Goal: Task Accomplishment & Management: Manage account settings

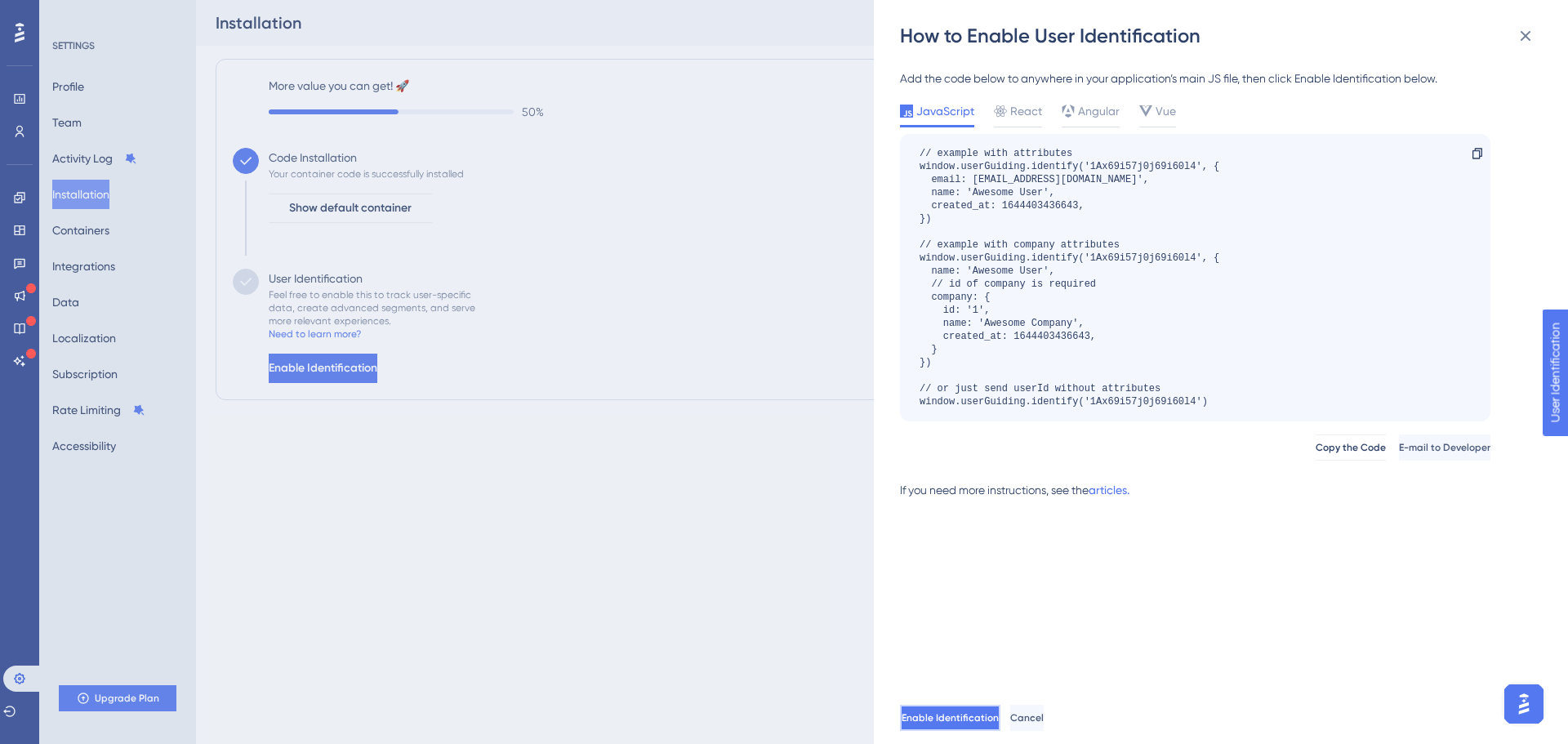
click at [977, 711] on span "Enable Identification" at bounding box center [950, 718] width 97 height 13
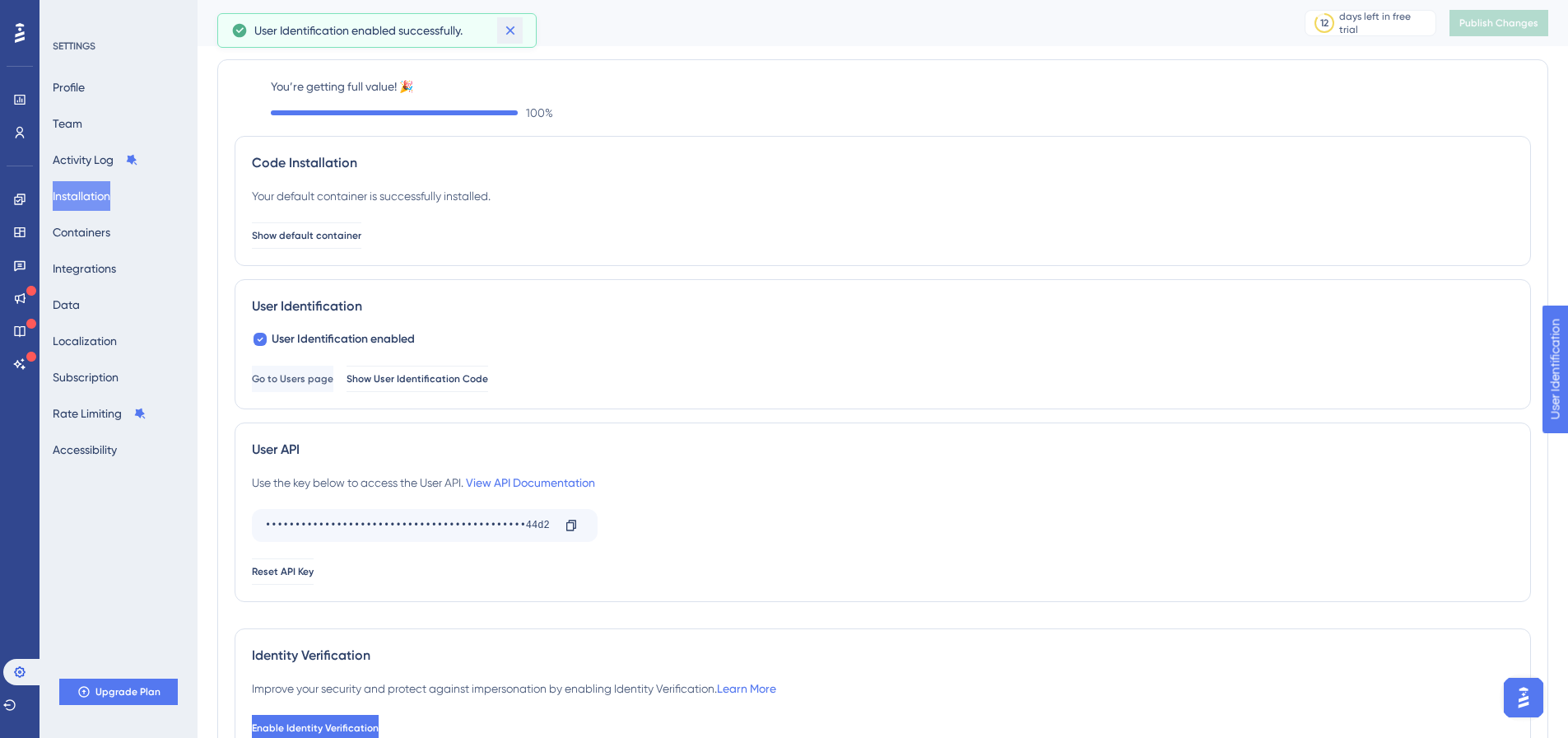
click at [512, 36] on icon at bounding box center [510, 29] width 16 height 16
click at [430, 379] on span "Show User Identification Code" at bounding box center [417, 379] width 141 height 13
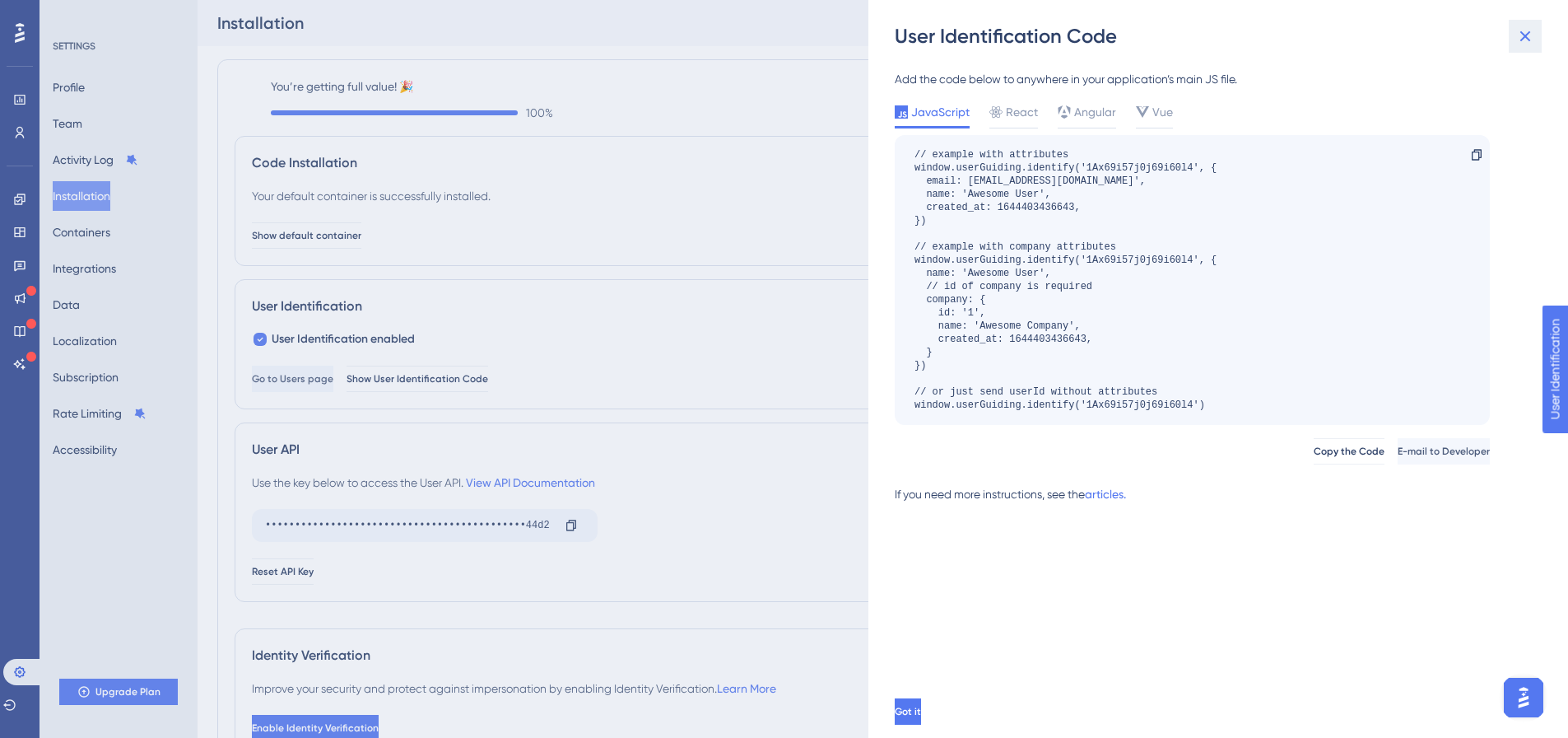
click at [1526, 34] on icon at bounding box center [1525, 36] width 20 height 20
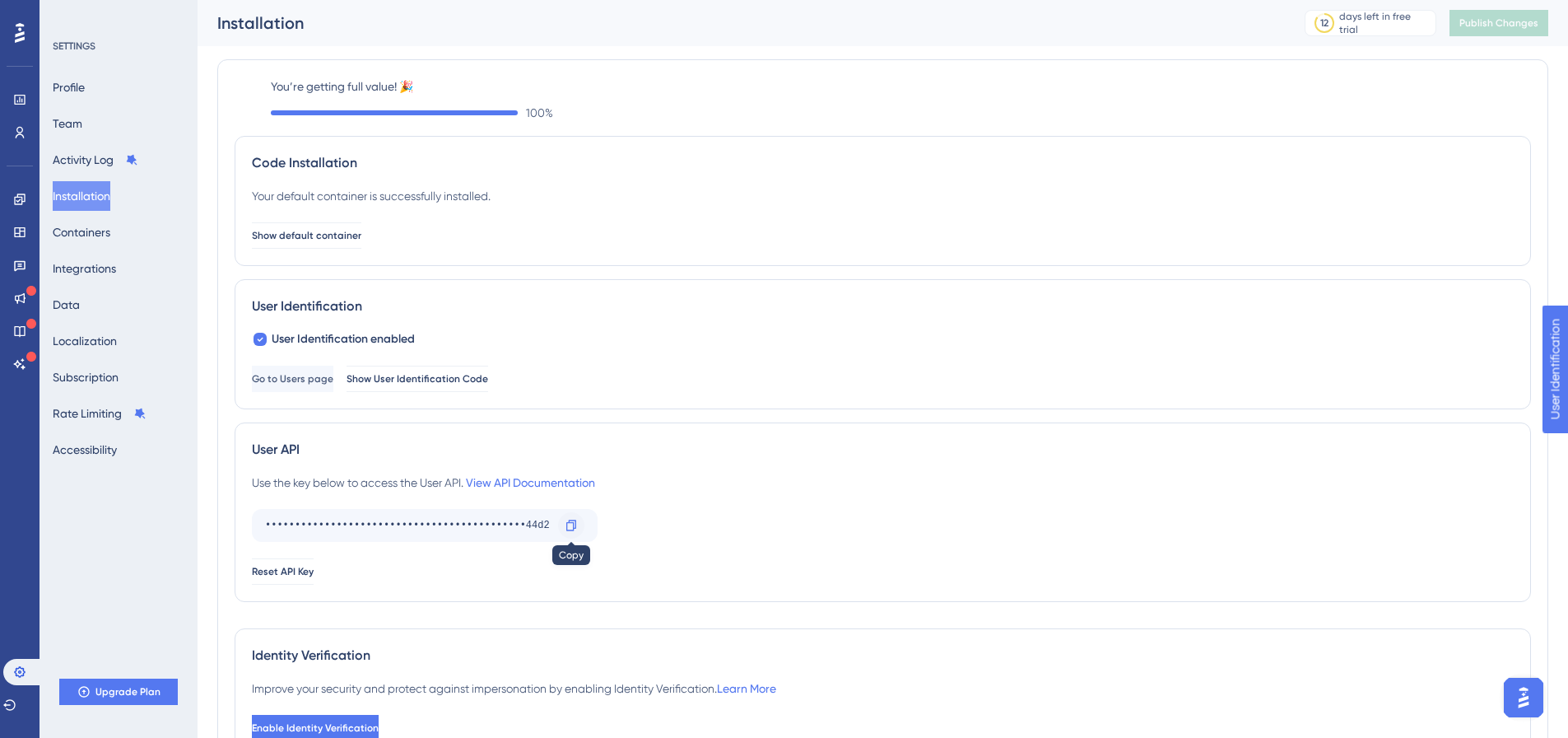
click at [562, 527] on div at bounding box center [572, 526] width 27 height 27
drag, startPoint x: 312, startPoint y: 490, endPoint x: 389, endPoint y: 491, distance: 77.0
click at [389, 491] on div "Use the key below to access the User API. View API Documentation" at bounding box center [424, 482] width 343 height 20
click at [20, 124] on link at bounding box center [20, 133] width 13 height 27
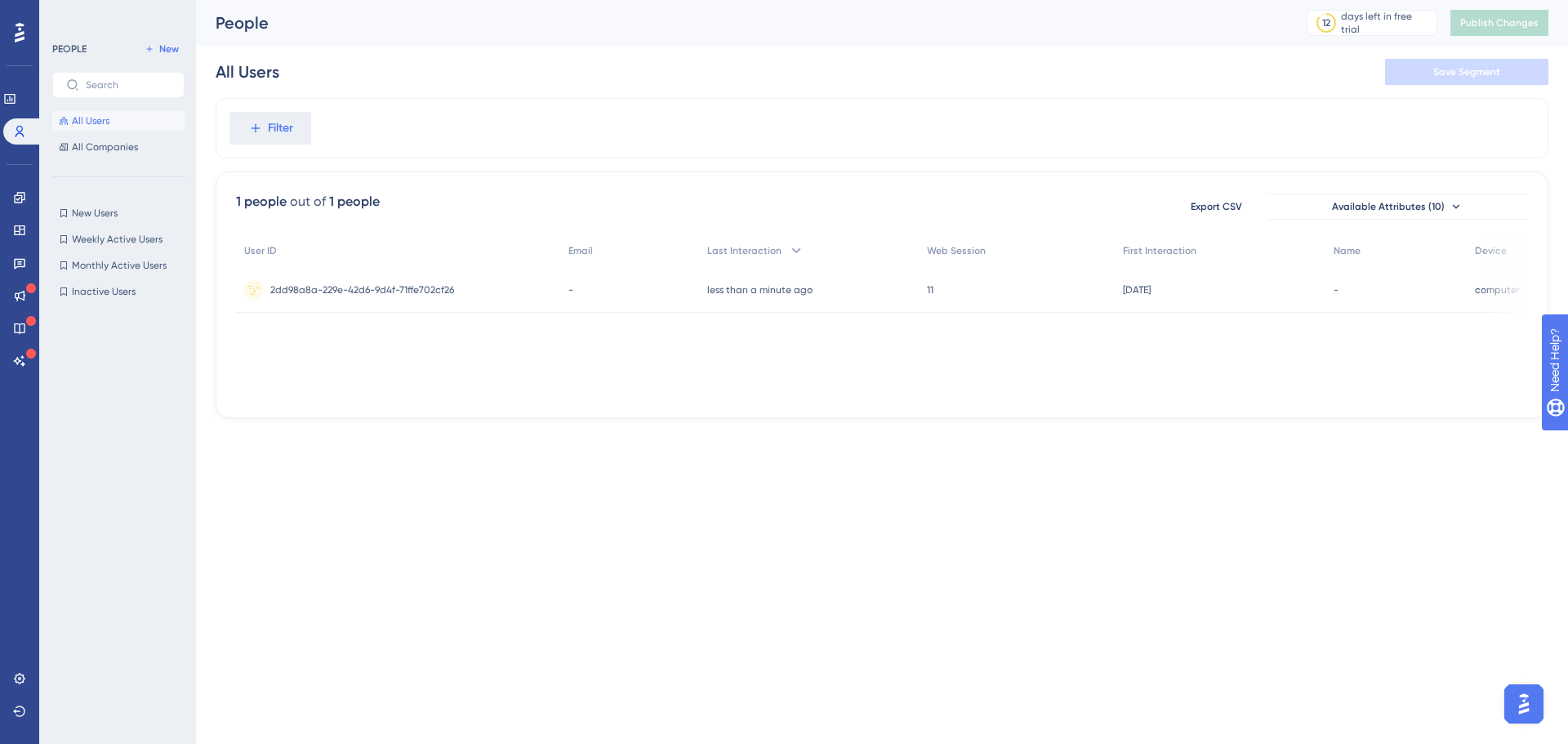
click at [430, 288] on span "2dd98a8a-229e-42d6-9d4f-71ffe702cf26" at bounding box center [361, 290] width 183 height 13
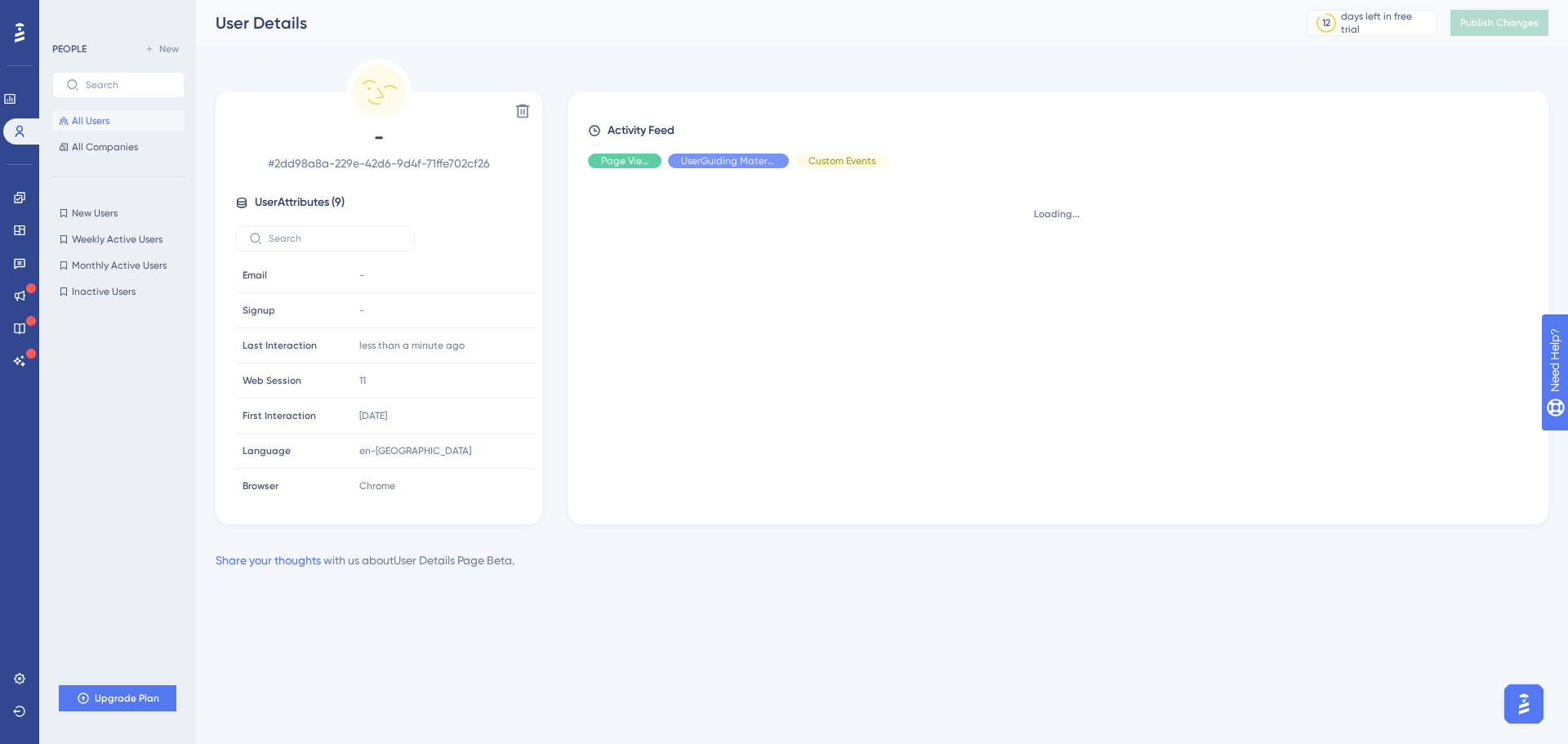
click at [456, 166] on span "# 2dd98a8a-229e-42d6-9d4f-71ffe702cf26" at bounding box center [379, 163] width 288 height 20
drag, startPoint x: 487, startPoint y: 164, endPoint x: 398, endPoint y: 164, distance: 89.0
click at [398, 164] on span "# 2dd98a8a-229e-42d6-9d4f-71ffe702cf26" at bounding box center [379, 163] width 288 height 20
click at [527, 165] on div "- # 2dd98a8a-229e-42d6-9d4f-71ffe702cf26 User Attributes ( 9 ) Email Email - Si…" at bounding box center [378, 311] width 313 height 374
drag, startPoint x: 511, startPoint y: 164, endPoint x: 270, endPoint y: 165, distance: 241.0
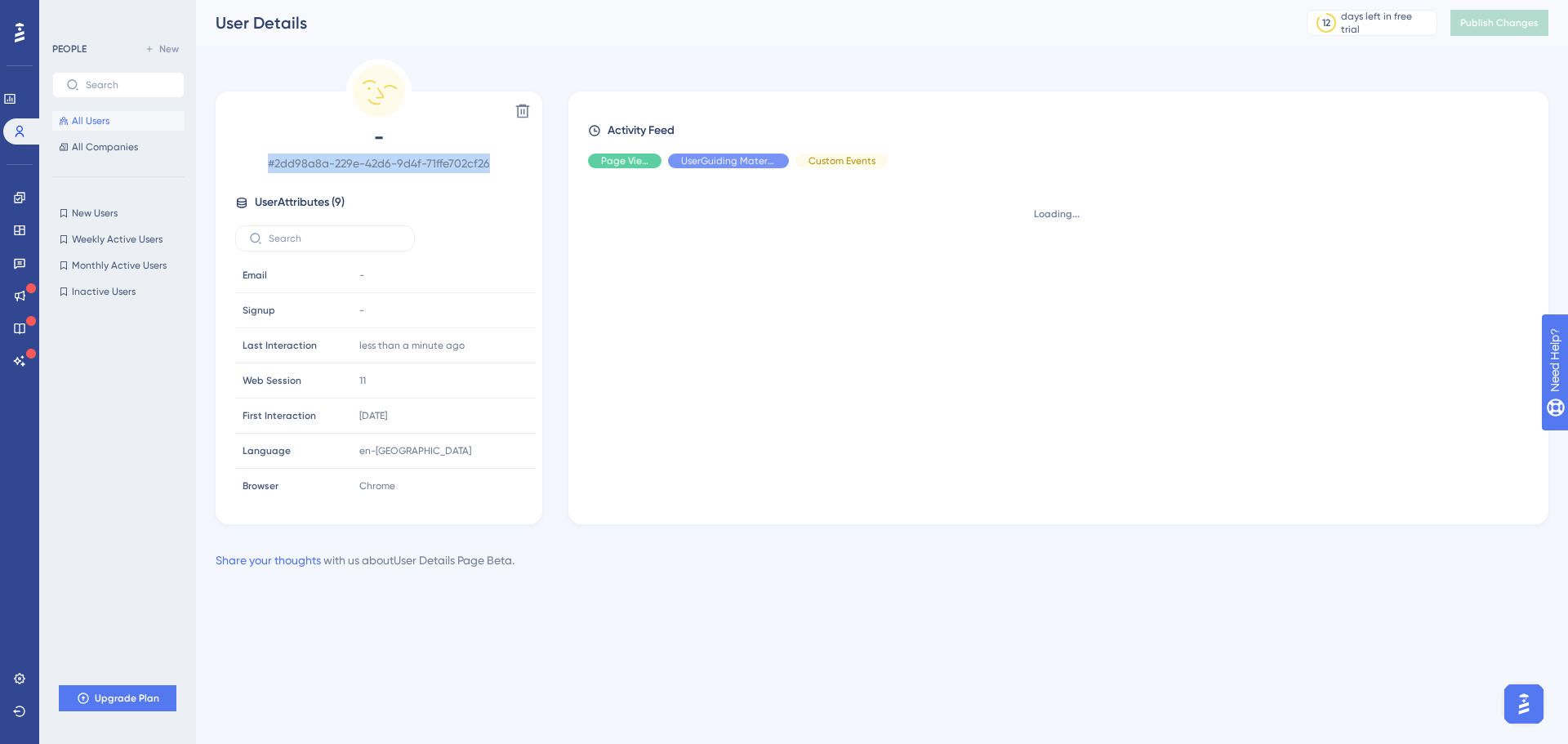
click at [270, 165] on span "# 2dd98a8a-229e-42d6-9d4f-71ffe702cf26" at bounding box center [379, 163] width 288 height 20
copy span "# 2dd98a8a-229e-42d6-9d4f-71ffe702cf26"
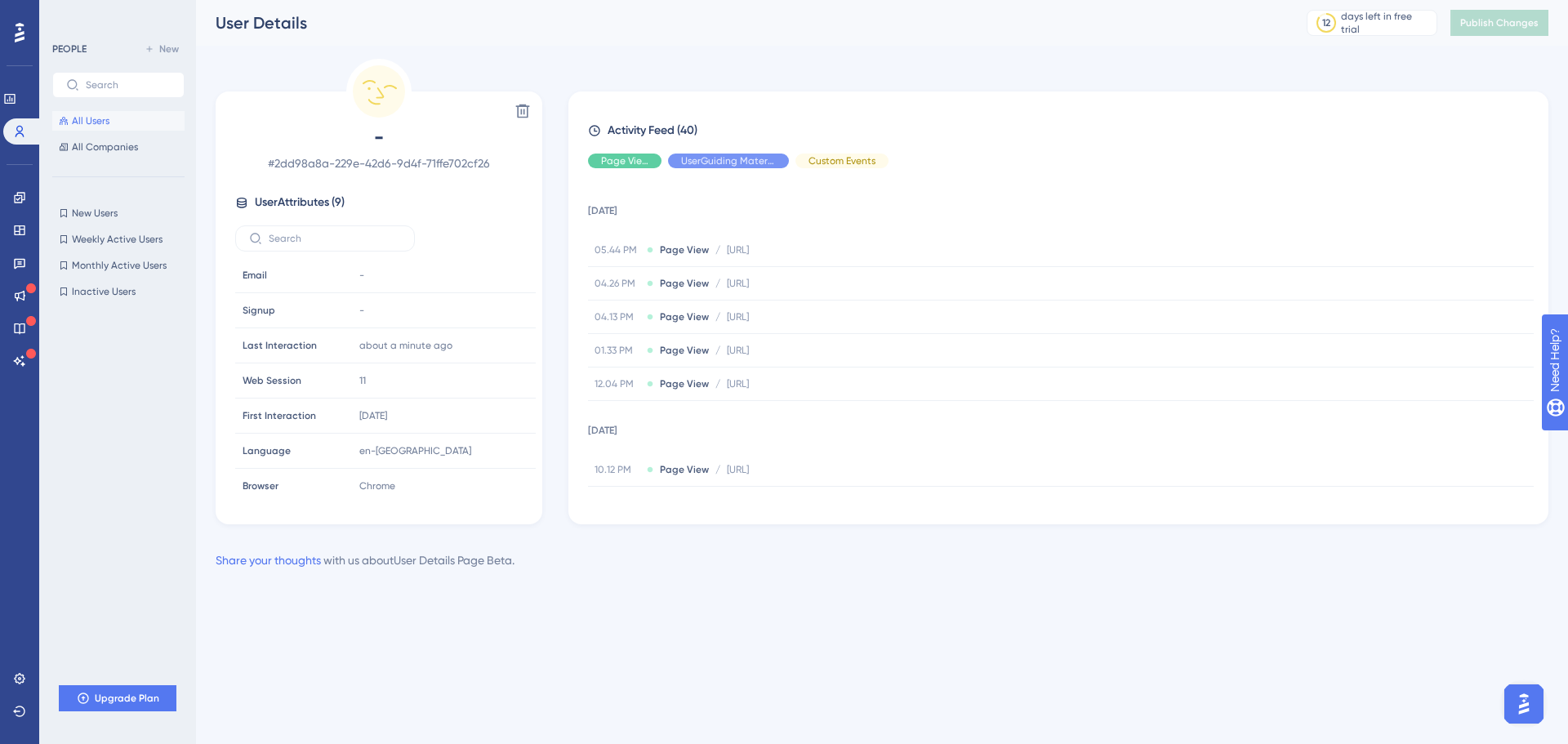
click at [371, 49] on div "Performance Users Engagement Widgets Feedback Product Updates Knowledge Base AI…" at bounding box center [881, 298] width 1372 height 596
click at [100, 121] on span "All Users" at bounding box center [90, 121] width 38 height 13
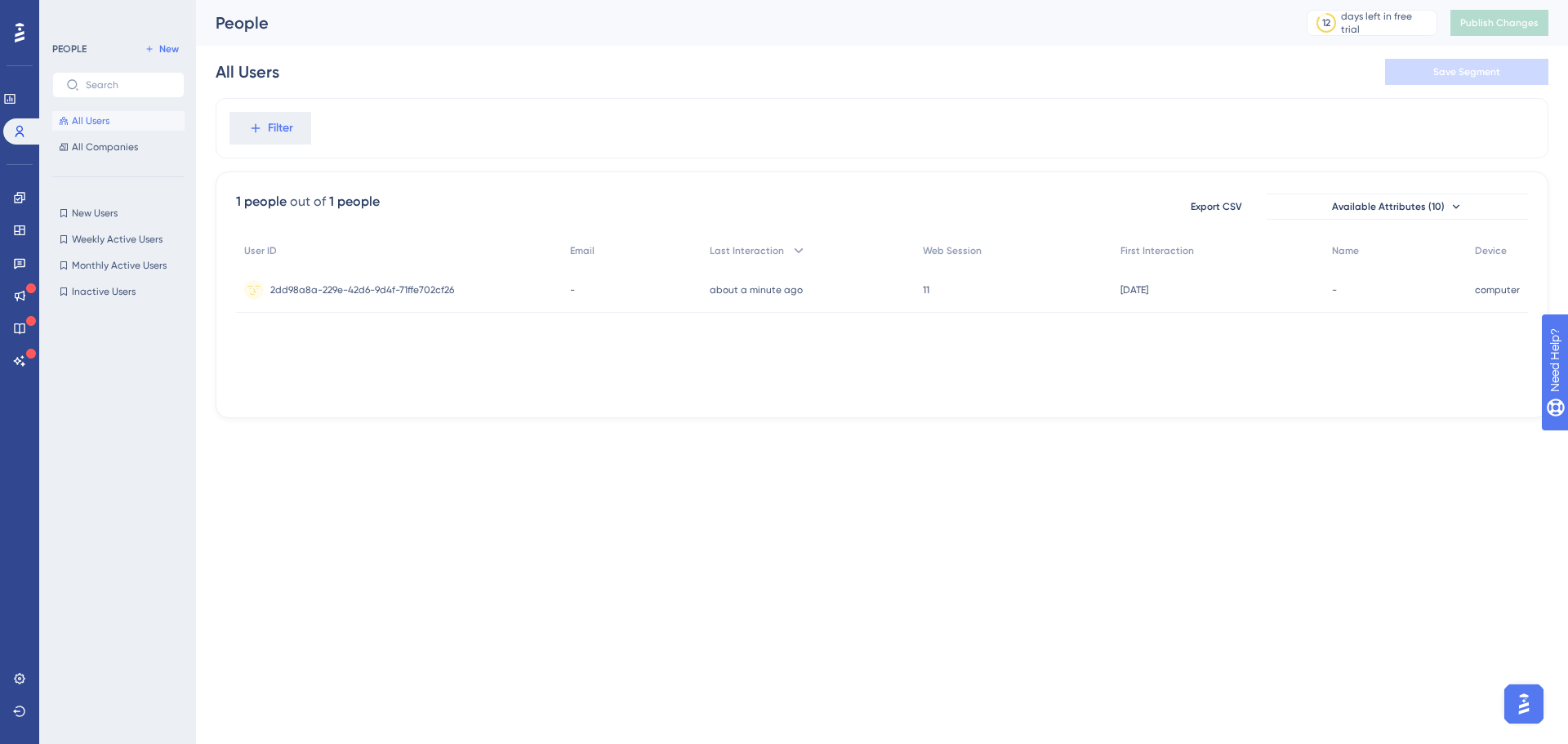
drag, startPoint x: 907, startPoint y: 393, endPoint x: 929, endPoint y: 389, distance: 22.4
click at [903, 389] on div "User ID Email Last Interaction Web Session First Interaction Name Device 2dd98a…" at bounding box center [882, 316] width 1292 height 164
drag, startPoint x: 929, startPoint y: 389, endPoint x: 947, endPoint y: 388, distance: 18.0
click at [947, 388] on div "User ID Email Last Interaction Web Session First Interaction Name Device 2dd98a…" at bounding box center [882, 316] width 1292 height 164
drag, startPoint x: 637, startPoint y: 394, endPoint x: 401, endPoint y: 386, distance: 236.1
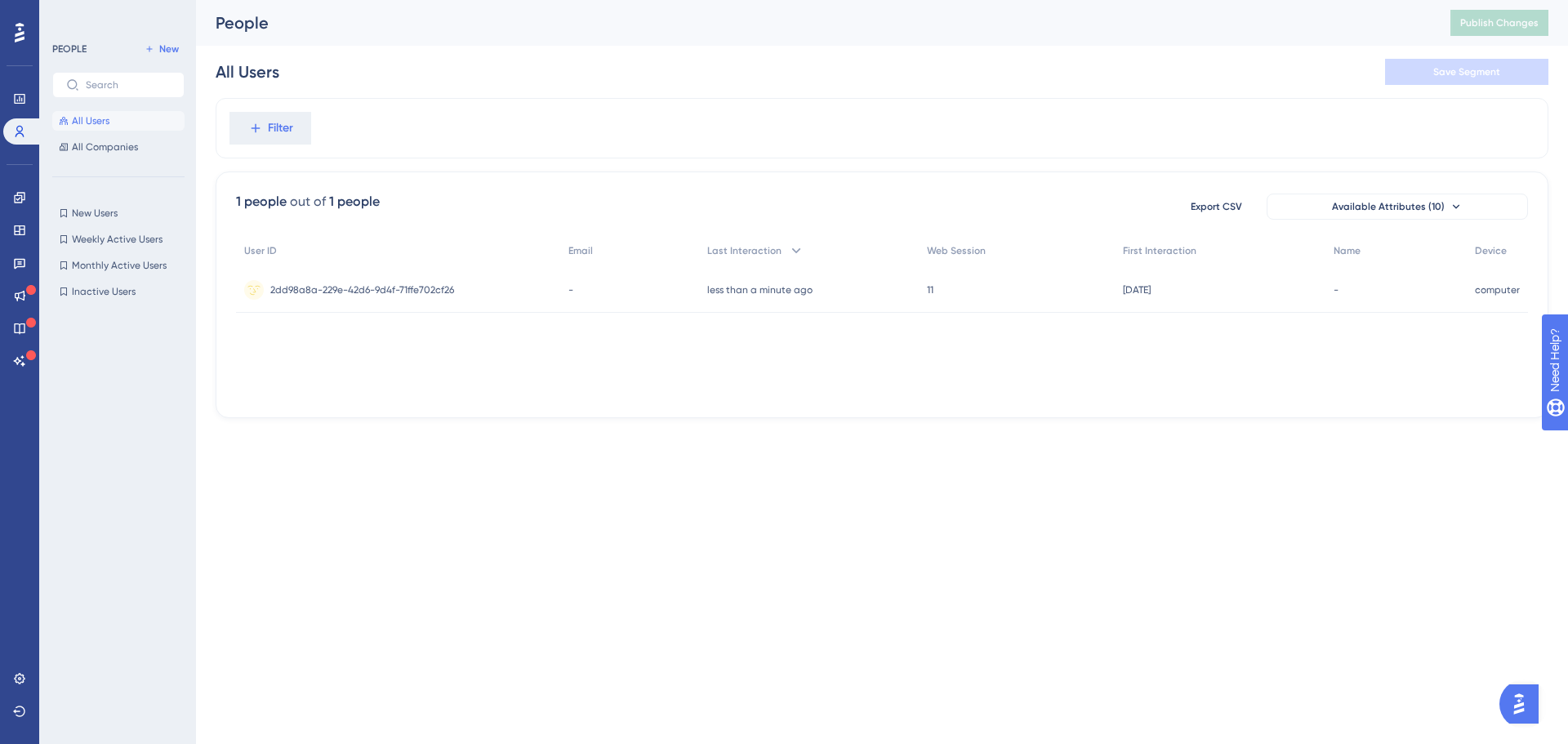
click at [401, 386] on div "User ID Email Last Interaction Web Session First Interaction Name Device 2dd98a…" at bounding box center [882, 316] width 1292 height 164
click at [272, 140] on button "Filter" at bounding box center [270, 128] width 82 height 33
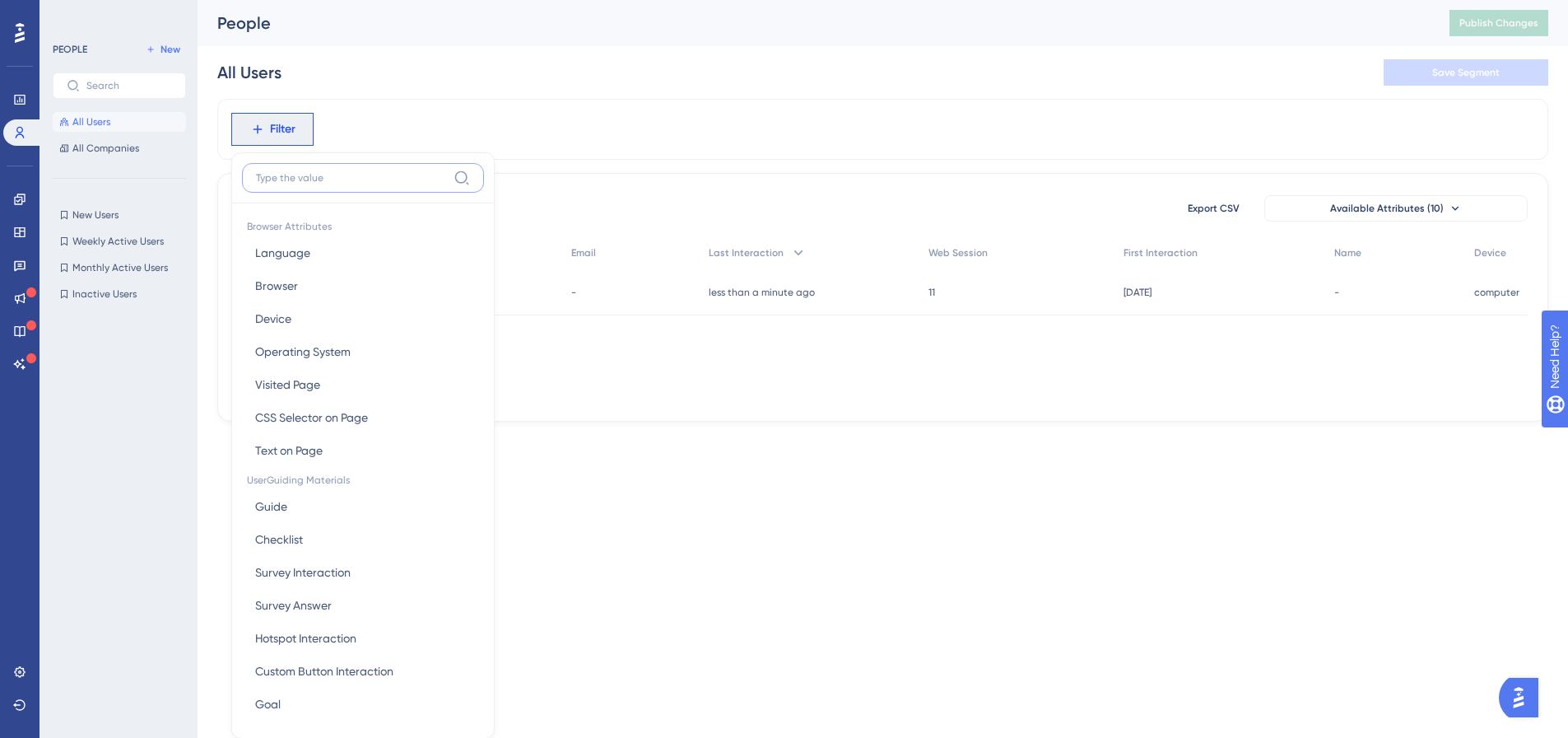
scroll to position [77, 0]
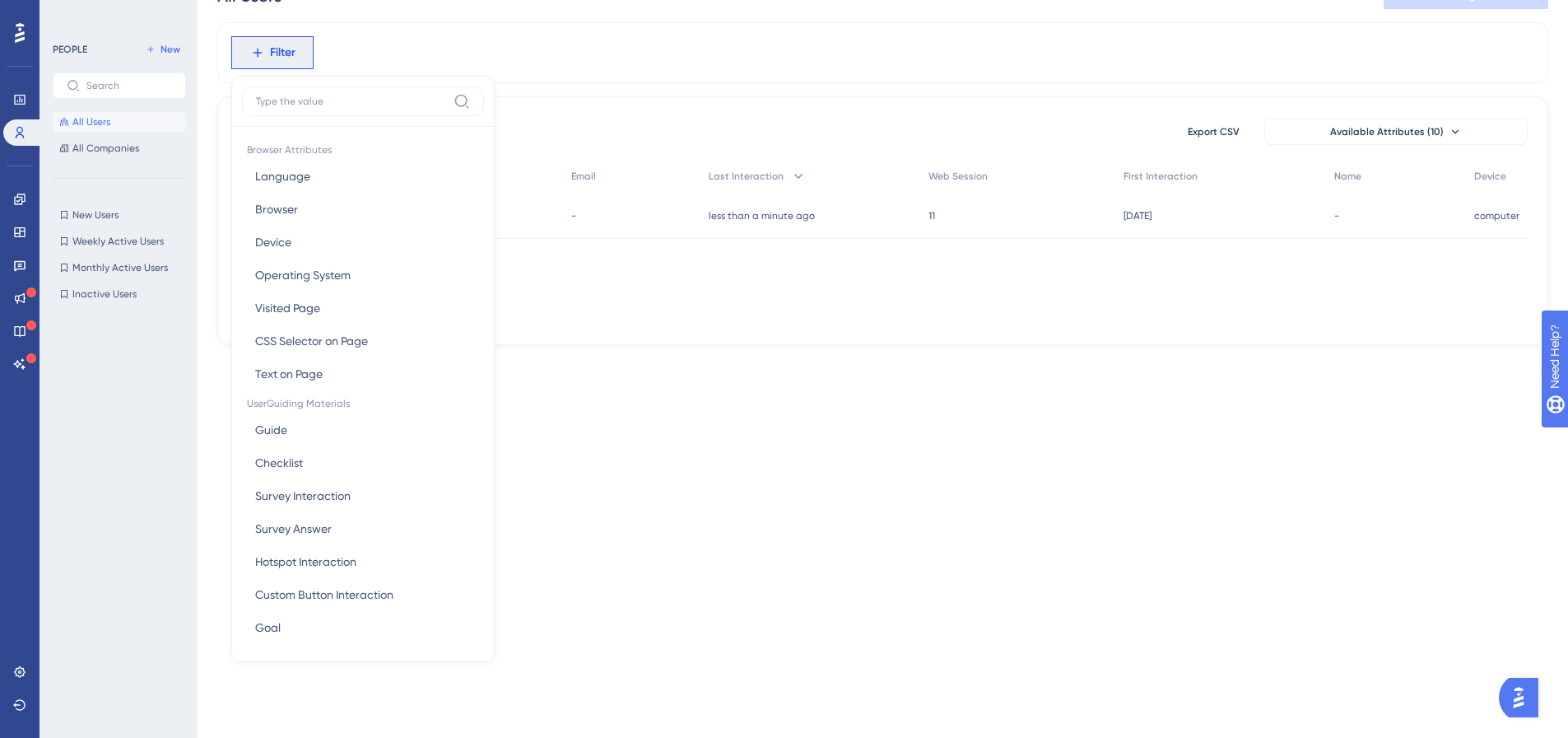
click at [668, 101] on div "1 people out of 1 people Export CSV Available Attributes (10) User ID Email Las…" at bounding box center [883, 221] width 1331 height 249
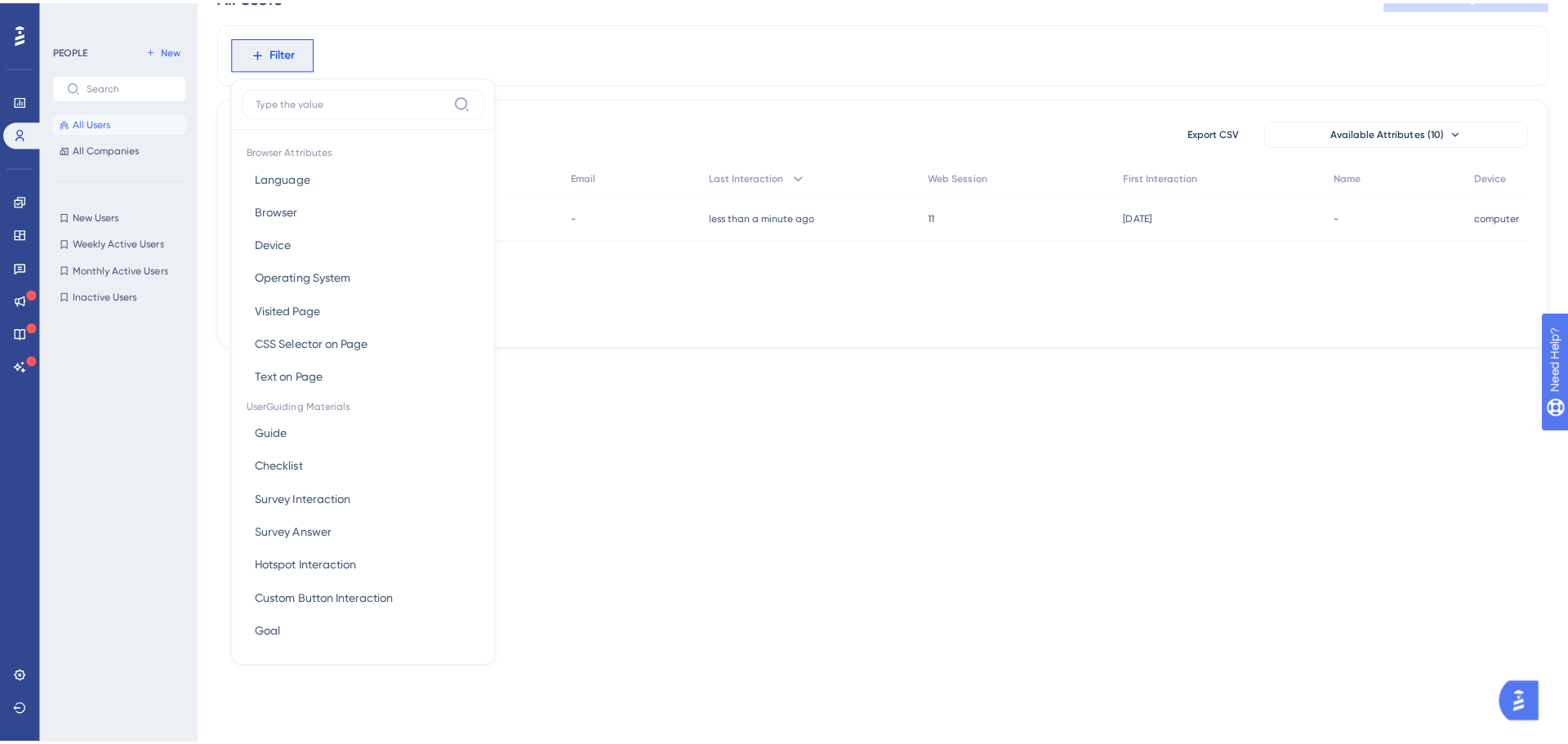
scroll to position [0, 0]
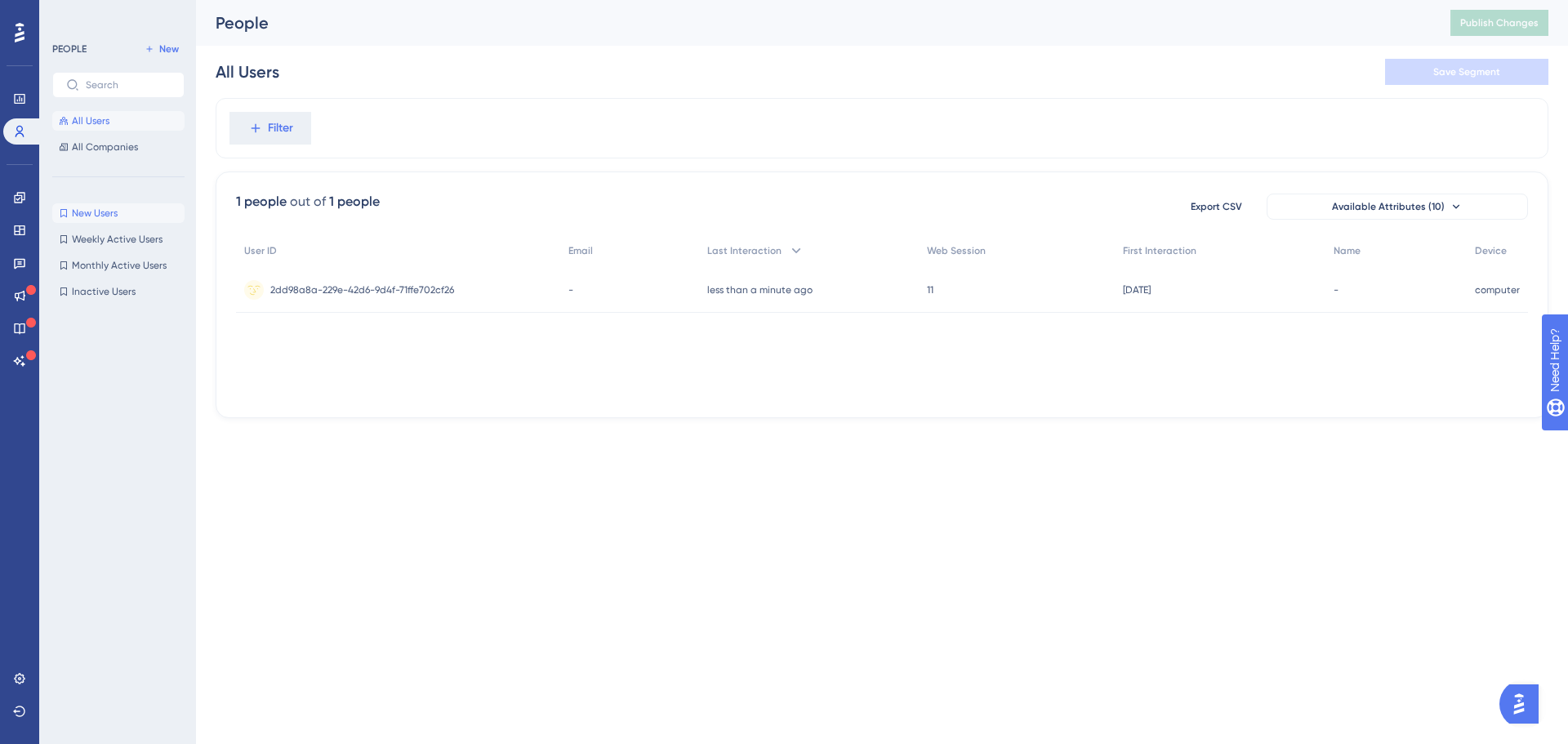
click at [111, 214] on span "New Users" at bounding box center [94, 214] width 46 height 13
click at [104, 123] on span "All Users" at bounding box center [90, 121] width 38 height 13
click at [787, 255] on div "Last Interaction" at bounding box center [808, 251] width 214 height 34
click at [928, 283] on span "11" at bounding box center [926, 290] width 7 height 13
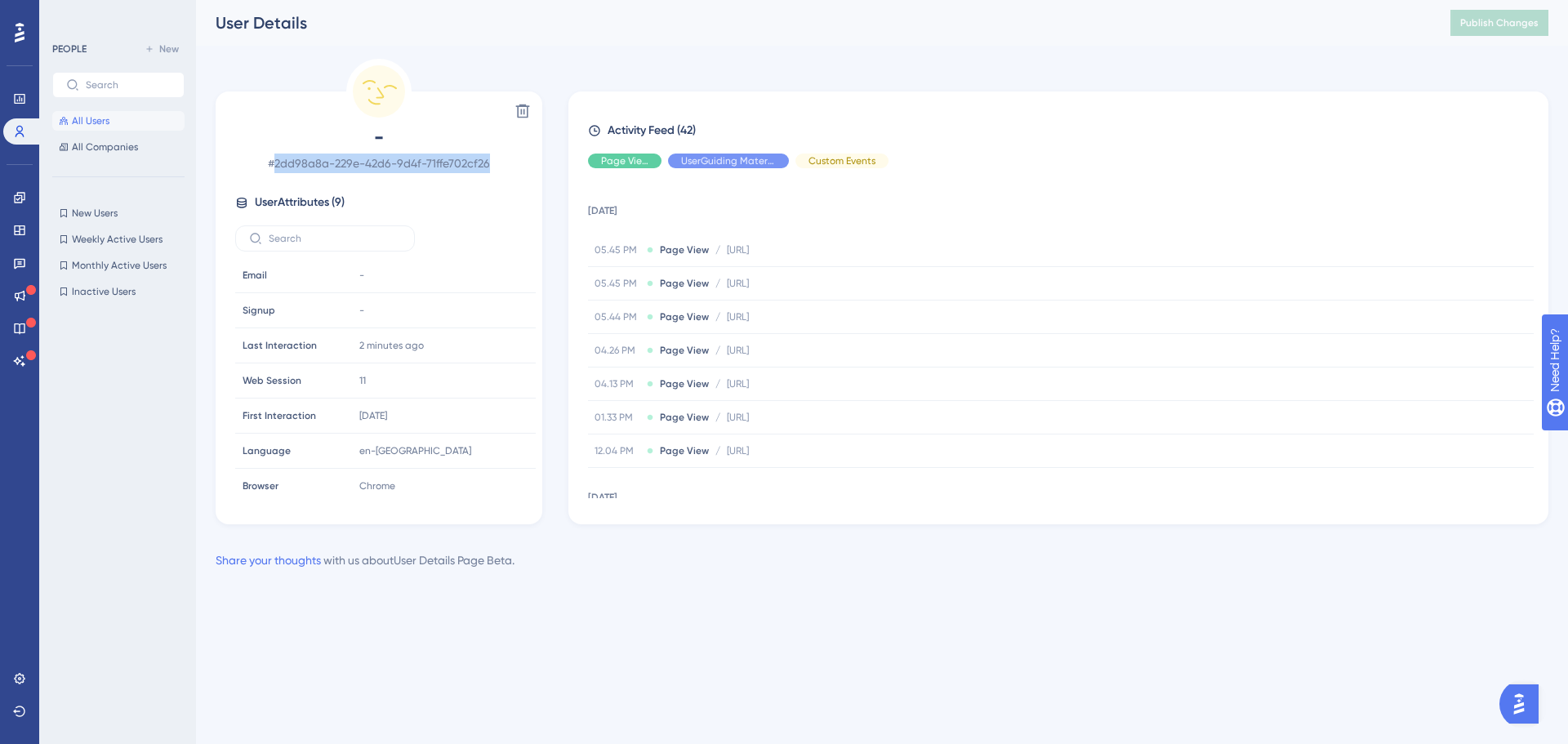
drag, startPoint x: 272, startPoint y: 160, endPoint x: 513, endPoint y: 156, distance: 241.0
click at [513, 156] on span "# 2dd98a8a-229e-42d6-9d4f-71ffe702cf26" at bounding box center [379, 163] width 288 height 20
click at [392, 138] on span "-" at bounding box center [379, 137] width 288 height 26
click at [388, 138] on span "-" at bounding box center [379, 137] width 288 height 26
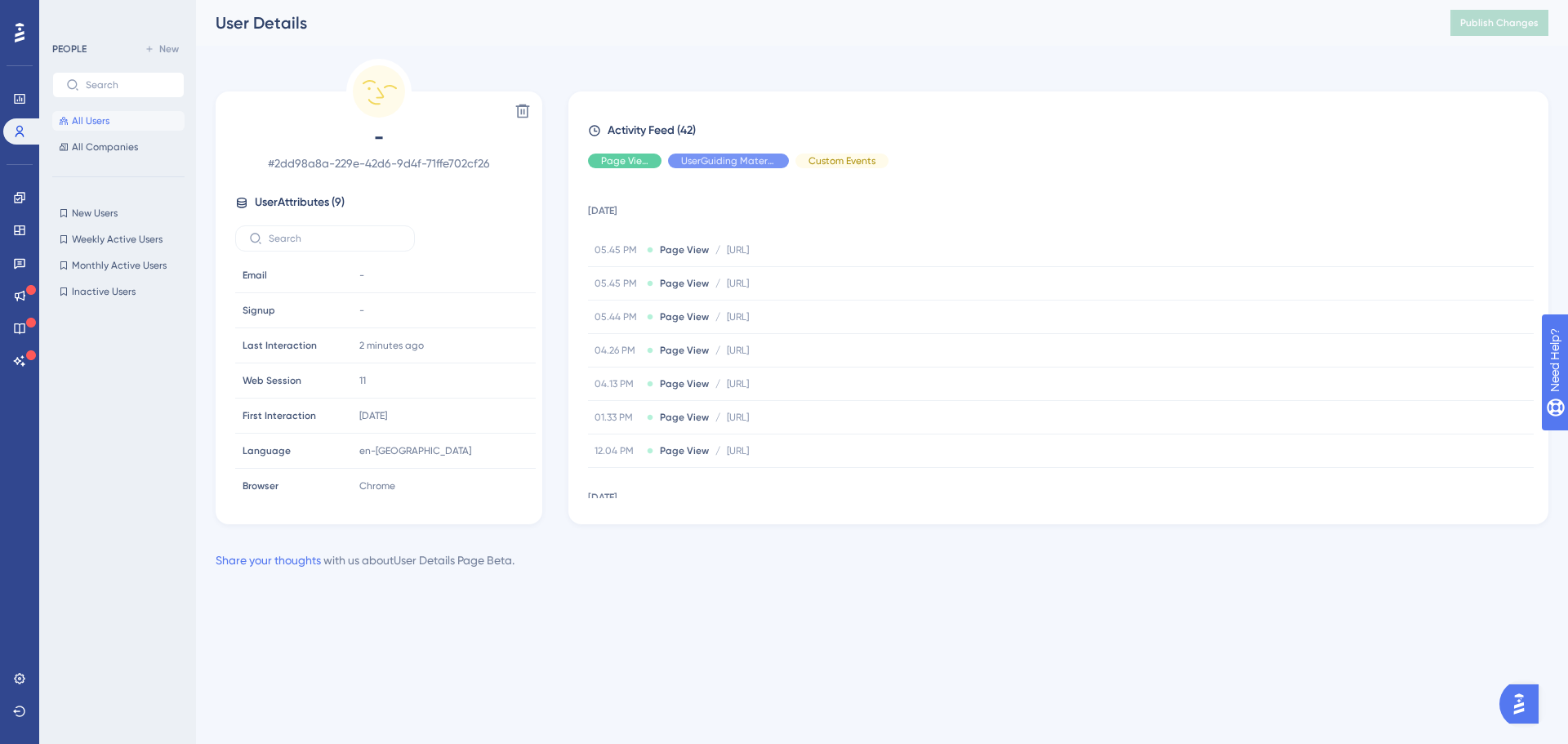
click at [380, 86] on circle at bounding box center [379, 91] width 53 height 53
click at [267, 302] on div "Signup Signup" at bounding box center [292, 310] width 111 height 33
click at [277, 277] on div "Email Email" at bounding box center [292, 275] width 111 height 33
click at [105, 125] on span "All Users" at bounding box center [90, 121] width 38 height 13
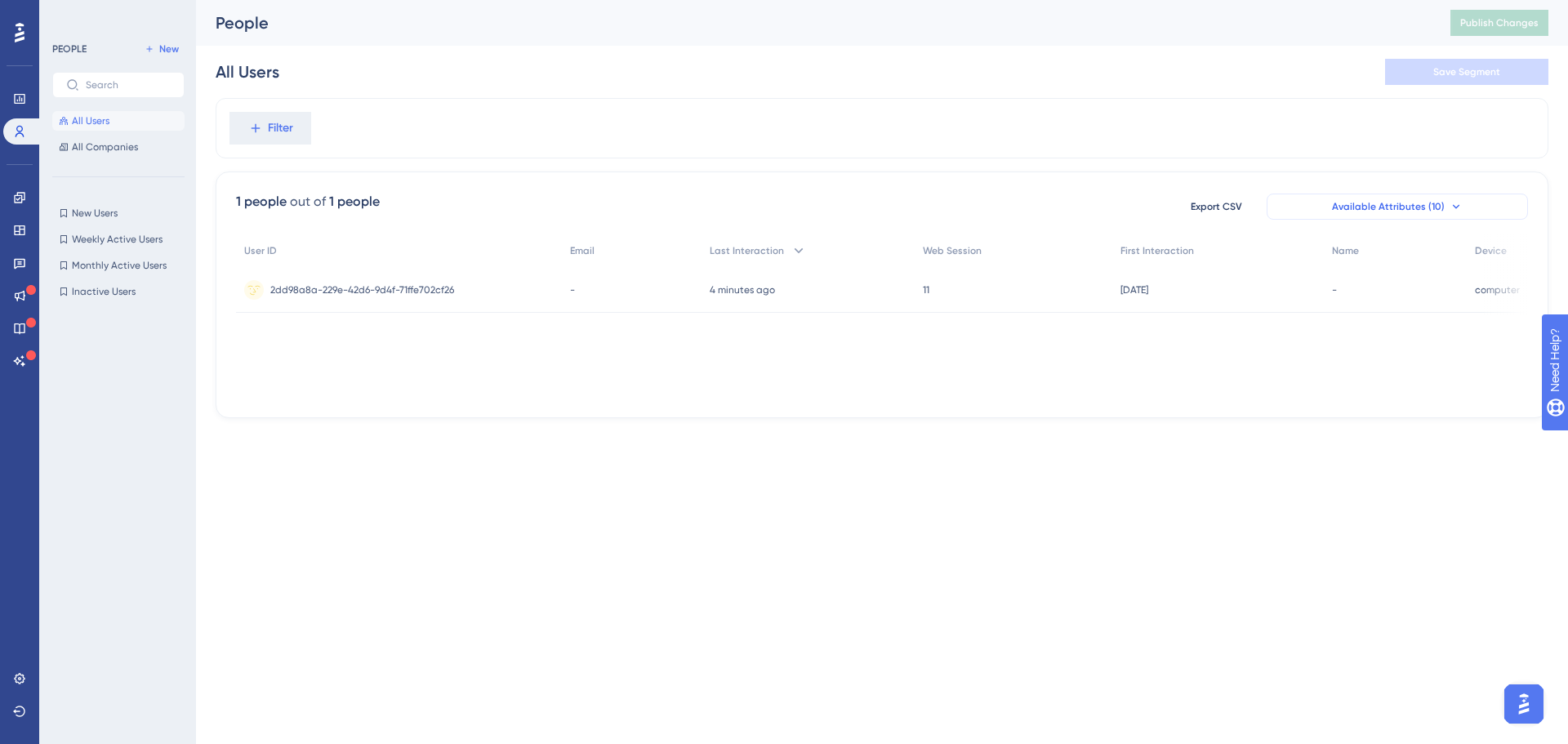
click at [1370, 209] on span "Available Attributes (10)" at bounding box center [1388, 207] width 113 height 13
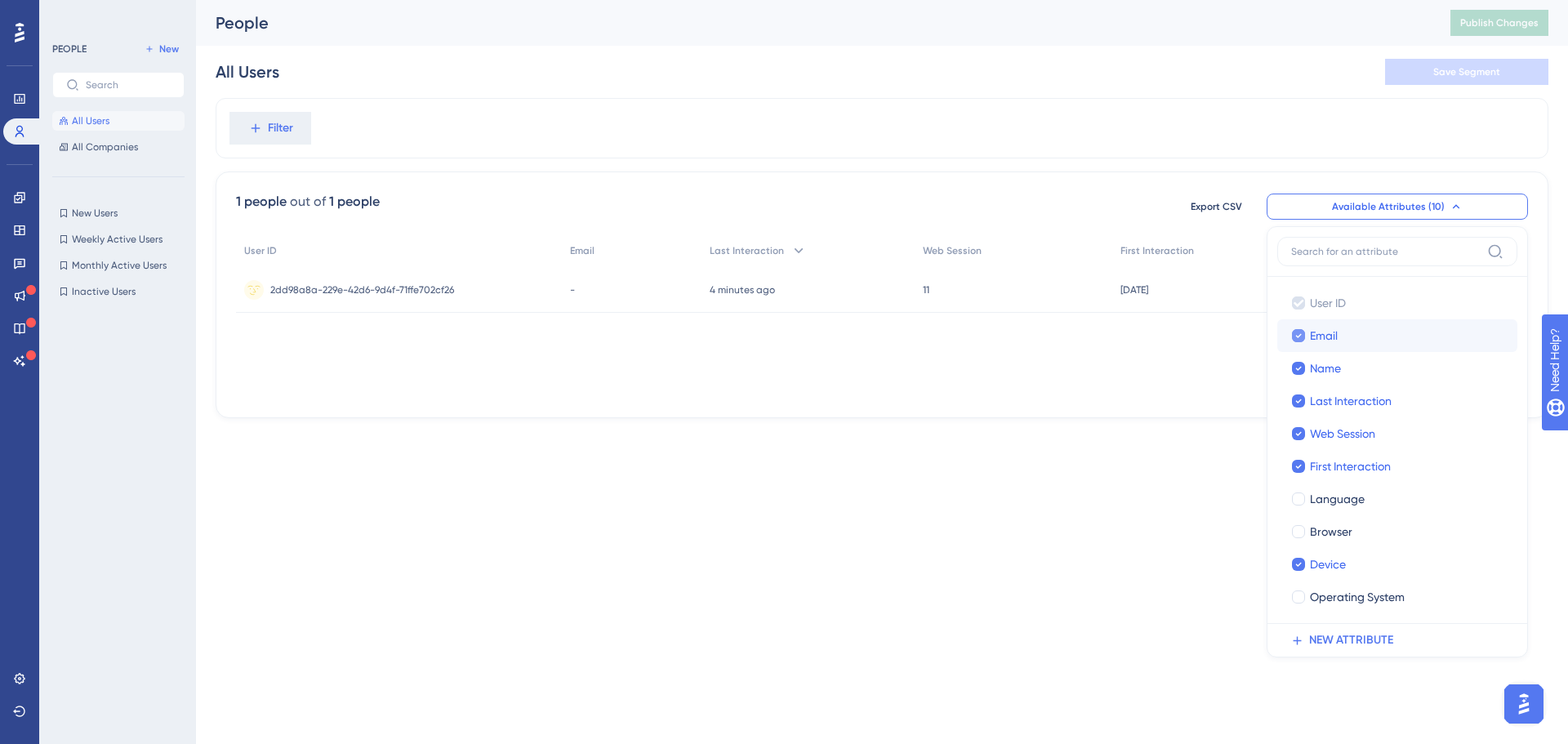
click at [1301, 336] on icon at bounding box center [1298, 336] width 7 height 11
click at [1301, 336] on div at bounding box center [1299, 336] width 13 height 13
checkbox input "true"
click at [1146, 347] on div "User ID Last Interaction Web Session First Interaction Name Device Email 2dd98a…" at bounding box center [882, 316] width 1292 height 164
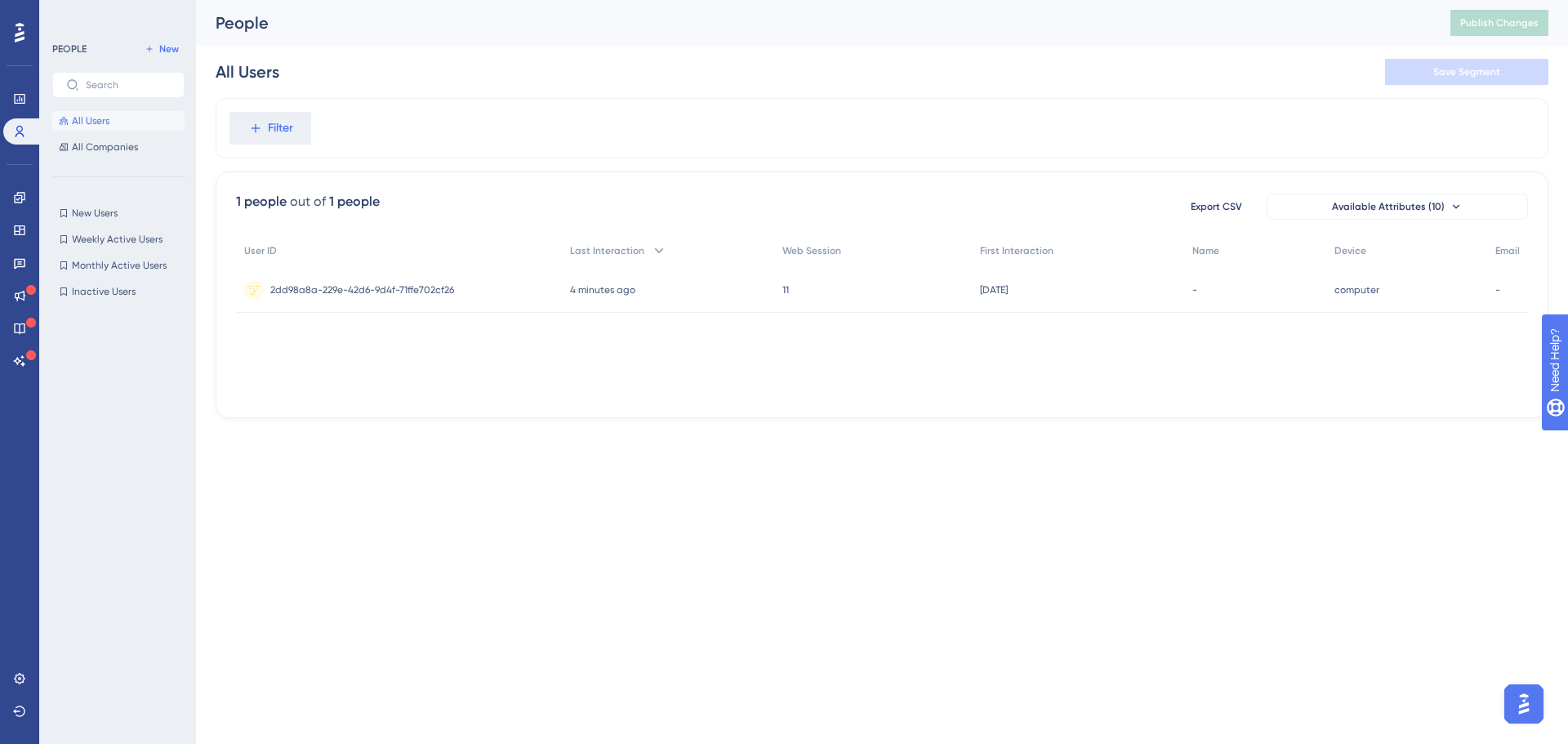
drag, startPoint x: 1223, startPoint y: 397, endPoint x: 1334, endPoint y: 363, distance: 116.1
click at [1336, 388] on div "User ID Last Interaction Web Session First Interaction Name Device Email 2dd98a…" at bounding box center [882, 316] width 1292 height 164
click at [1391, 211] on span "Available Attributes (10)" at bounding box center [1388, 207] width 113 height 13
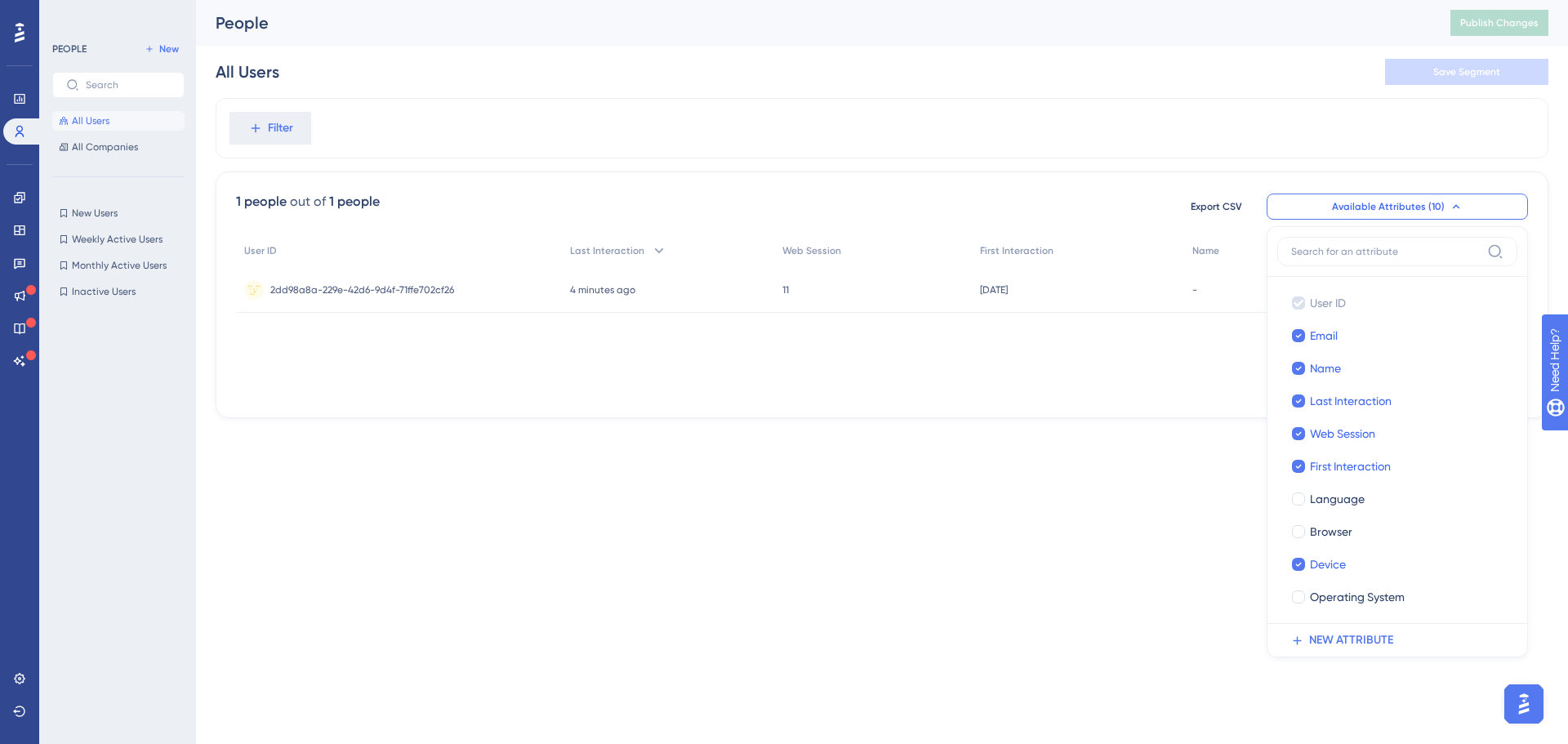
click at [1370, 178] on div "1 people out of 1 people Export CSV Available Attributes (10) User ID User ID E…" at bounding box center [881, 294] width 1333 height 246
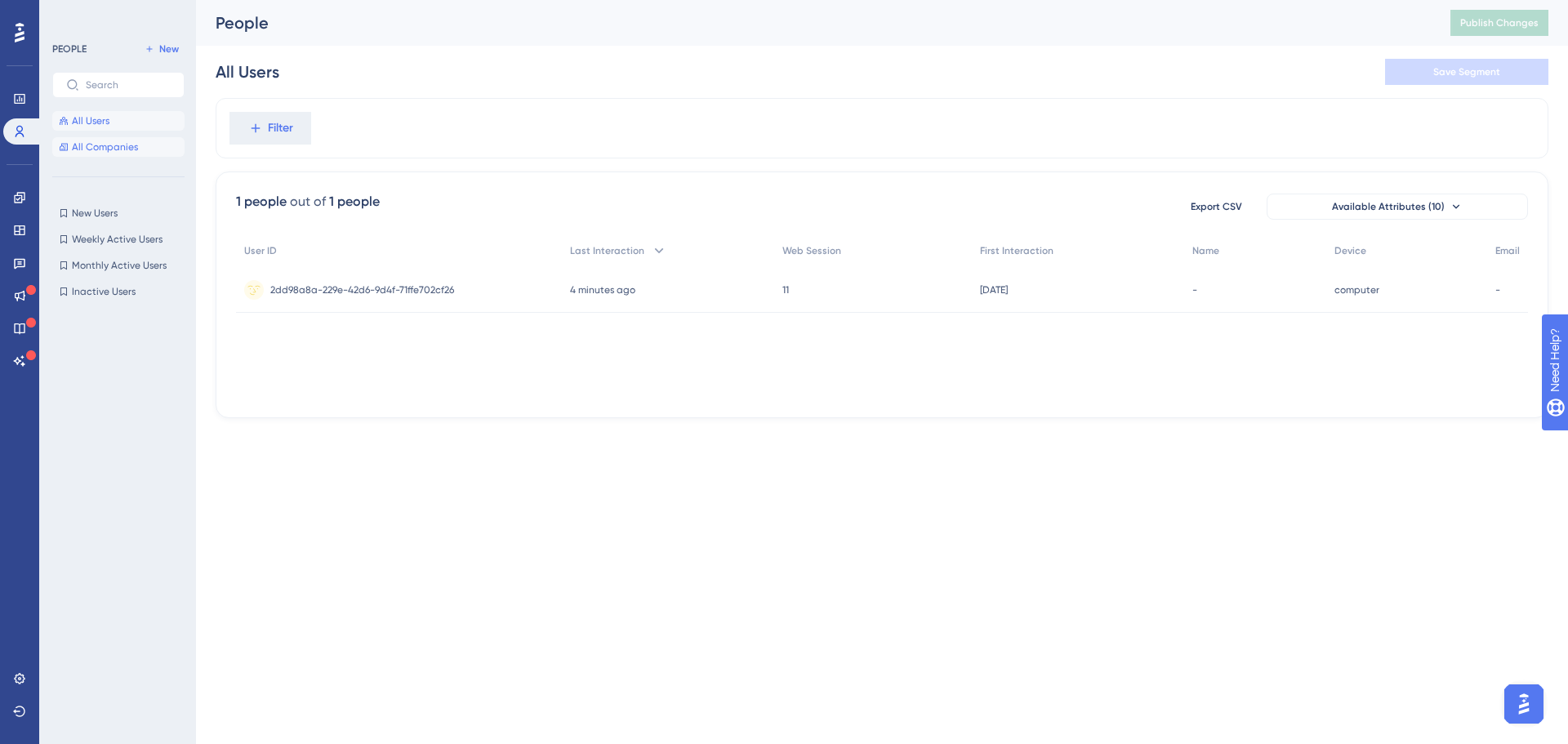
click at [135, 140] on span "All Companies" at bounding box center [104, 147] width 66 height 13
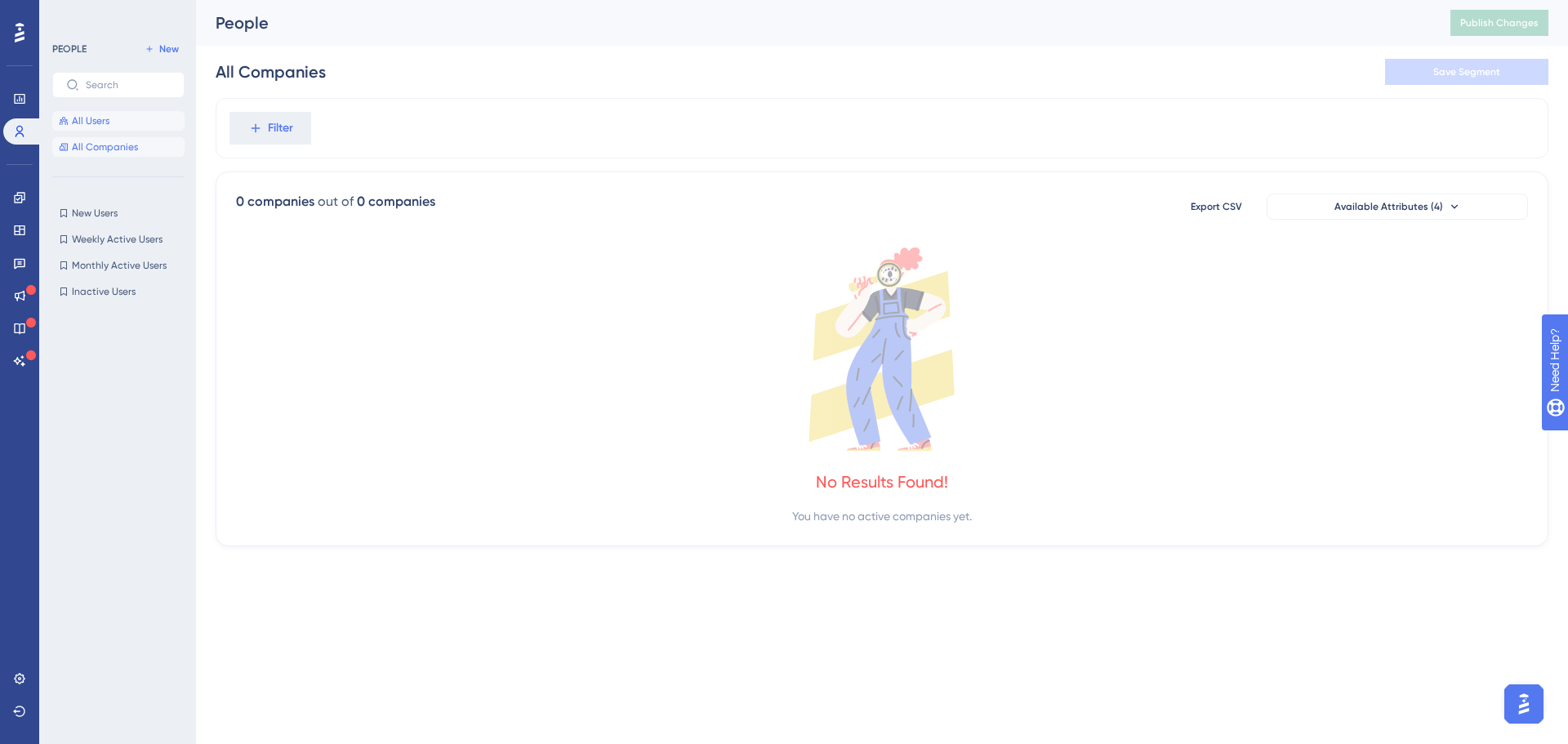
click at [121, 123] on button "All Users" at bounding box center [119, 120] width 133 height 20
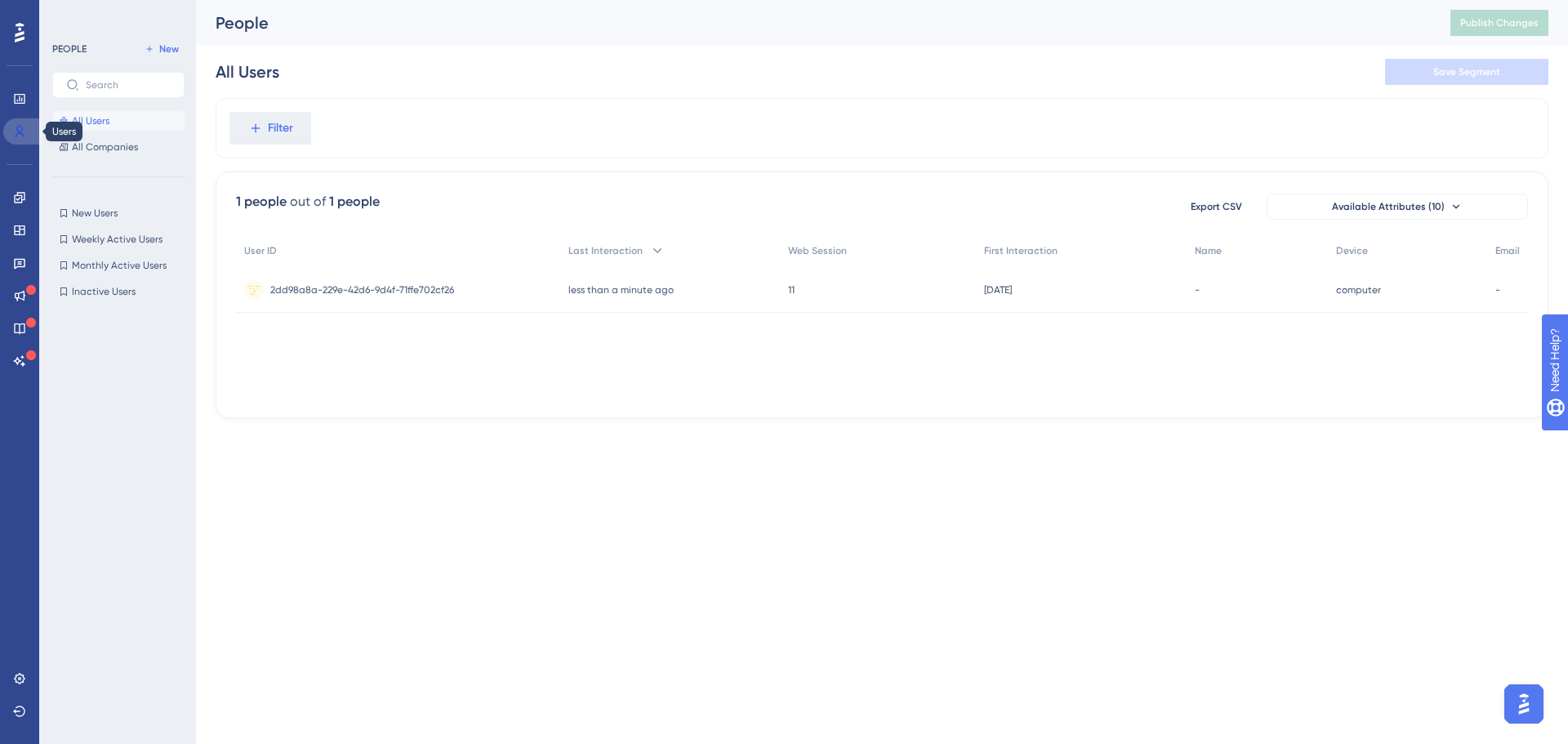
click at [14, 124] on link at bounding box center [23, 132] width 40 height 26
click at [17, 196] on icon at bounding box center [19, 197] width 10 height 10
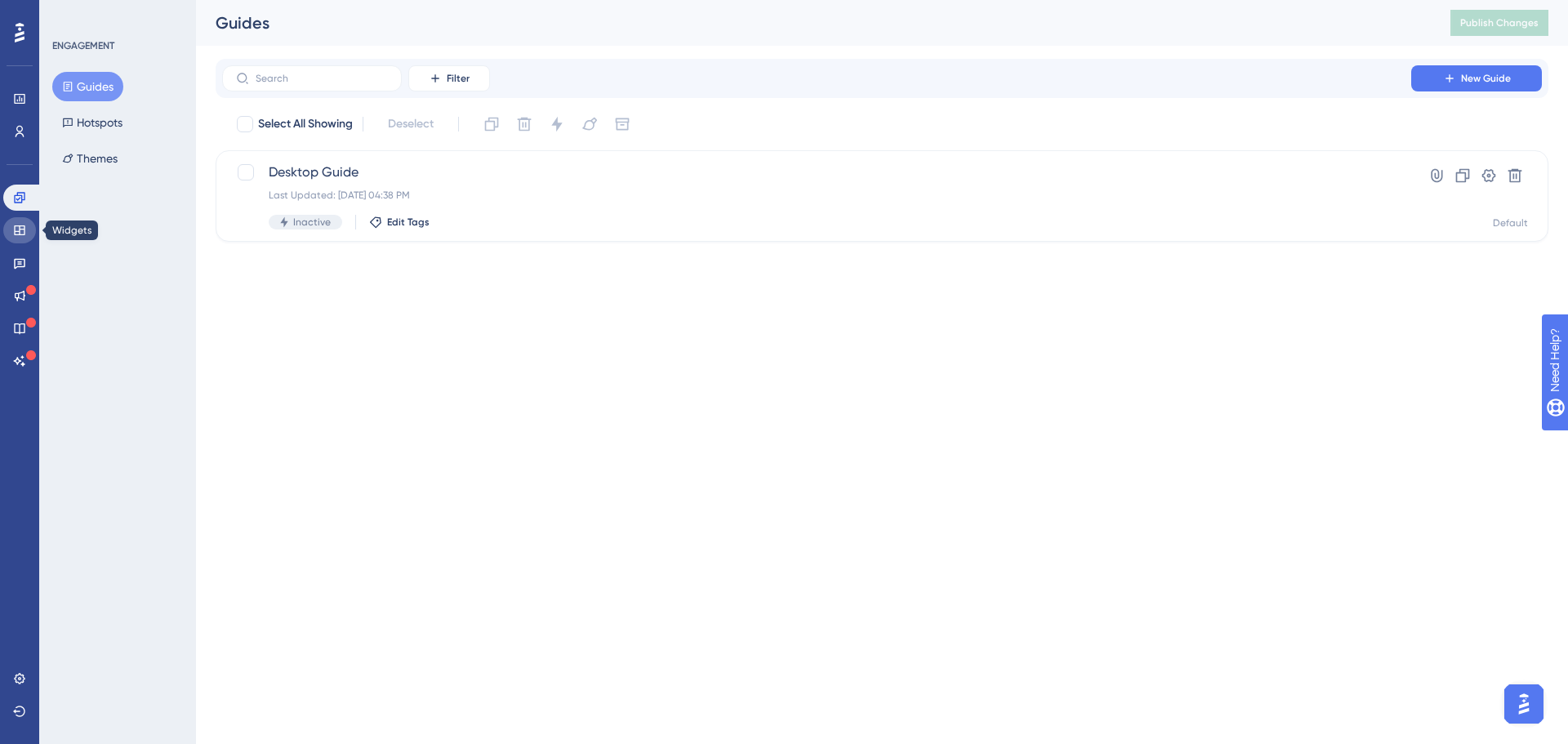
click at [22, 233] on icon at bounding box center [20, 230] width 13 height 13
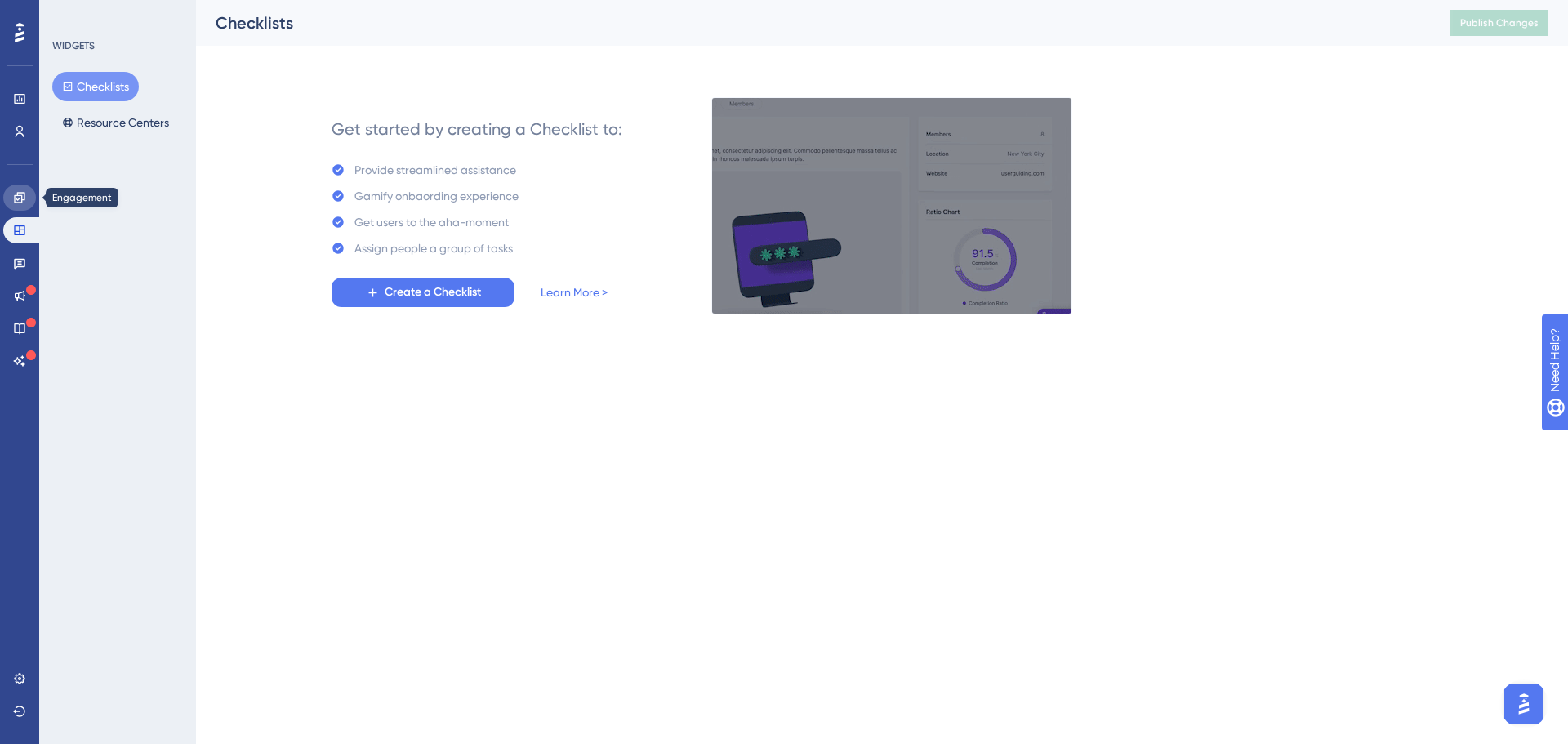
click at [21, 206] on link at bounding box center [19, 198] width 33 height 26
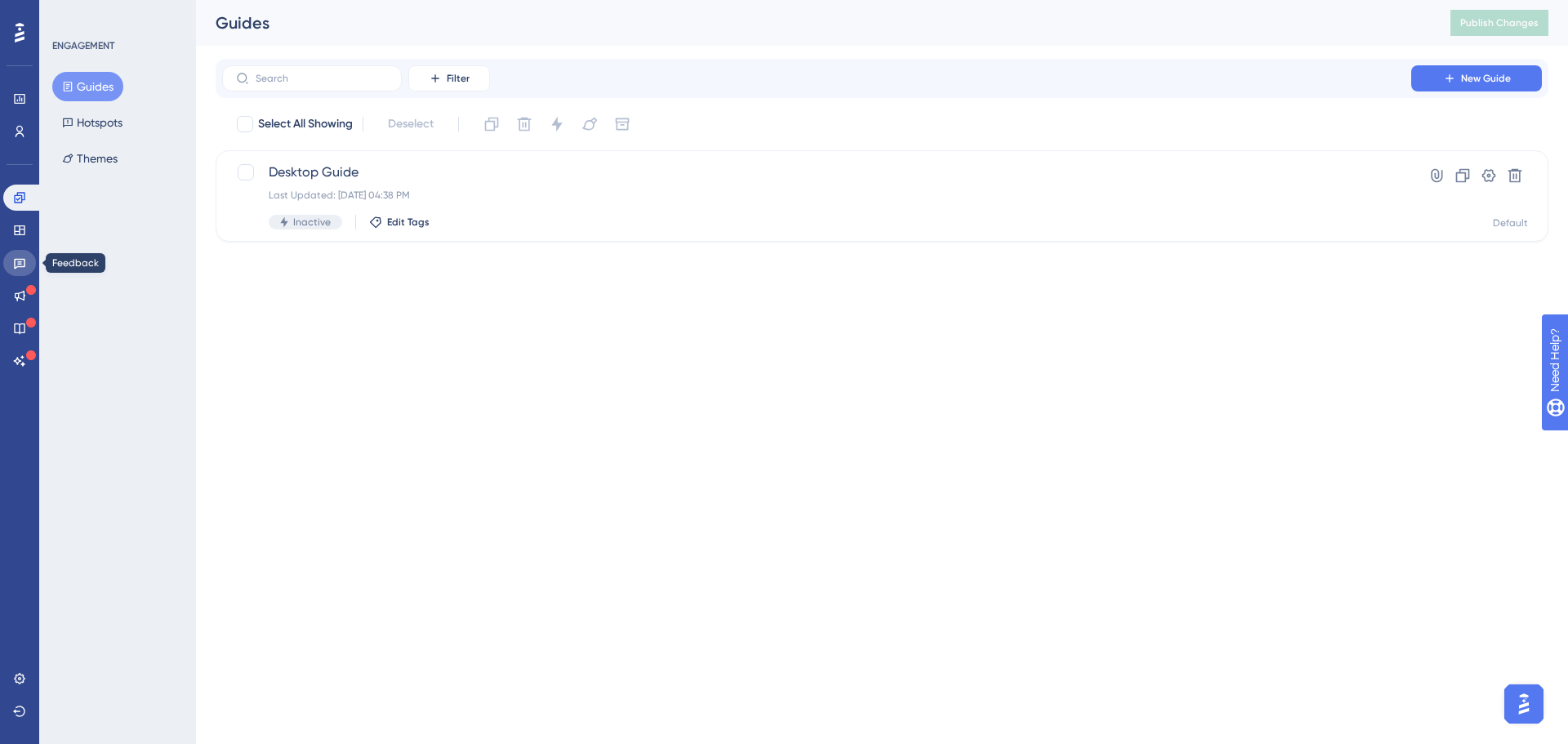
click at [20, 250] on link at bounding box center [19, 263] width 33 height 26
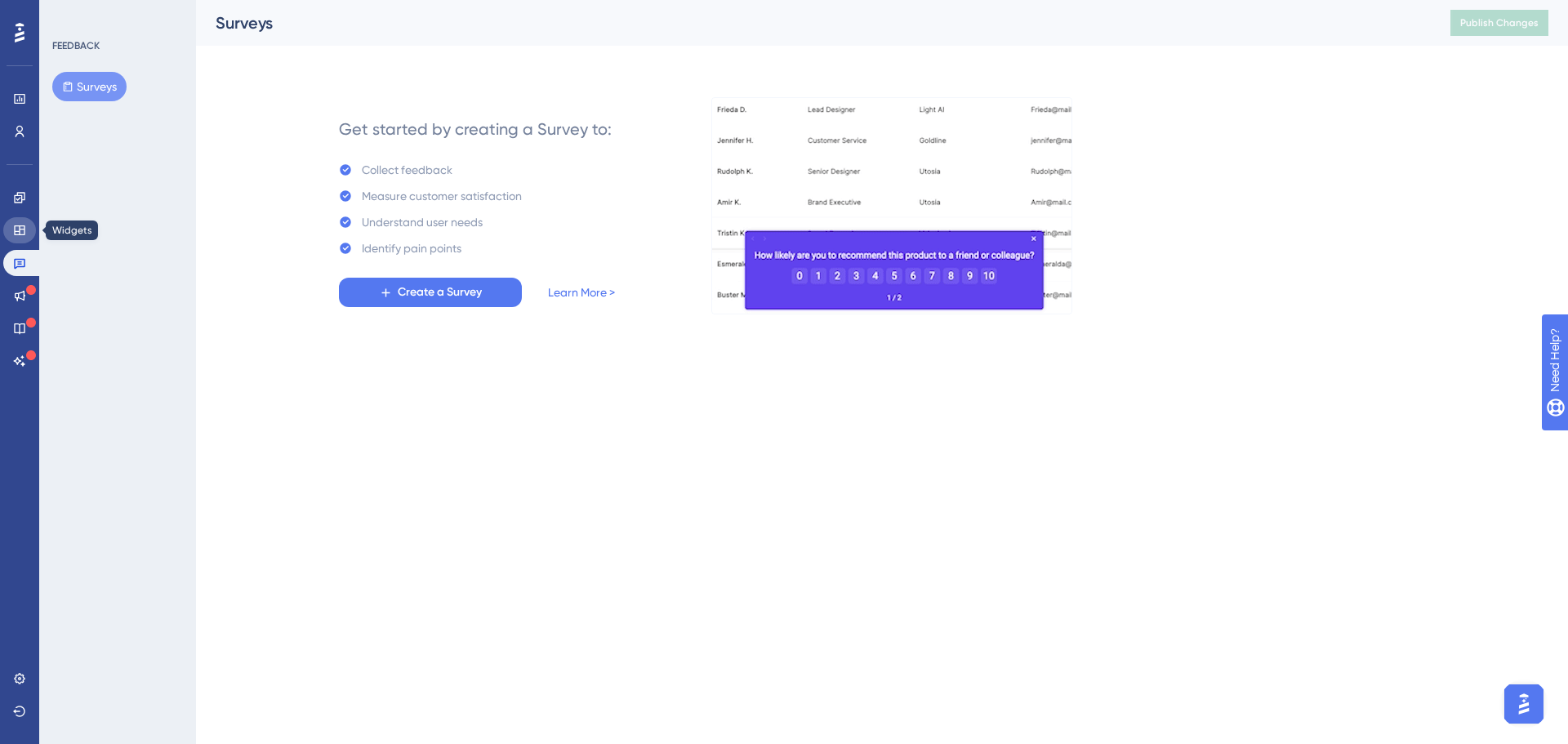
click at [16, 237] on link at bounding box center [19, 230] width 33 height 26
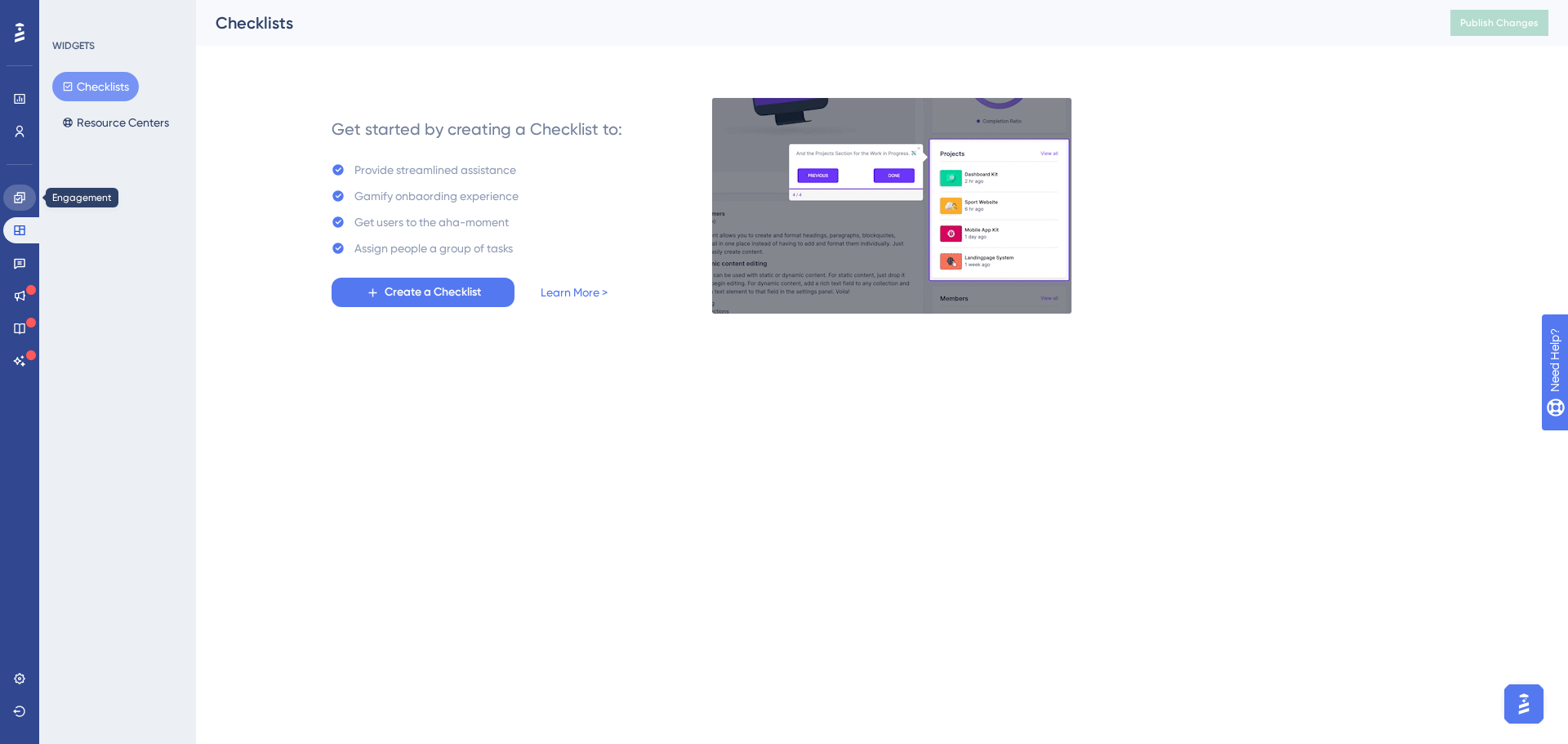
click at [22, 198] on icon at bounding box center [19, 197] width 10 height 10
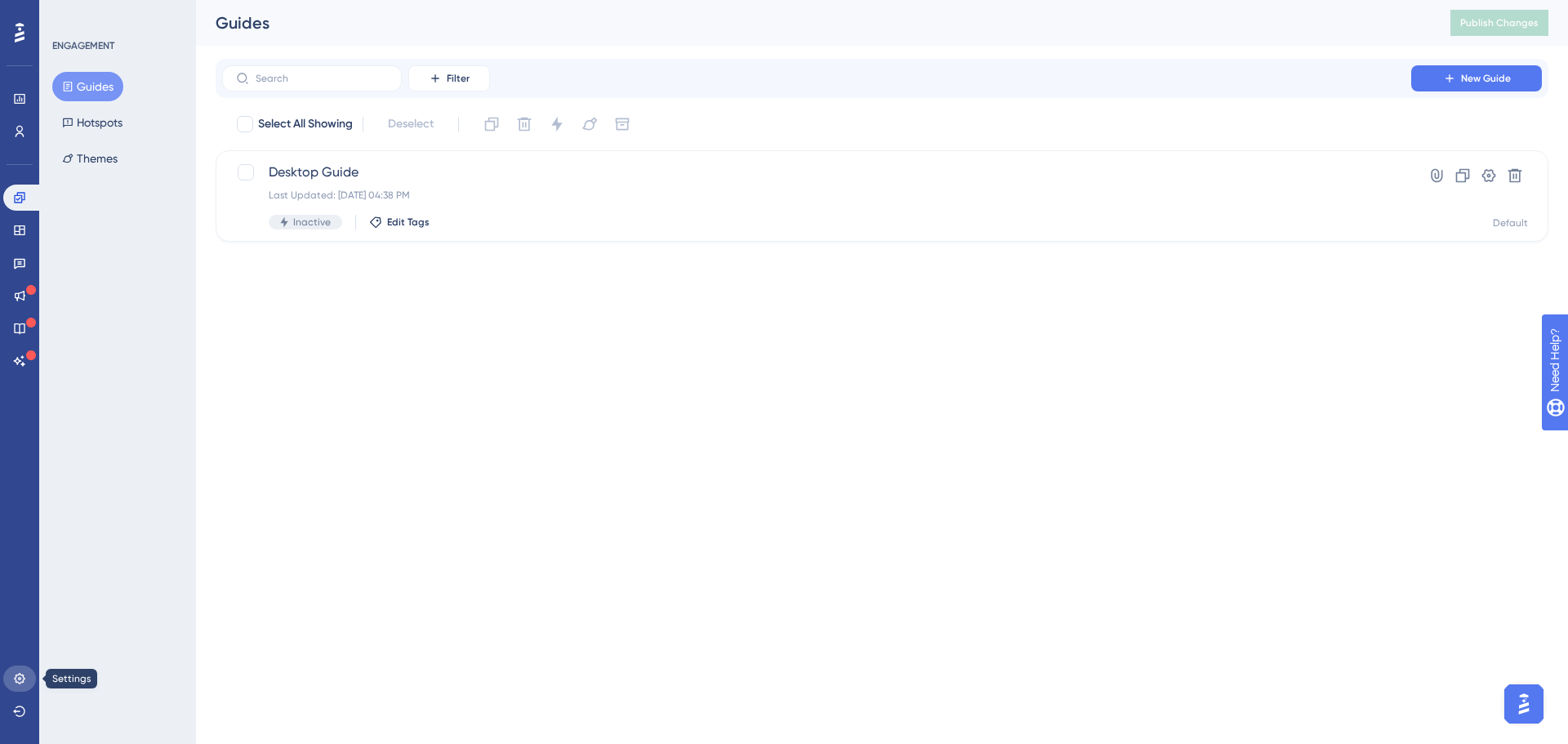
click at [13, 684] on icon at bounding box center [20, 679] width 13 height 13
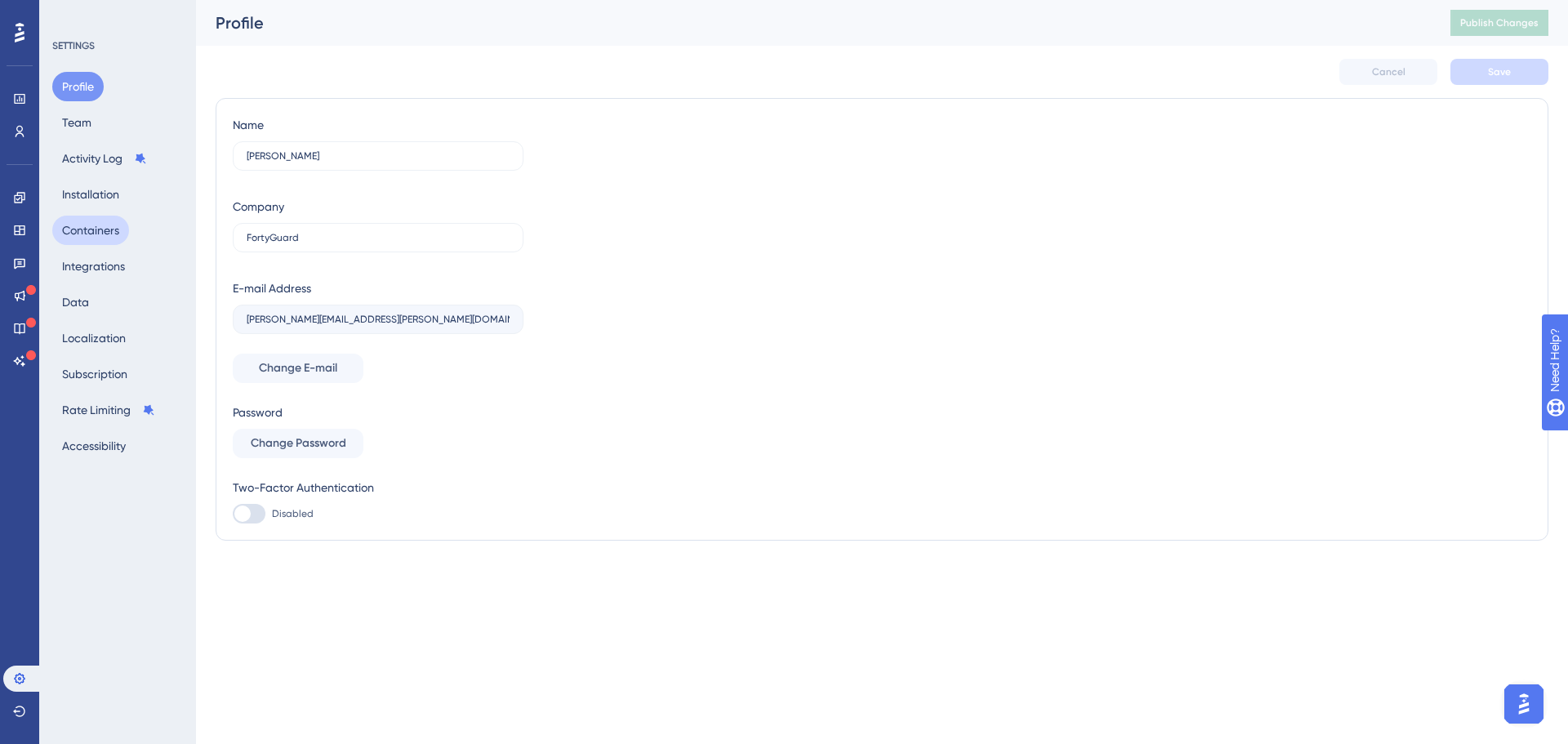
click at [116, 233] on button "Containers" at bounding box center [91, 230] width 77 height 29
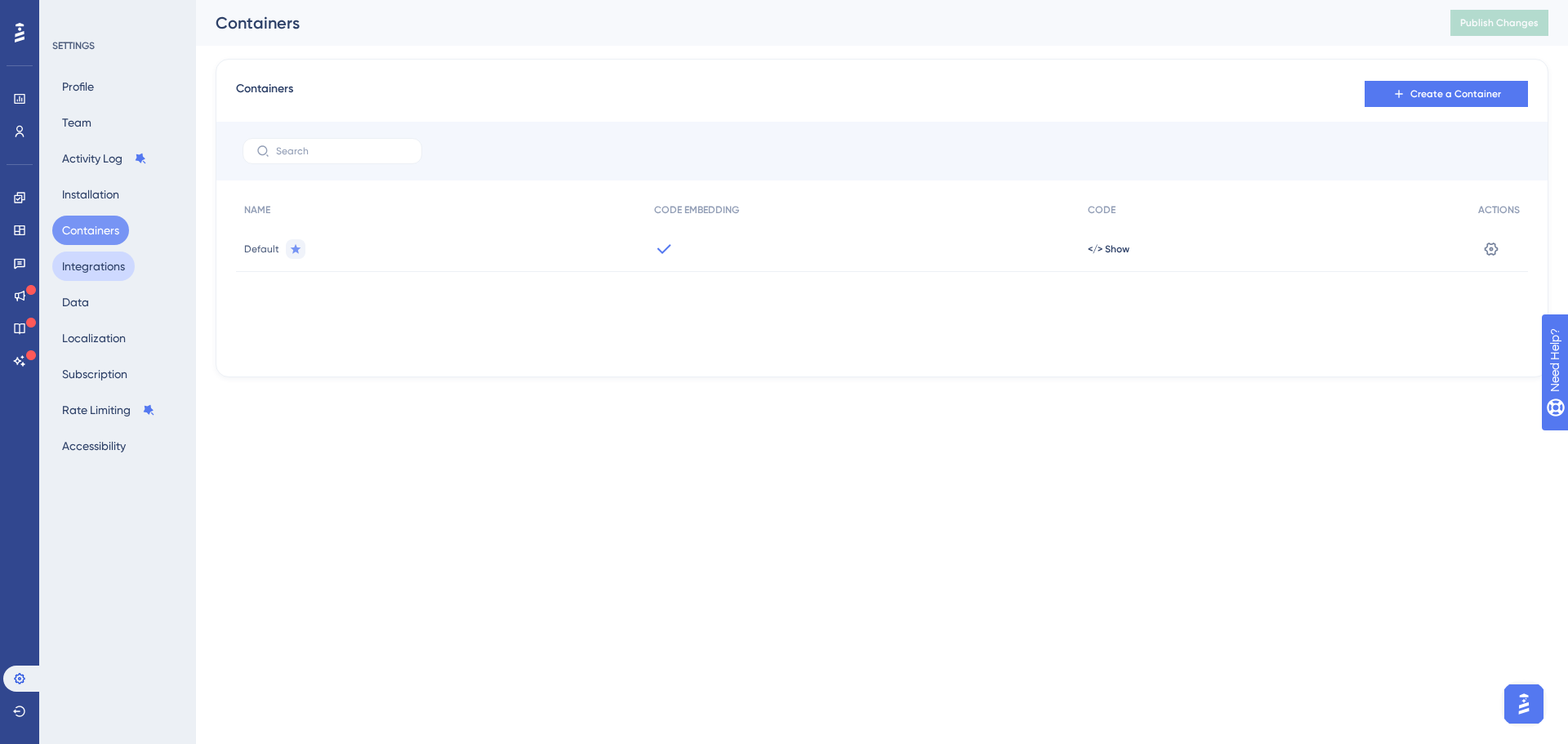
click at [115, 255] on button "Integrations" at bounding box center [94, 265] width 83 height 29
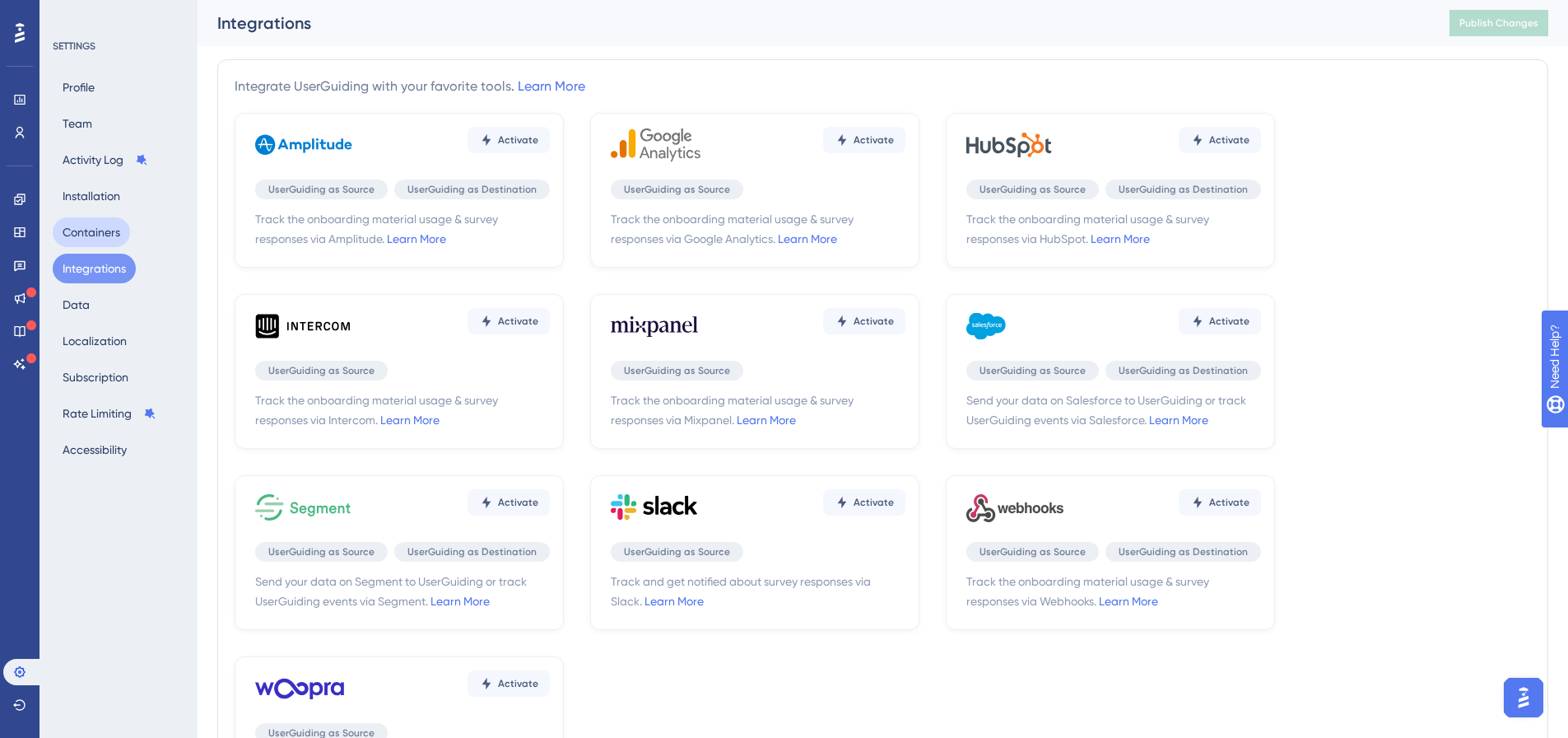
click at [109, 235] on button "Containers" at bounding box center [92, 231] width 78 height 29
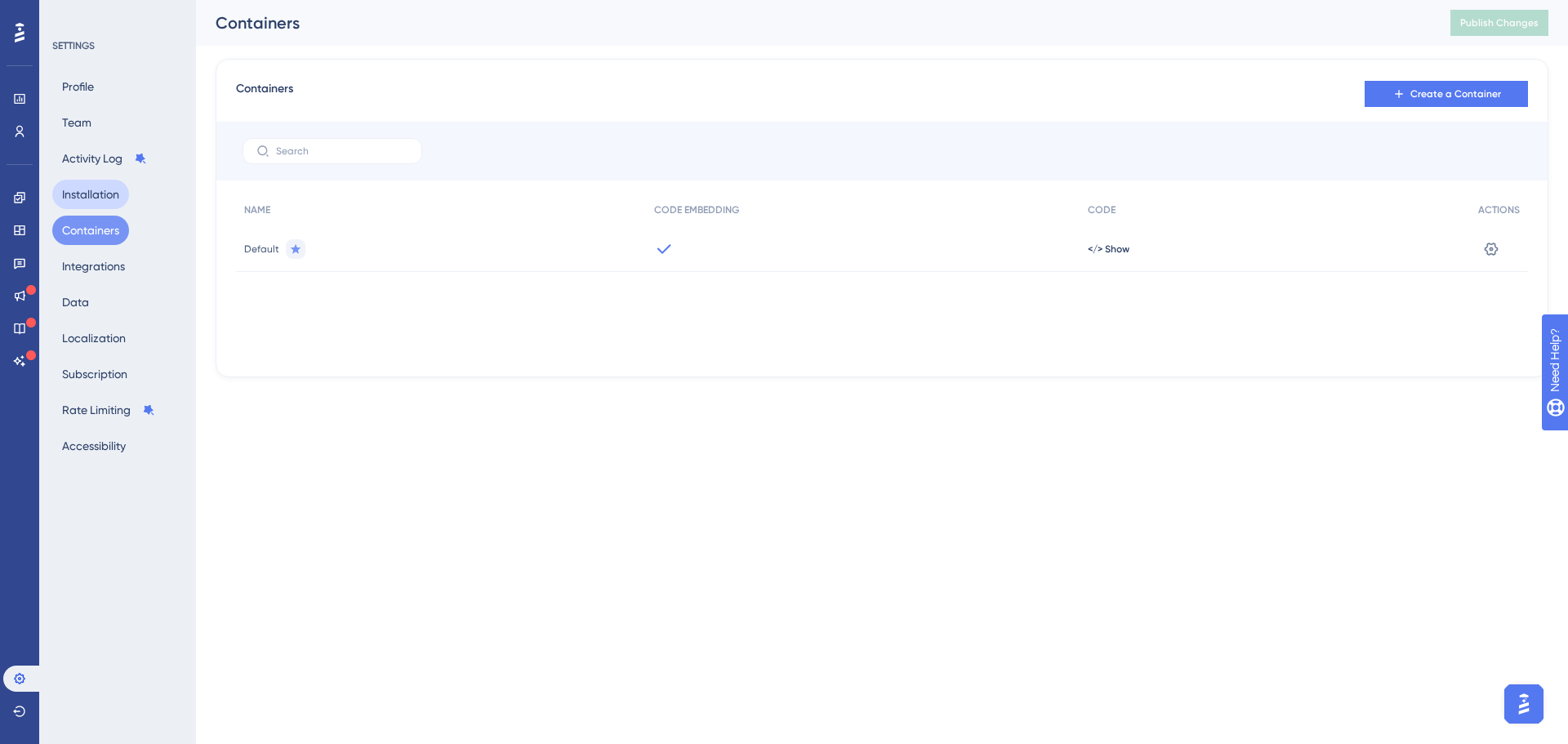
click at [109, 188] on button "Installation" at bounding box center [91, 194] width 77 height 29
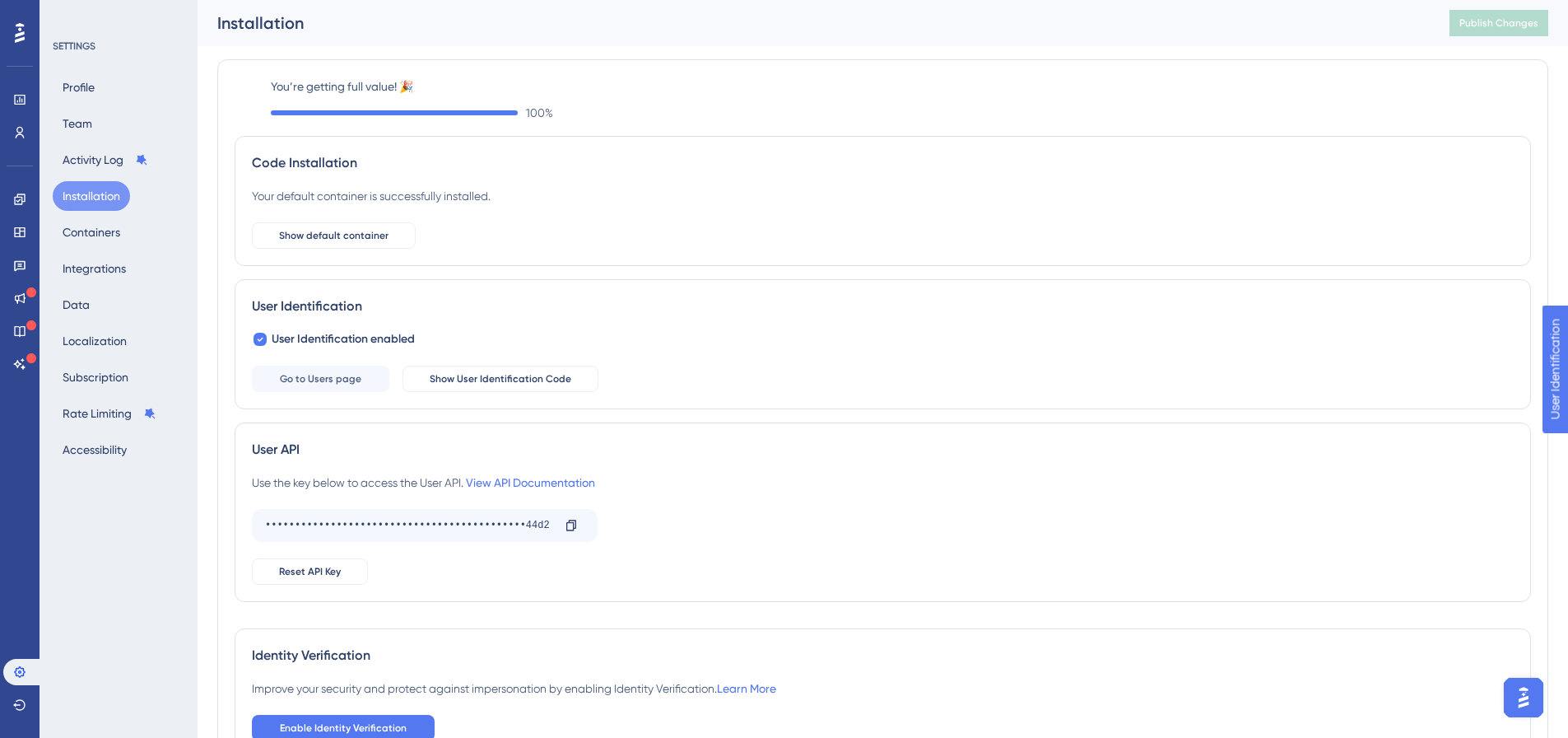
click at [554, 104] on div "100 %" at bounding box center [902, 113] width 1261 height 20
click at [538, 106] on span "100 %" at bounding box center [539, 113] width 27 height 20
drag, startPoint x: 379, startPoint y: 90, endPoint x: 301, endPoint y: 91, distance: 78.0
click at [301, 91] on label "You’re getting full value! 🎉" at bounding box center [902, 86] width 1261 height 20
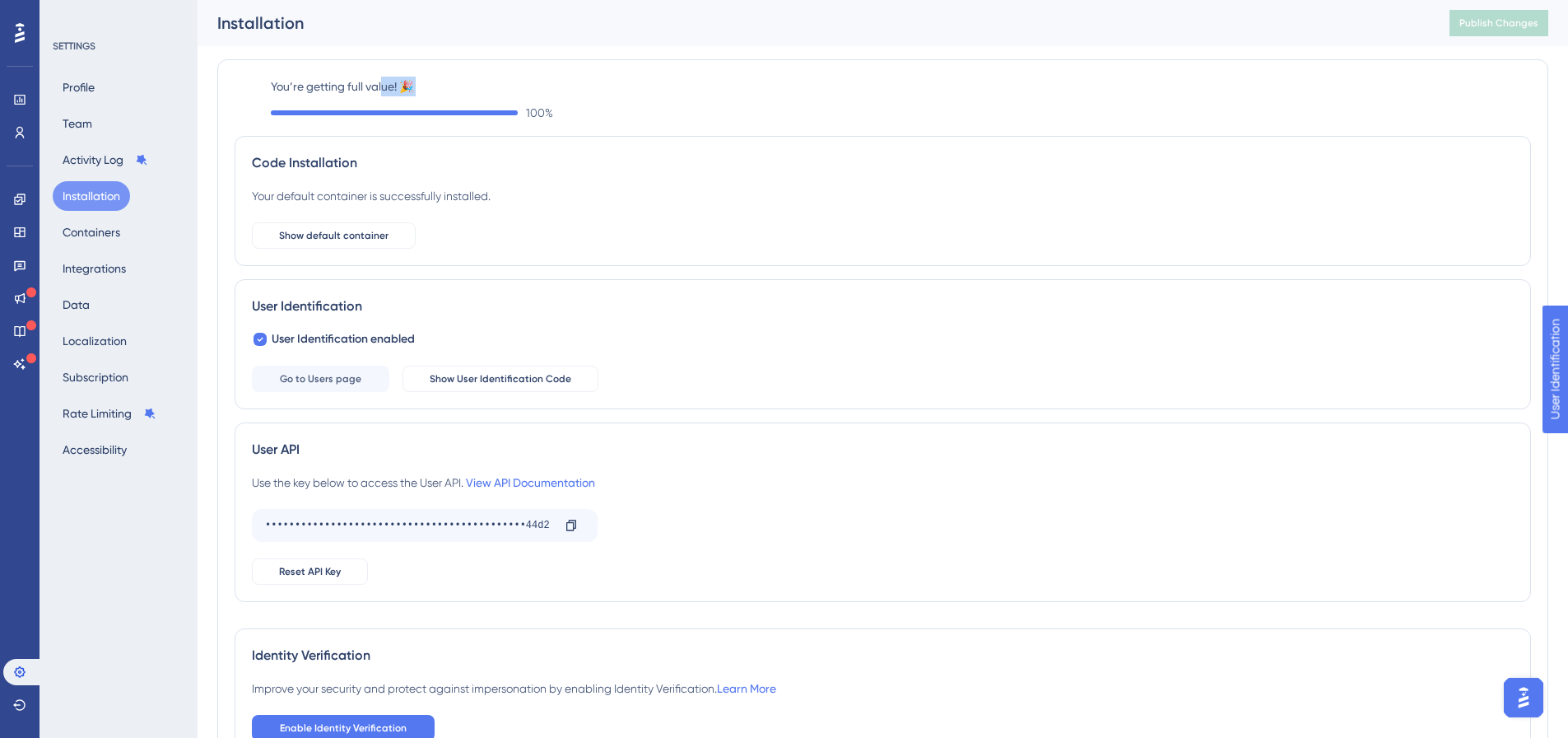
drag, startPoint x: 381, startPoint y: 93, endPoint x: 508, endPoint y: 101, distance: 127.3
click at [508, 101] on div "You’re getting full value! 🎉 100 %" at bounding box center [902, 100] width 1261 height 46
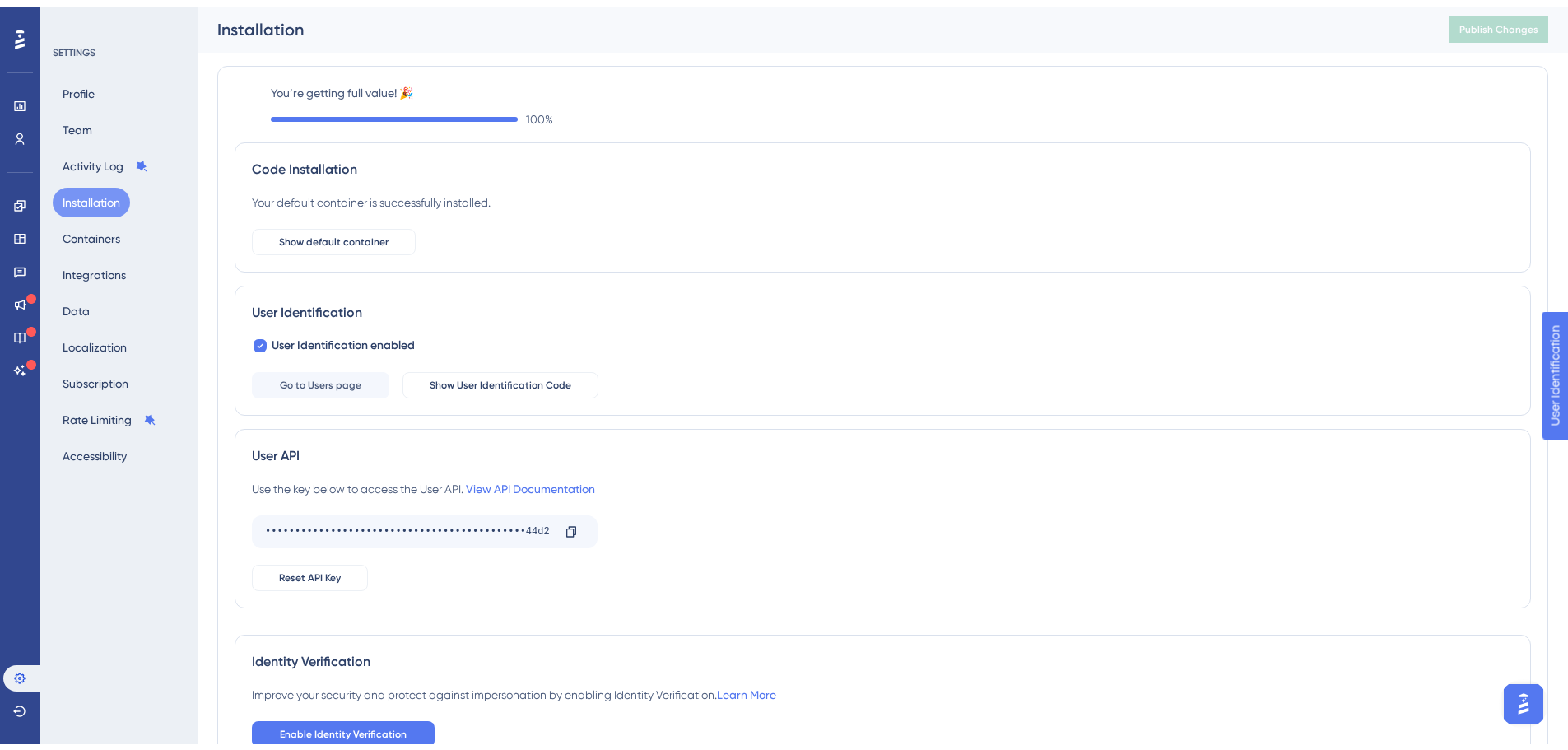
scroll to position [117, 0]
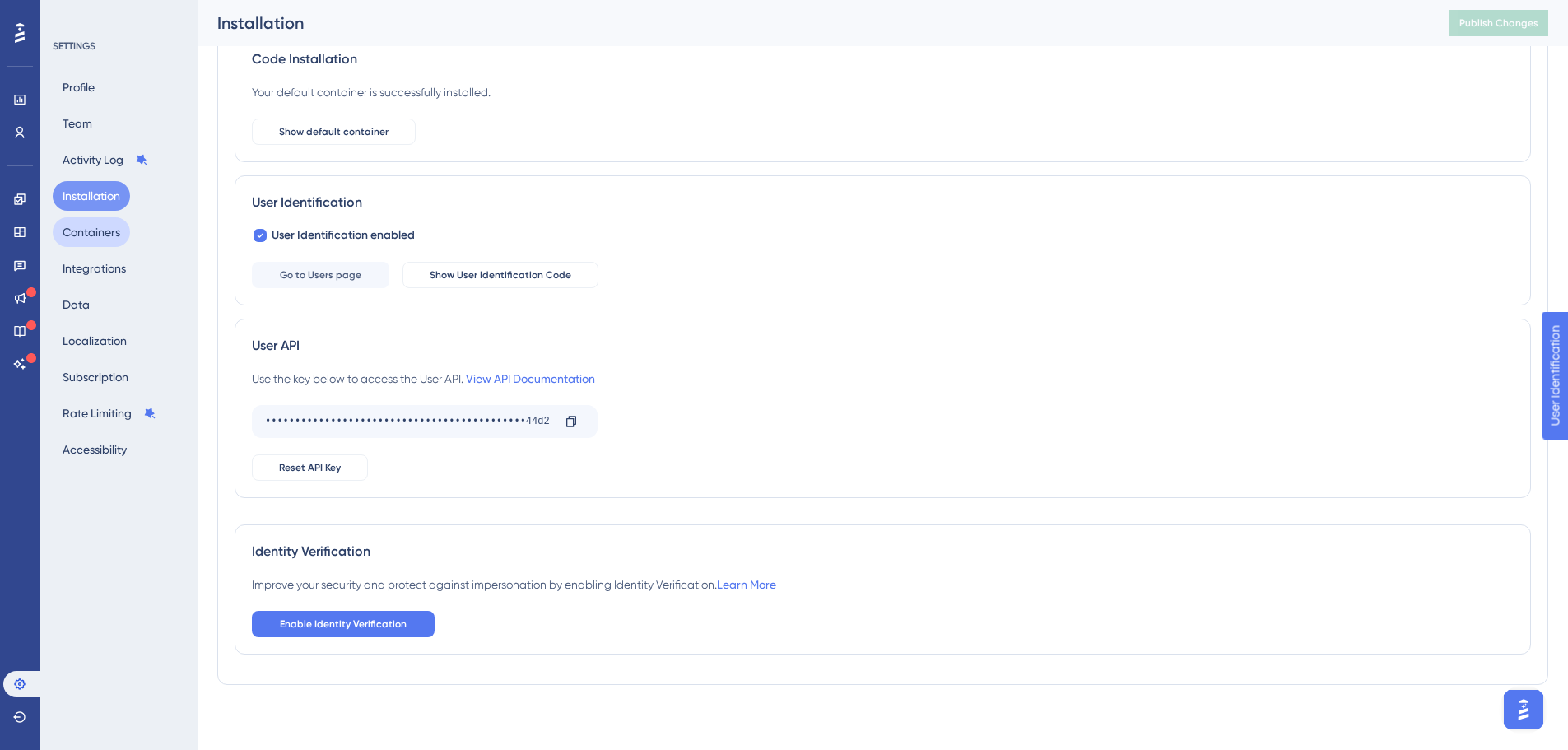
click at [101, 239] on button "Containers" at bounding box center [92, 231] width 78 height 29
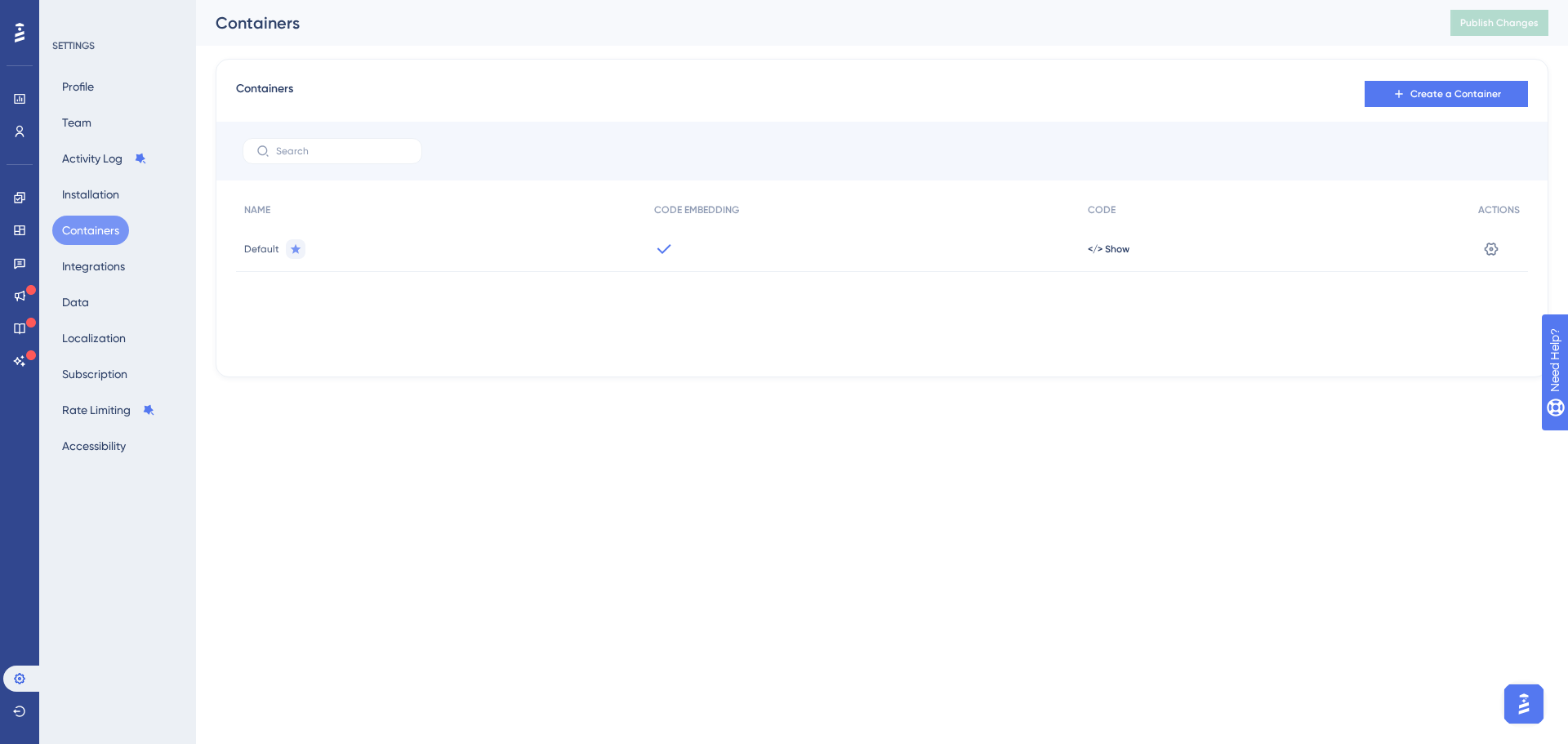
click at [666, 248] on icon at bounding box center [664, 248] width 14 height 9
click at [718, 246] on div at bounding box center [863, 249] width 434 height 46
click at [762, 246] on div at bounding box center [863, 249] width 434 height 46
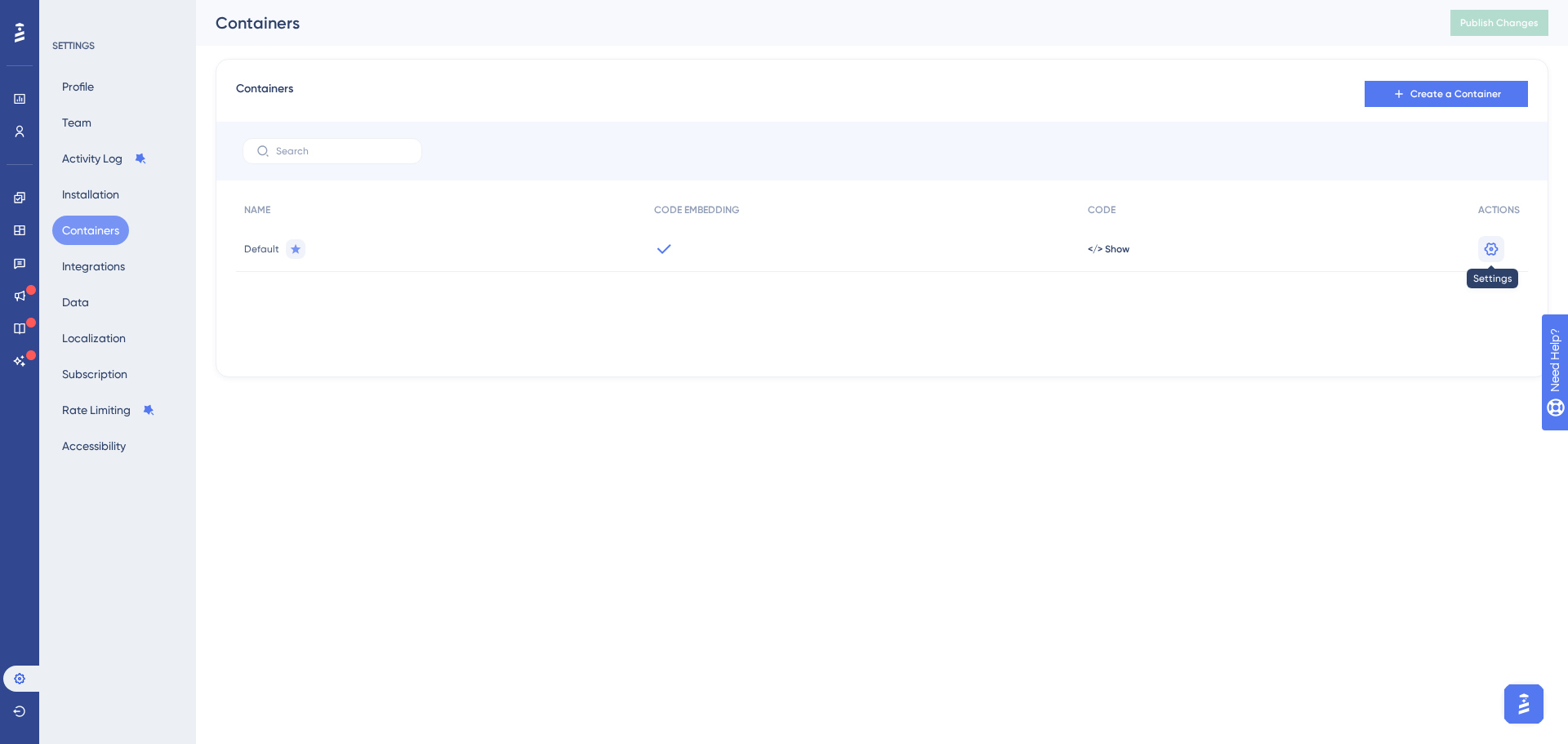
click at [1487, 246] on icon at bounding box center [1491, 248] width 16 height 16
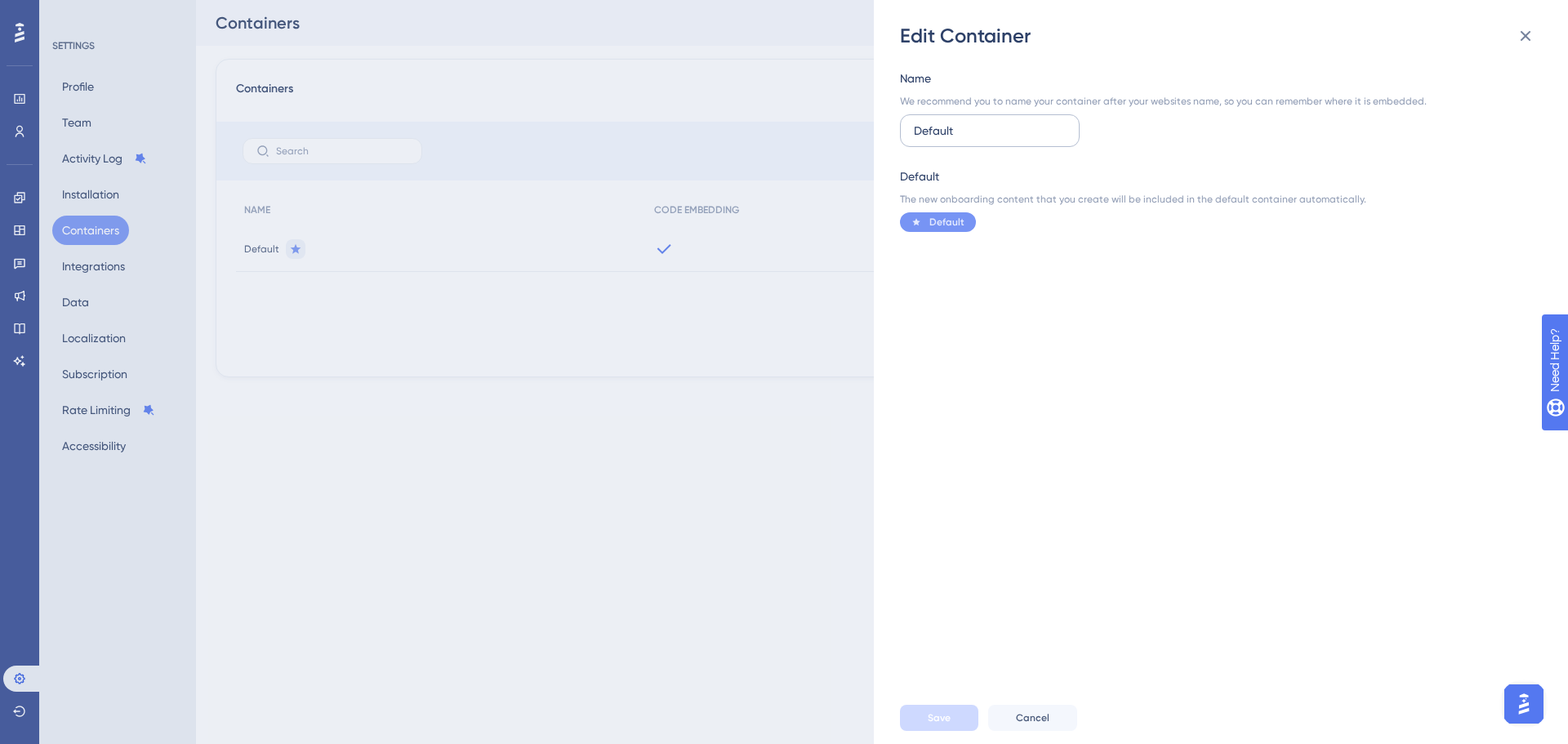
click at [1034, 129] on input "Default" at bounding box center [990, 130] width 152 height 18
click at [1530, 35] on icon at bounding box center [1526, 36] width 20 height 20
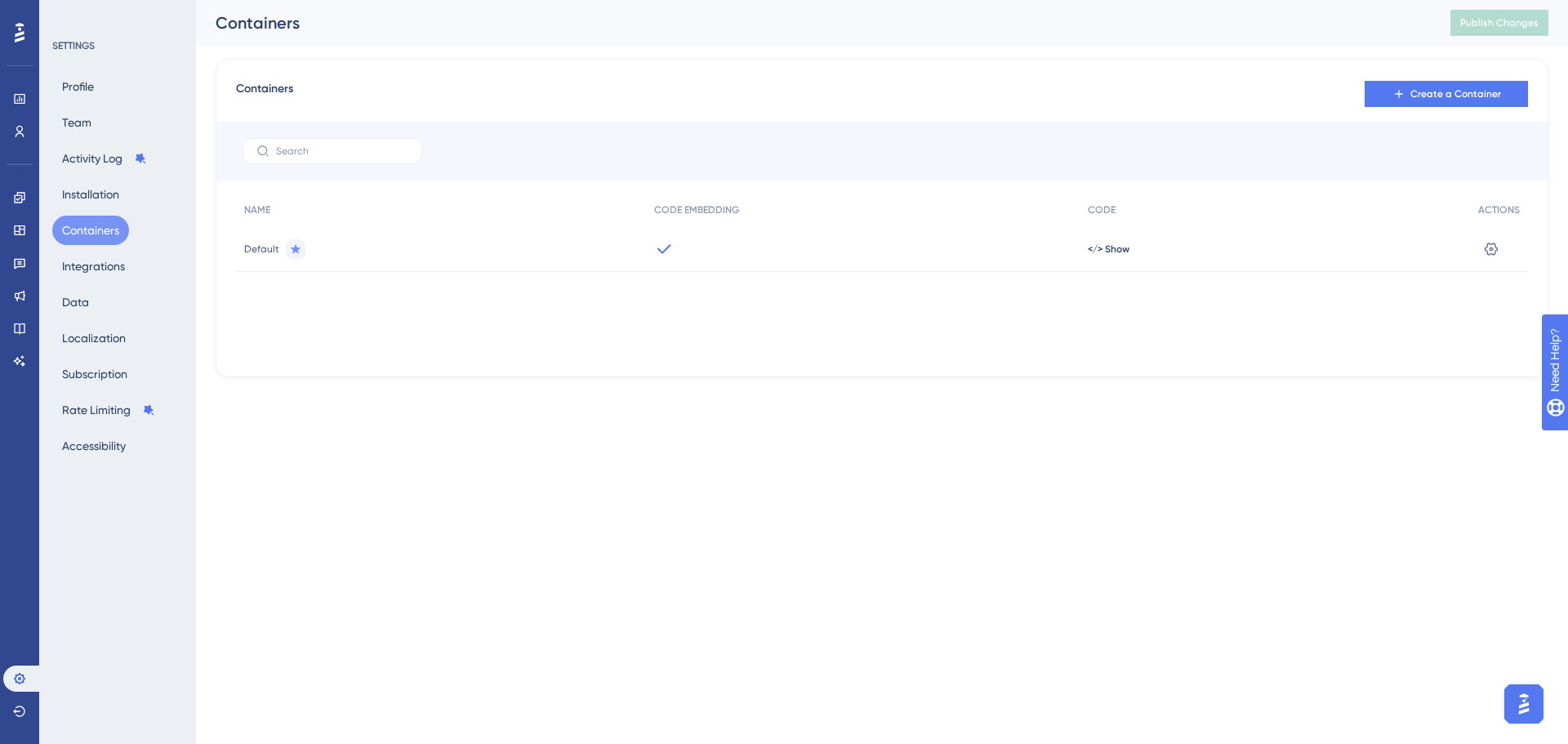
click at [678, 388] on div "Performance Users Engagement Widgets Feedback Product Updates Knowledge Base AI…" at bounding box center [881, 201] width 1372 height 404
click at [106, 200] on button "Installation" at bounding box center [91, 194] width 77 height 29
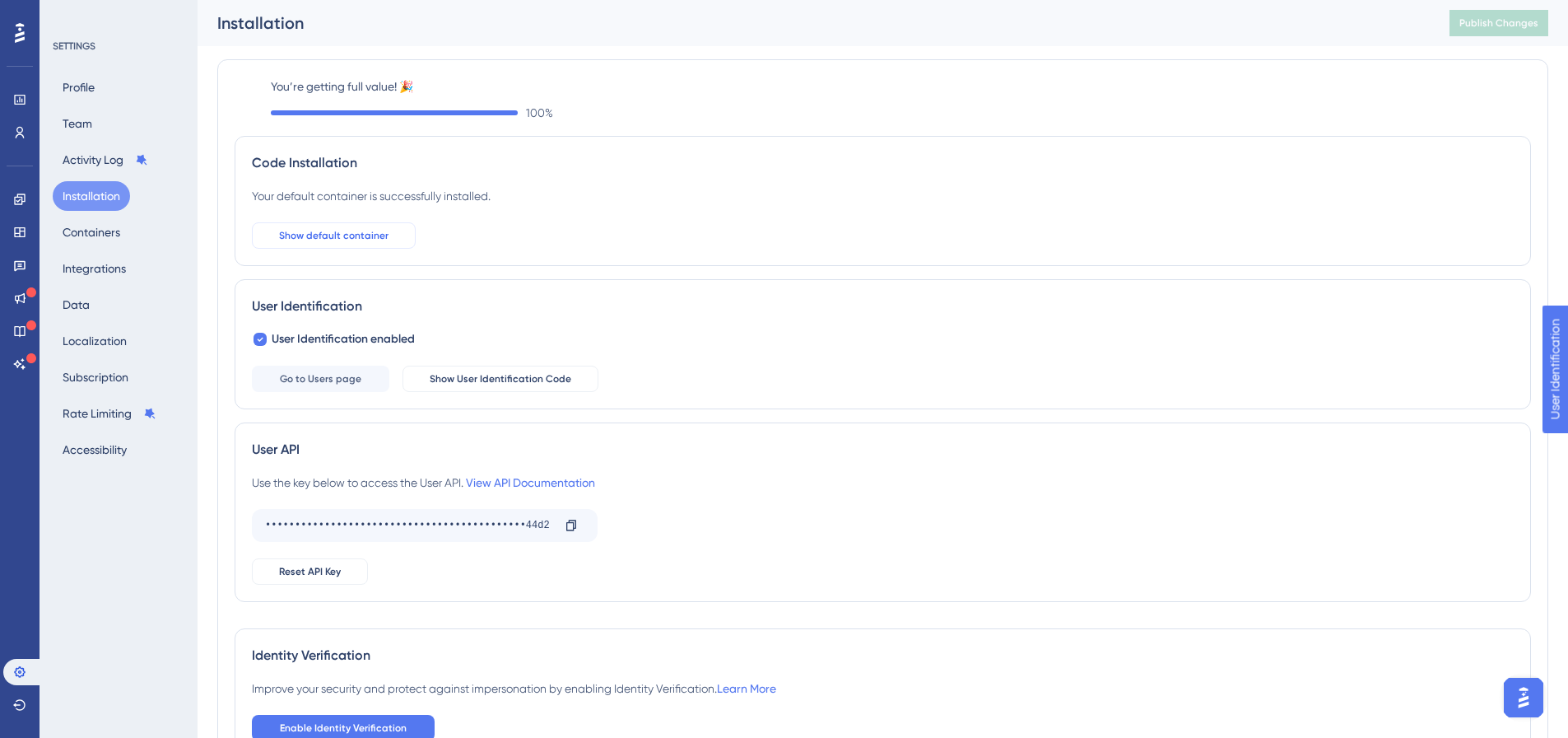
click at [373, 238] on span "Show default container" at bounding box center [334, 235] width 110 height 13
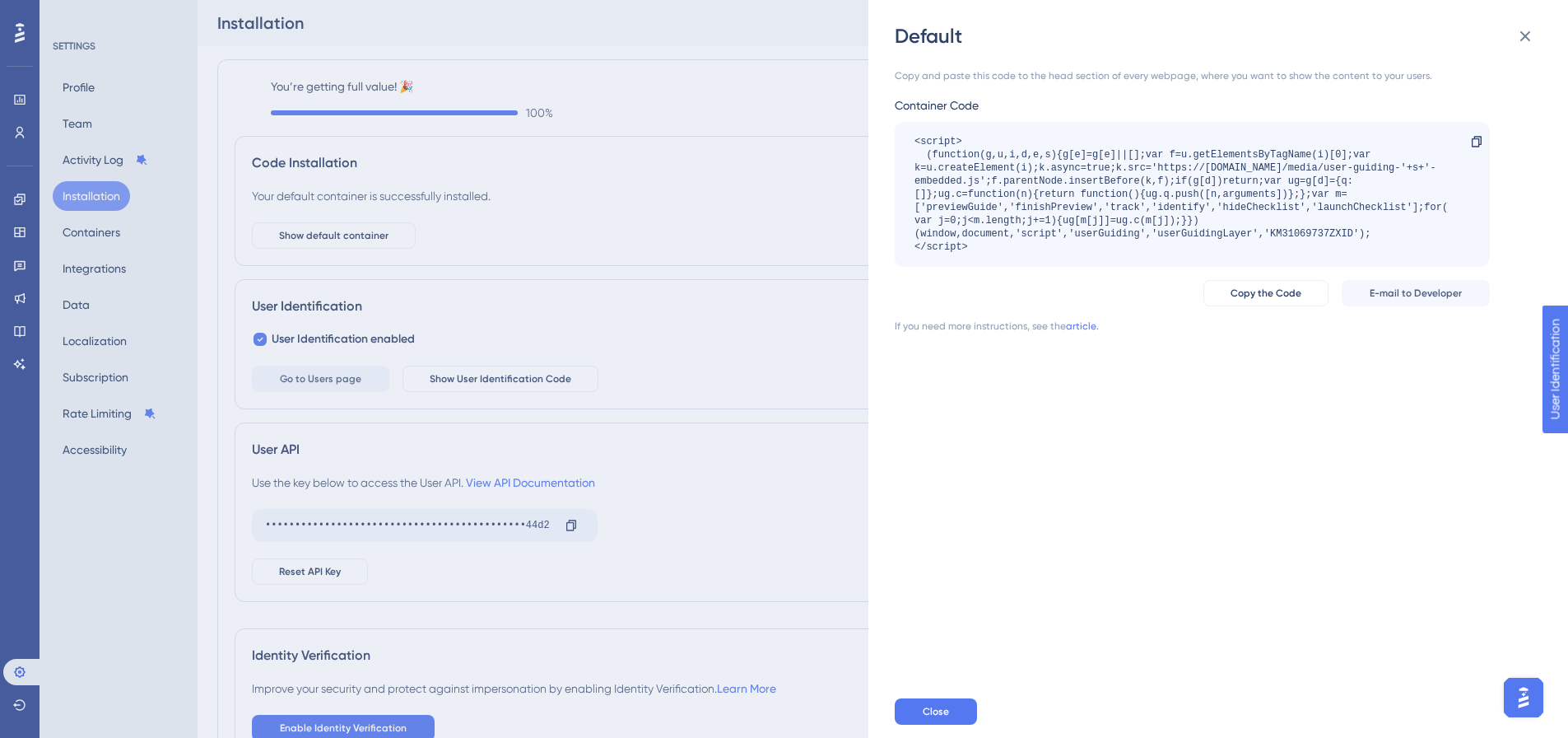
click at [665, 223] on div "Default Copy and paste this code to the head section of every webpage, where yo…" at bounding box center [784, 369] width 1568 height 738
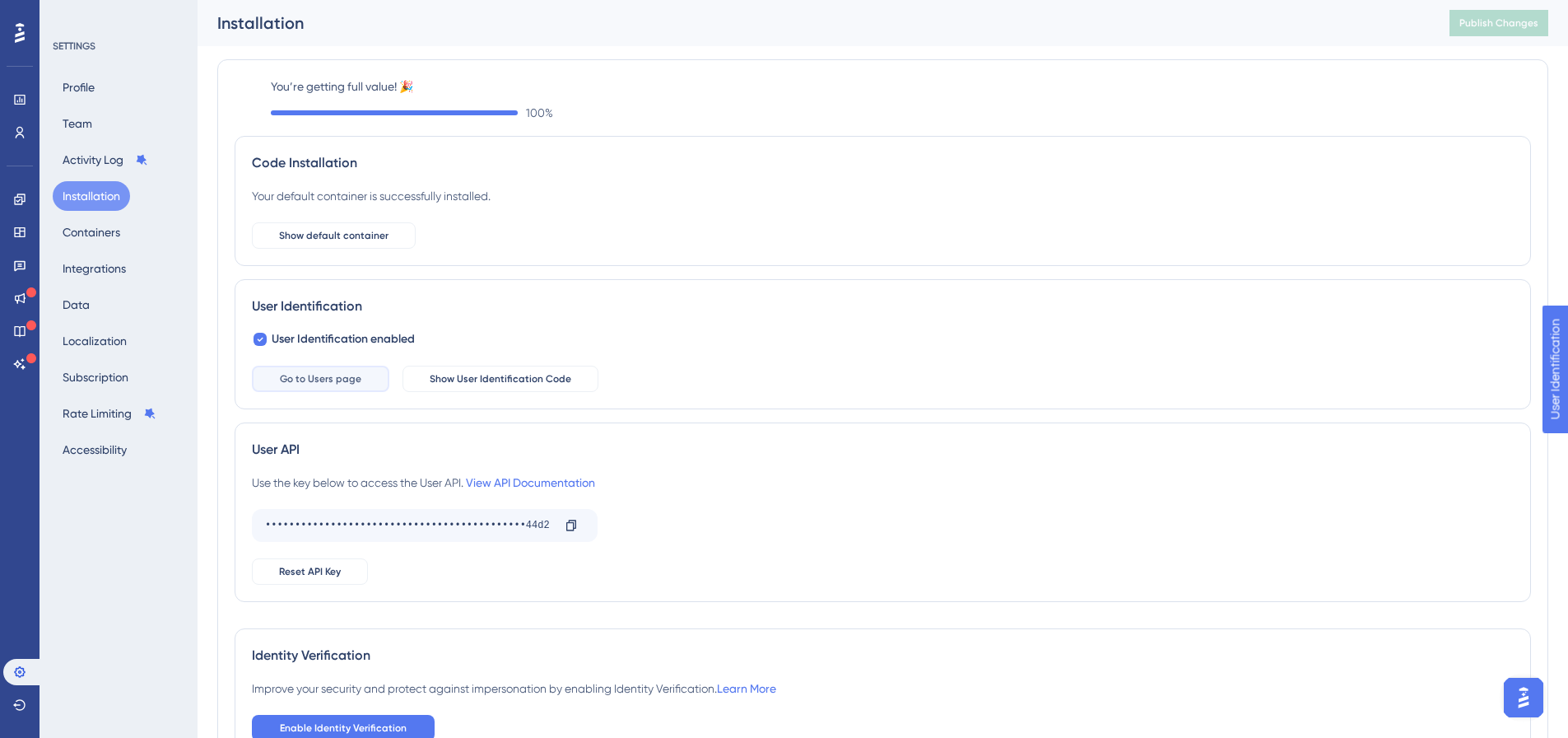
click at [313, 368] on button "Go to Users page" at bounding box center [320, 379] width 137 height 27
click at [363, 336] on span "User Identification enabled" at bounding box center [343, 339] width 143 height 20
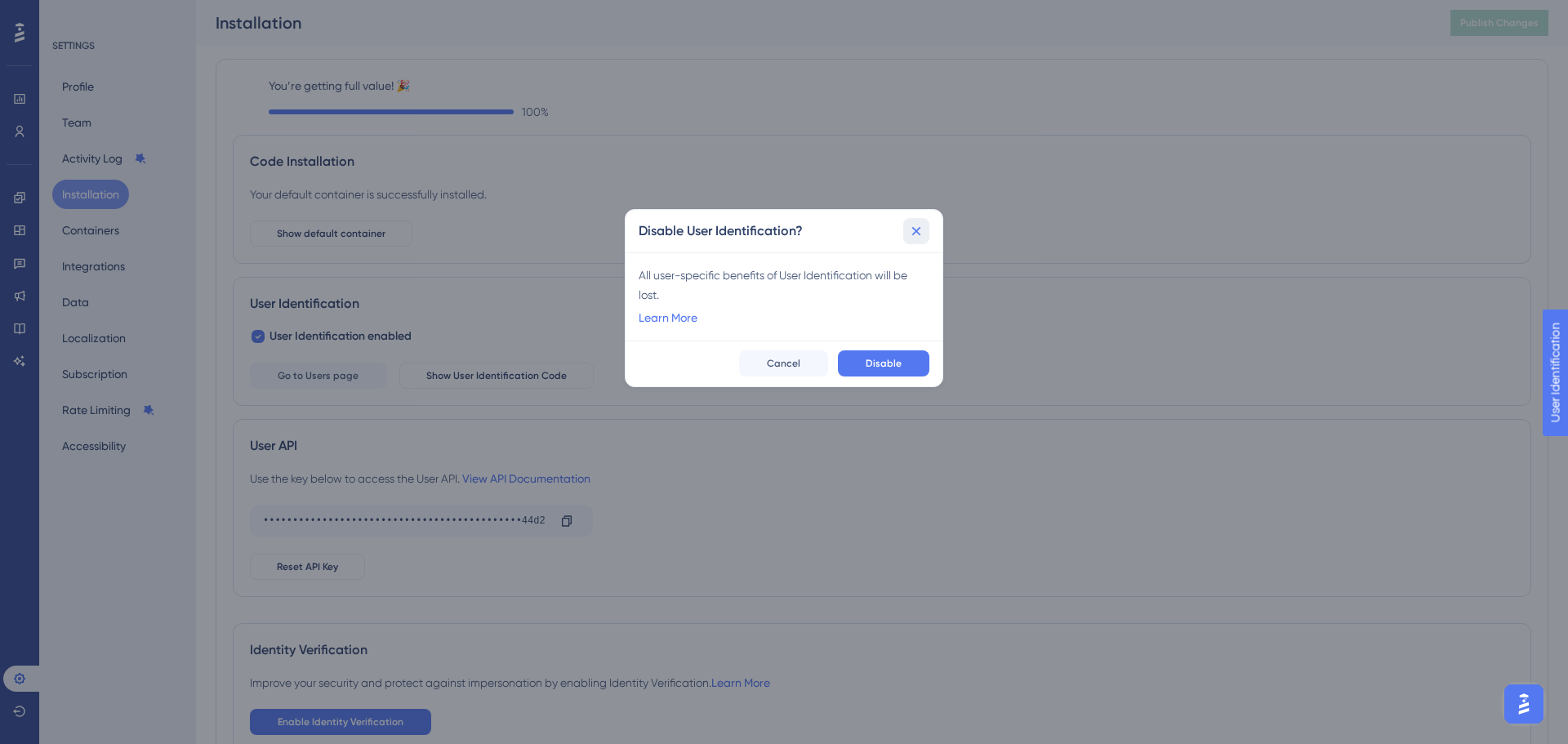
click at [913, 224] on icon at bounding box center [916, 230] width 16 height 16
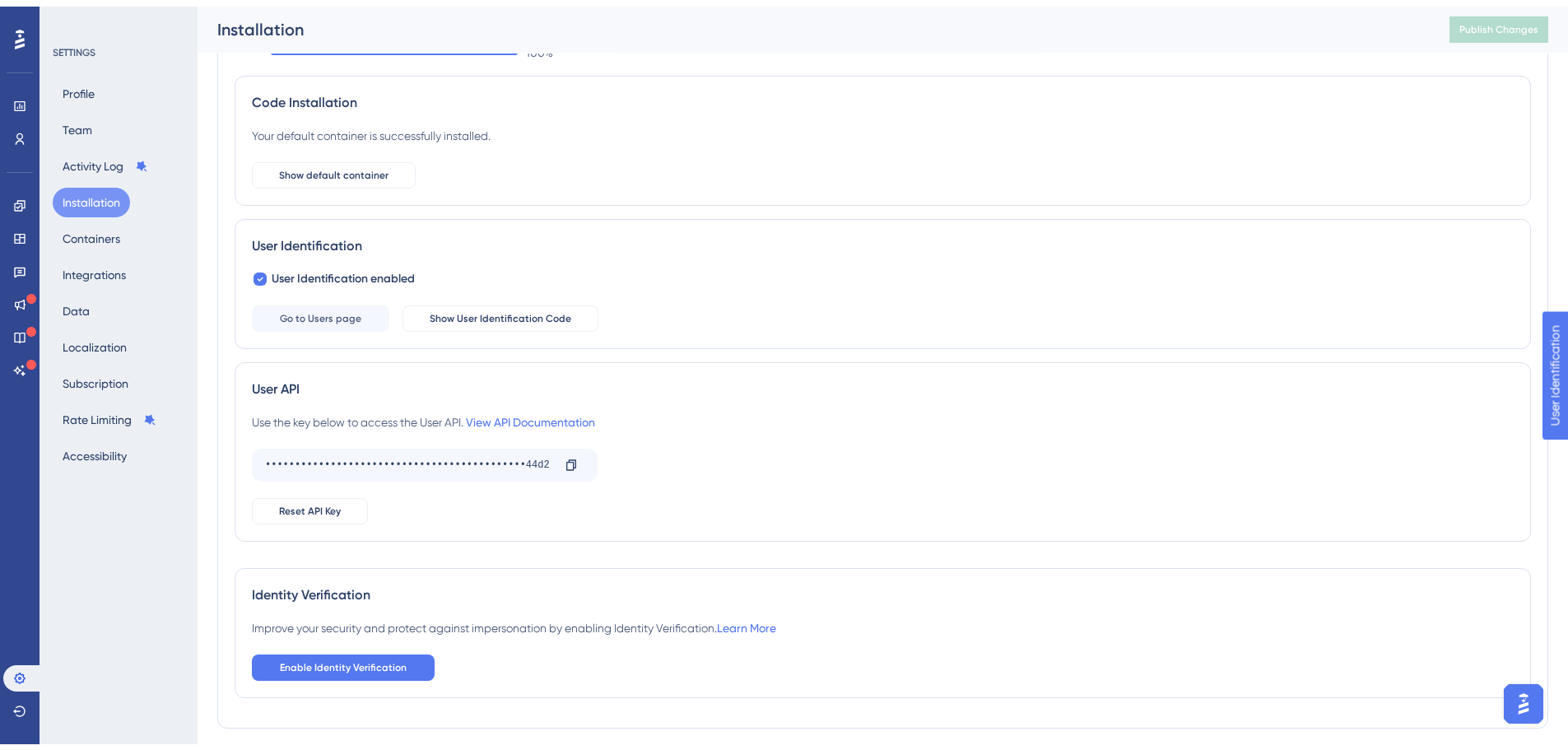
scroll to position [117, 0]
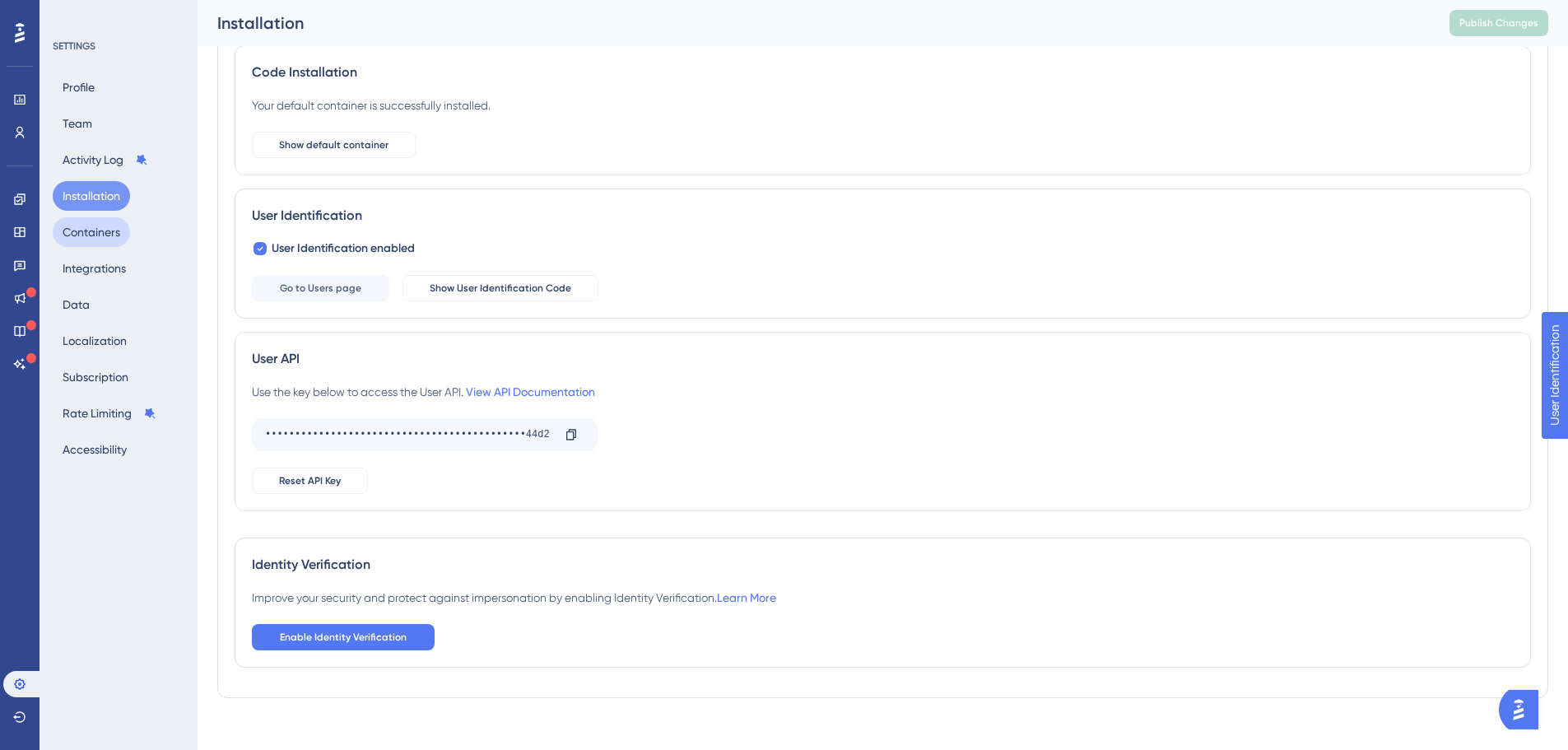
scroll to position [117, 0]
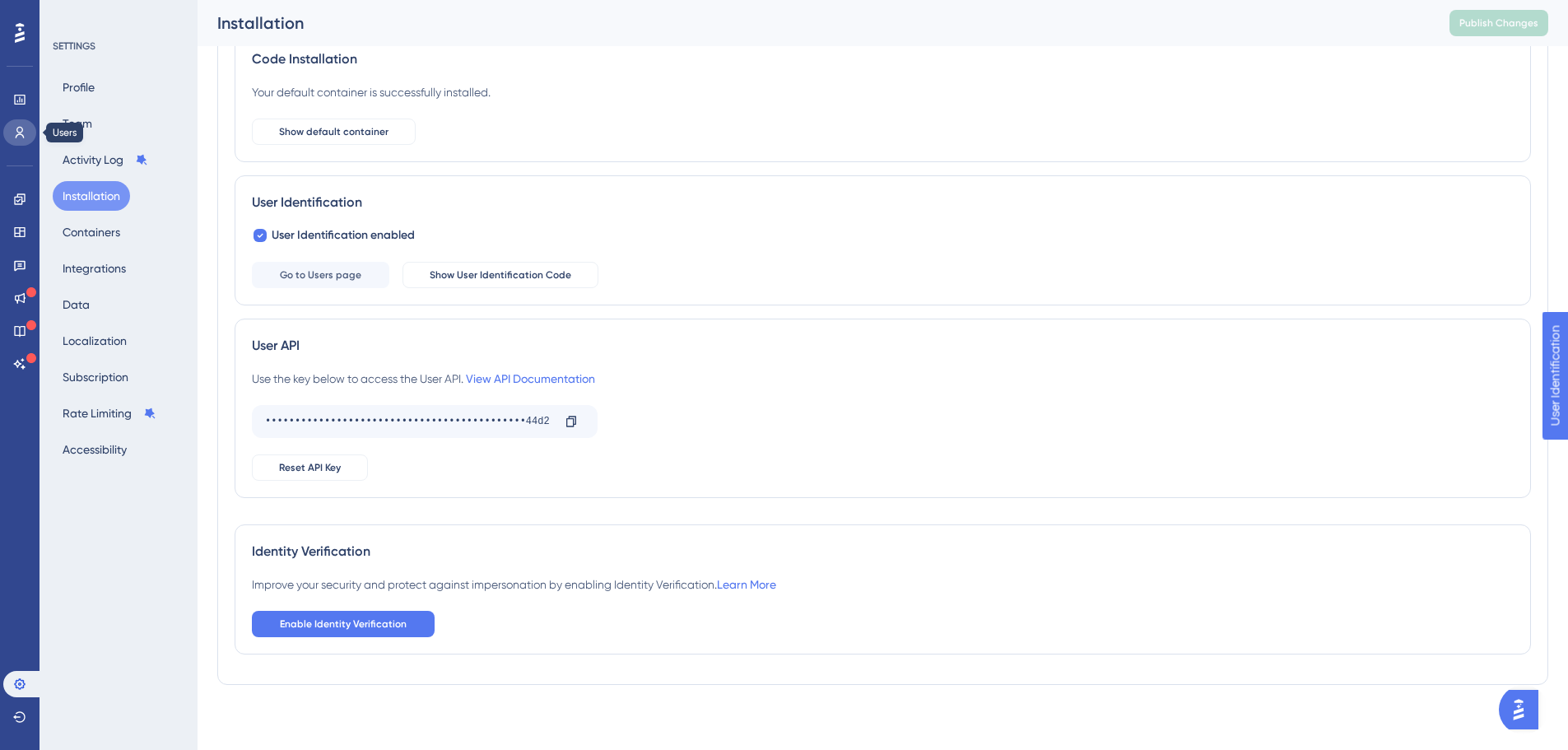
click at [15, 128] on icon at bounding box center [20, 133] width 13 height 13
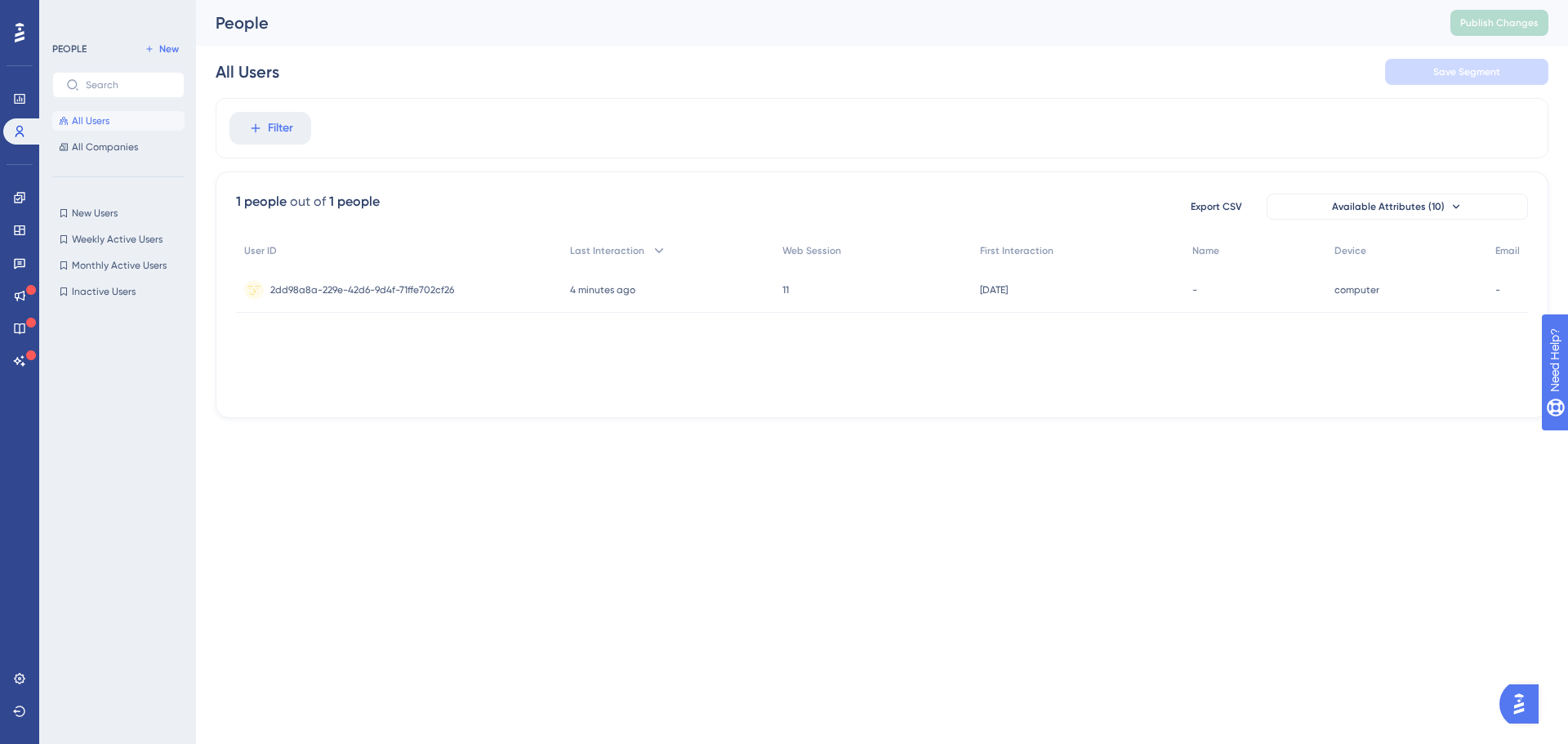
click at [1450, 193] on div "Export CSV Available Attributes (10)" at bounding box center [1352, 206] width 353 height 29
click at [1437, 200] on span "Available Attributes (10)" at bounding box center [1388, 207] width 113 height 13
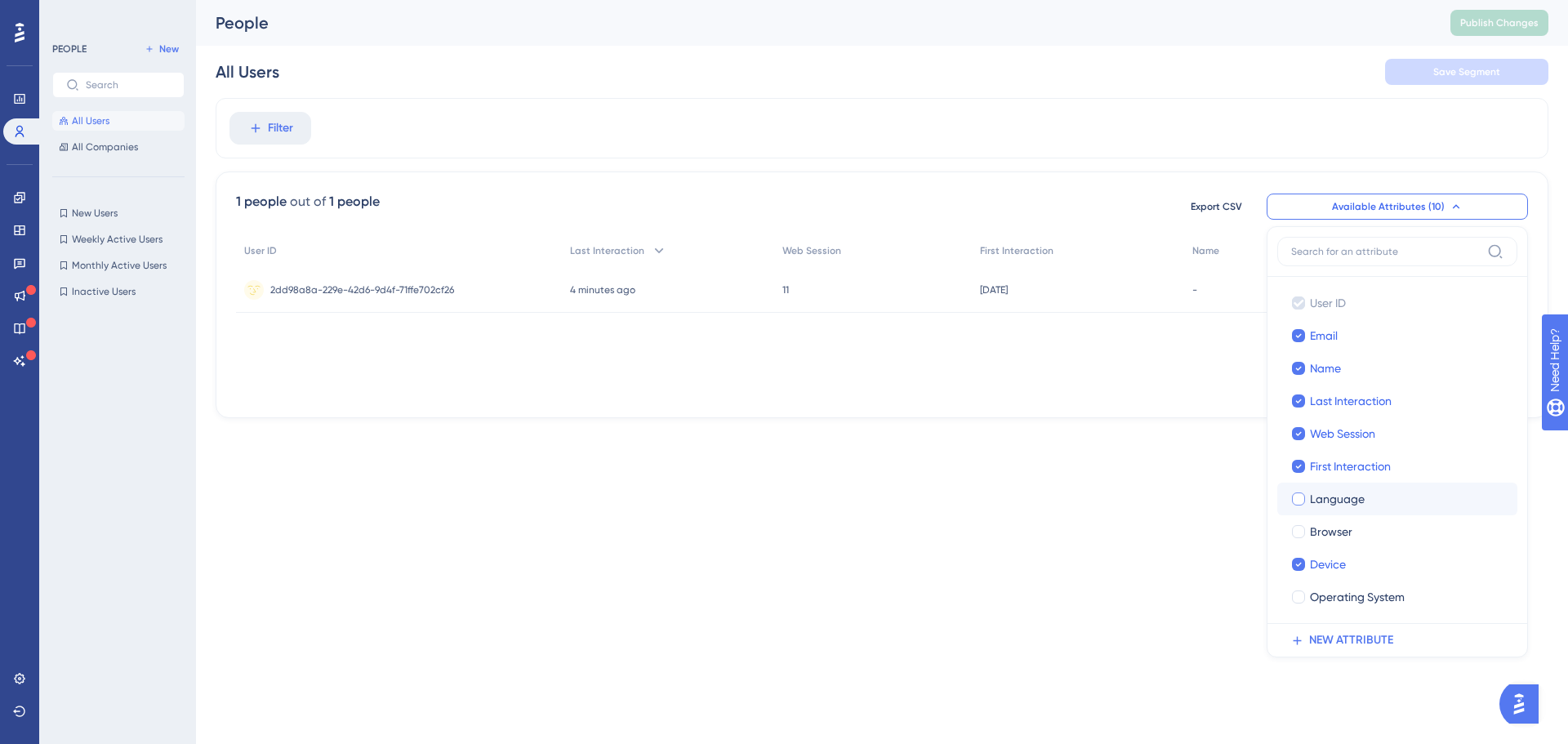
click at [1360, 499] on span "Language" at bounding box center [1338, 499] width 55 height 20
checkbox input "false"
click at [1159, 443] on div "Performance Users Engagement Widgets Feedback Product Updates Knowledge Base AI…" at bounding box center [881, 222] width 1372 height 444
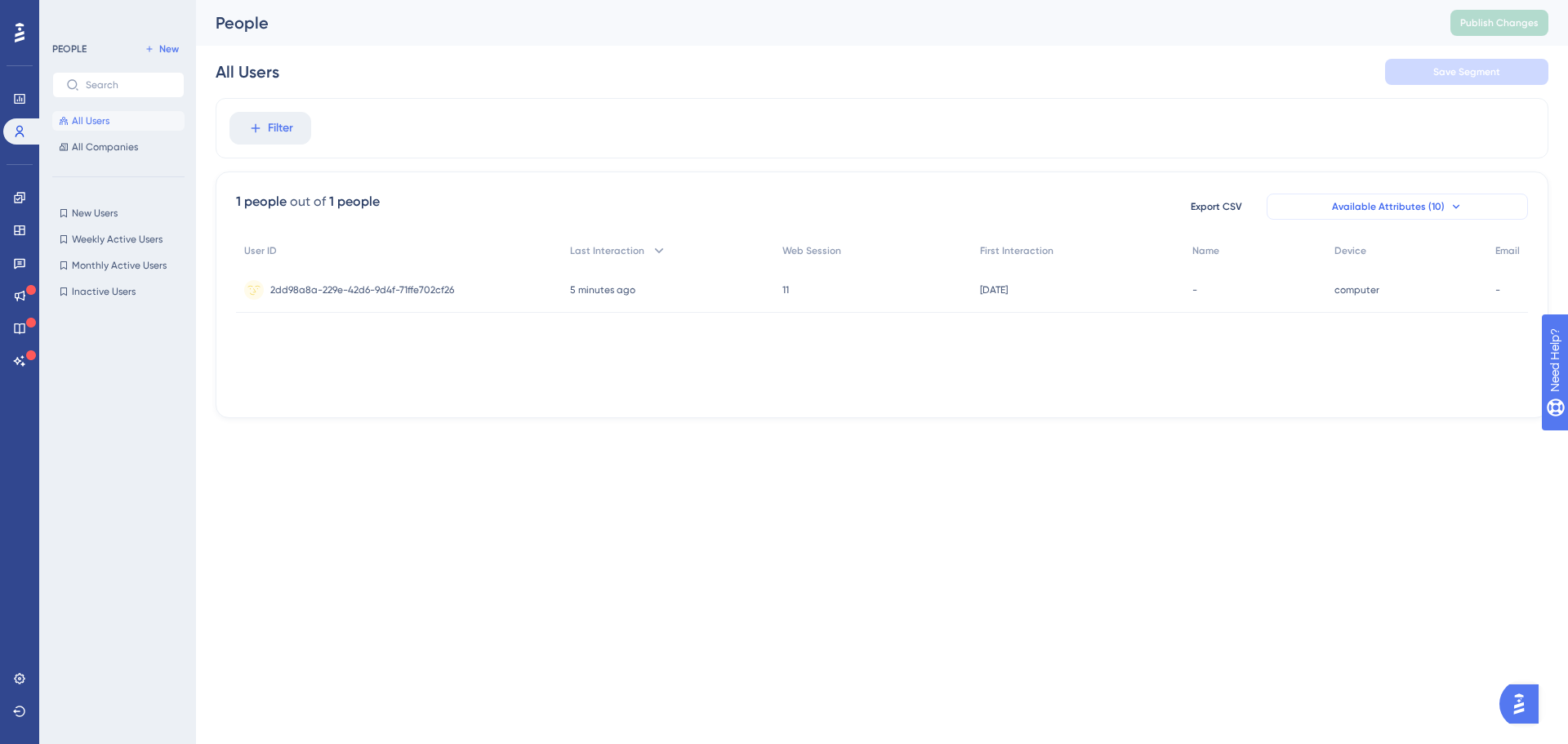
click at [1331, 210] on button "Available Attributes (10)" at bounding box center [1398, 207] width 261 height 26
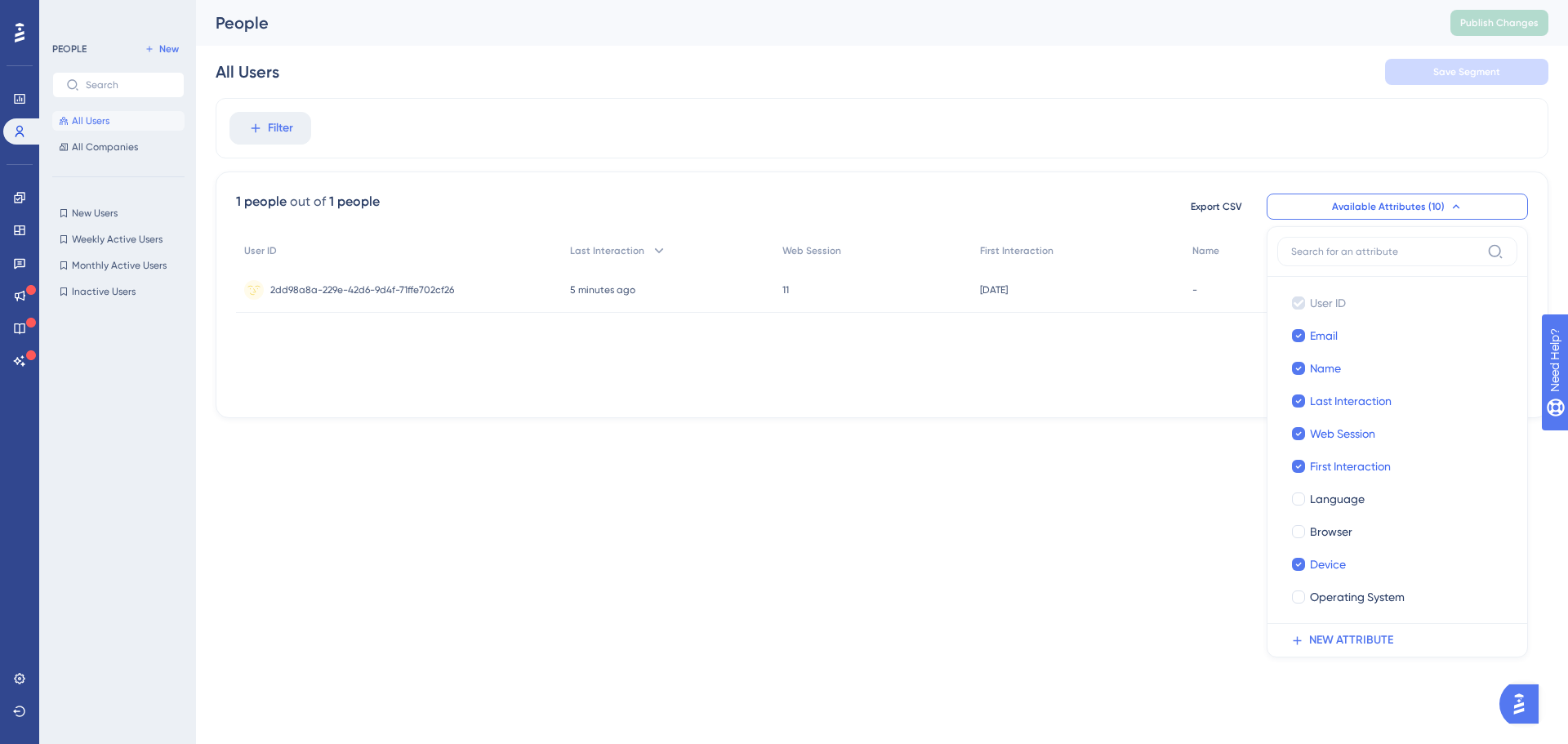
click at [1170, 448] on div "Performance Users Engagement Widgets Feedback Product Updates Knowledge Base AI…" at bounding box center [784, 235] width 1568 height 470
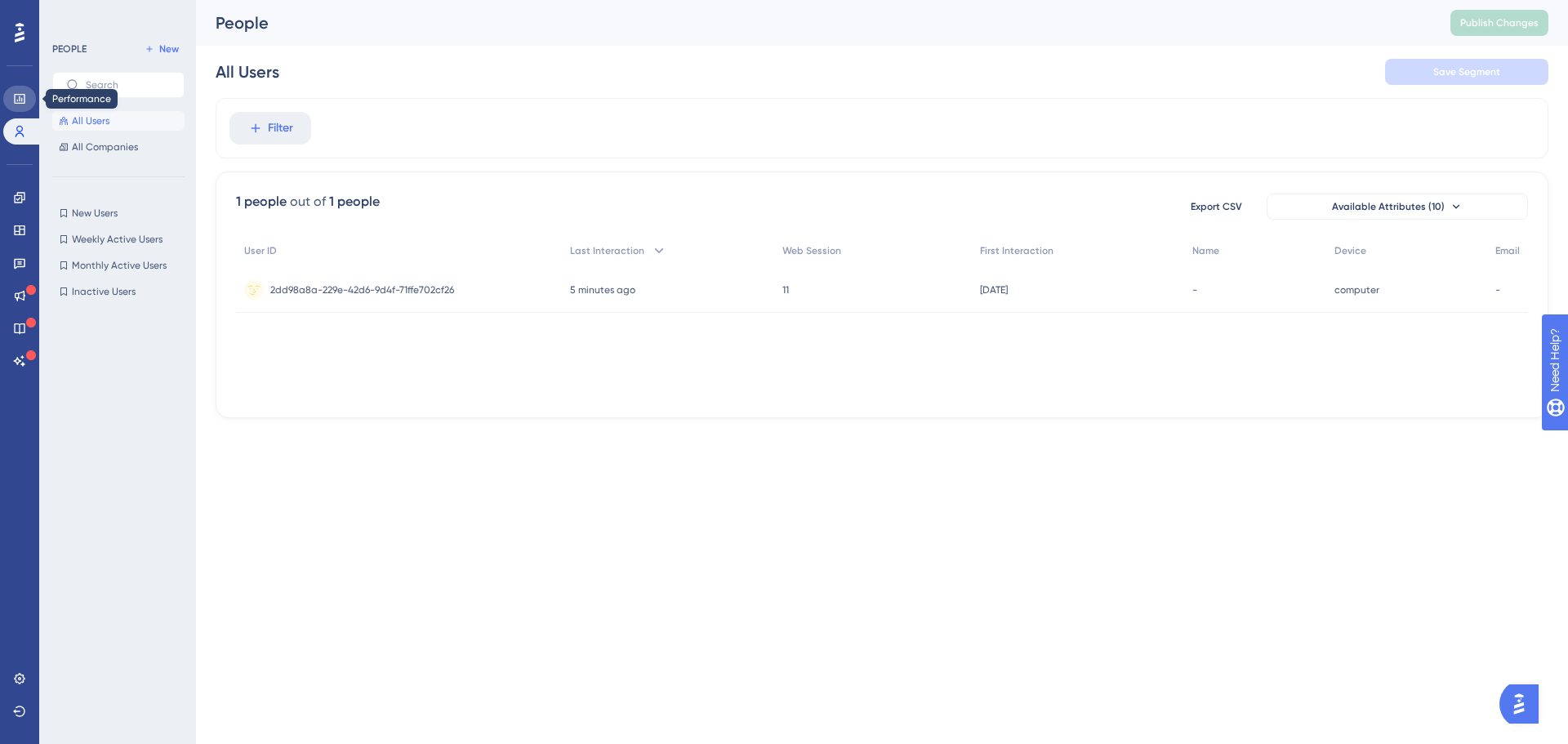
click at [28, 105] on link at bounding box center [19, 99] width 33 height 26
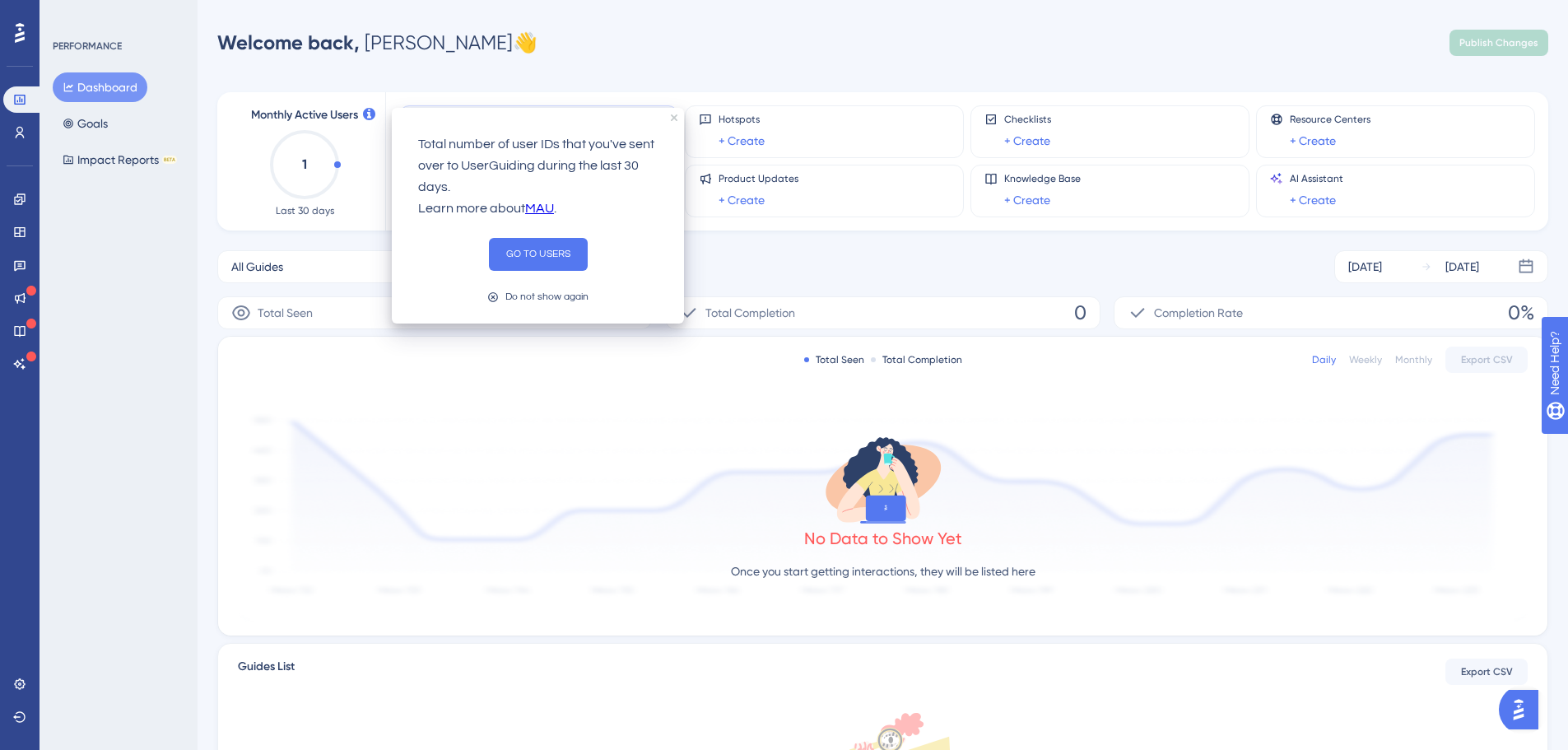
click at [366, 112] on icon at bounding box center [369, 114] width 12 height 12
click at [371, 109] on icon at bounding box center [369, 114] width 12 height 12
click at [513, 246] on button "GO TO USERS" at bounding box center [538, 254] width 99 height 33
click at [560, 260] on button "GO TO USERS" at bounding box center [538, 254] width 99 height 33
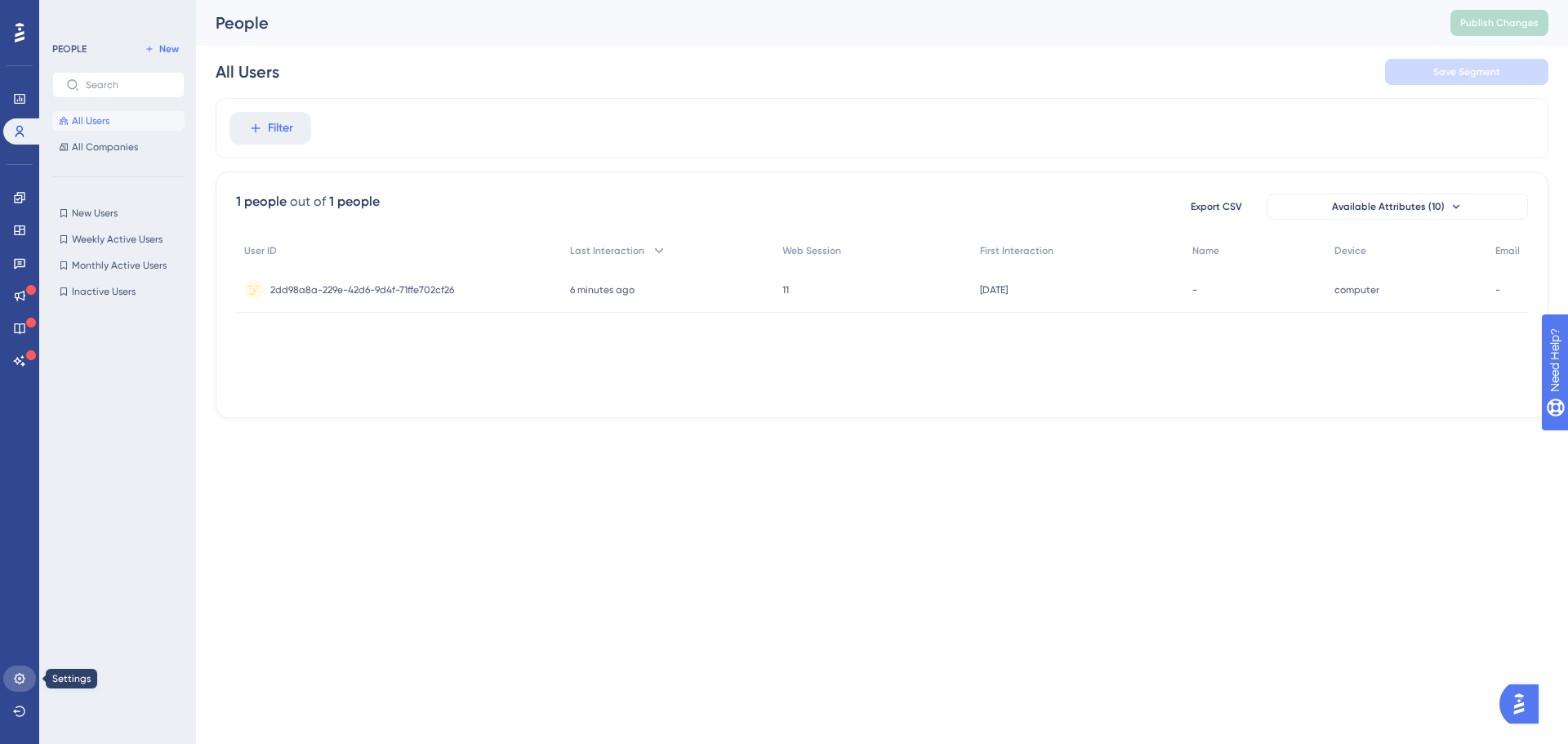
click at [24, 677] on icon at bounding box center [20, 679] width 13 height 13
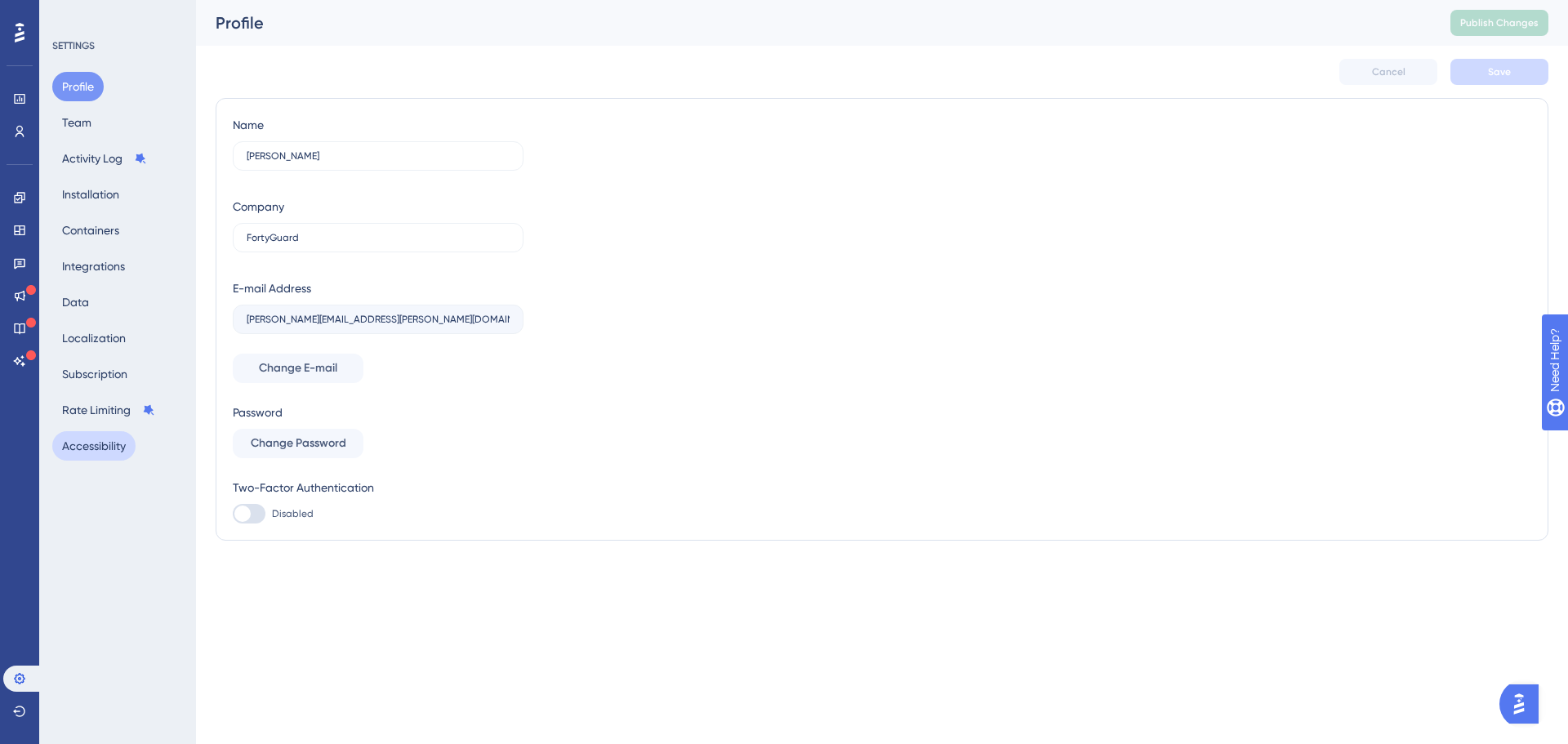
click at [105, 452] on button "Accessibility" at bounding box center [94, 446] width 84 height 29
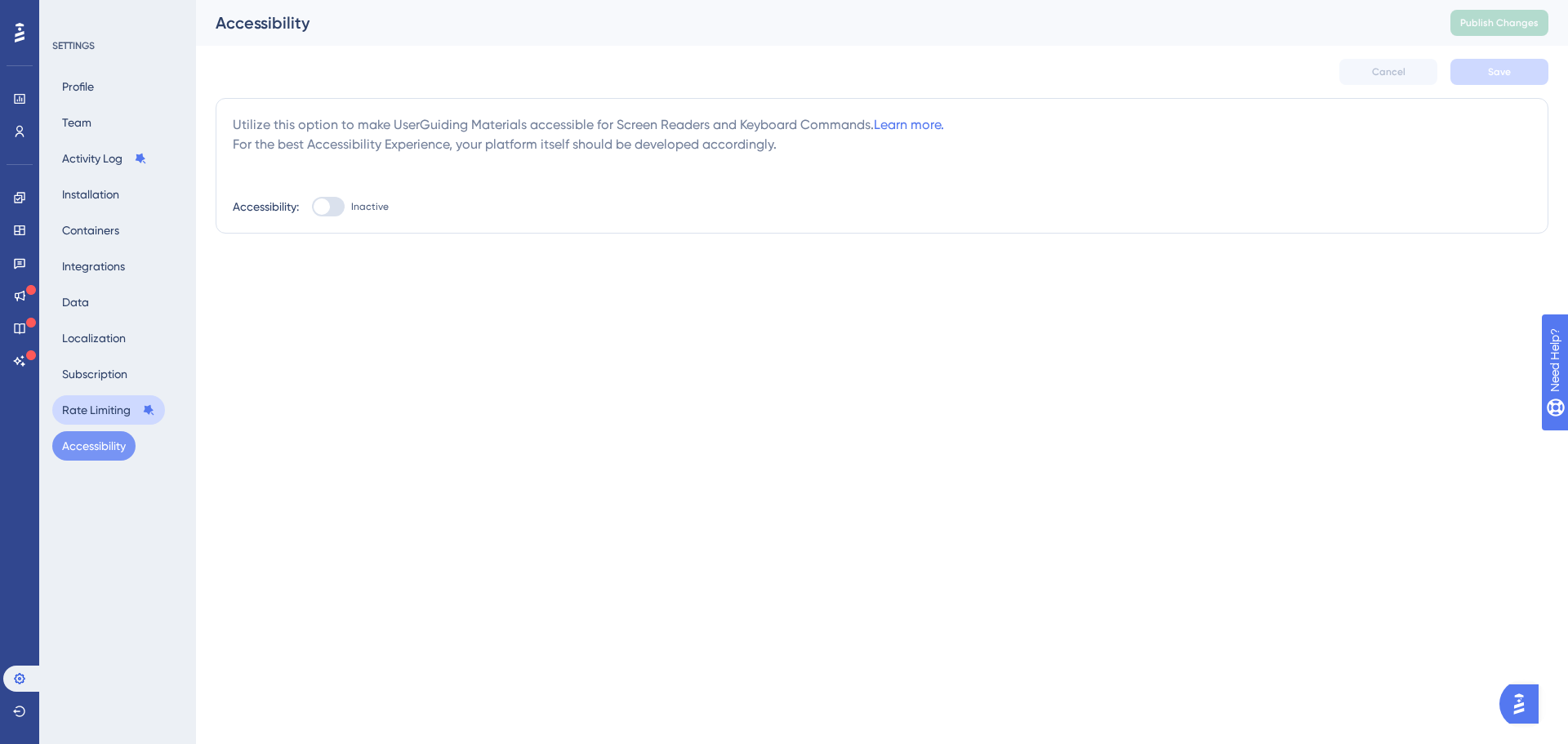
click at [103, 404] on button "Rate Limiting" at bounding box center [109, 409] width 113 height 29
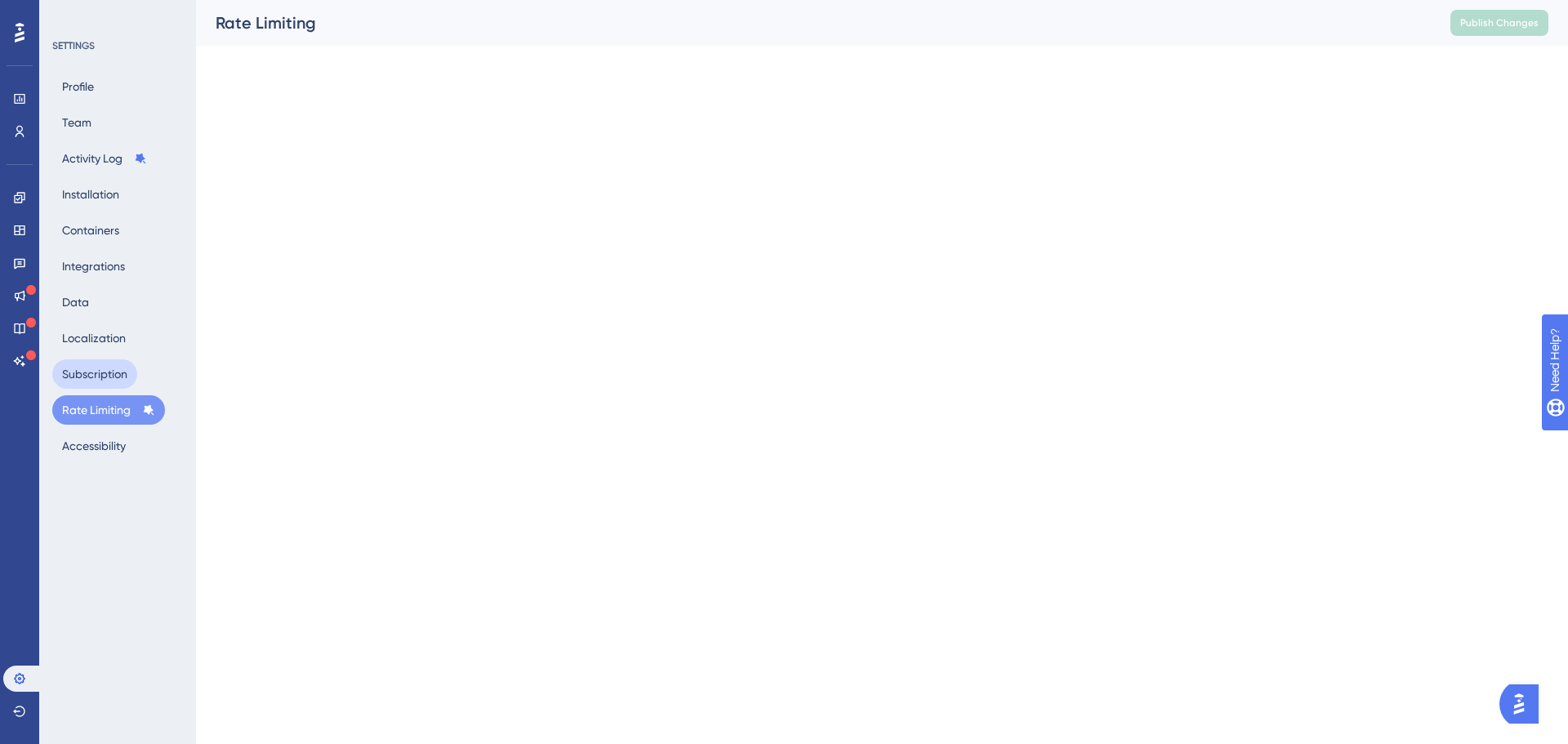
click at [103, 374] on button "Subscription" at bounding box center [95, 373] width 85 height 29
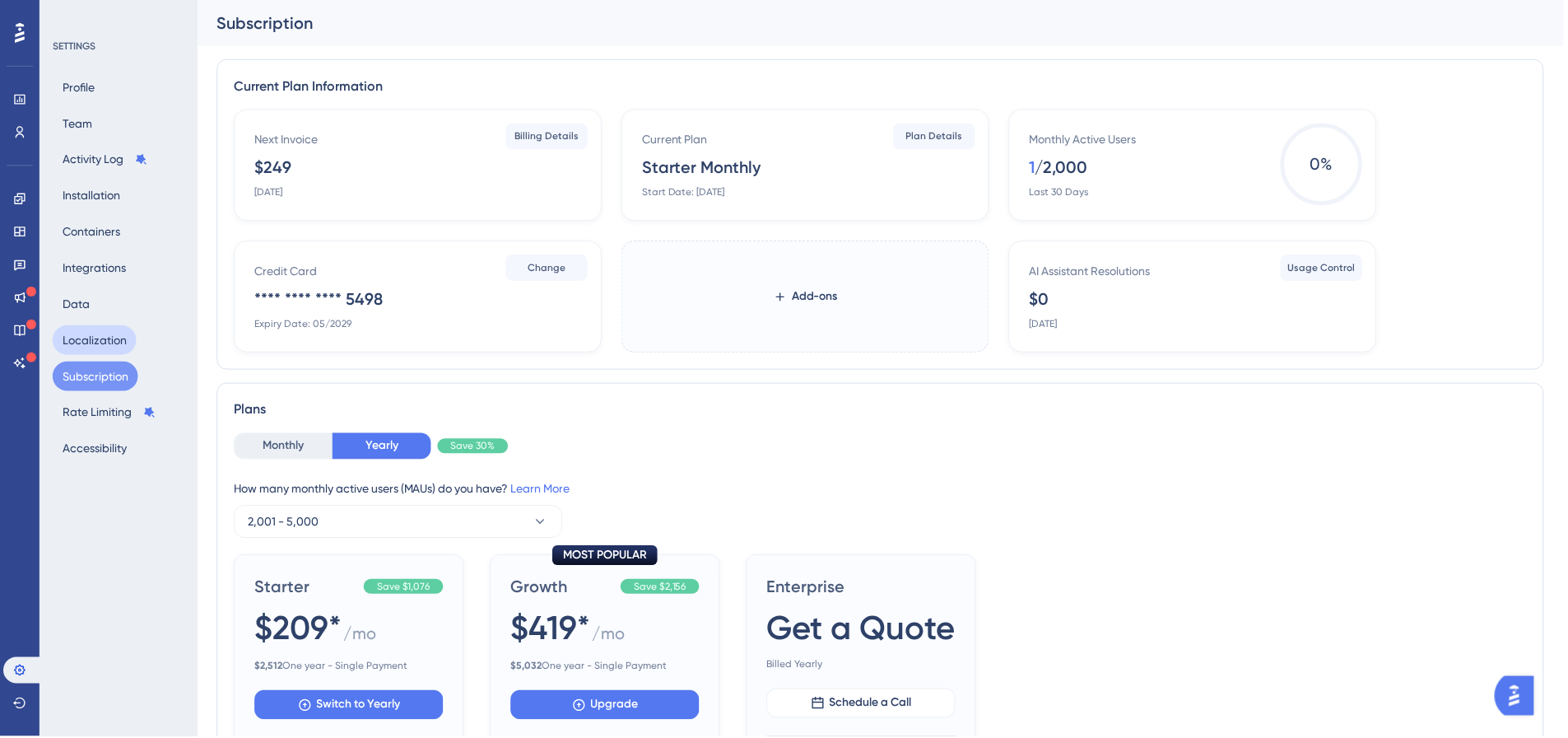
click at [110, 347] on button "Localization" at bounding box center [95, 341] width 84 height 29
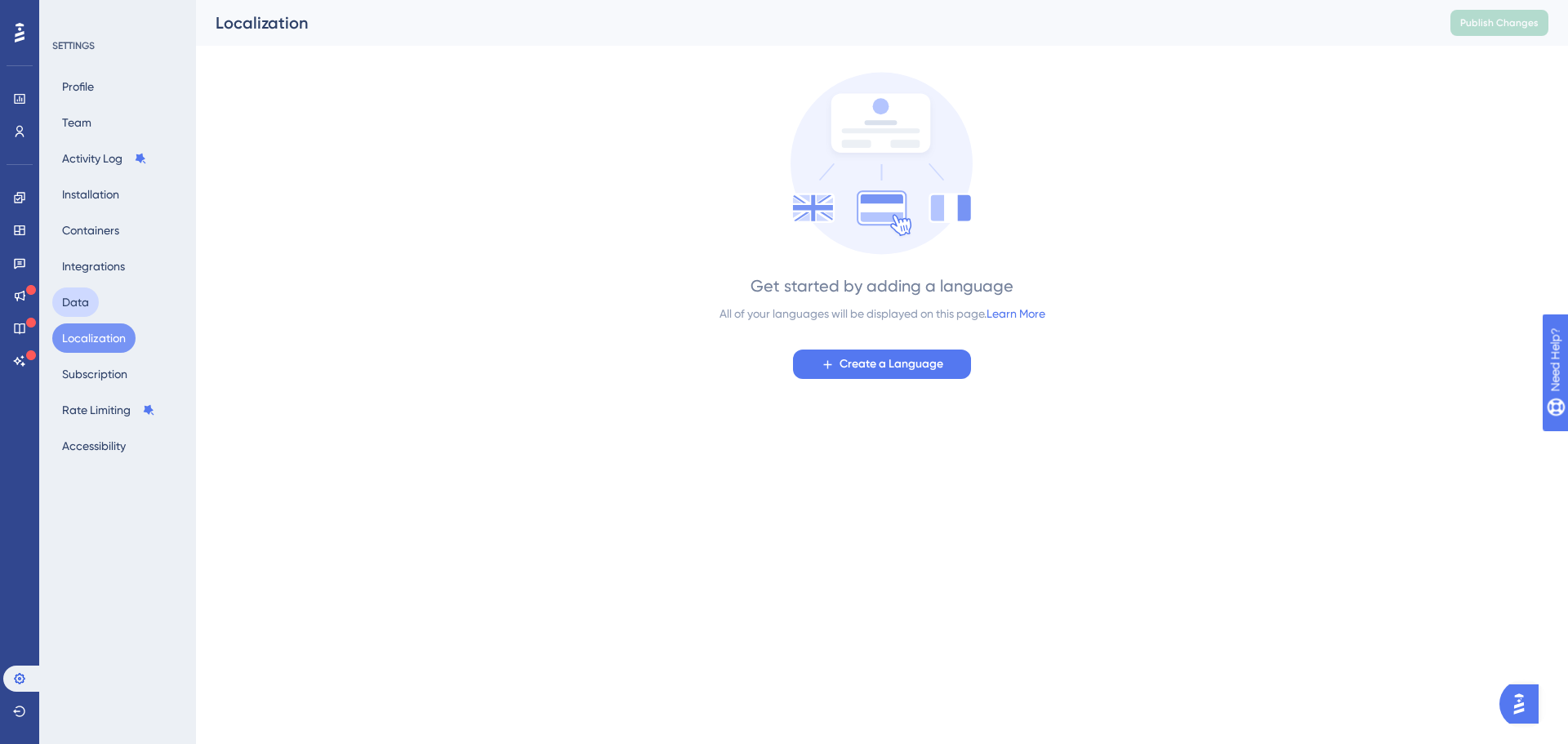
click at [78, 302] on button "Data" at bounding box center [76, 302] width 47 height 29
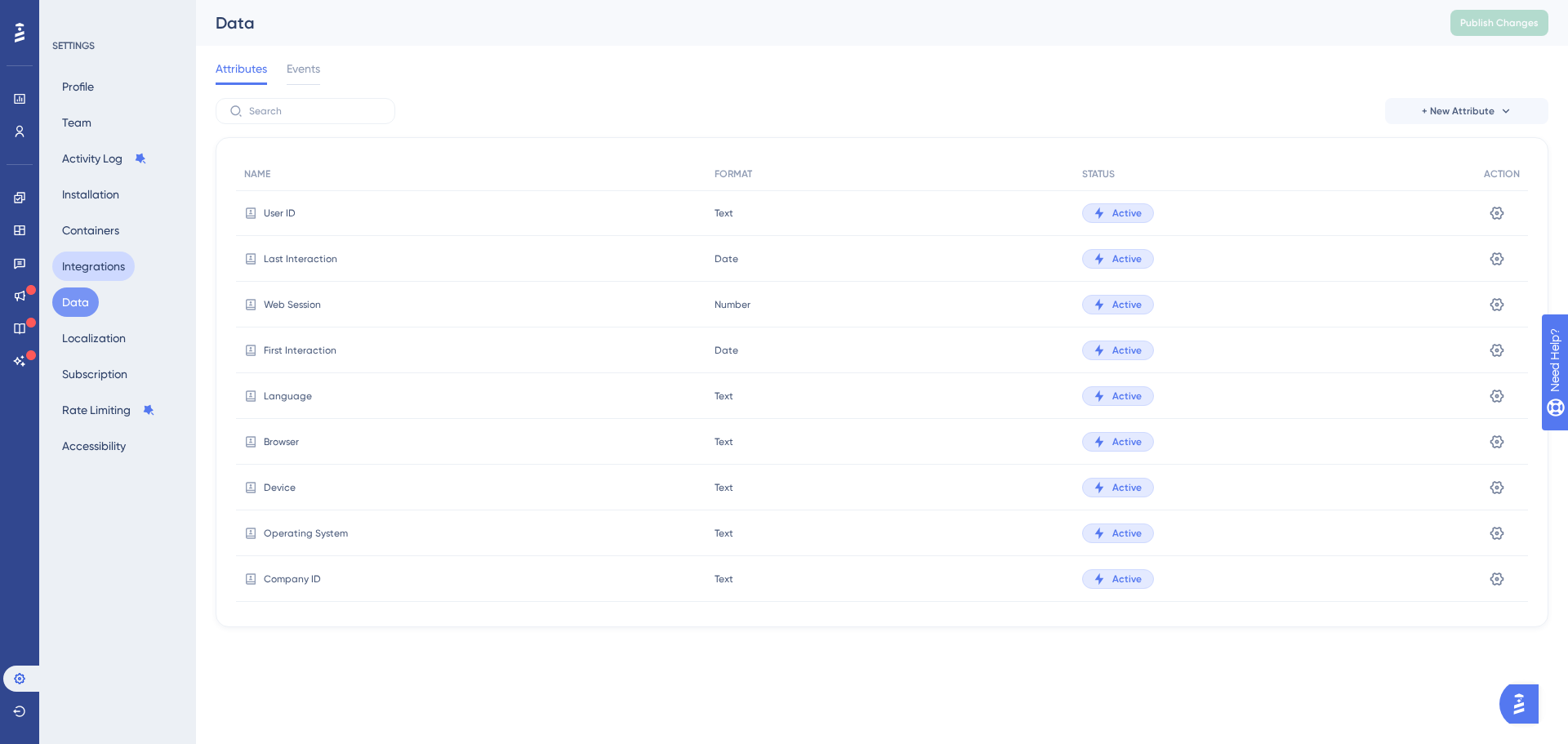
click at [84, 272] on button "Integrations" at bounding box center [94, 265] width 83 height 29
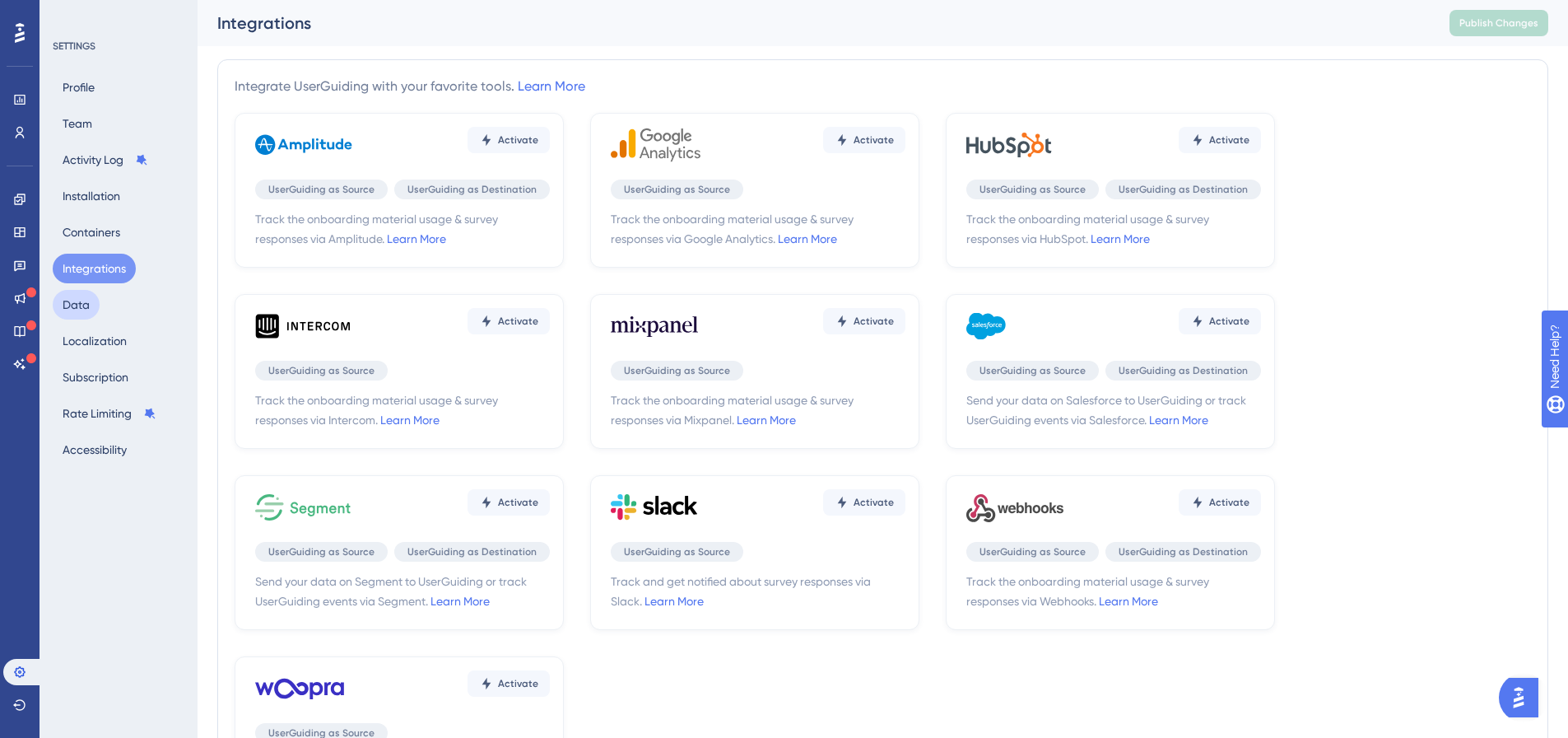
click at [82, 302] on button "Data" at bounding box center [77, 304] width 47 height 29
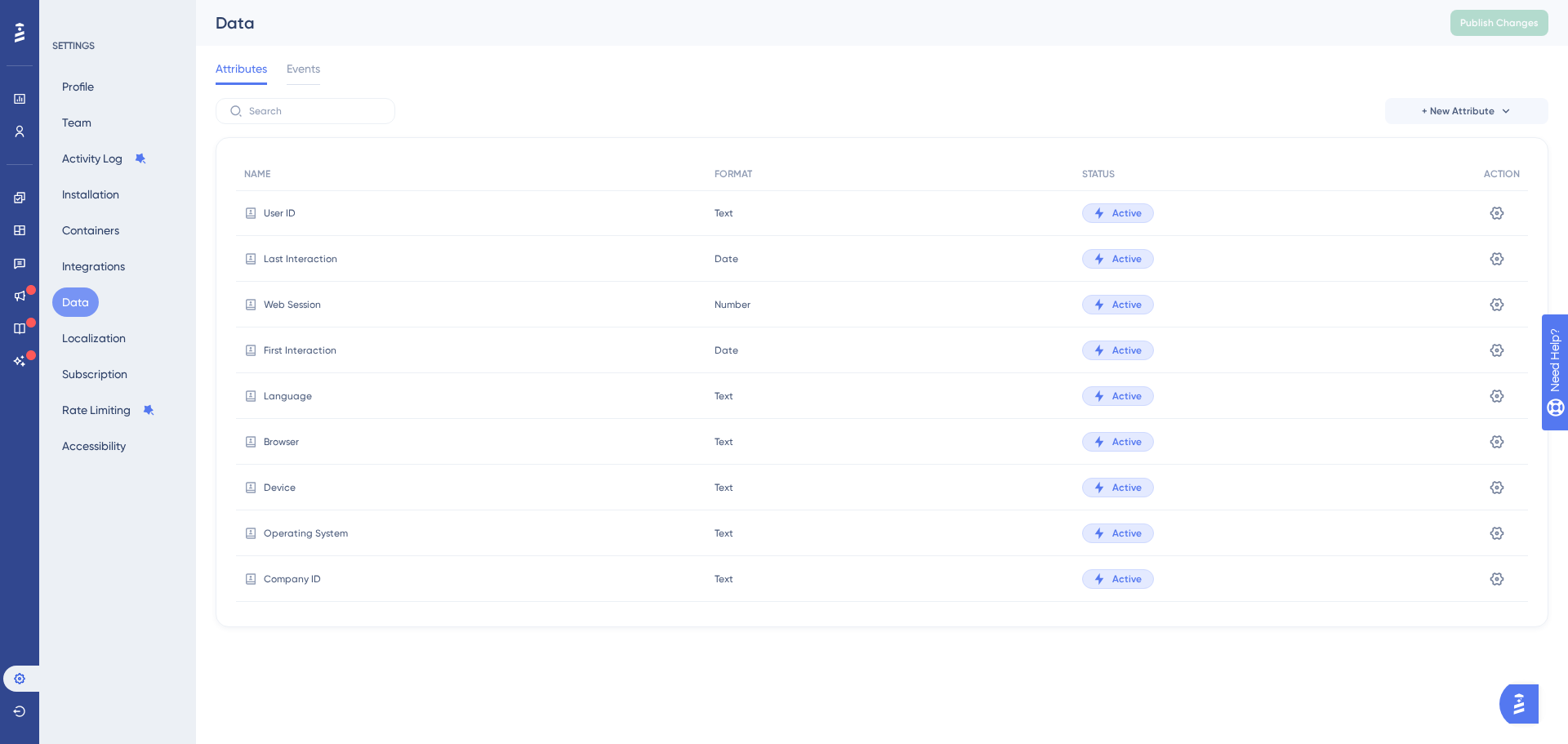
click at [270, 220] on div "User ID" at bounding box center [471, 213] width 470 height 46
click at [273, 214] on span "User ID" at bounding box center [280, 214] width 32 height 13
click at [408, 220] on div "User ID" at bounding box center [471, 213] width 470 height 46
click at [1474, 122] on button "+ New Attribute" at bounding box center [1467, 111] width 164 height 26
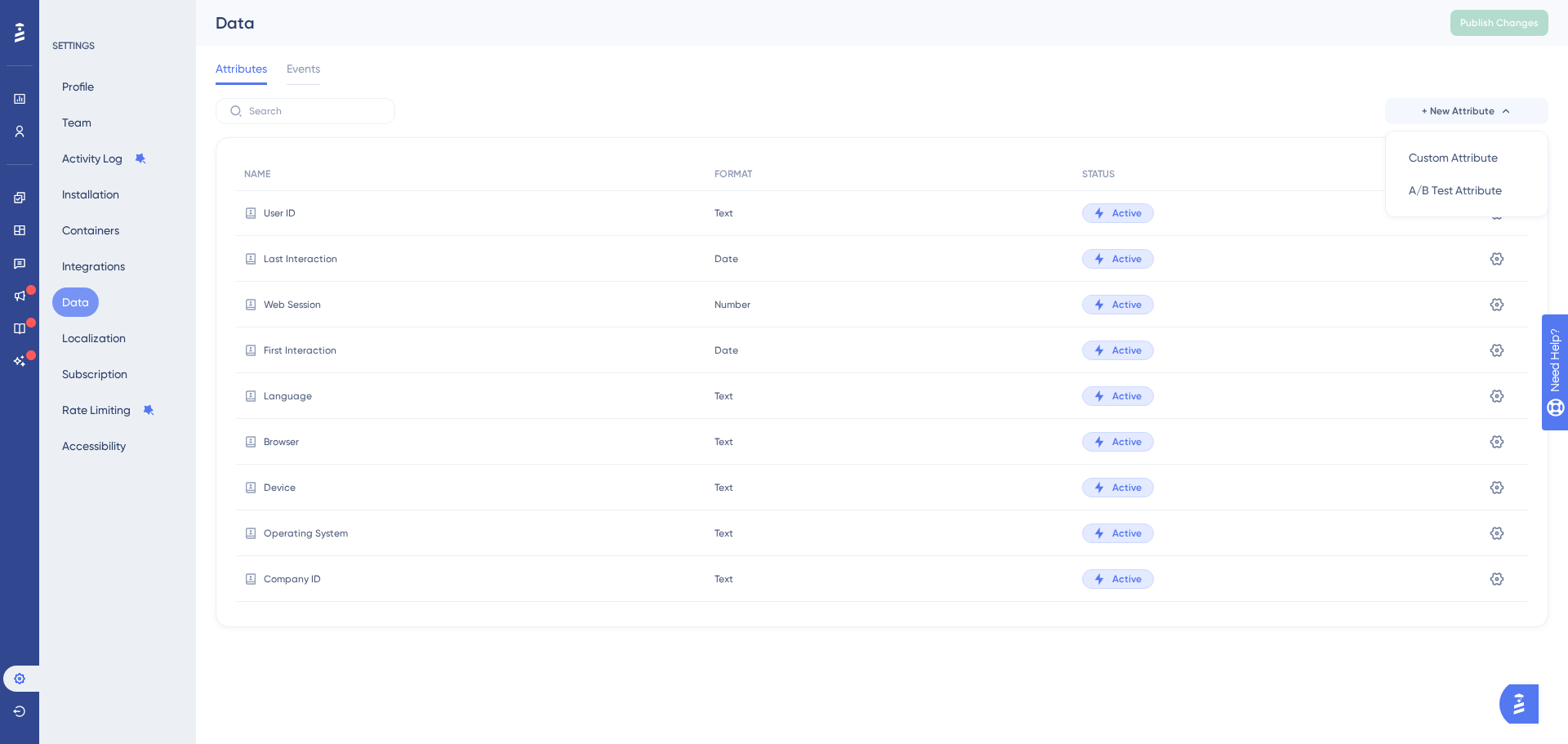
click at [1396, 60] on div "Attributes Events" at bounding box center [881, 72] width 1333 height 53
click at [301, 84] on div at bounding box center [304, 84] width 34 height 3
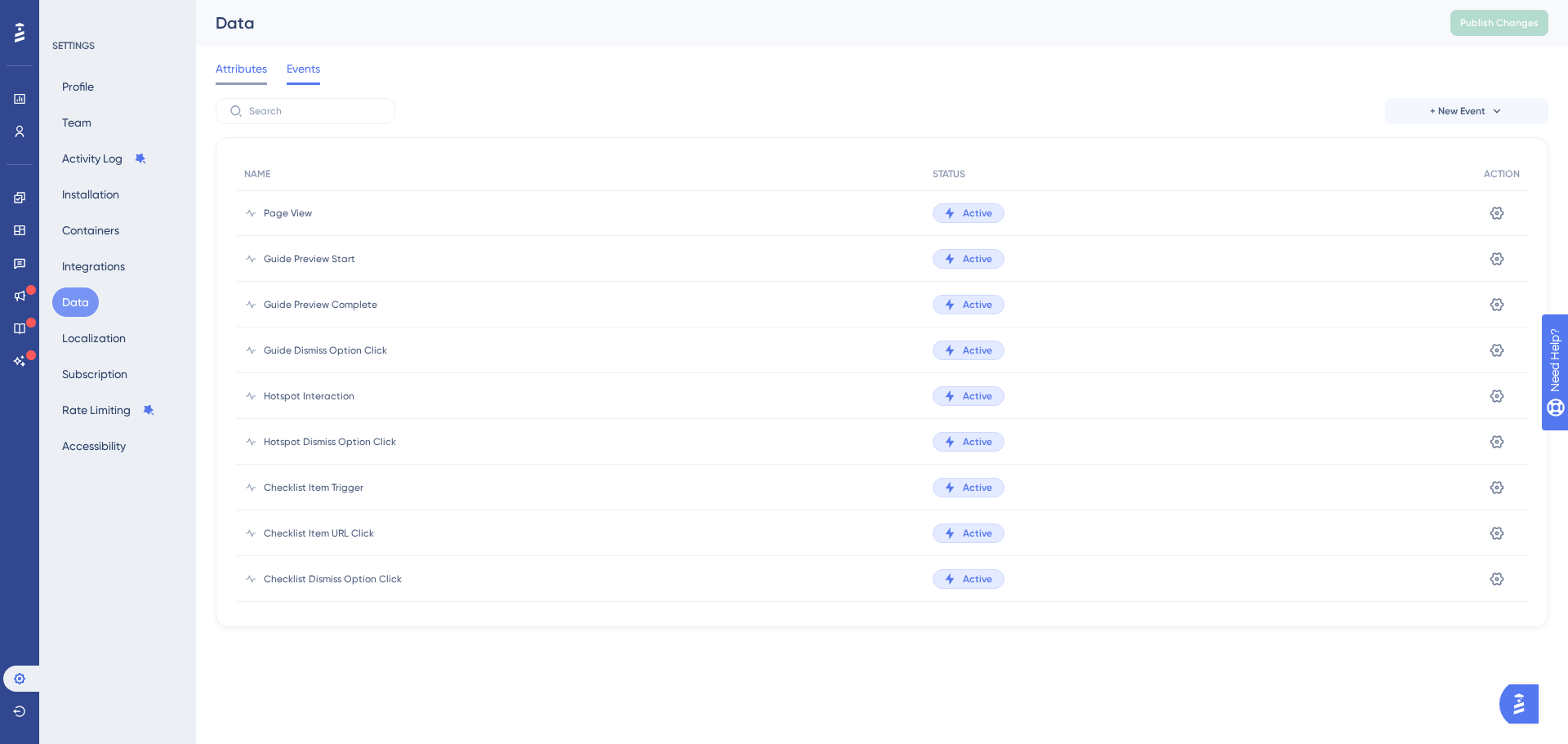
click at [258, 84] on div at bounding box center [241, 84] width 52 height 3
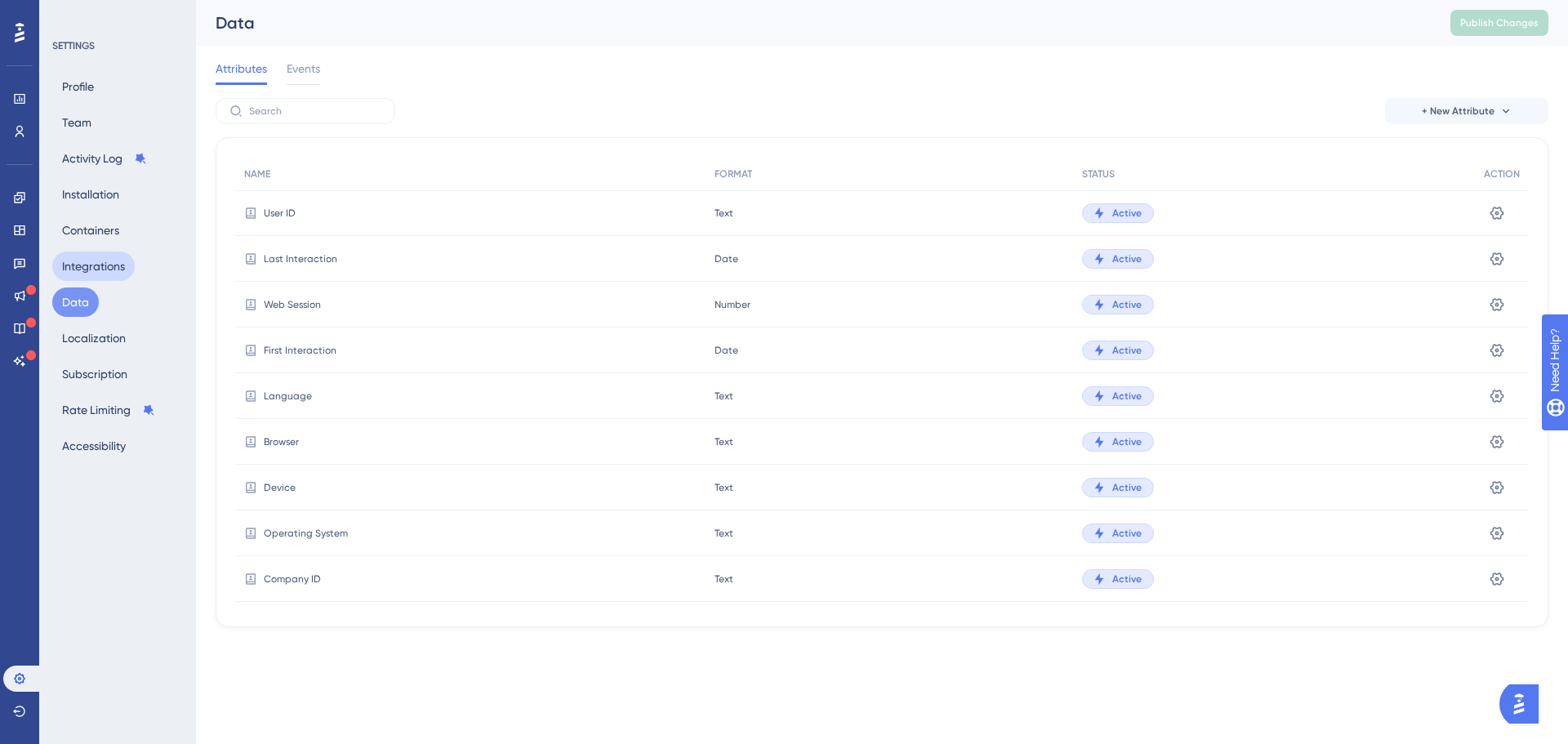
click at [124, 261] on button "Integrations" at bounding box center [94, 265] width 83 height 29
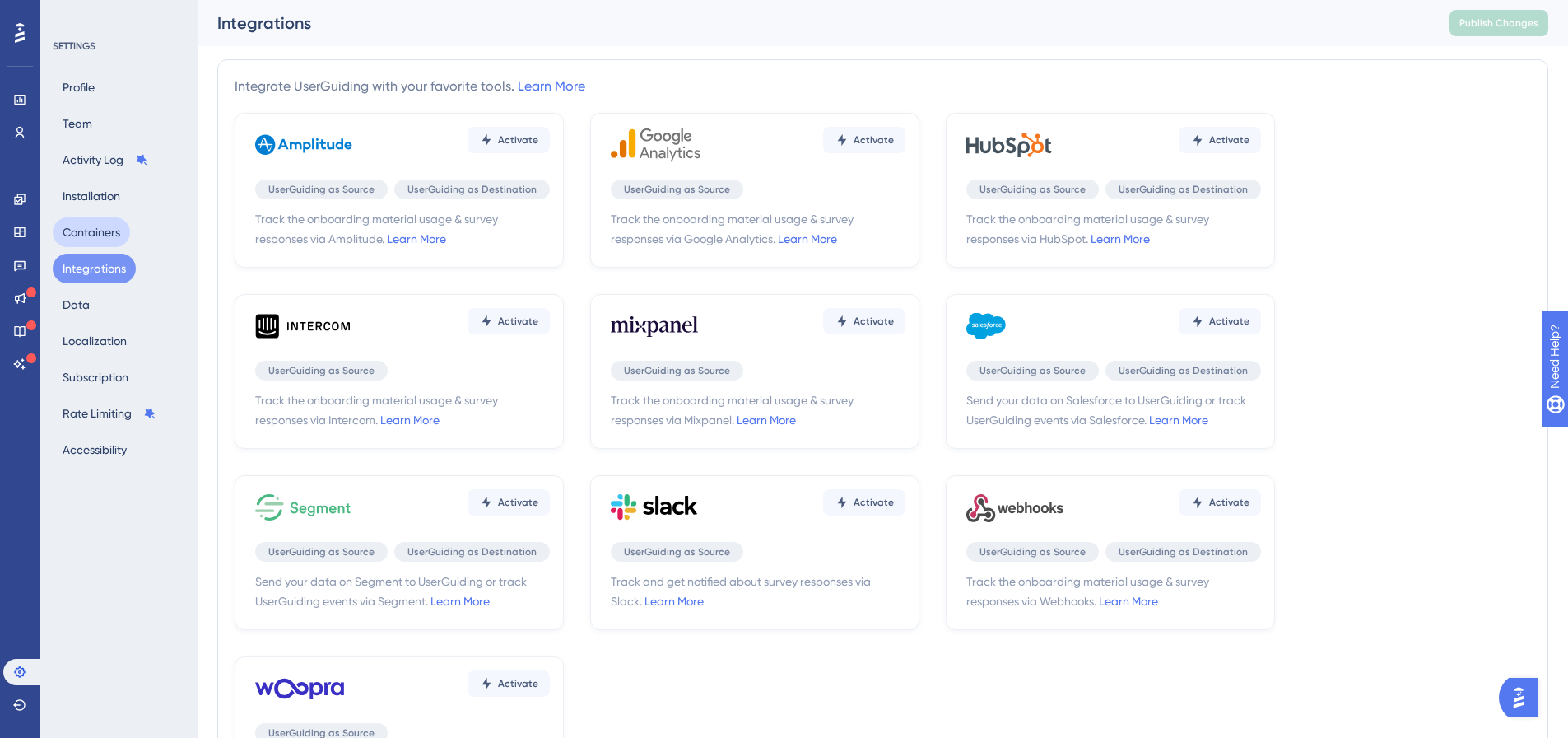
click at [110, 240] on button "Containers" at bounding box center [92, 231] width 78 height 29
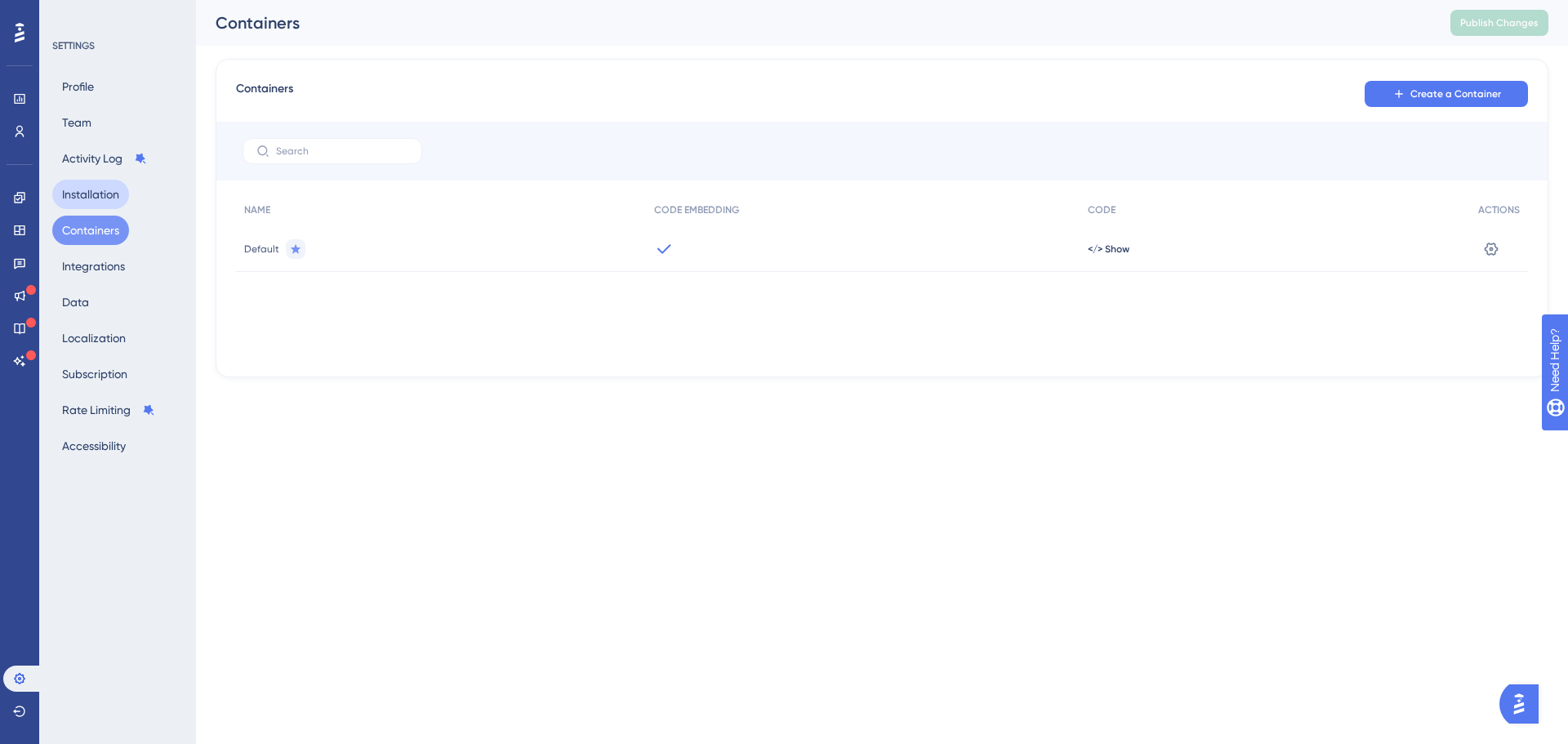
click at [104, 200] on button "Installation" at bounding box center [91, 194] width 77 height 29
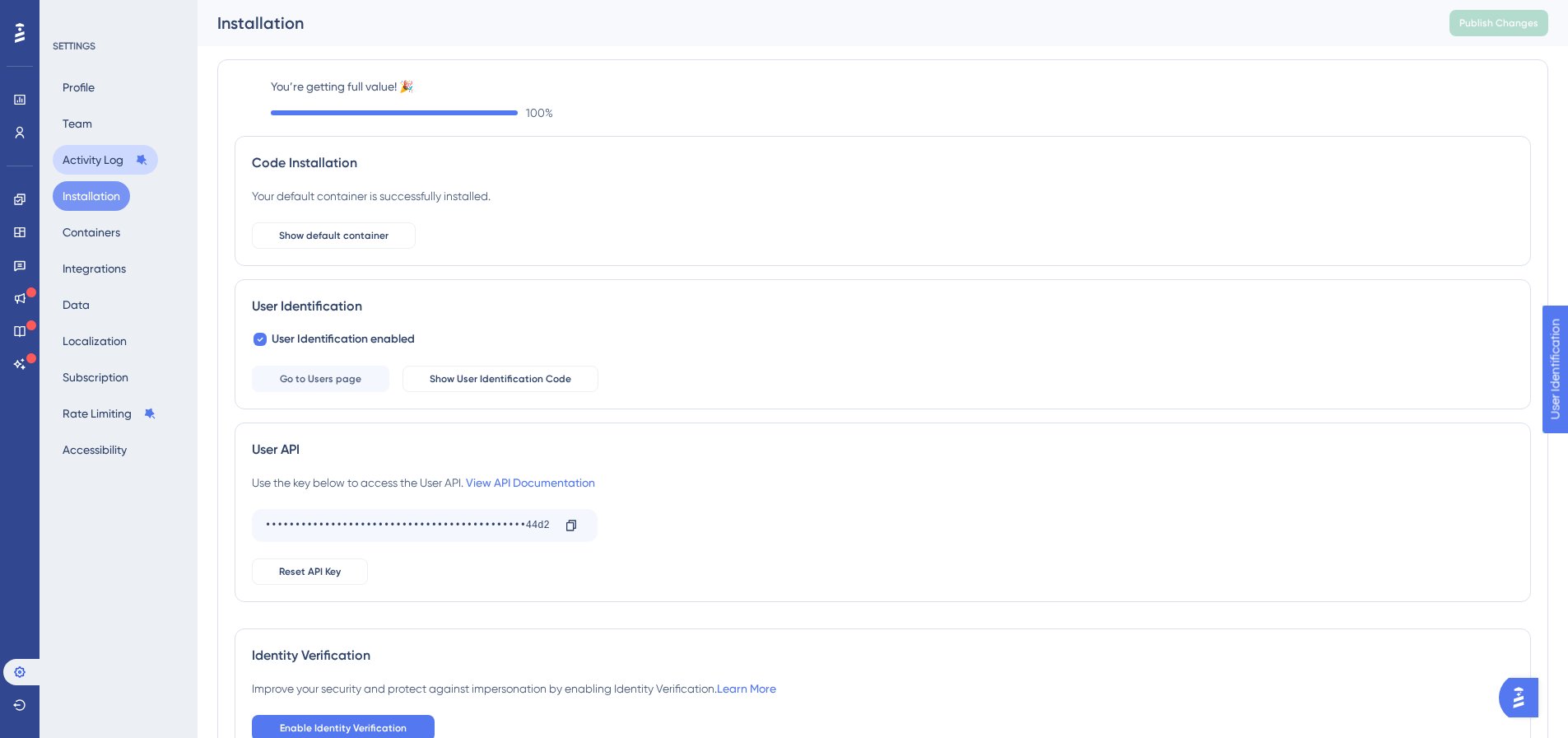
click at [104, 156] on button "Activity Log" at bounding box center [105, 159] width 105 height 29
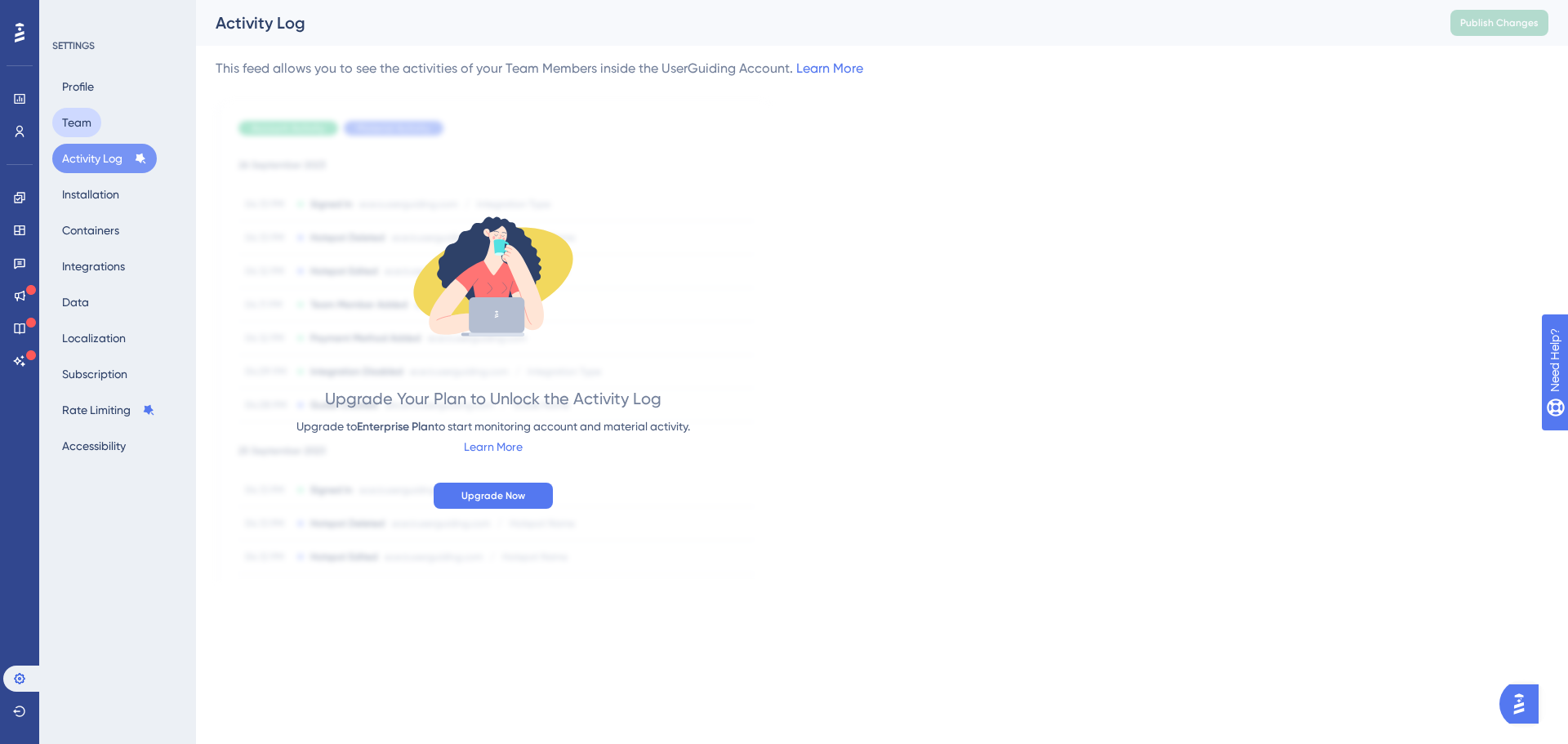
click at [75, 124] on button "Team" at bounding box center [77, 122] width 49 height 29
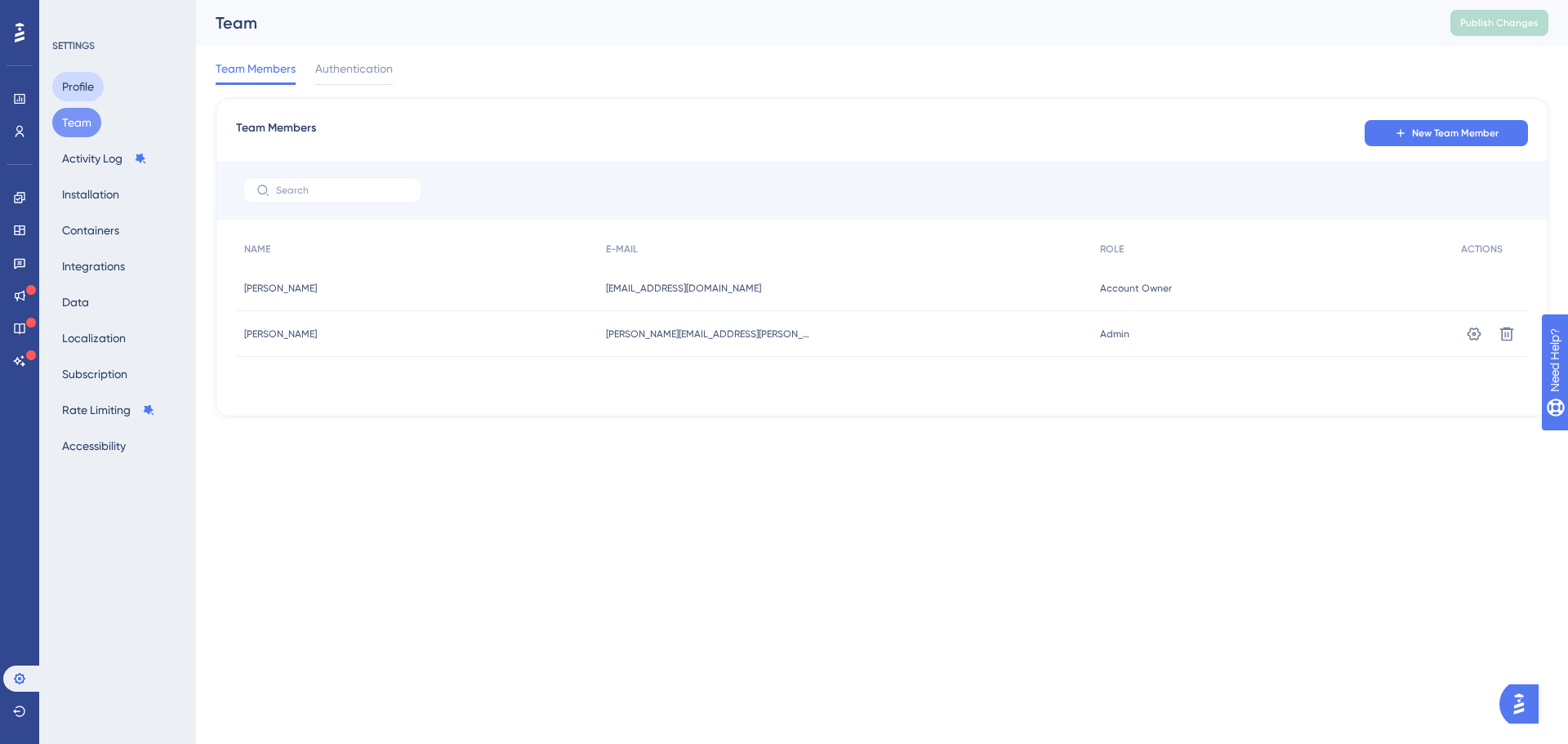
click at [78, 84] on button "Profile" at bounding box center [78, 86] width 52 height 29
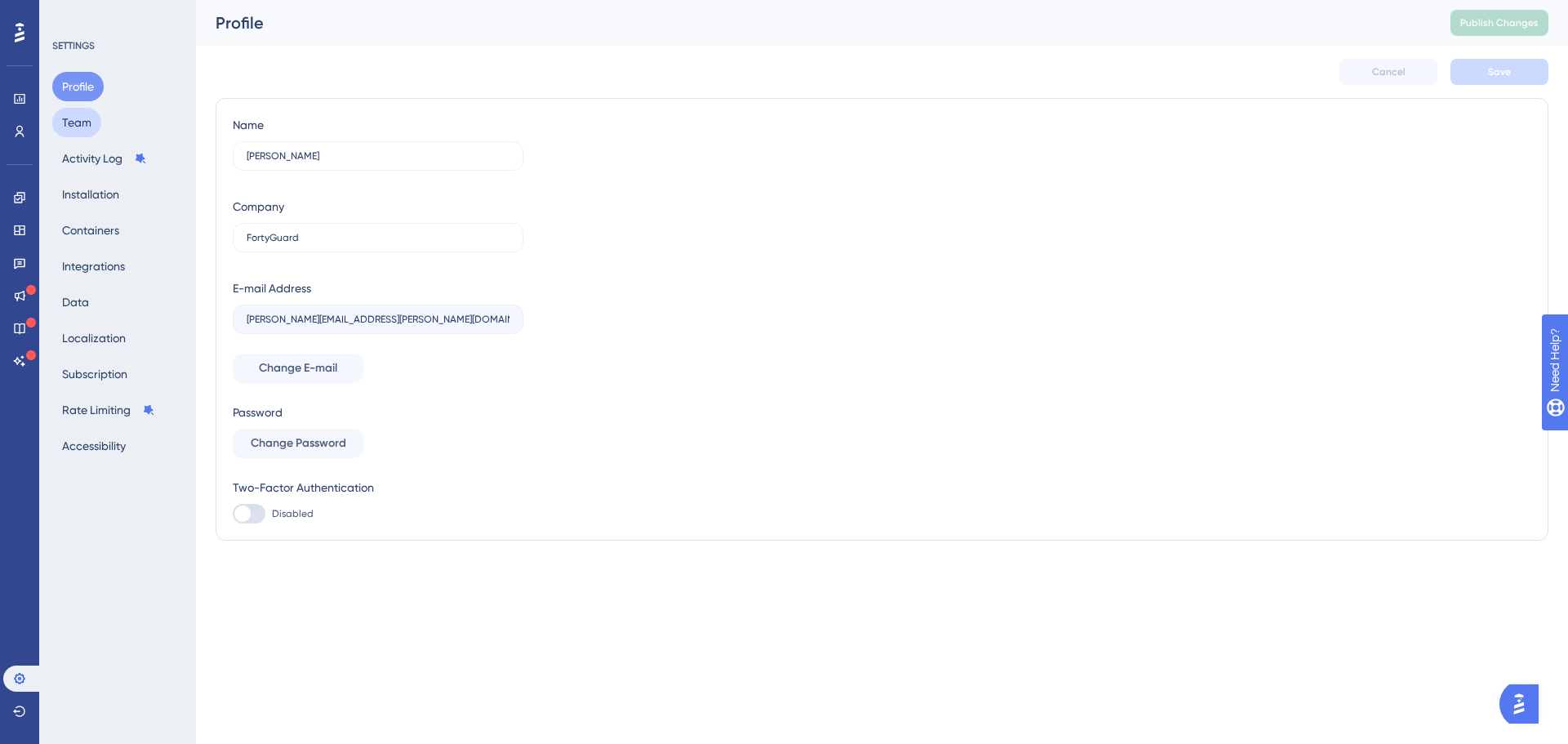
click at [76, 121] on button "Team" at bounding box center [77, 122] width 49 height 29
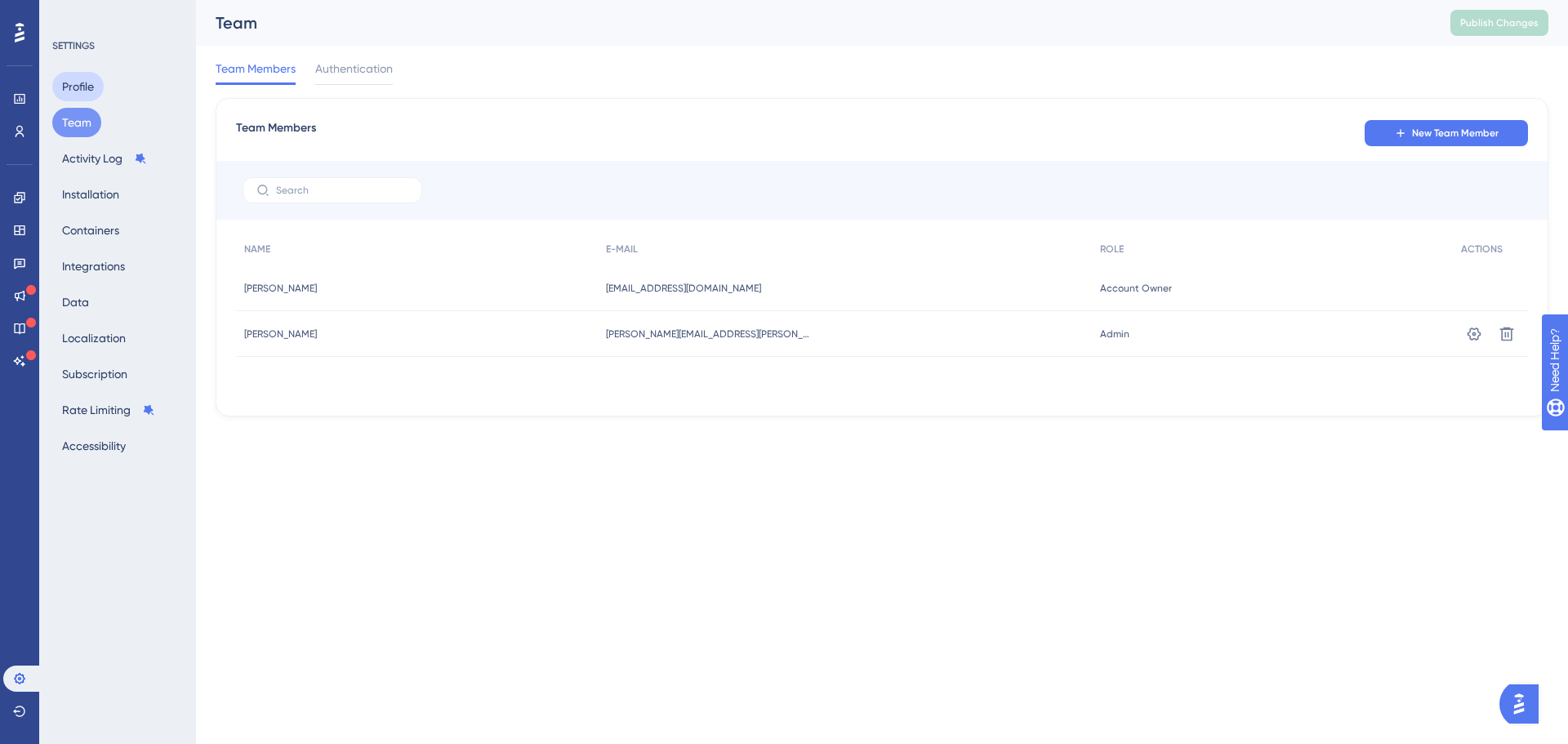
click at [74, 87] on button "Profile" at bounding box center [78, 86] width 52 height 29
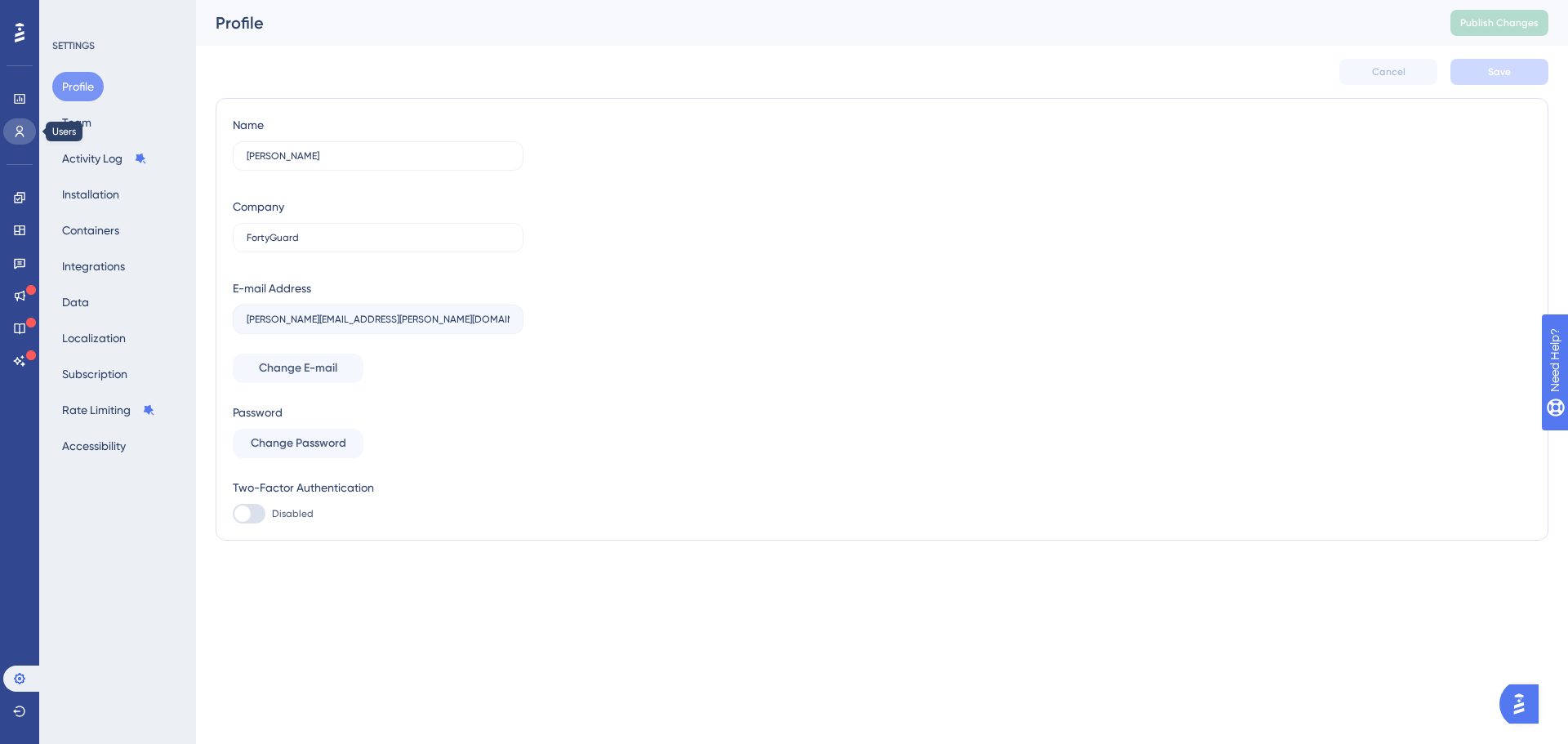
click at [30, 134] on link at bounding box center [19, 132] width 33 height 26
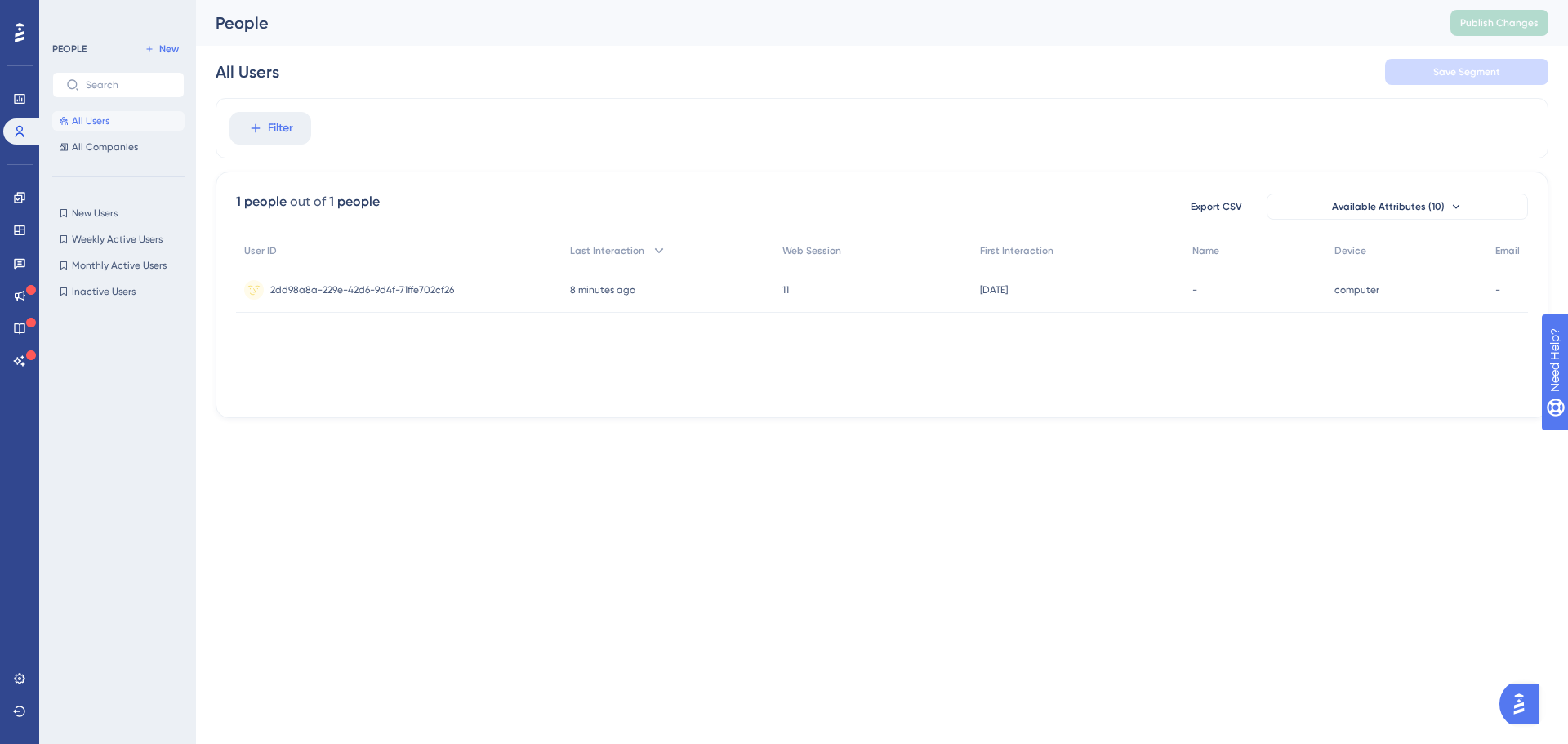
click at [108, 124] on span "All Users" at bounding box center [90, 121] width 38 height 13
click at [154, 54] on button "New" at bounding box center [162, 49] width 46 height 20
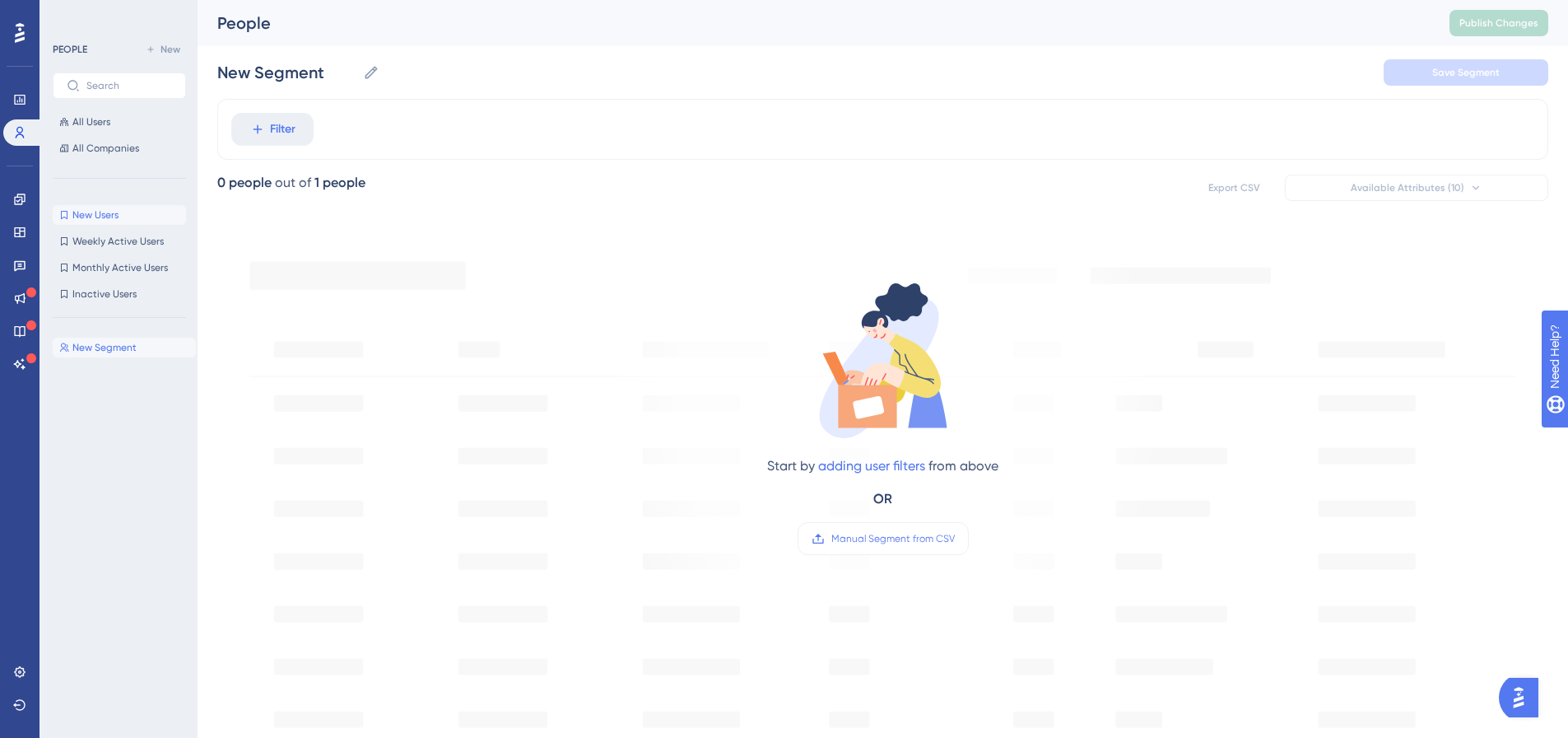
click at [104, 213] on span "New Users" at bounding box center [95, 215] width 46 height 13
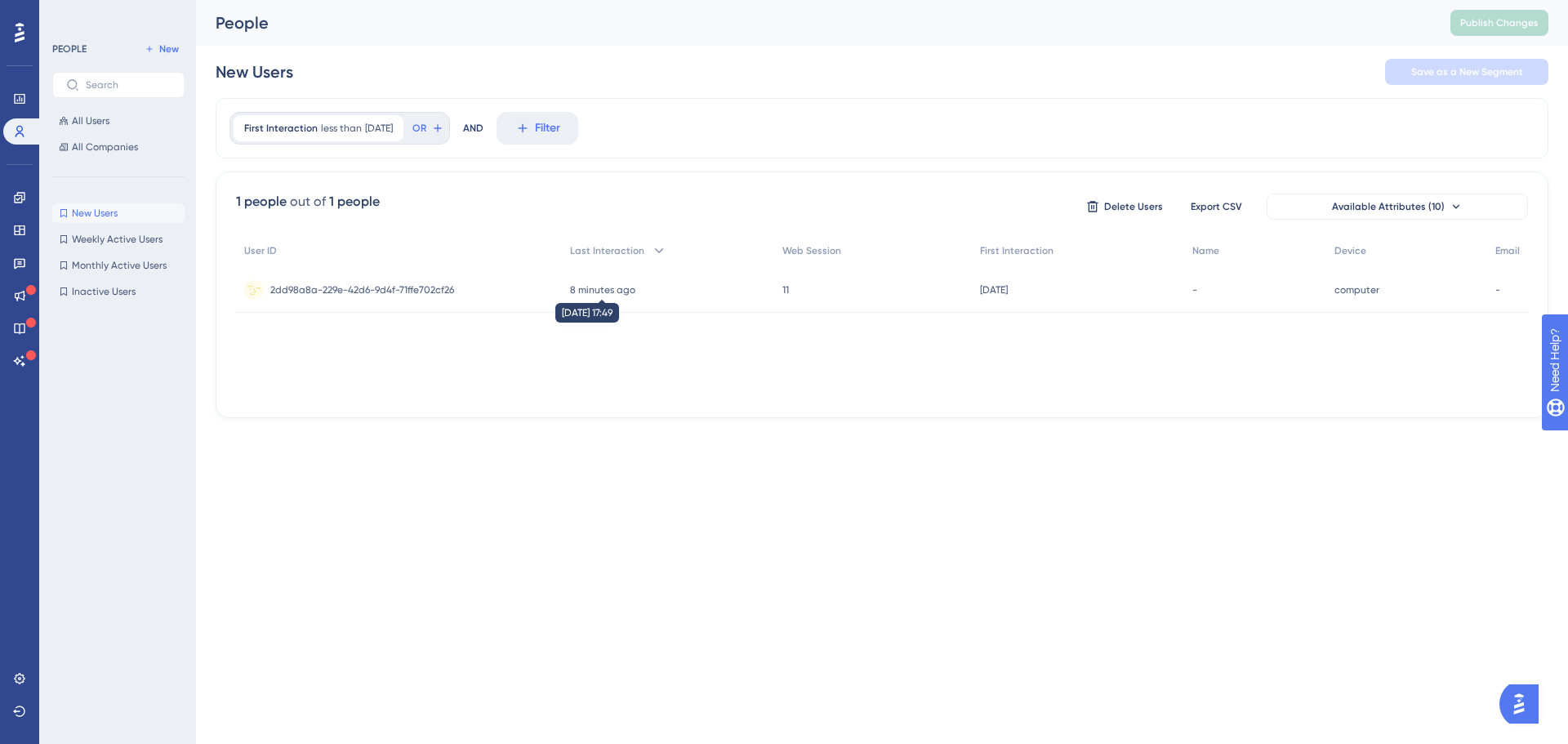
click at [626, 284] on time "8 minutes ago" at bounding box center [602, 290] width 65 height 11
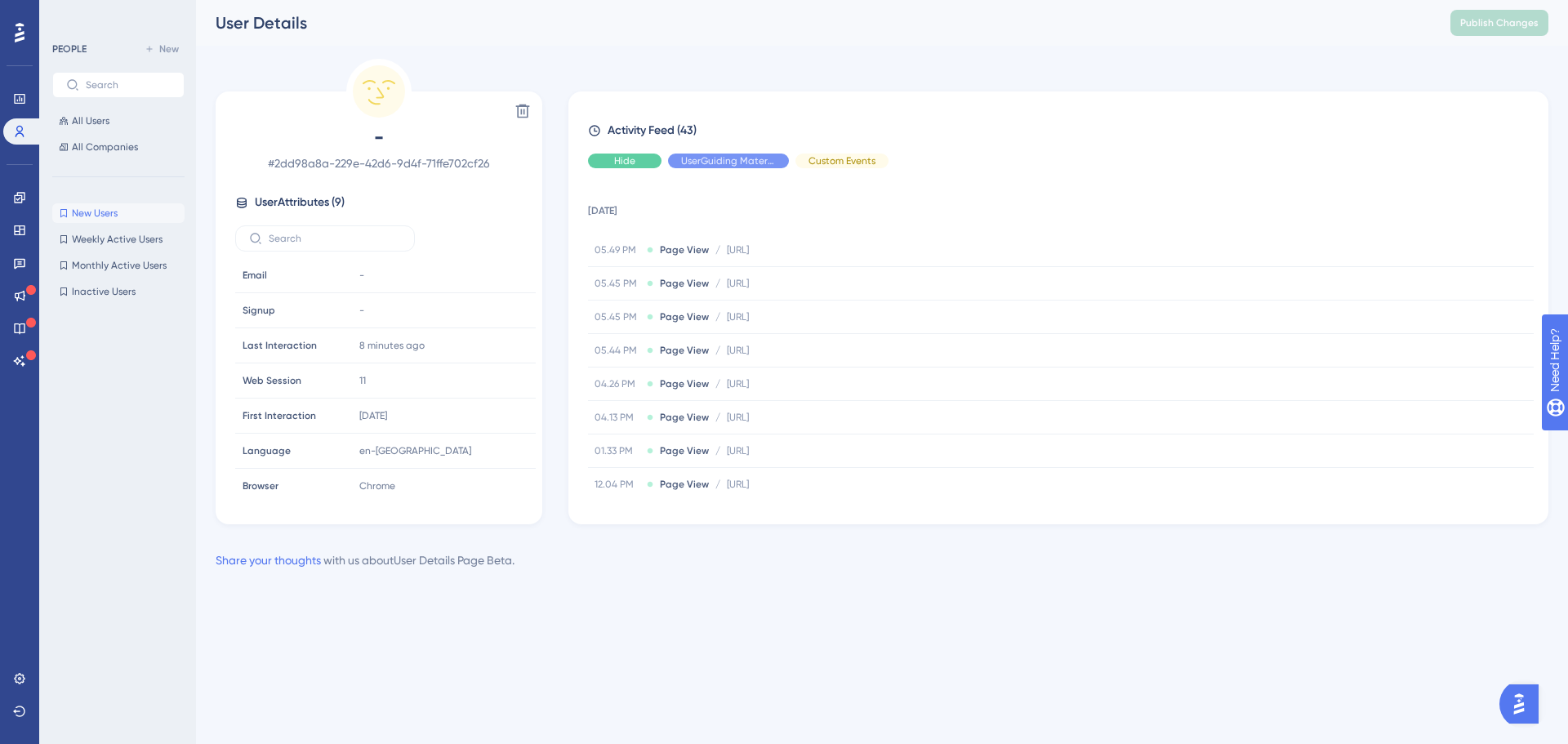
click at [625, 159] on span "Hide" at bounding box center [625, 161] width 22 height 13
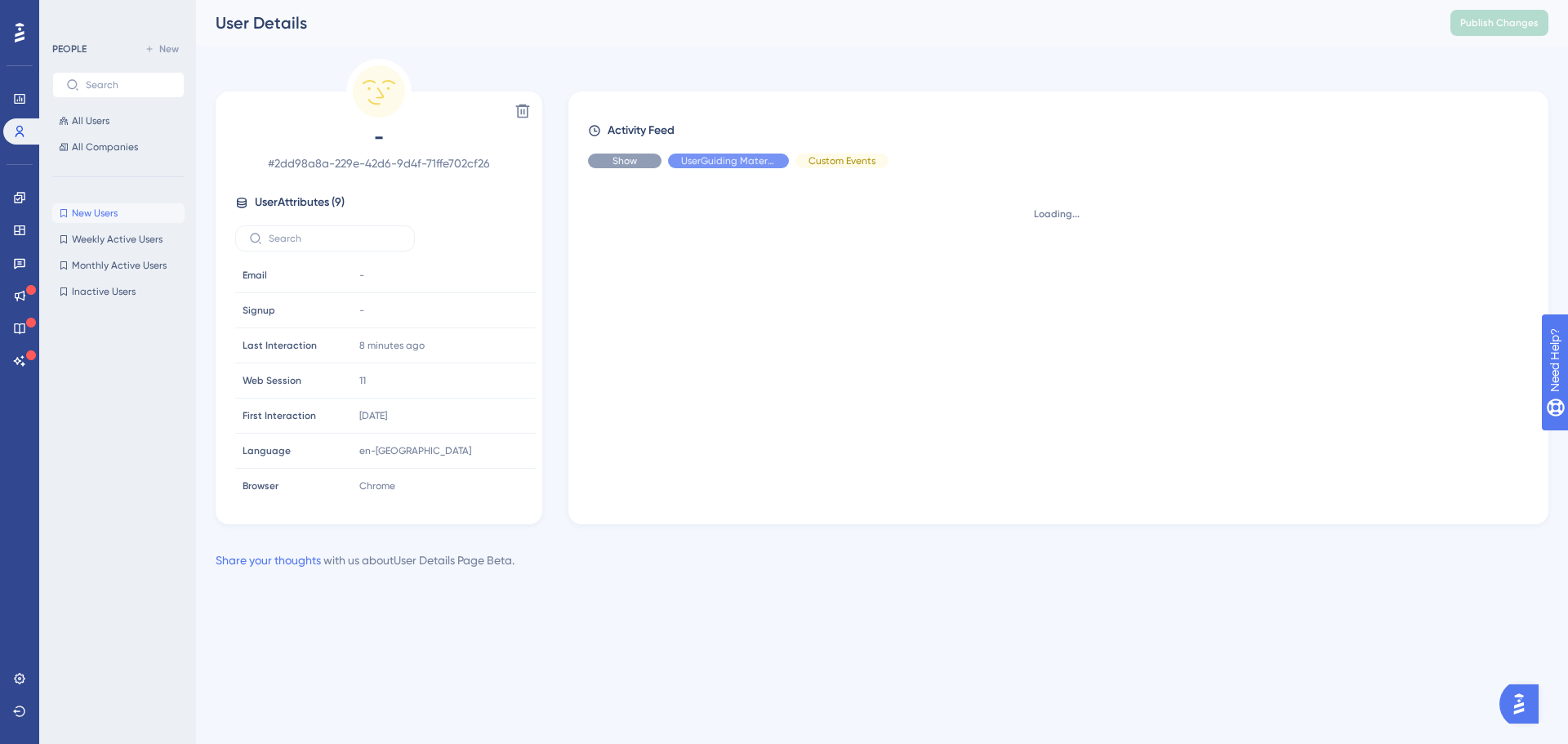
click at [625, 159] on span "Show" at bounding box center [625, 161] width 24 height 13
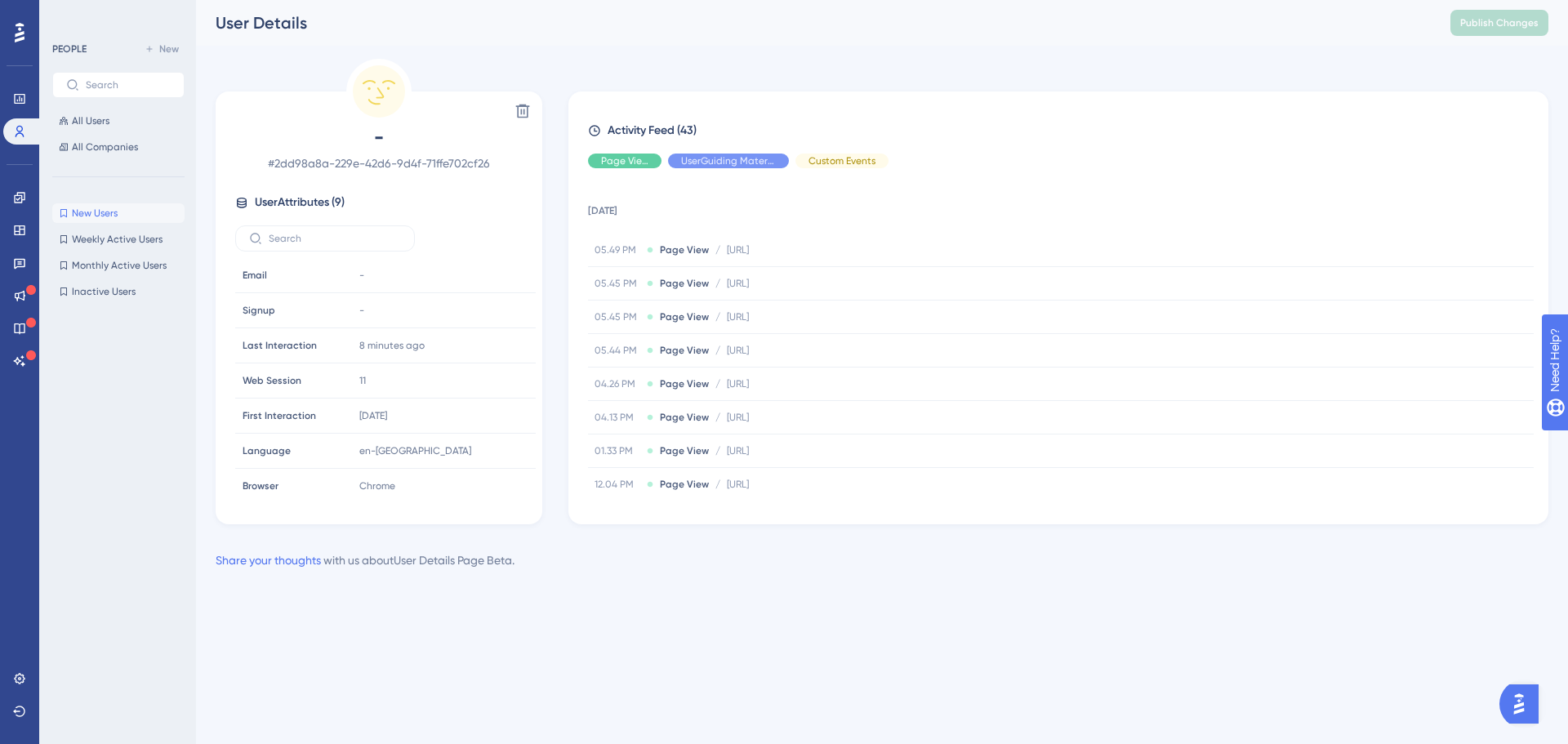
click at [711, 171] on div "Activity Feed (43) Page View UserGuiding Material Custom Events 26 September 20…" at bounding box center [1058, 309] width 941 height 377
click at [713, 165] on div "Hide" at bounding box center [728, 161] width 121 height 15
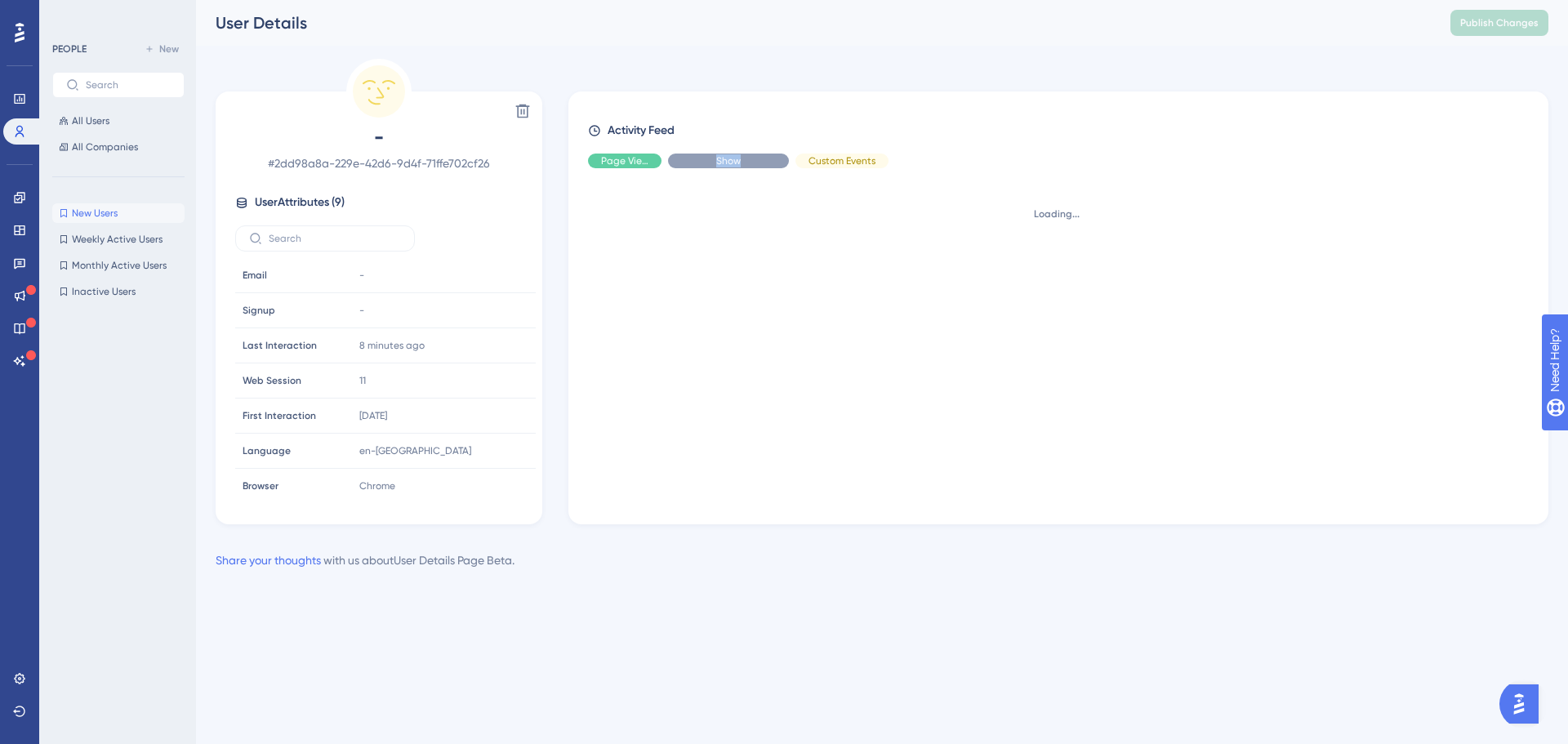
click at [713, 165] on div "Show" at bounding box center [728, 161] width 121 height 15
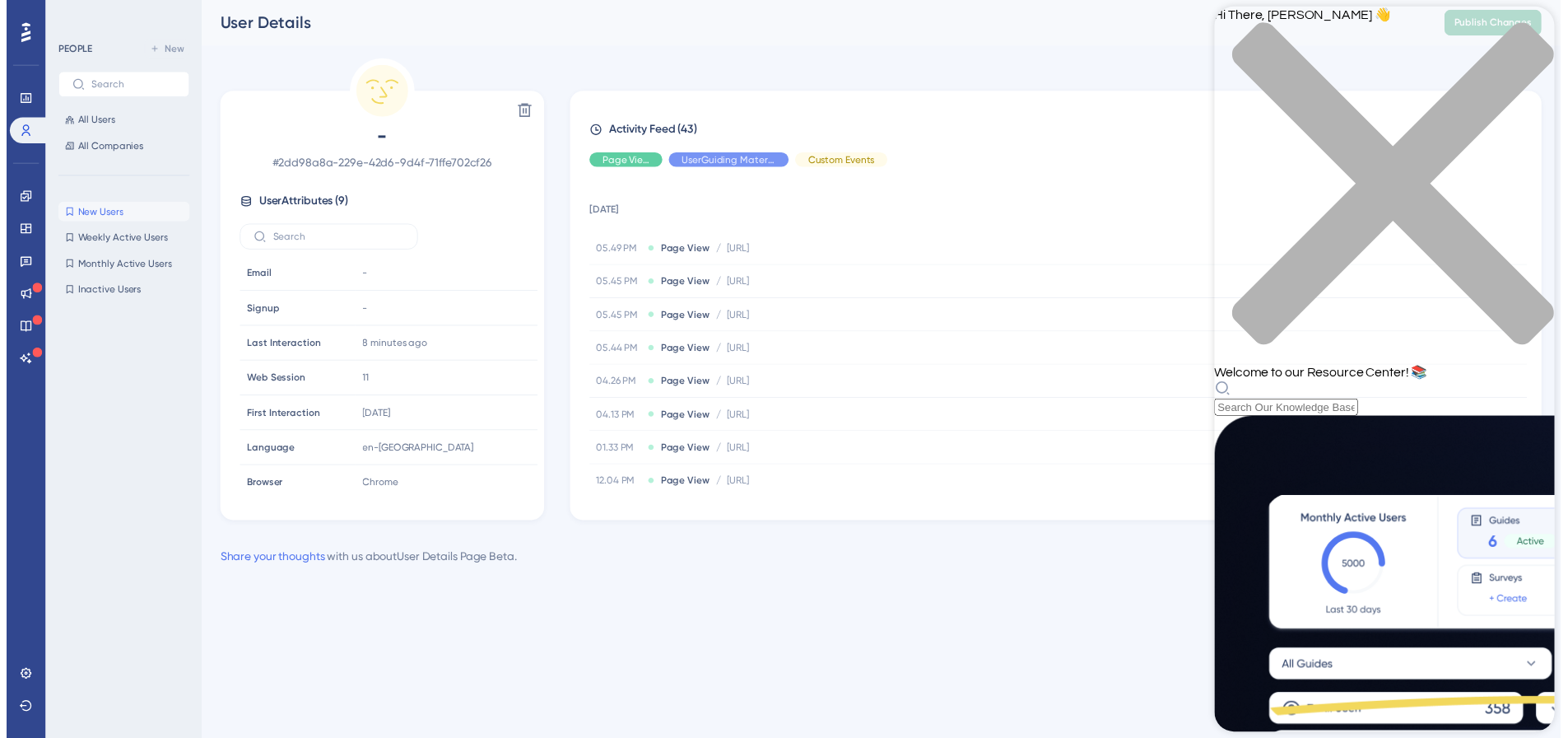
scroll to position [592, 0]
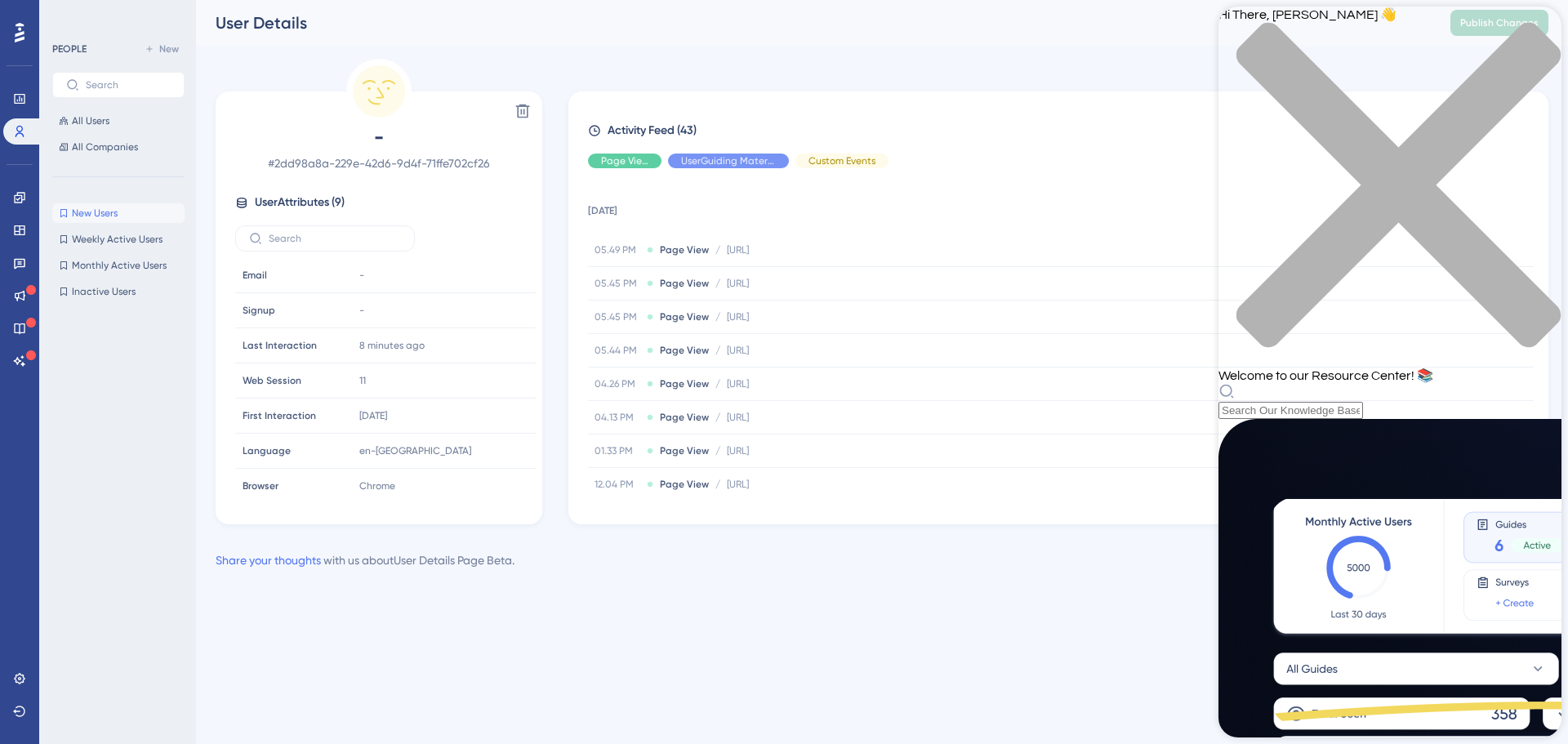
click at [1529, 48] on div "Hi There, Snehil 👋 Welcome to our Resource Center! 📚" at bounding box center [1390, 195] width 343 height 376
click at [1535, 32] on icon "close resource center" at bounding box center [1399, 184] width 325 height 325
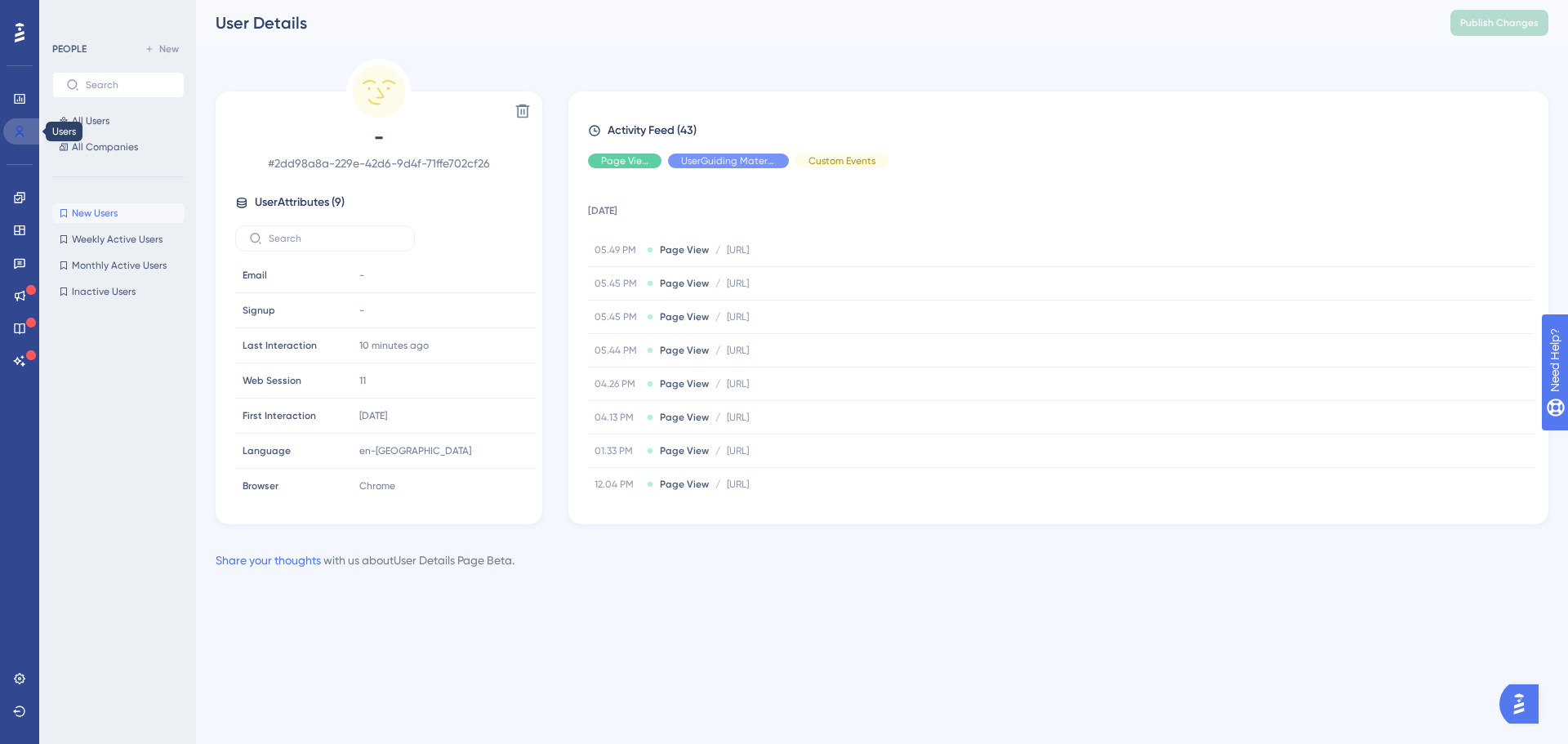
click at [24, 135] on icon at bounding box center [20, 132] width 13 height 13
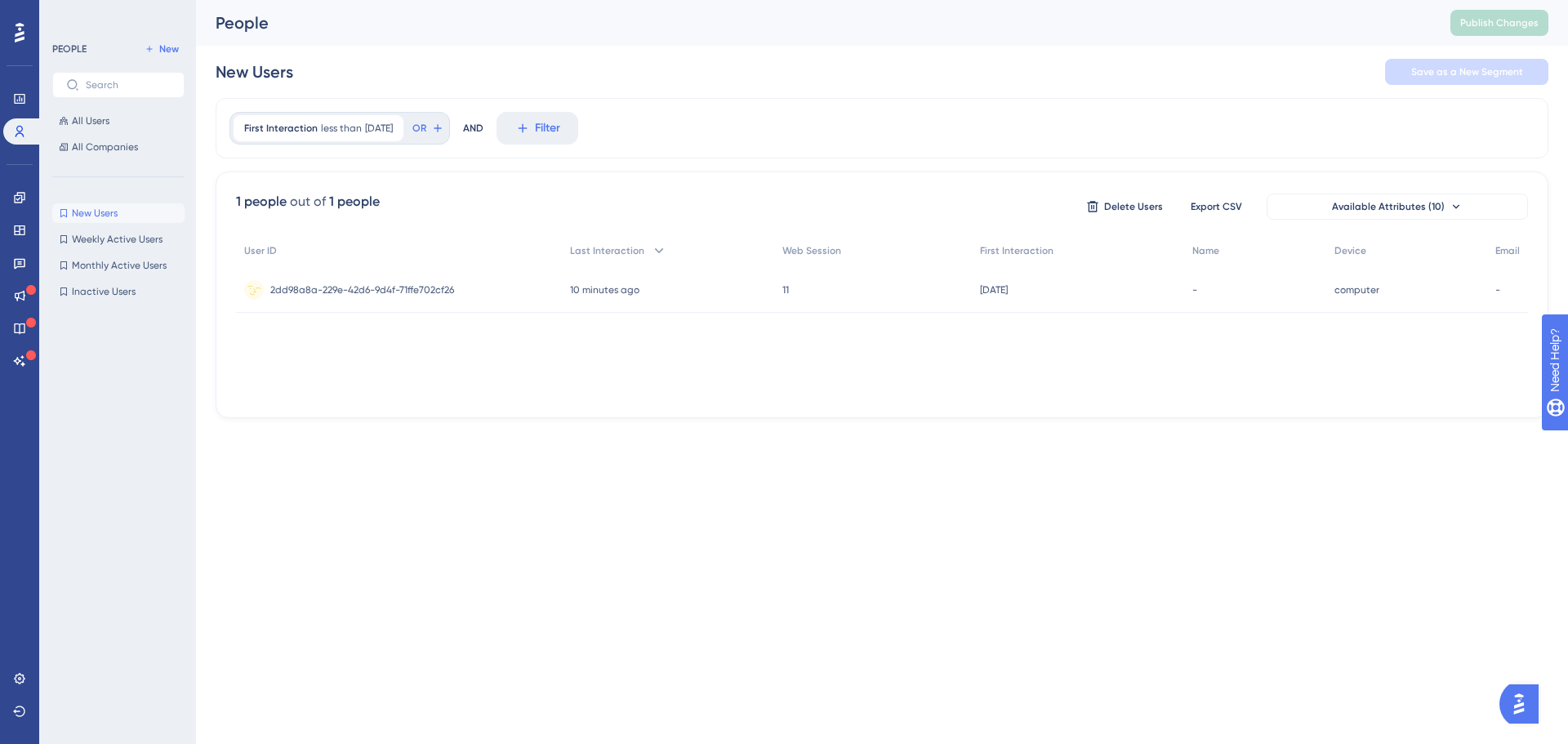
click at [416, 289] on span "2dd98a8a-229e-42d6-9d4f-71ffe702cf26" at bounding box center [361, 290] width 183 height 13
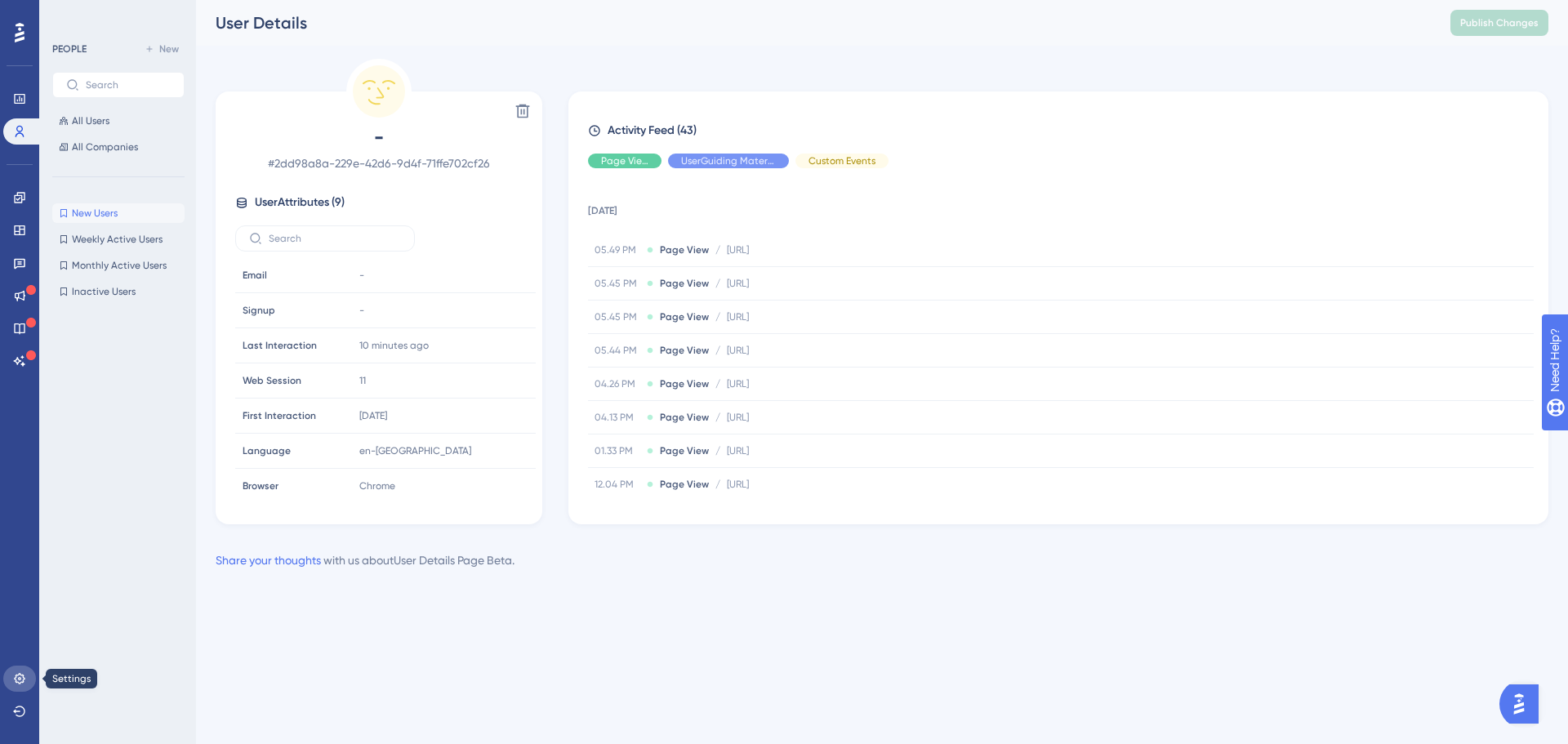
click at [23, 673] on icon at bounding box center [20, 679] width 13 height 13
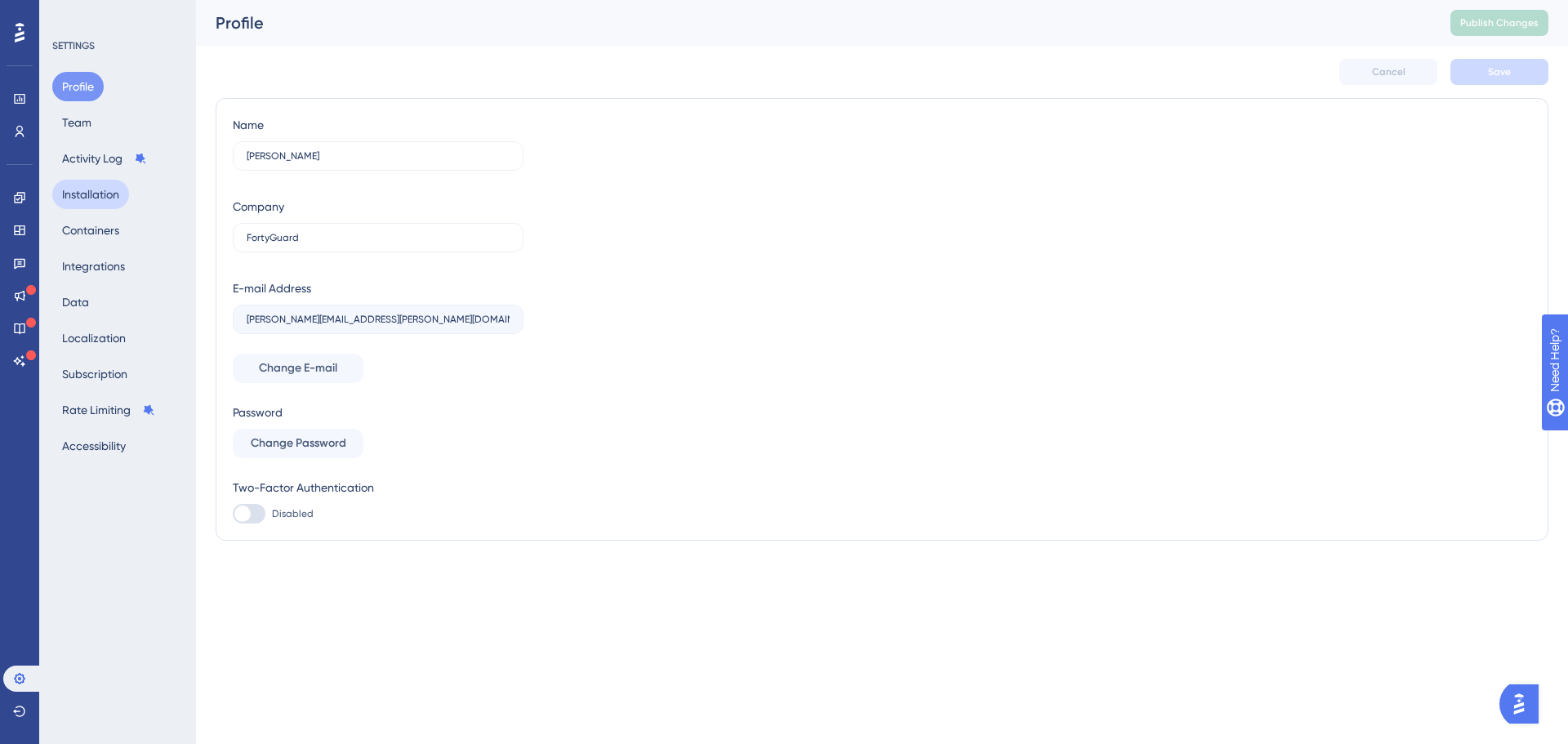
click at [100, 200] on button "Installation" at bounding box center [91, 194] width 77 height 29
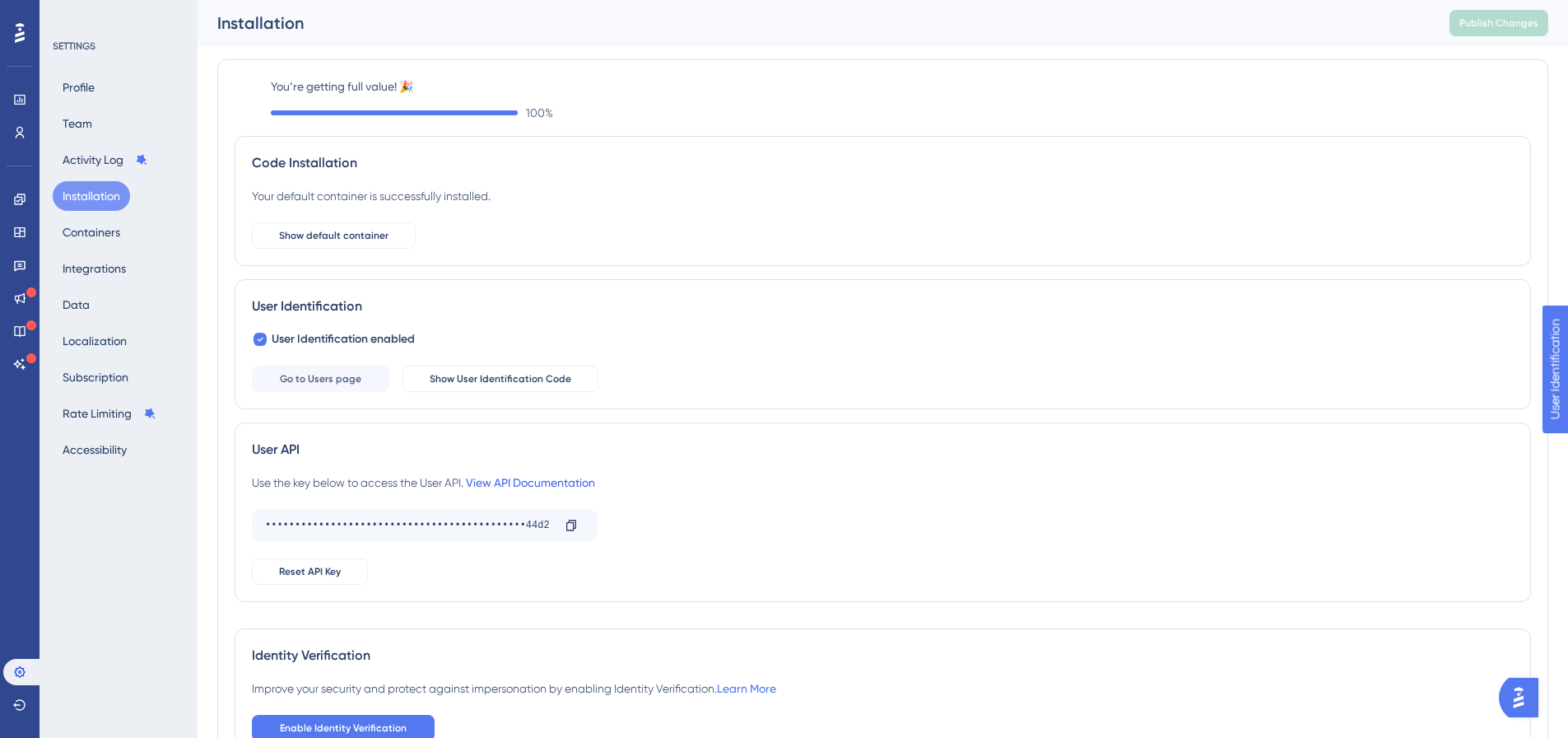
click at [546, 482] on link "View API Documentation" at bounding box center [531, 483] width 129 height 13
click at [566, 522] on icon at bounding box center [572, 526] width 13 height 13
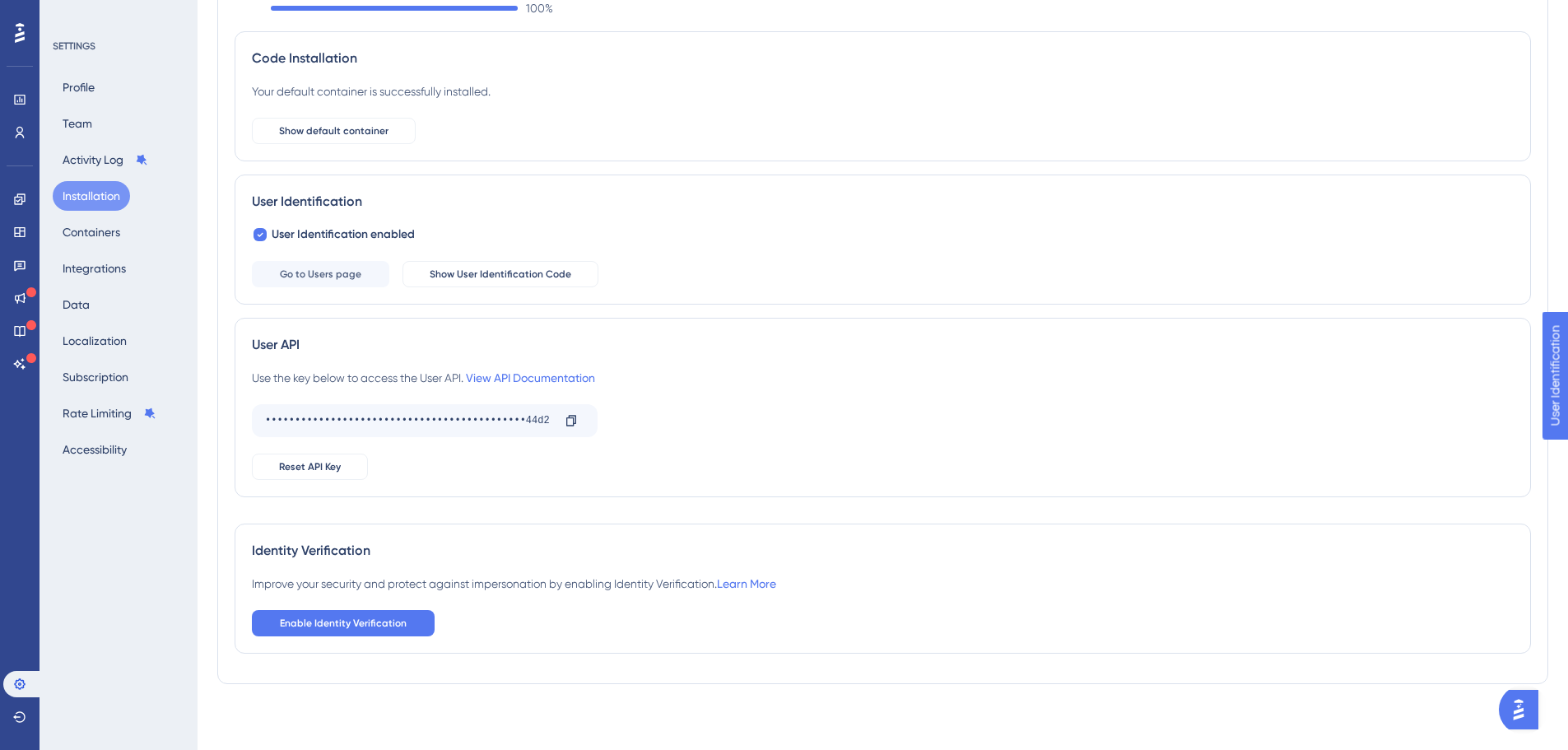
scroll to position [117, 0]
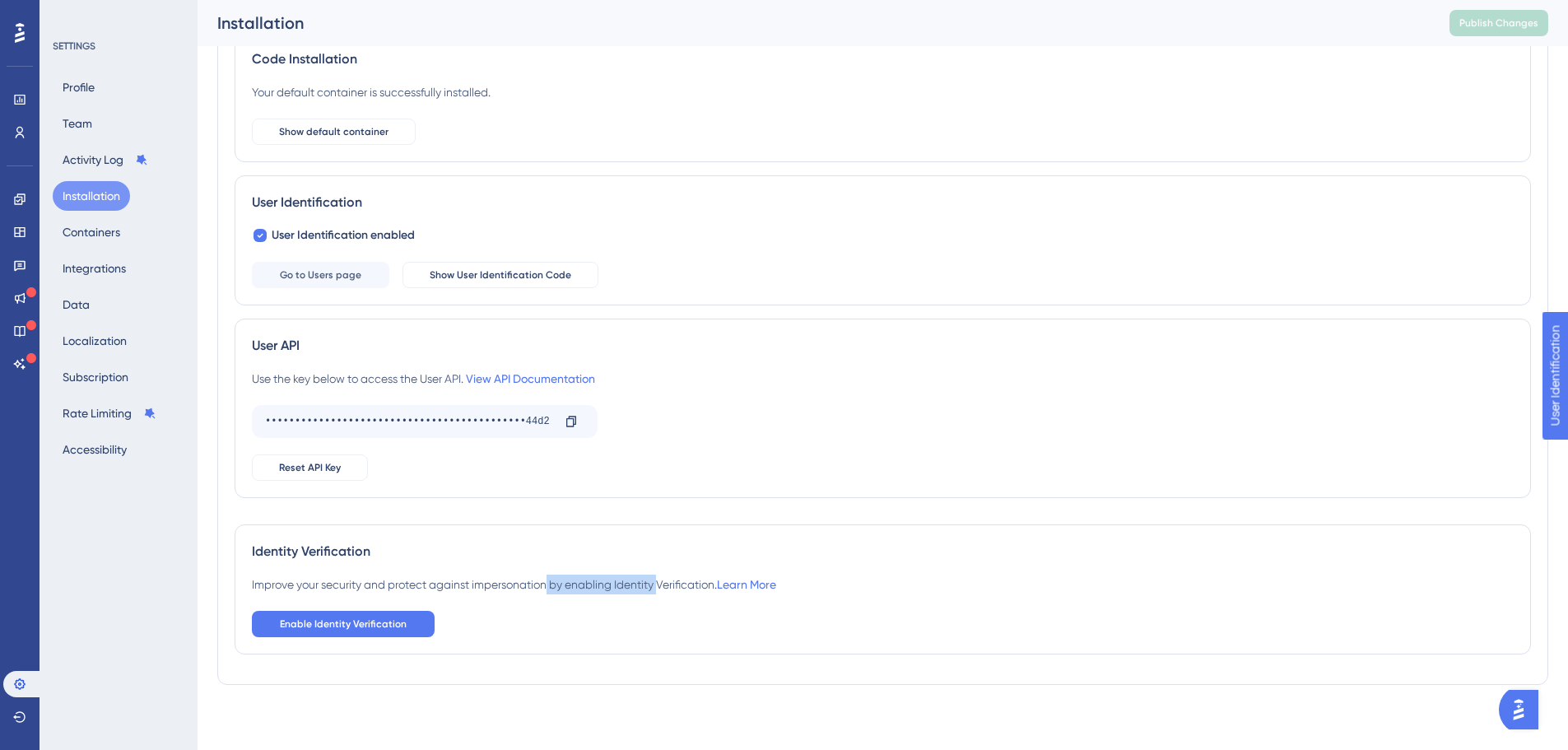
drag, startPoint x: 552, startPoint y: 585, endPoint x: 664, endPoint y: 604, distance: 113.6
click at [664, 604] on div "Improve your security and protect against impersonation by enabling Identity Ve…" at bounding box center [883, 606] width 1262 height 63
click at [435, 627] on div "Improve your security and protect against impersonation by enabling Identity Ve…" at bounding box center [883, 606] width 1262 height 63
click at [409, 627] on button "Enable Identity Verification" at bounding box center [343, 624] width 183 height 27
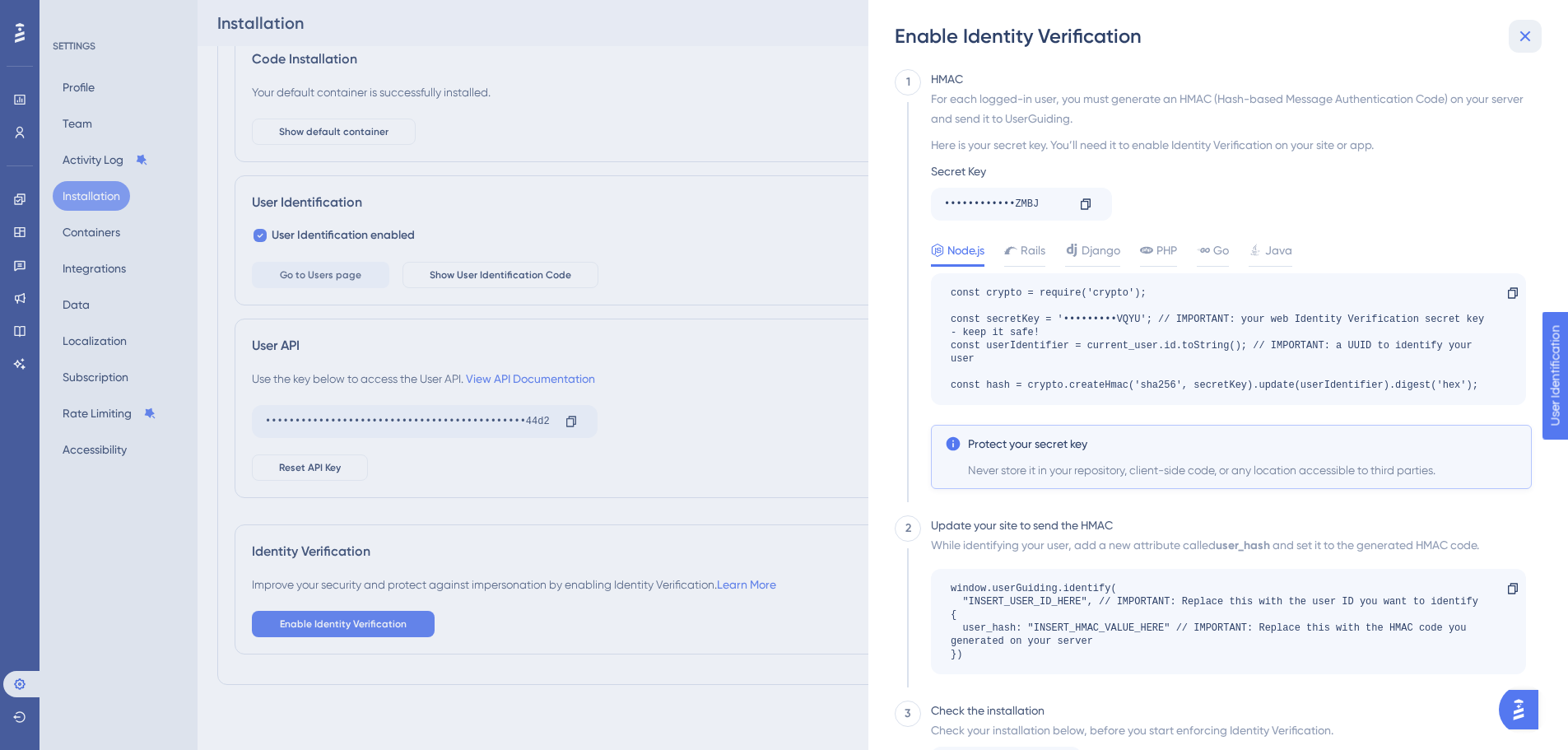
click at [1517, 31] on icon at bounding box center [1525, 36] width 20 height 20
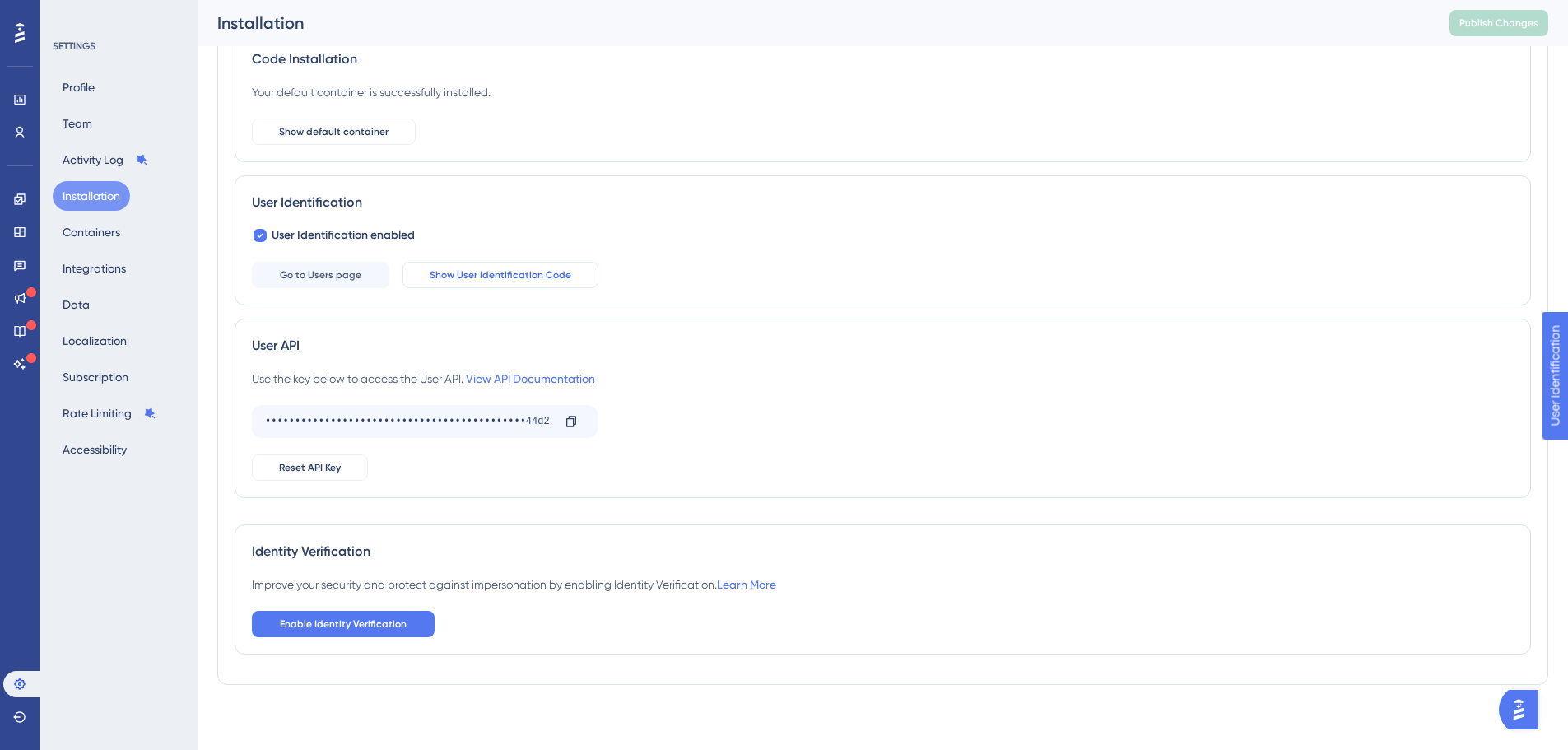
click at [551, 273] on span "Show User Identification Code" at bounding box center [500, 275] width 141 height 13
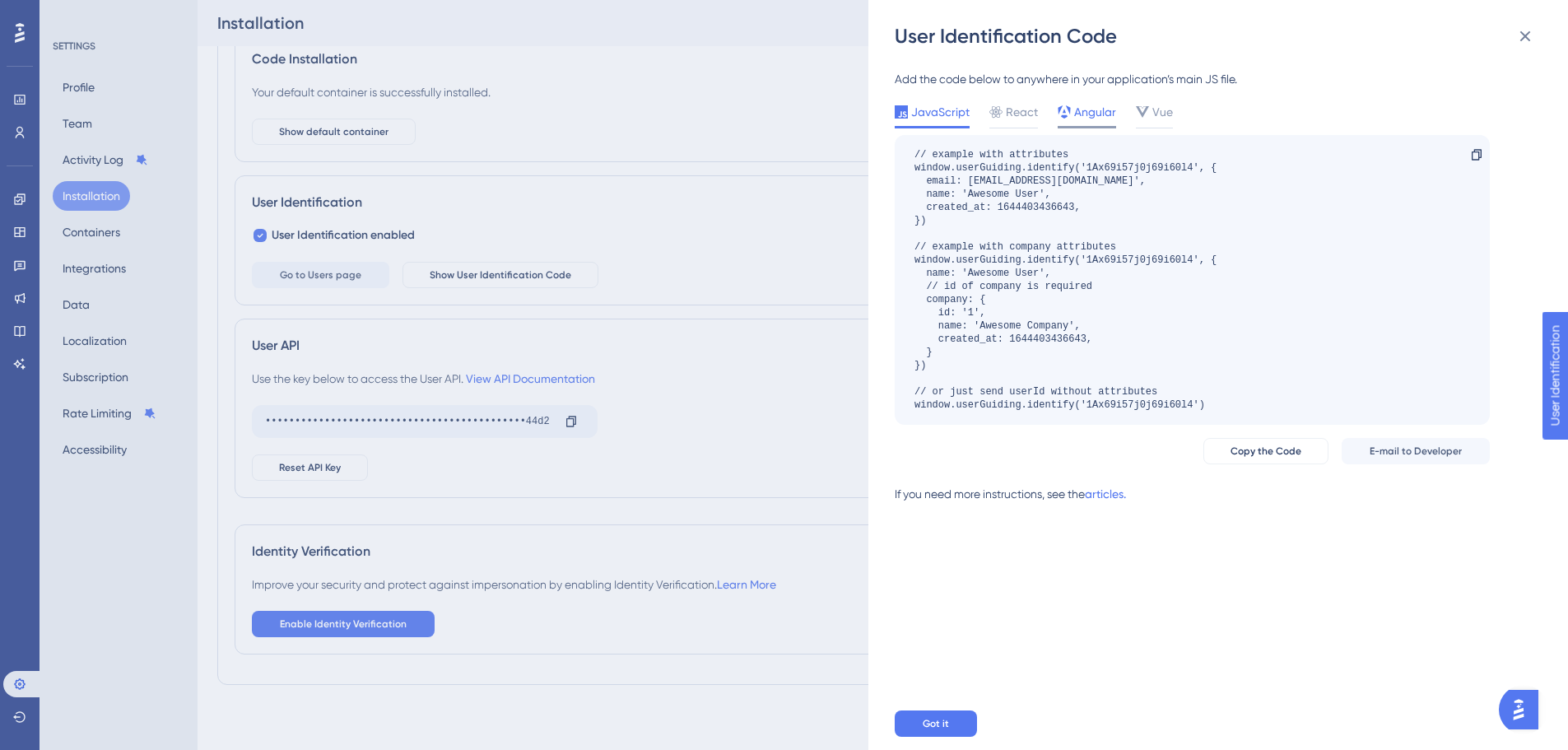
click at [1076, 117] on span "Angular" at bounding box center [1095, 112] width 42 height 20
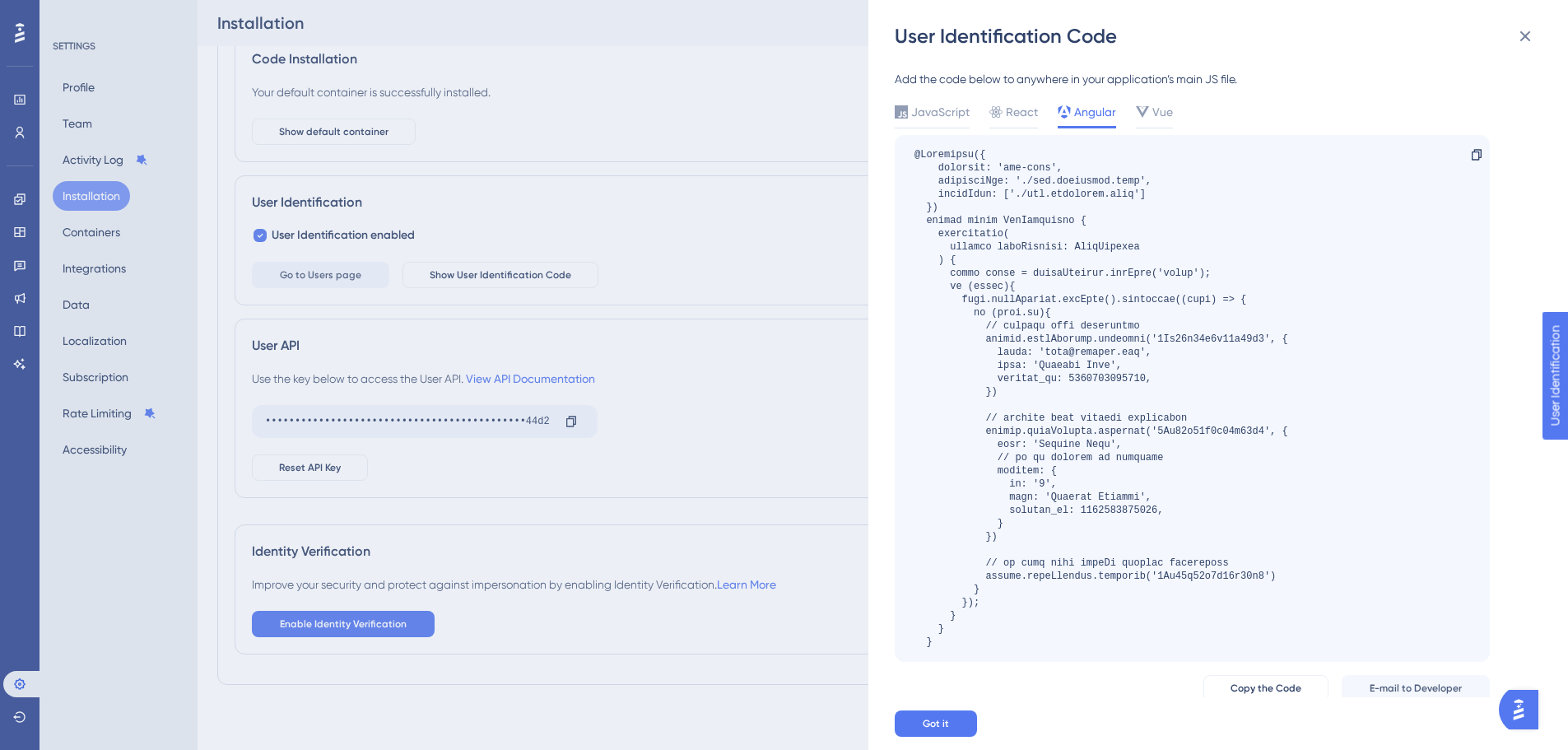
scroll to position [57, 0]
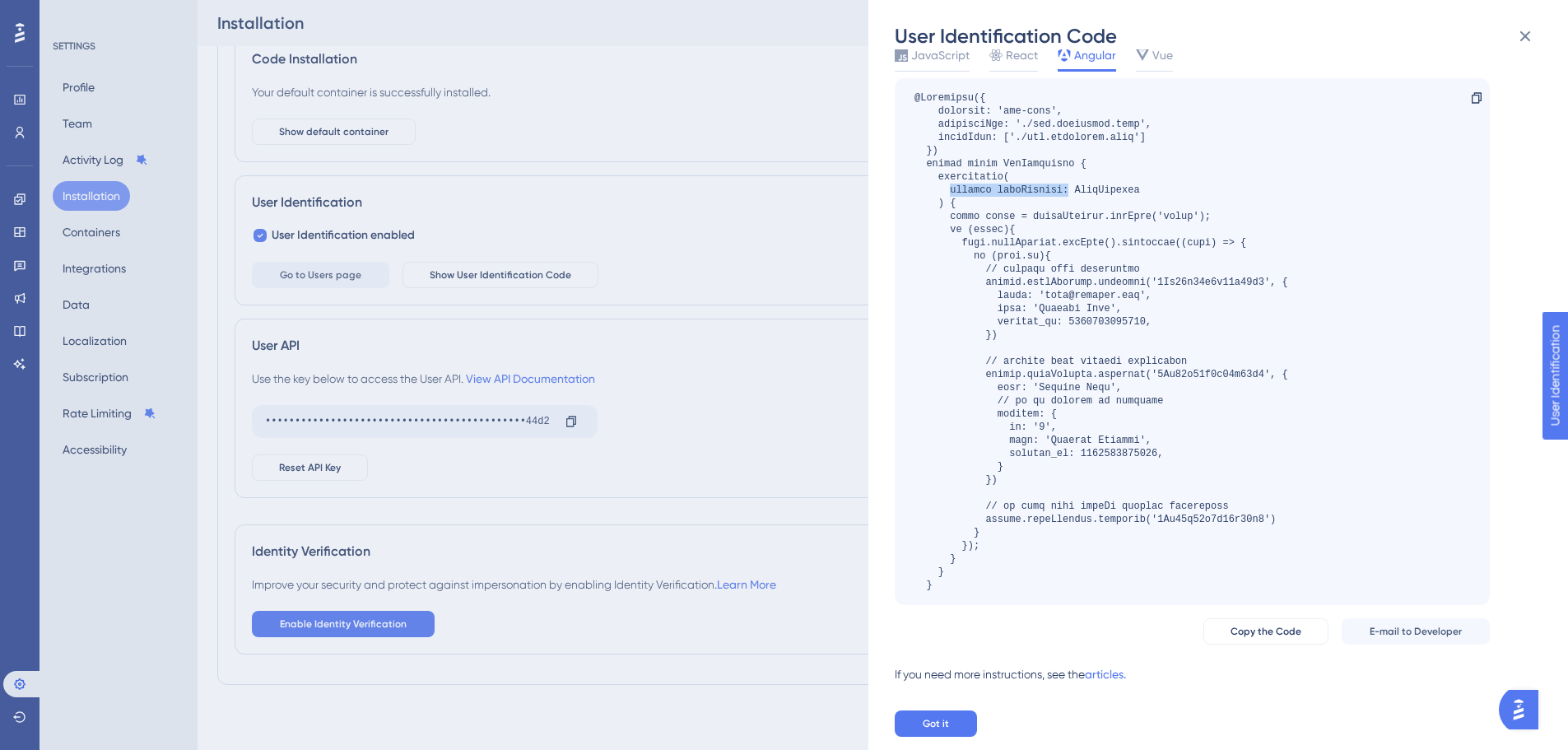
drag, startPoint x: 950, startPoint y: 191, endPoint x: 1067, endPoint y: 192, distance: 117.0
click at [1067, 192] on div at bounding box center [1102, 341] width 374 height 501
drag, startPoint x: 951, startPoint y: 191, endPoint x: 1144, endPoint y: 189, distance: 193.0
click at [1144, 189] on div at bounding box center [1102, 341] width 374 height 501
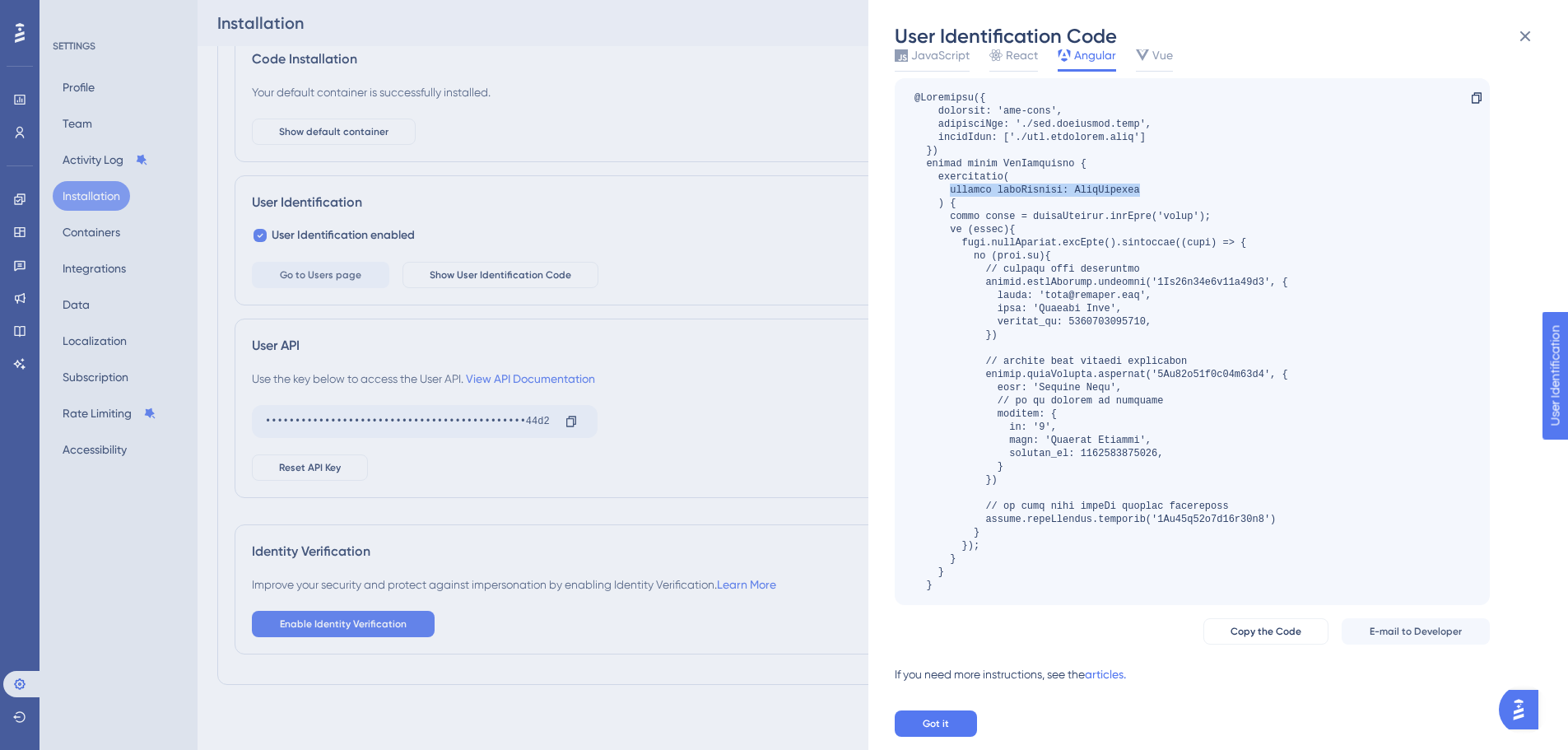
copy div "private userService: AuthService"
click at [1048, 149] on div at bounding box center [1102, 341] width 374 height 501
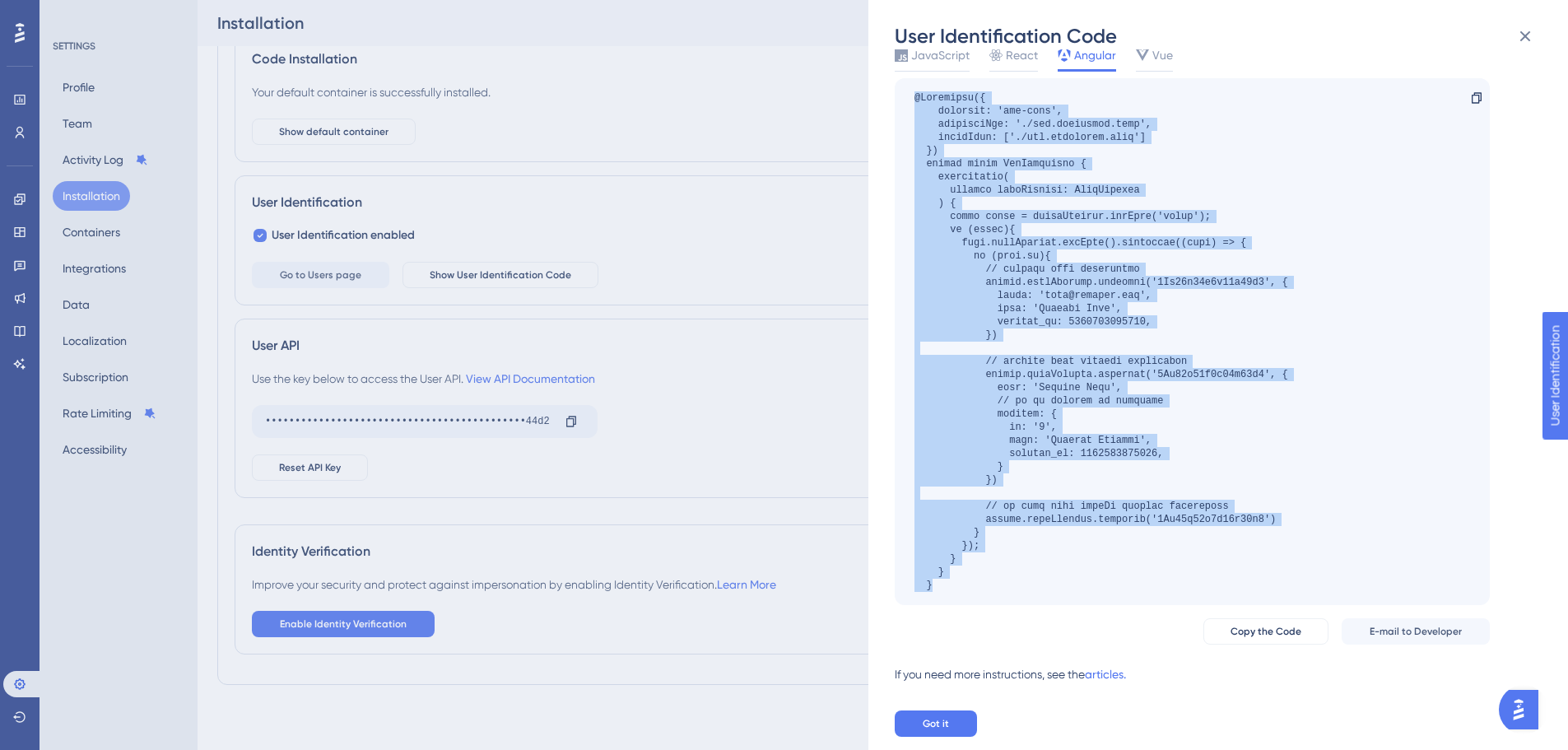
drag, startPoint x: 911, startPoint y: 94, endPoint x: 986, endPoint y: 597, distance: 508.6
click at [987, 602] on div "Copy" at bounding box center [1193, 342] width 595 height 527
copy div "@Component({ selector: 'app-root', templateUrl: './app.component.html', styleUr…"
click at [1025, 566] on div at bounding box center [1102, 341] width 374 height 501
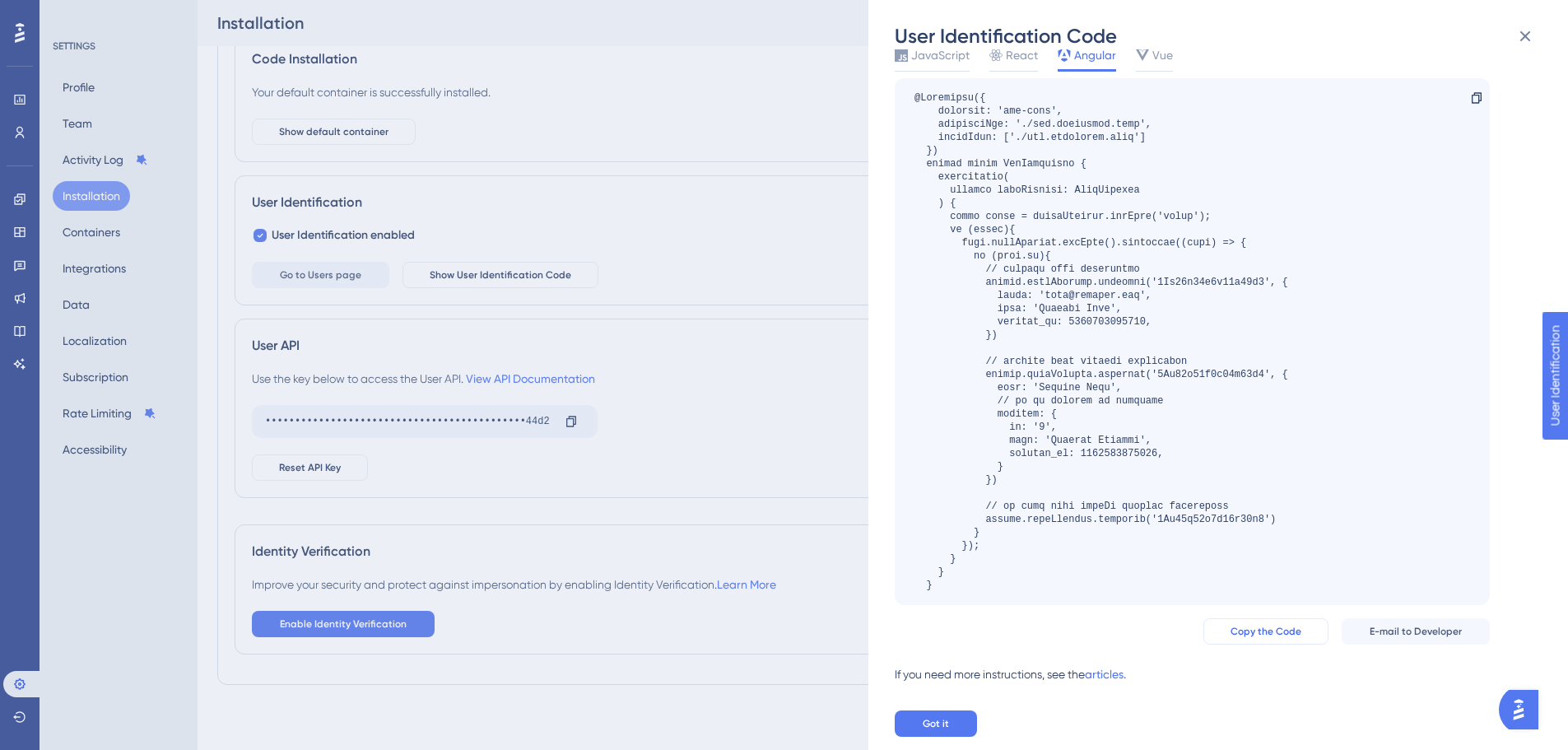
click at [1282, 629] on span "Copy the Code" at bounding box center [1266, 631] width 71 height 13
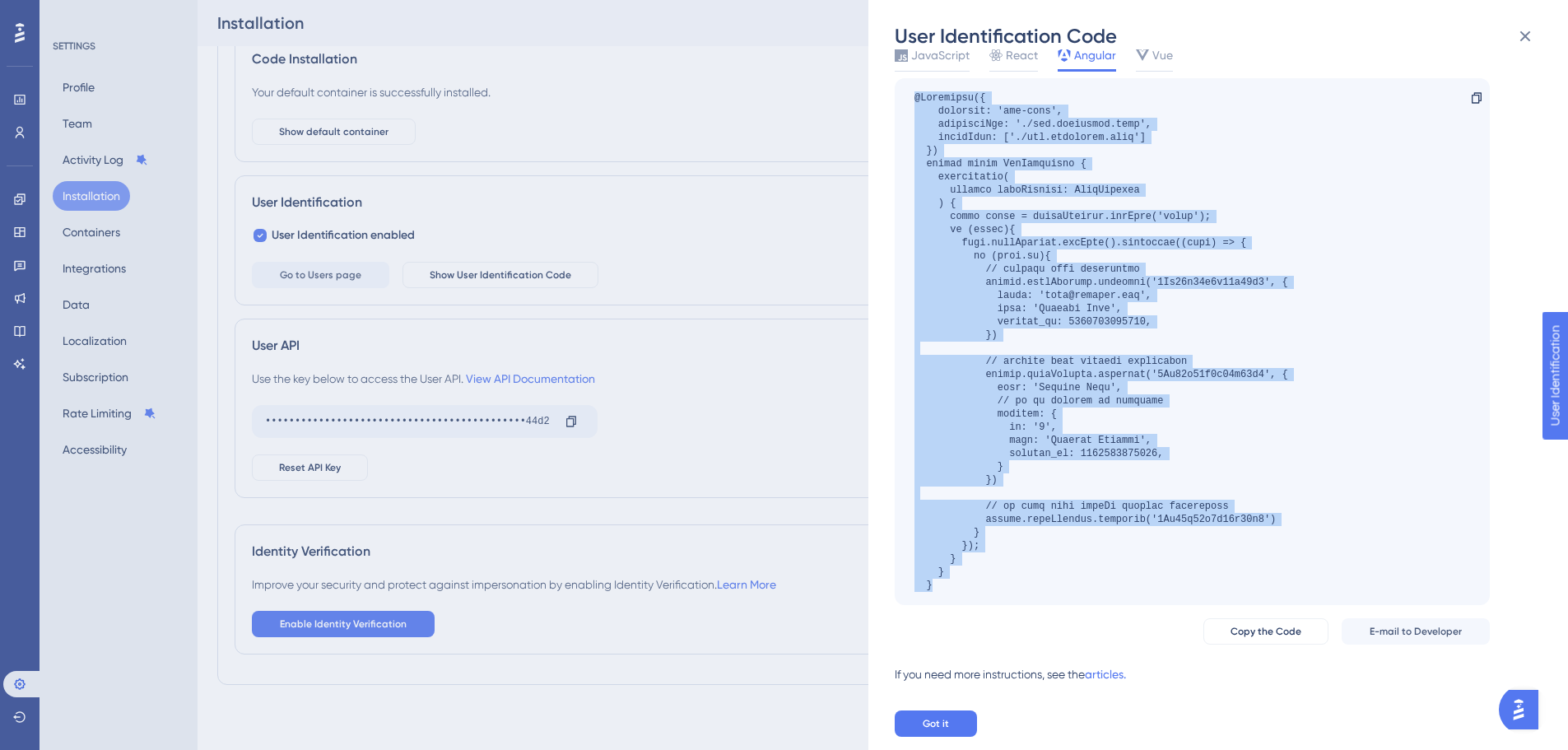
drag, startPoint x: 950, startPoint y: 560, endPoint x: 880, endPoint y: 93, distance: 472.2
click at [880, 93] on div "User Identification Code Add the code below to anywhere in your application’s m…" at bounding box center [1218, 375] width 700 height 750
copy div "@Component({ selector: 'app-root', templateUrl: './app.component.html', styleUr…"
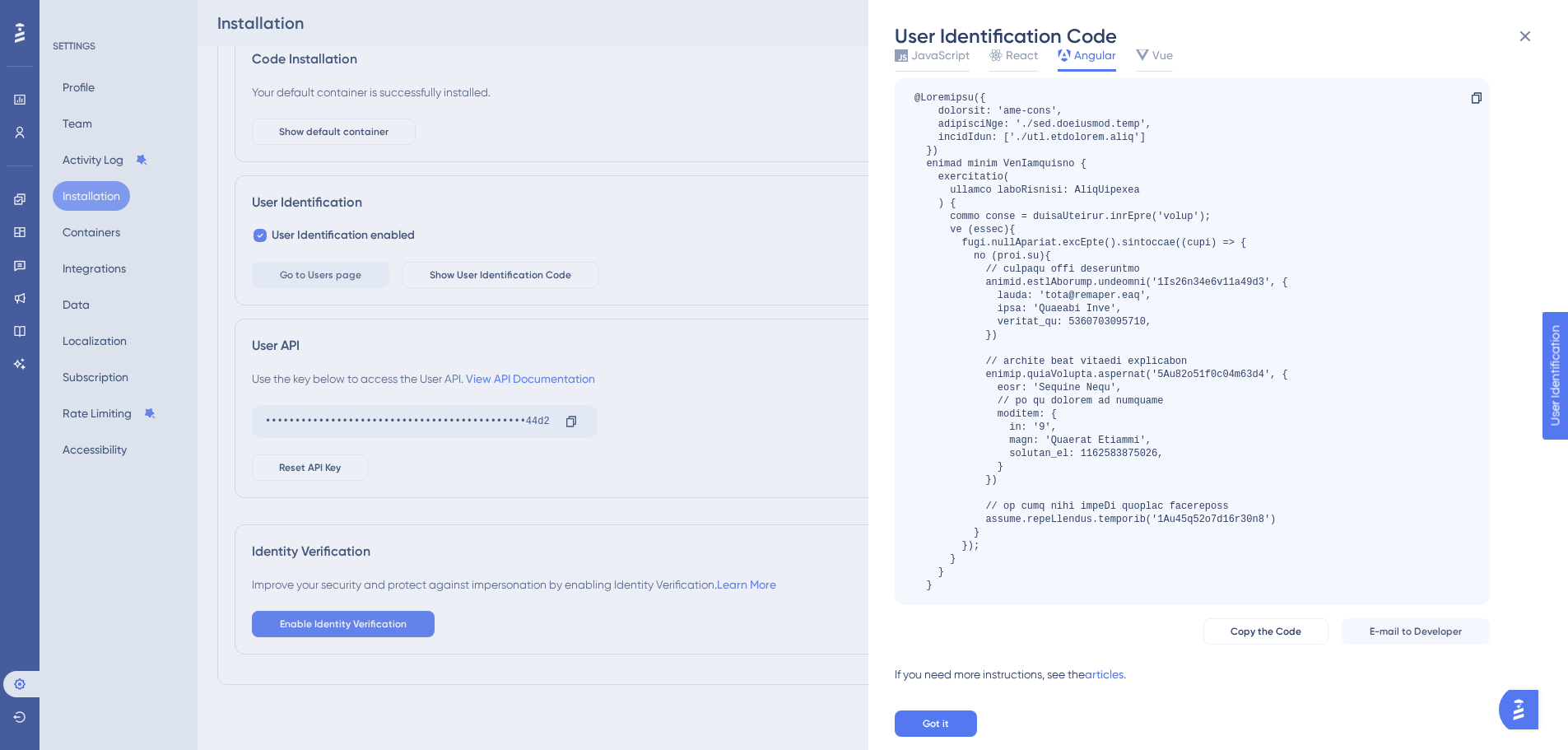
click at [21, 125] on div "User Identification Code Add the code below to anywhere in your application’s m…" at bounding box center [784, 375] width 1568 height 750
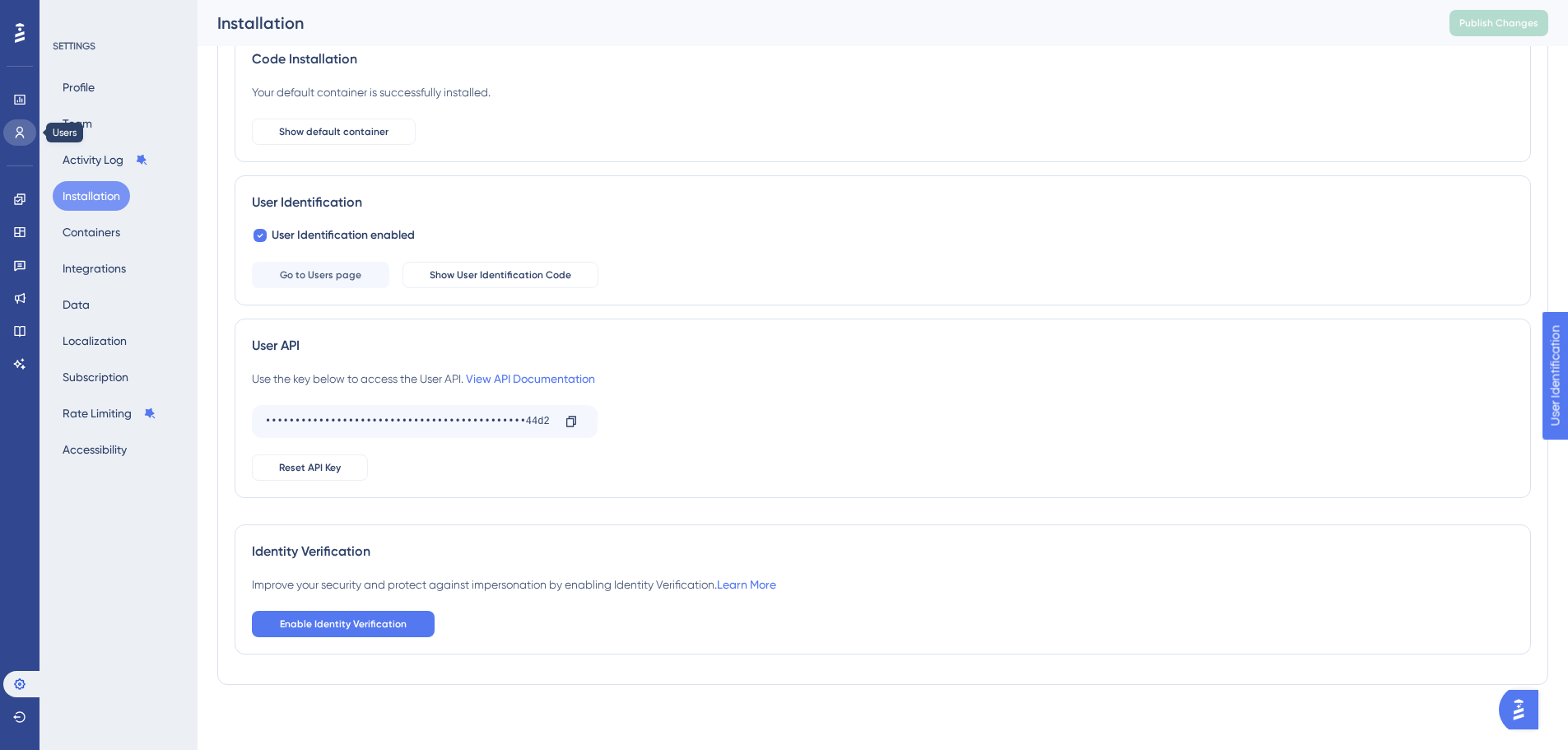
click at [20, 129] on icon at bounding box center [20, 133] width 13 height 13
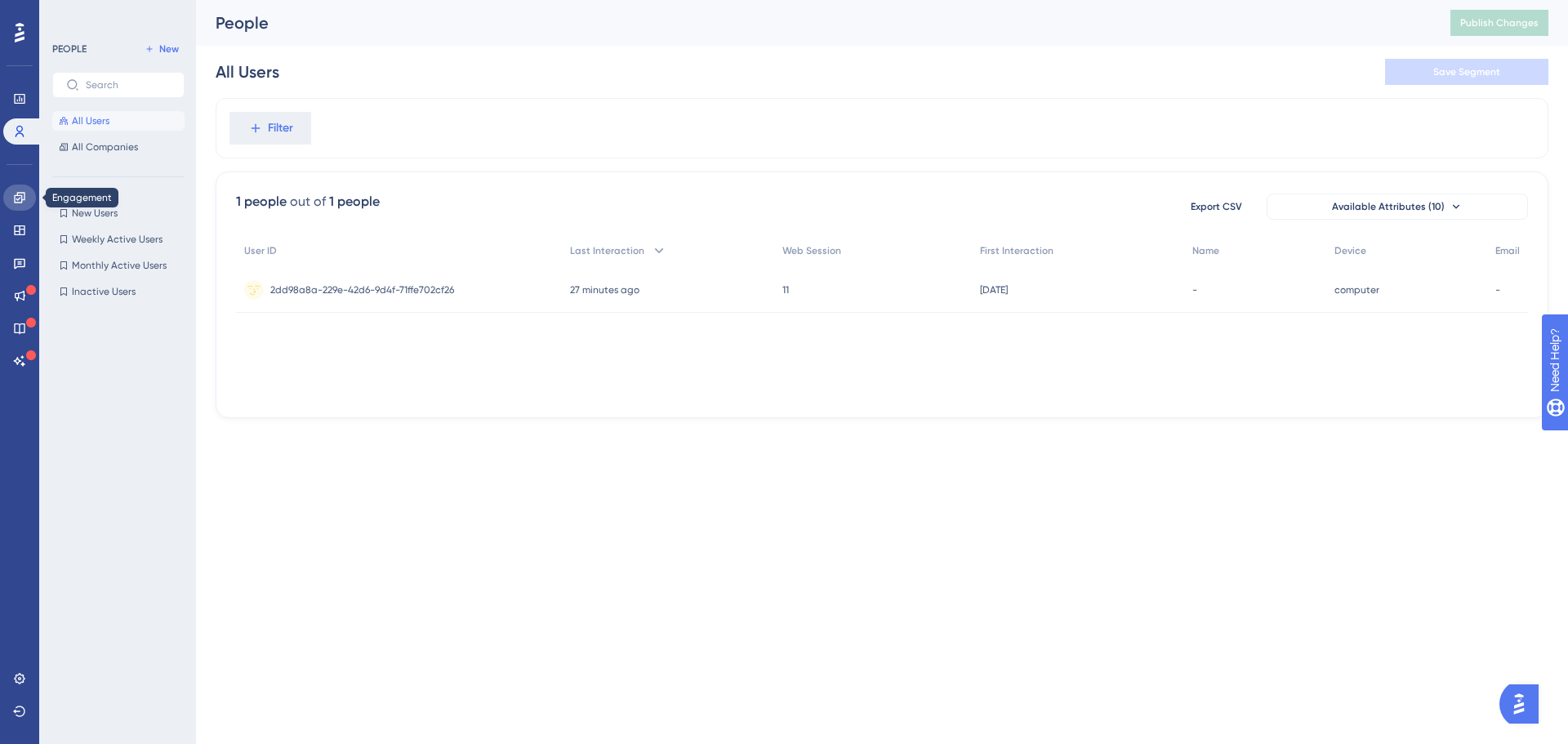
click at [22, 195] on icon at bounding box center [20, 198] width 13 height 13
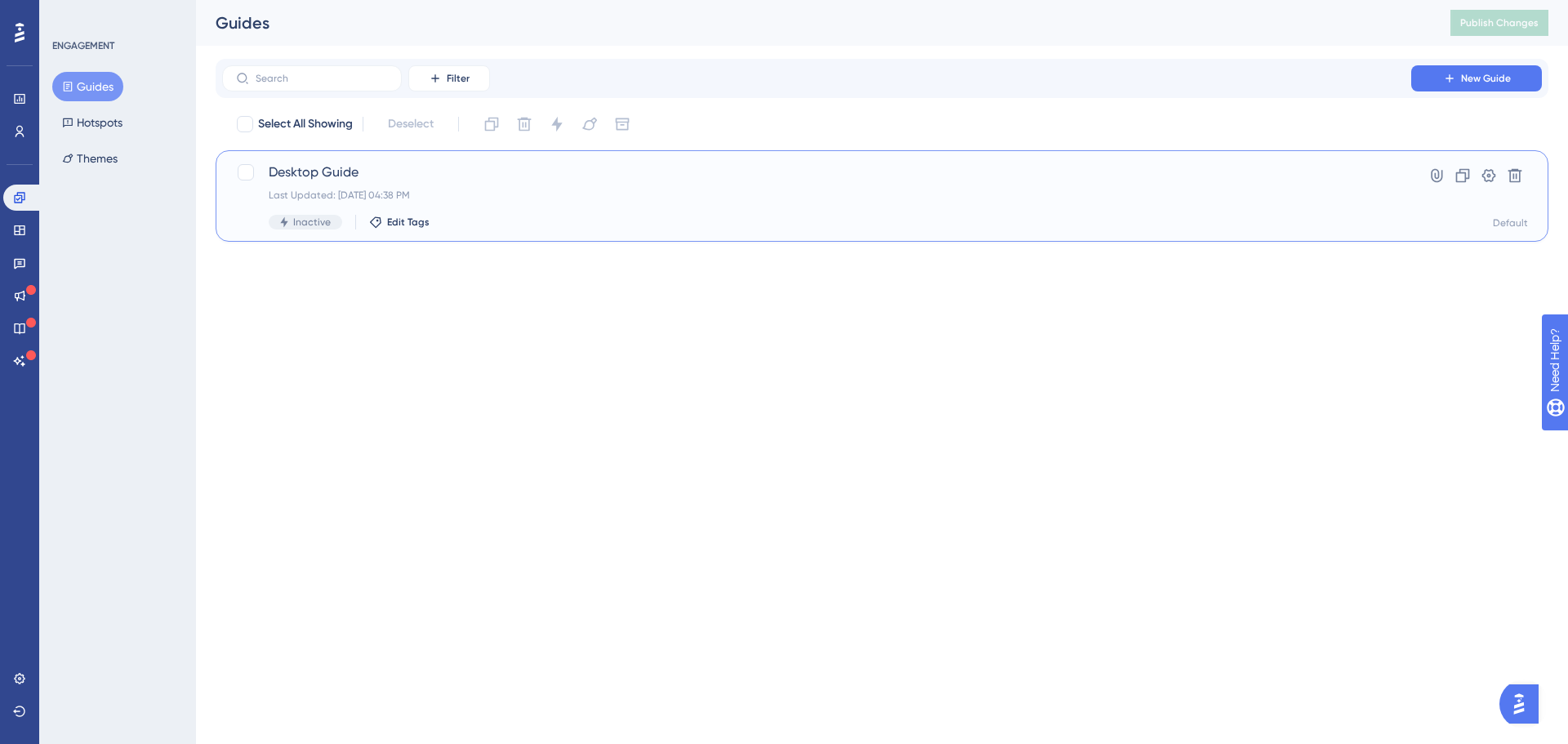
click at [463, 177] on span "Desktop Guide" at bounding box center [816, 172] width 1096 height 20
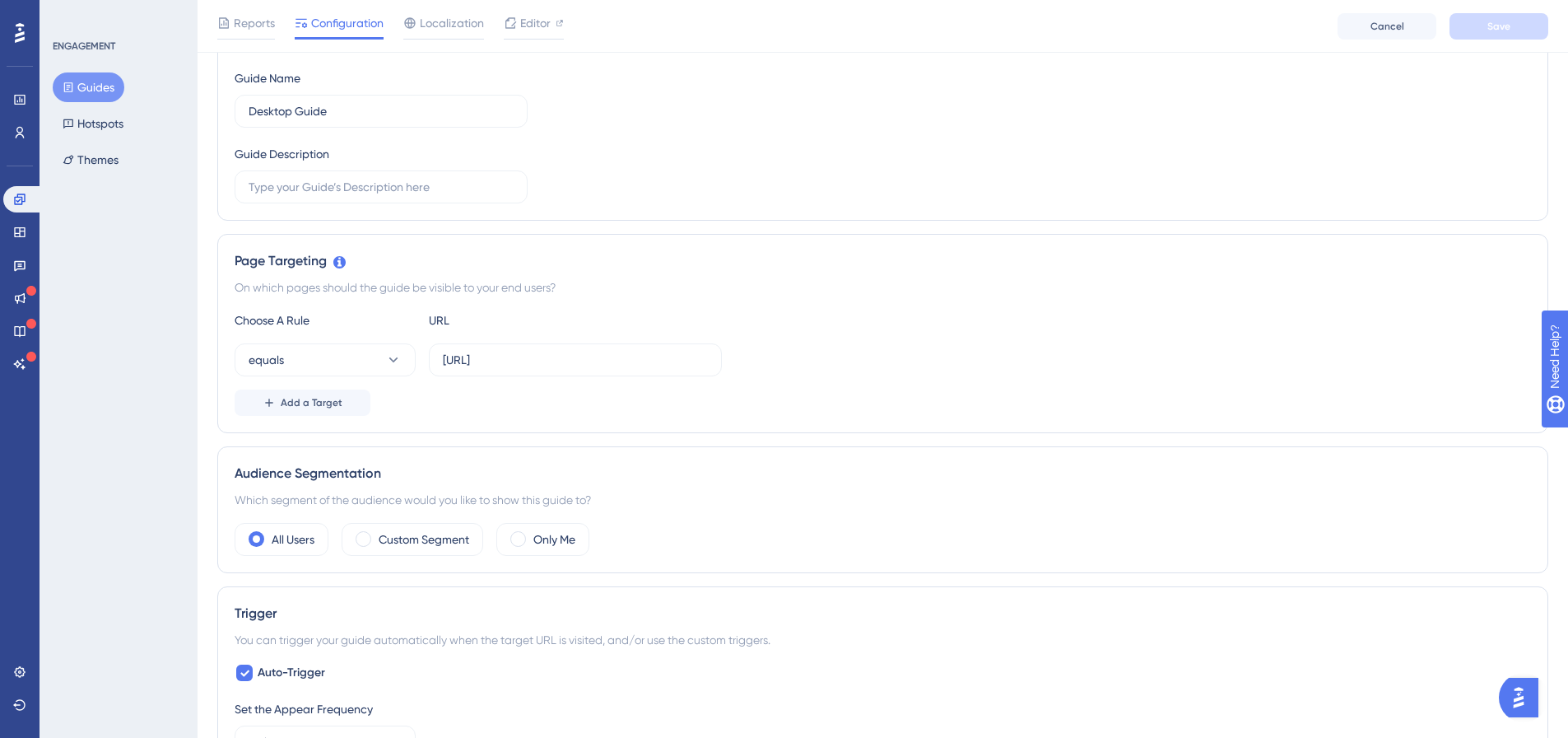
scroll to position [440, 0]
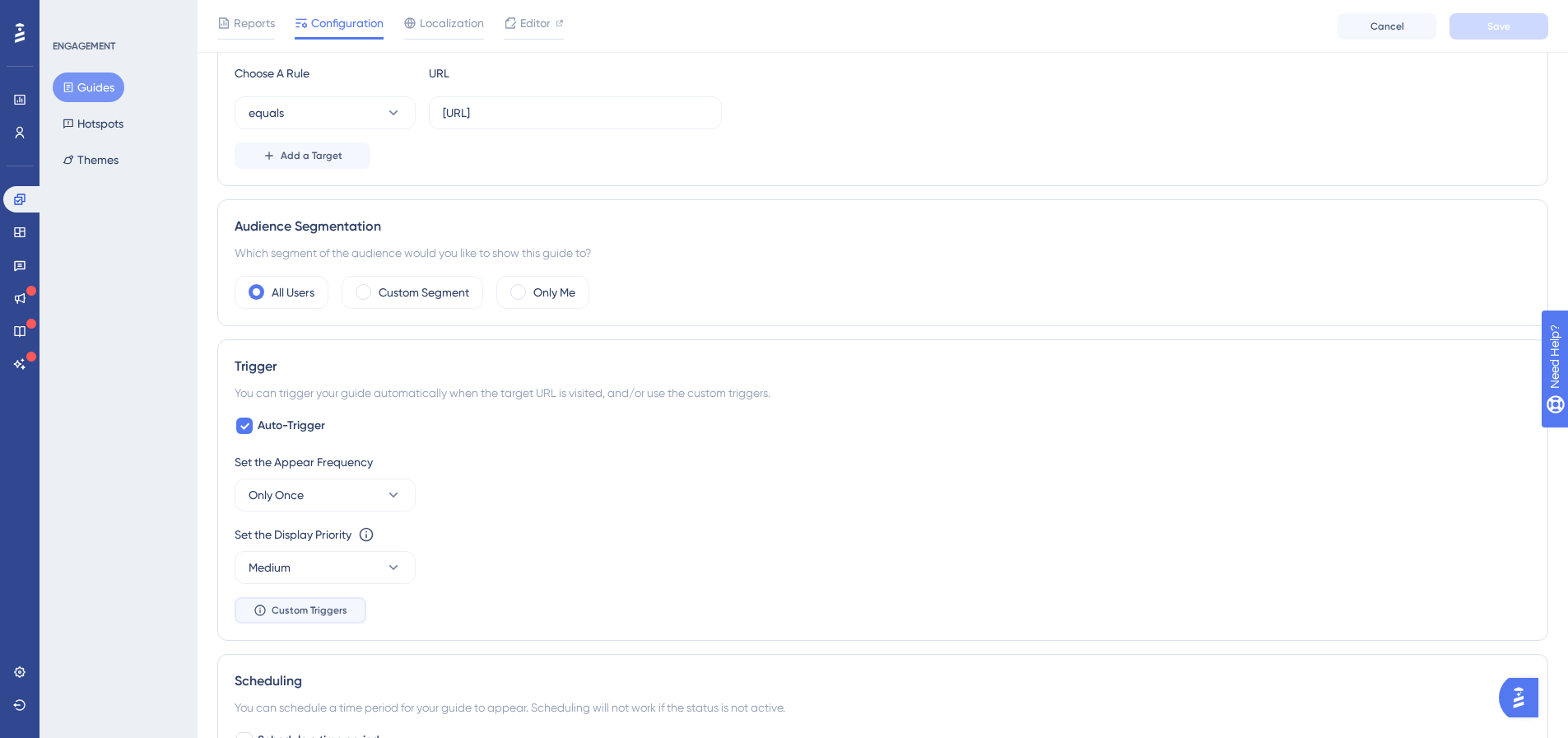
click at [319, 598] on button "Custom Triggers" at bounding box center [301, 611] width 132 height 27
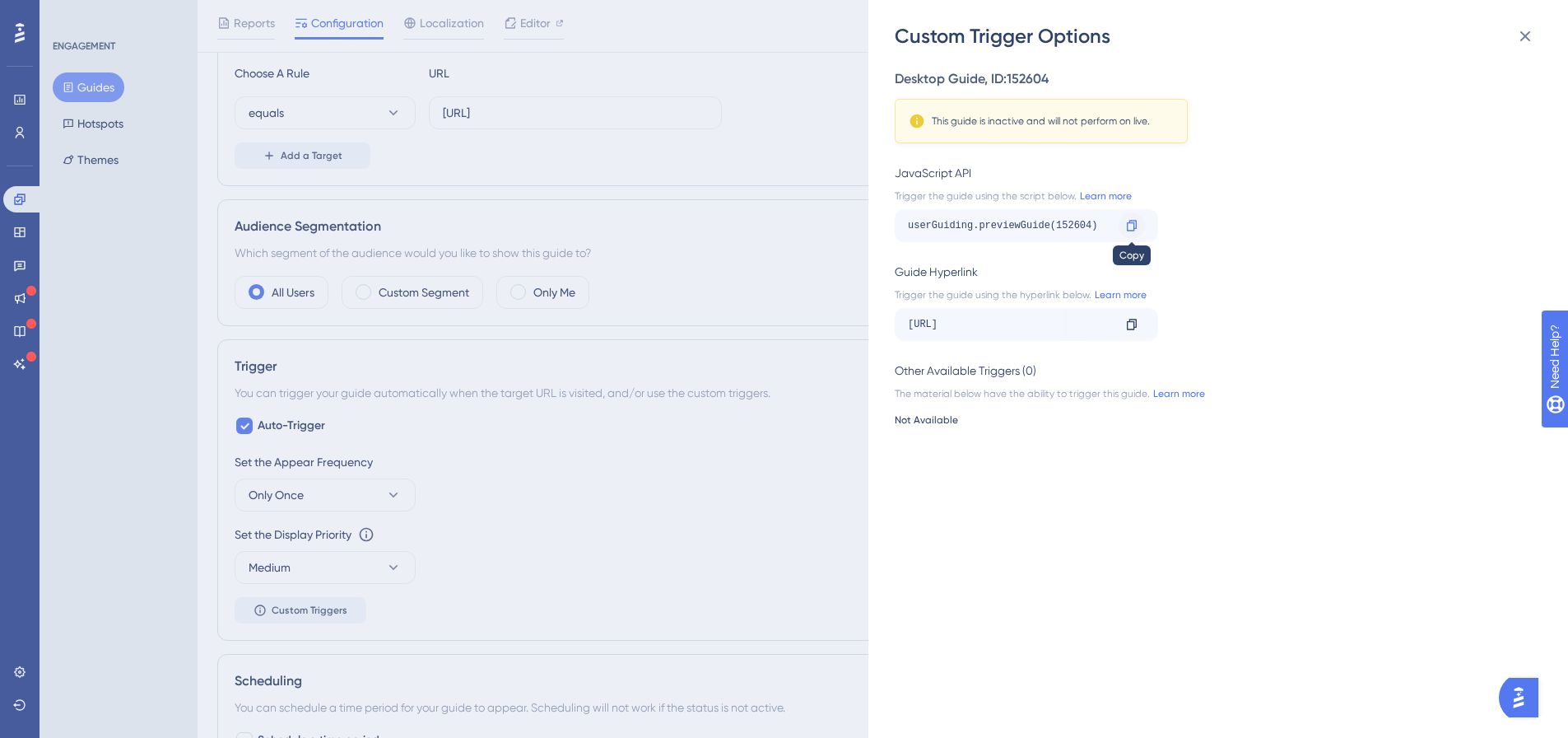
click at [1126, 230] on icon at bounding box center [1132, 226] width 13 height 13
click at [762, 173] on div "Custom Trigger Options Desktop Guide , ID: 152604 This guide is inactive and wi…" at bounding box center [784, 369] width 1568 height 738
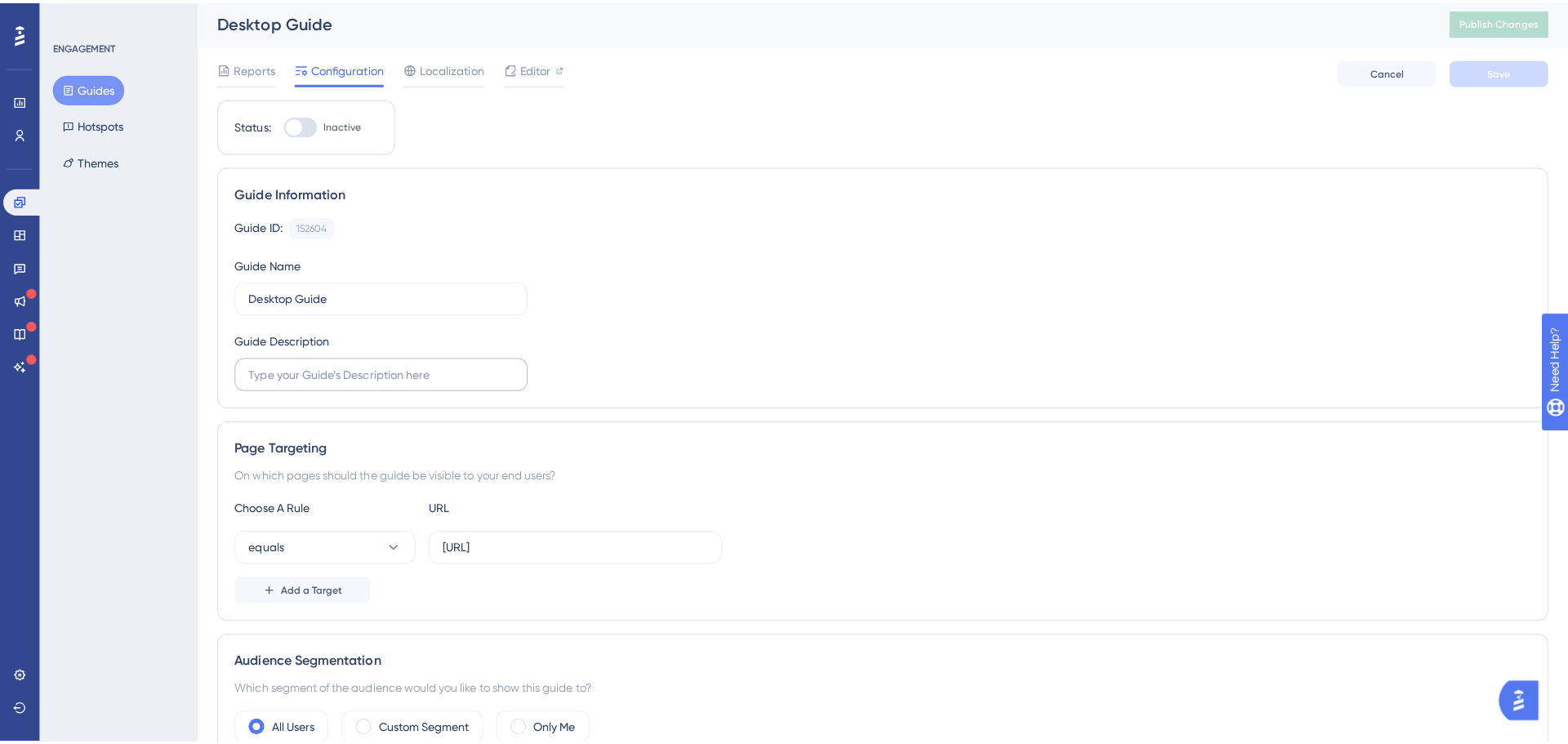
scroll to position [0, 0]
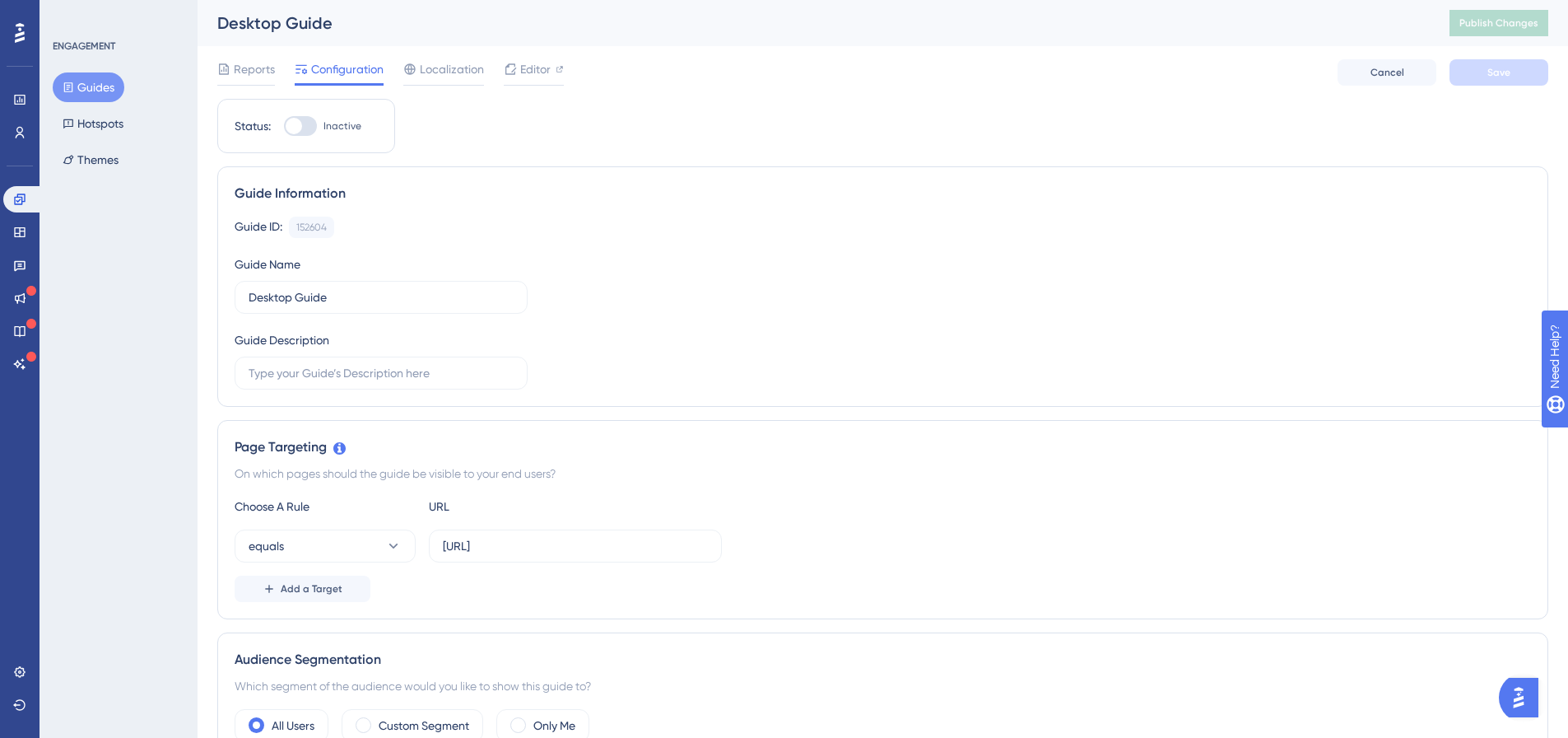
click at [305, 122] on div at bounding box center [301, 125] width 33 height 20
click at [284, 126] on input "Inactive" at bounding box center [283, 126] width 1 height 1
checkbox input "true"
click at [1507, 65] on span "Save" at bounding box center [1499, 72] width 23 height 13
click at [515, 31] on icon at bounding box center [510, 29] width 16 height 16
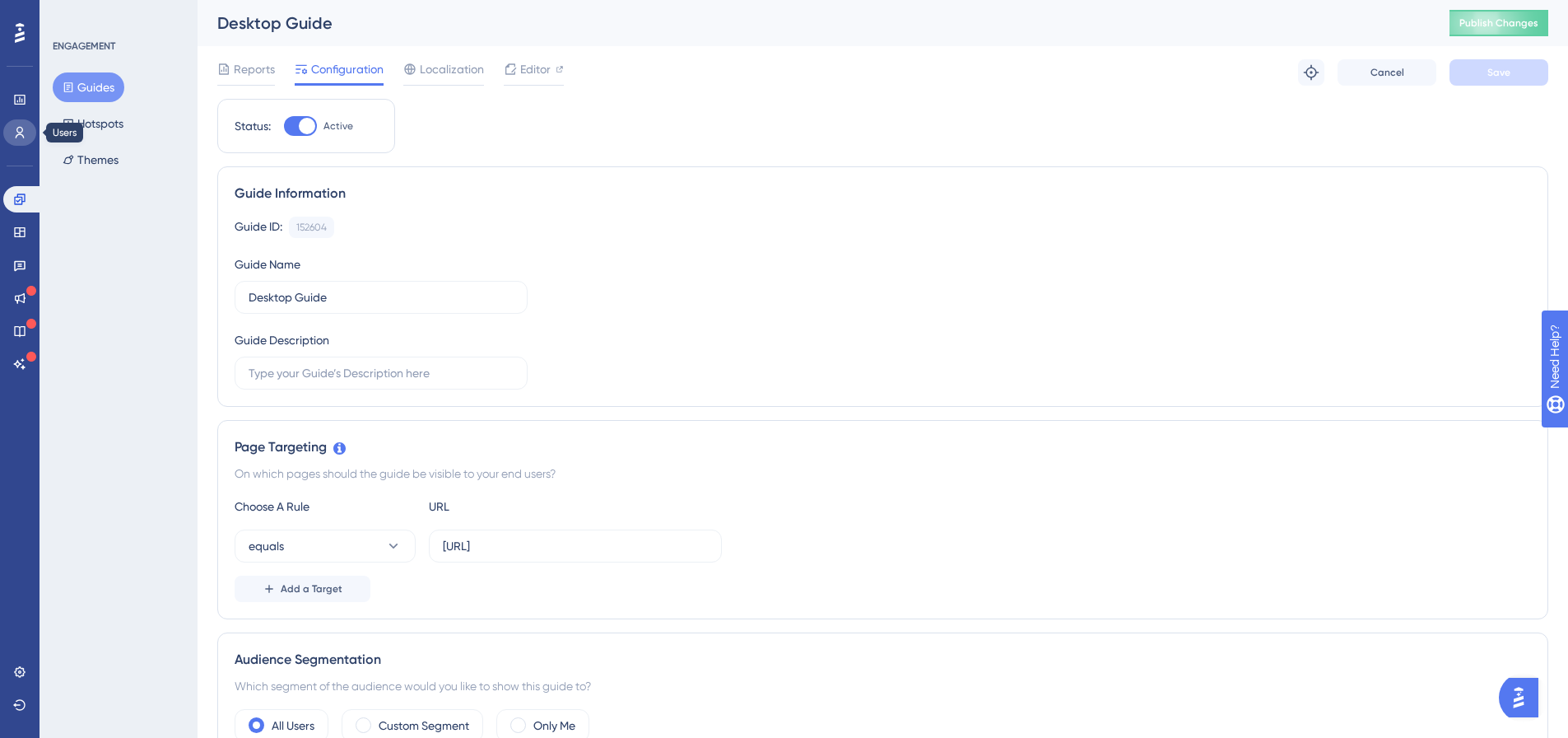
click at [27, 124] on link at bounding box center [19, 133] width 33 height 27
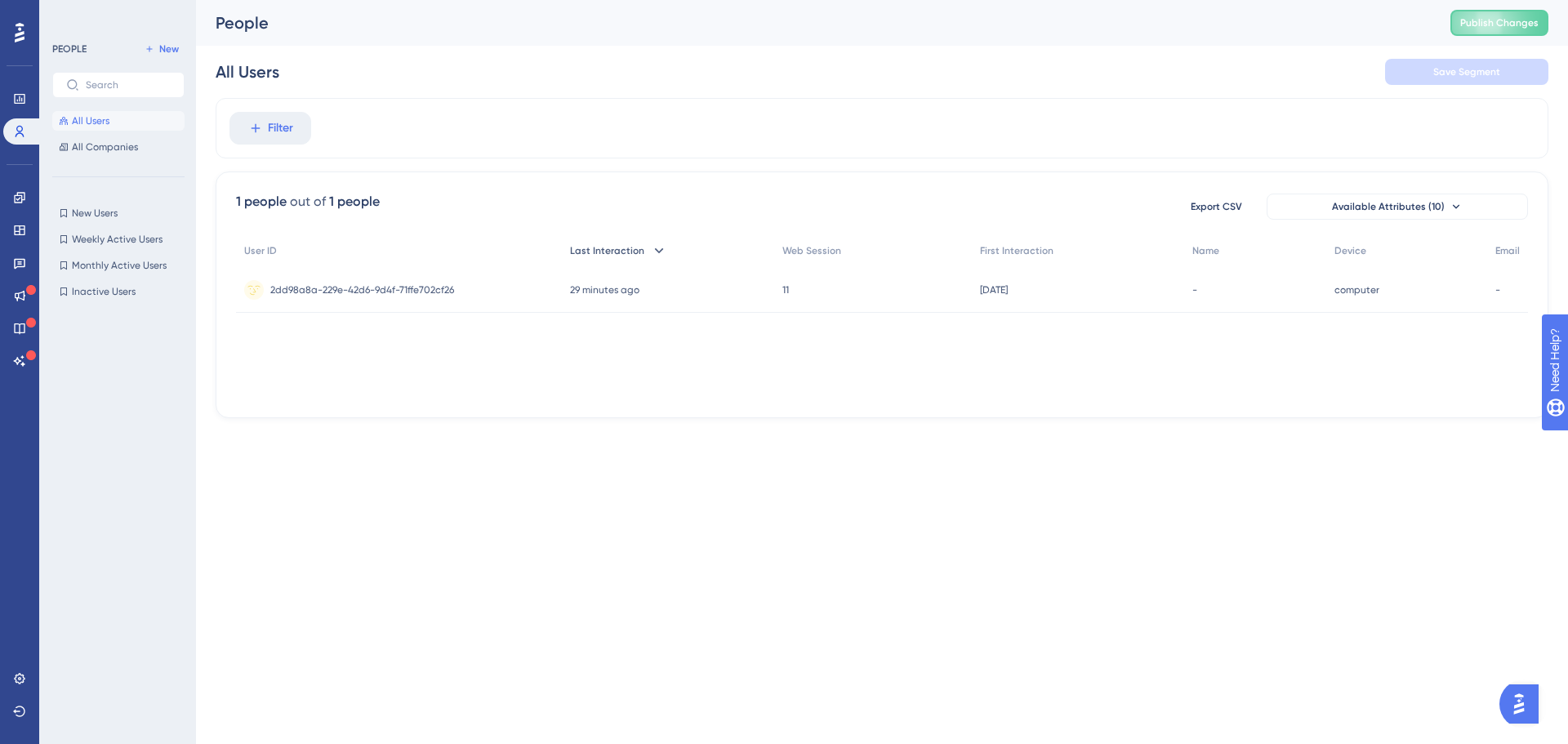
click at [660, 248] on icon at bounding box center [658, 250] width 16 height 16
click at [651, 251] on icon at bounding box center [658, 250] width 16 height 16
click at [116, 145] on span "All Companies" at bounding box center [104, 147] width 66 height 13
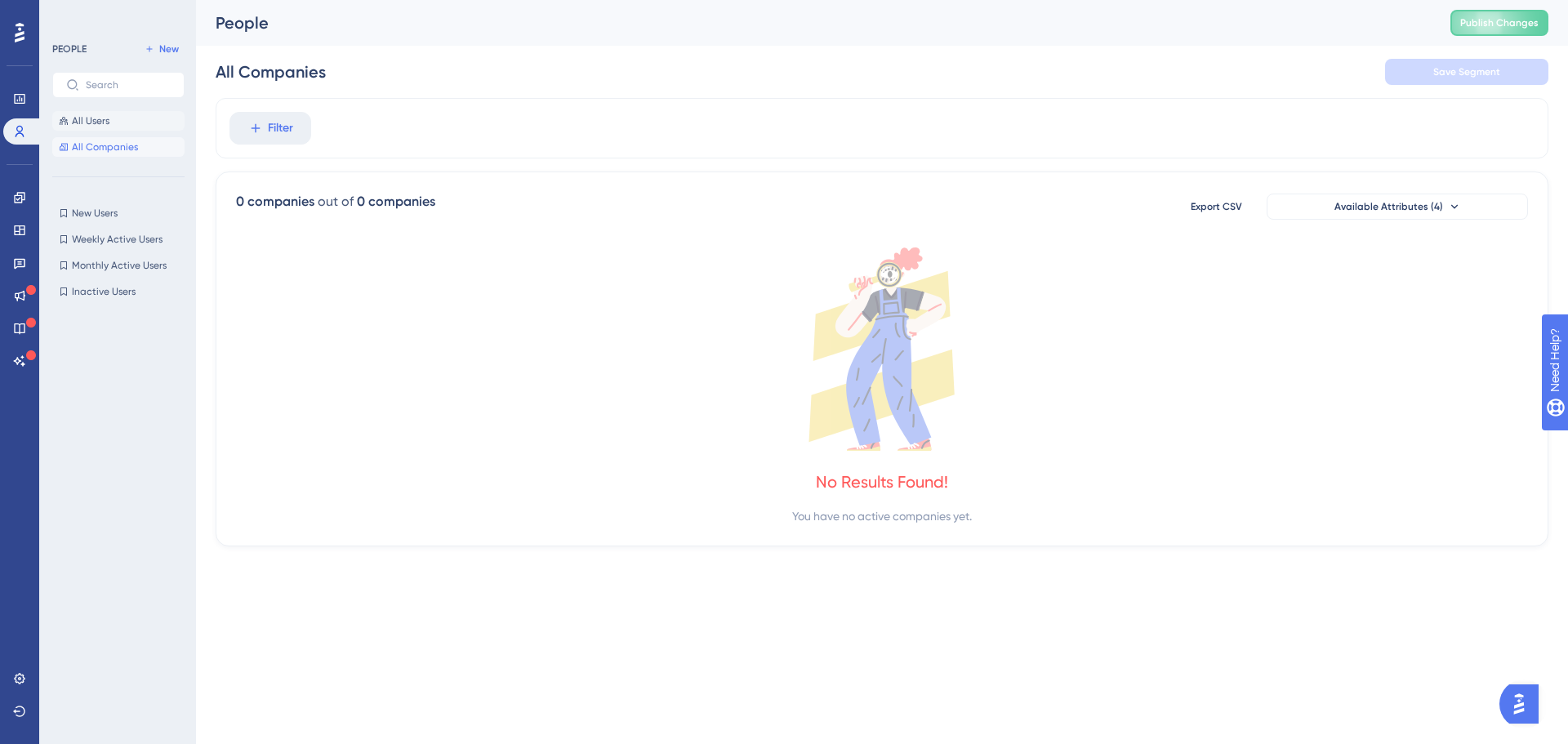
click at [115, 122] on button "All Users" at bounding box center [119, 120] width 133 height 20
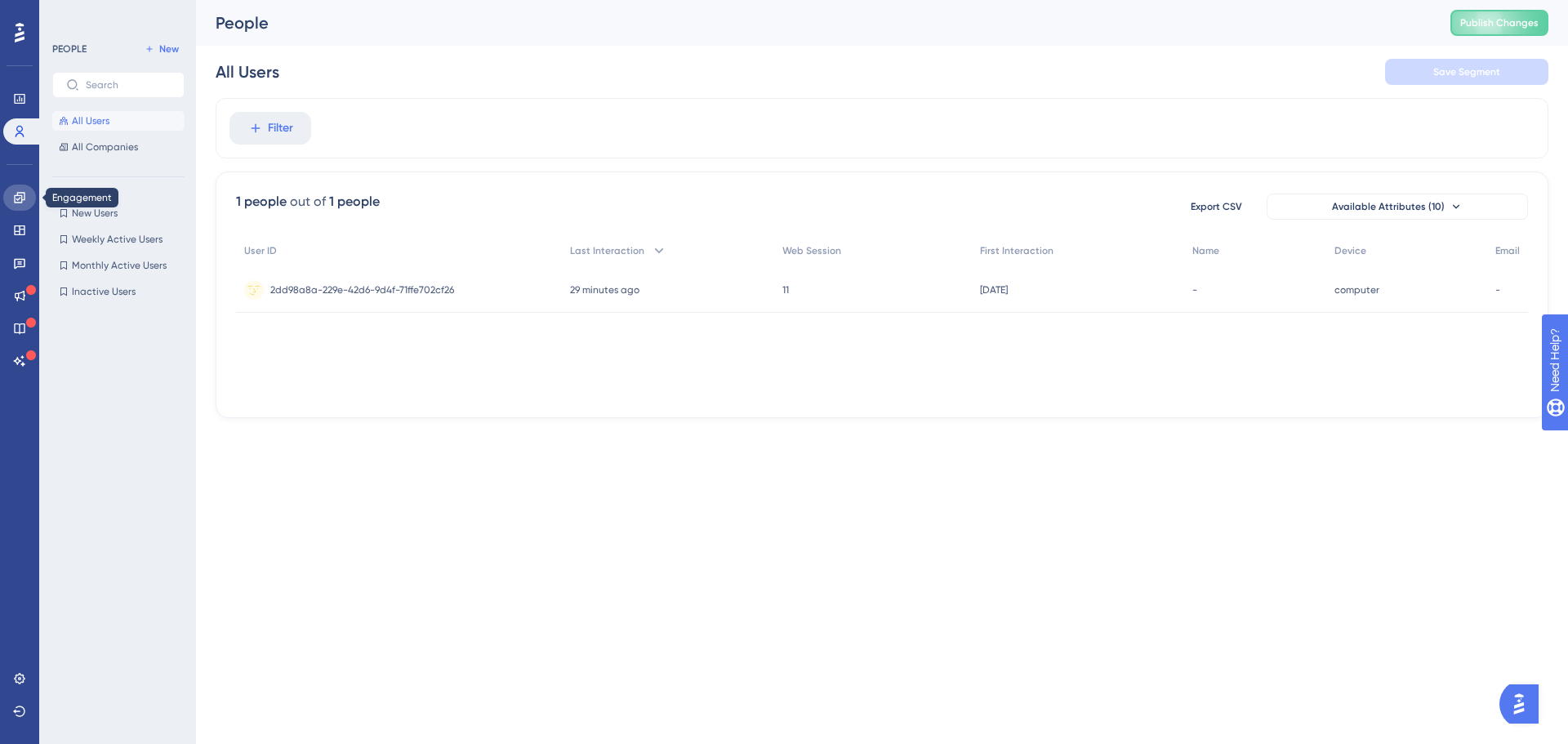
click at [22, 198] on icon at bounding box center [19, 197] width 10 height 10
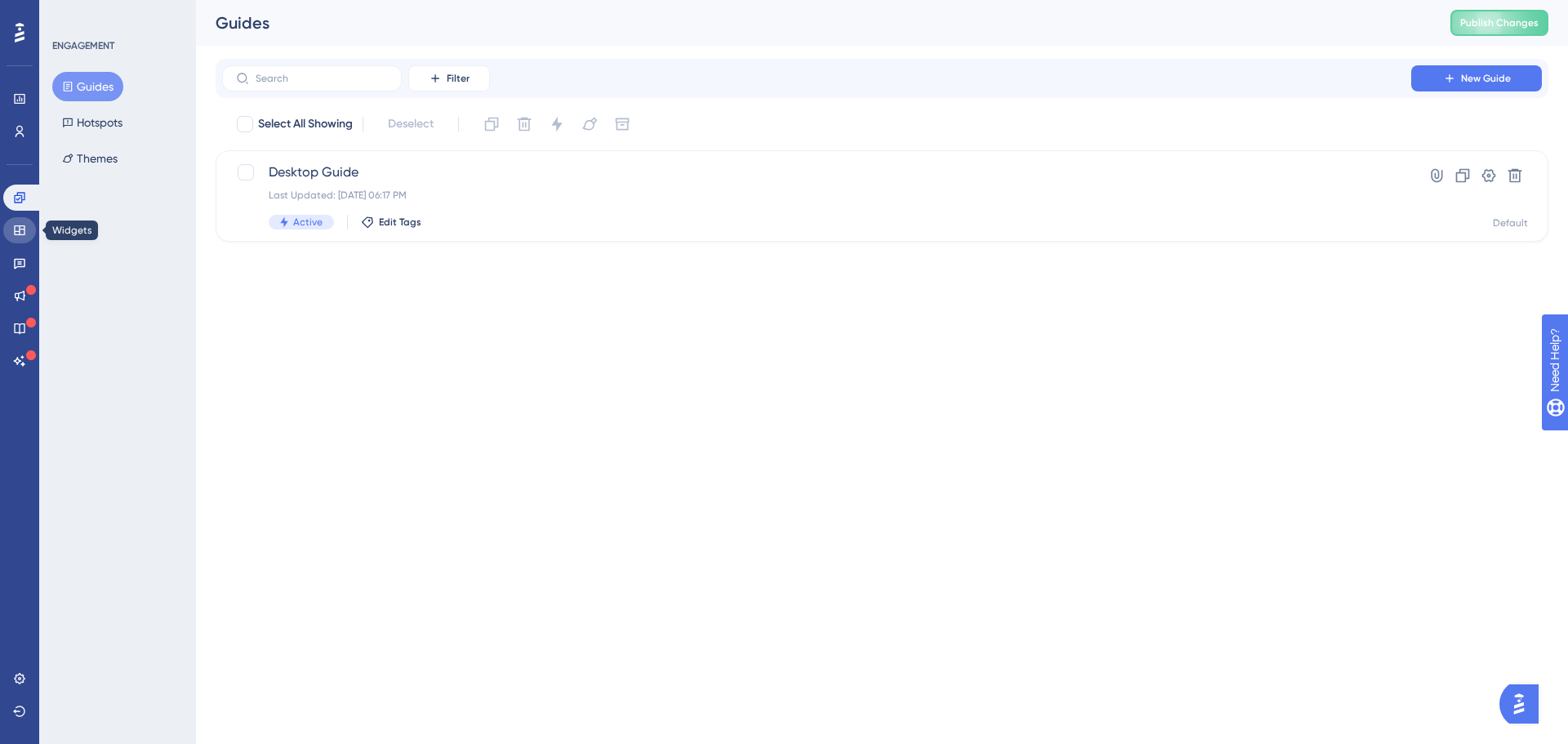
click at [16, 228] on icon at bounding box center [20, 230] width 13 height 13
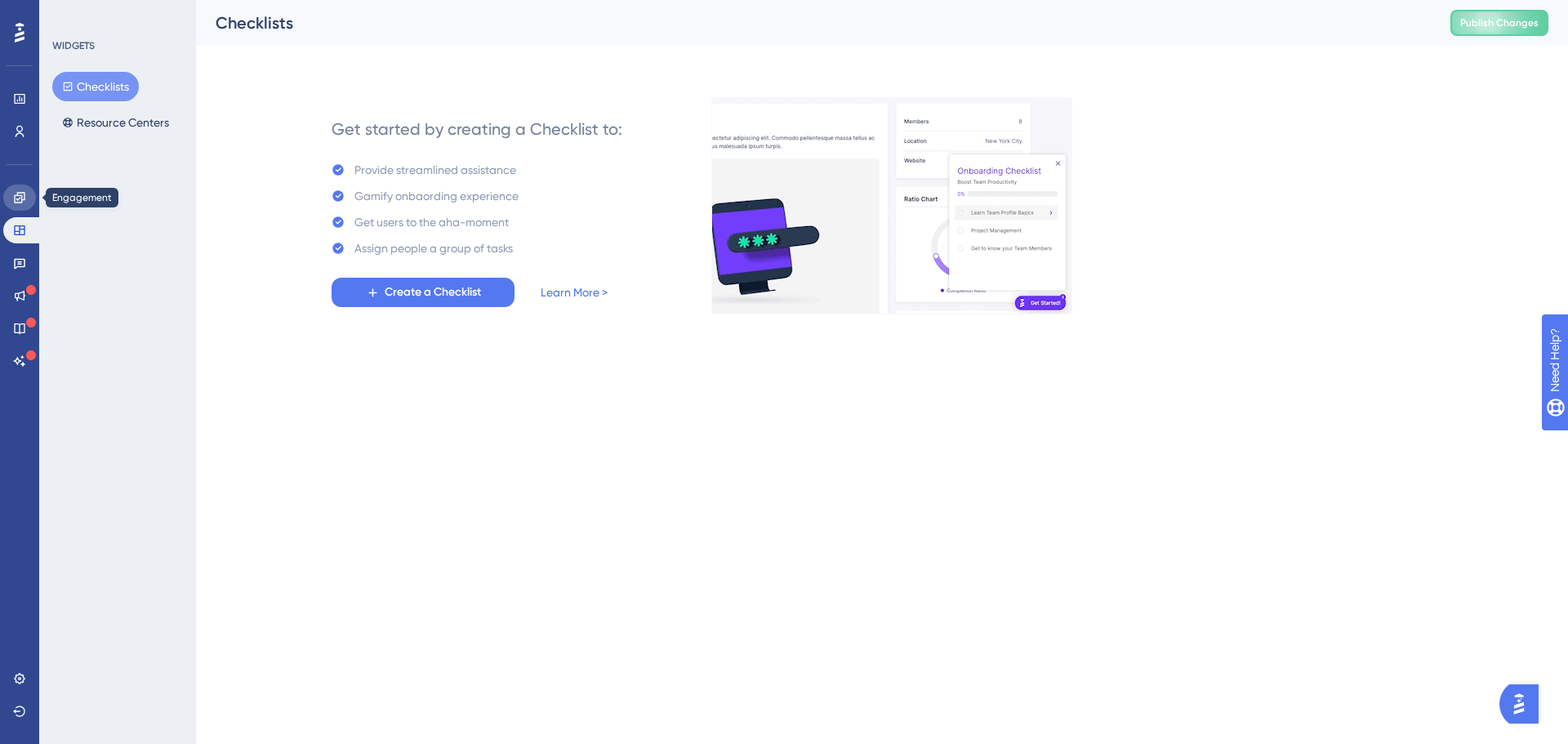
click at [19, 209] on link at bounding box center [19, 198] width 33 height 26
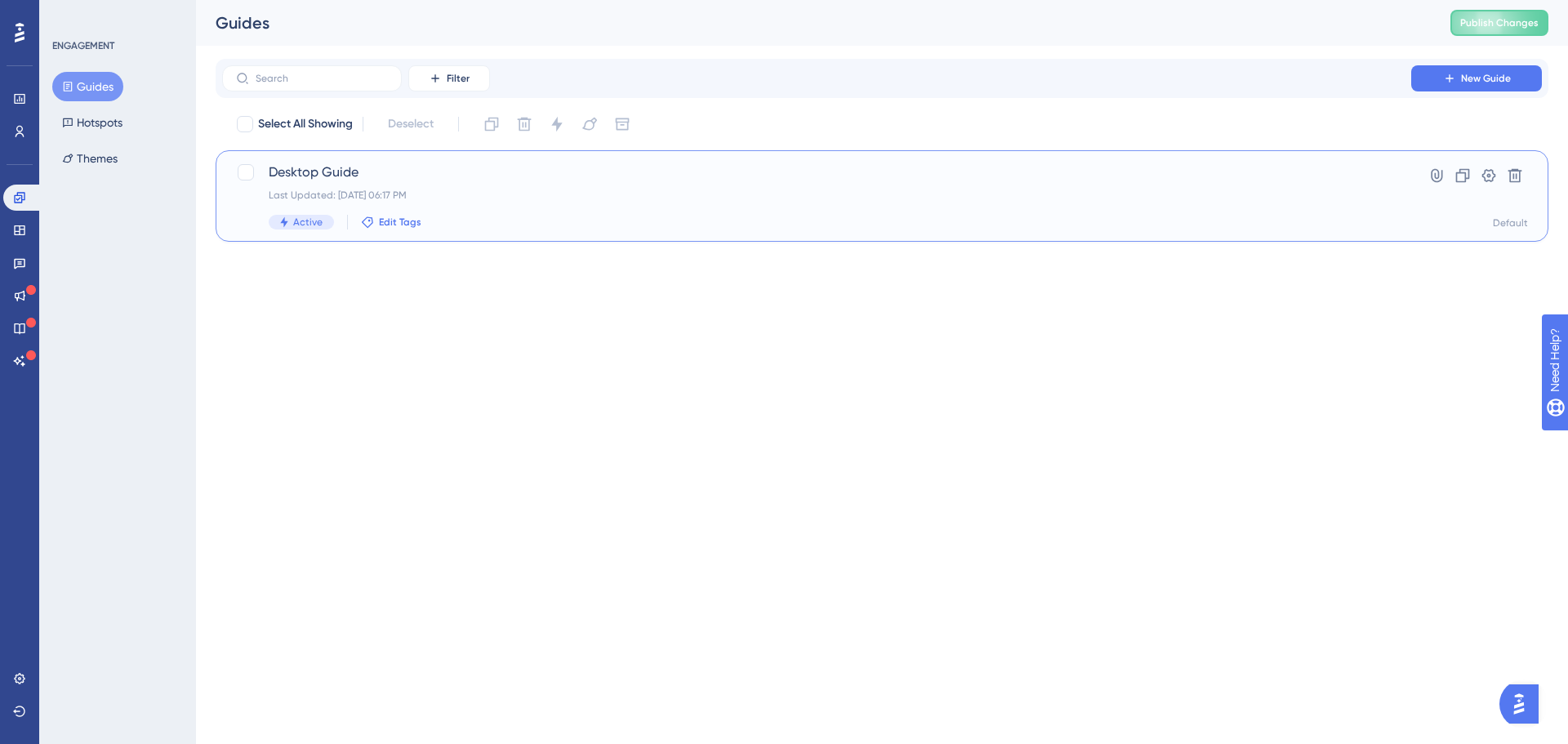
click at [413, 220] on span "Edit Tags" at bounding box center [400, 222] width 42 height 13
click at [432, 384] on input "User Onboarding" at bounding box center [464, 378] width 93 height 21
click at [377, 373] on div at bounding box center [380, 377] width 13 height 13
checkbox input "true"
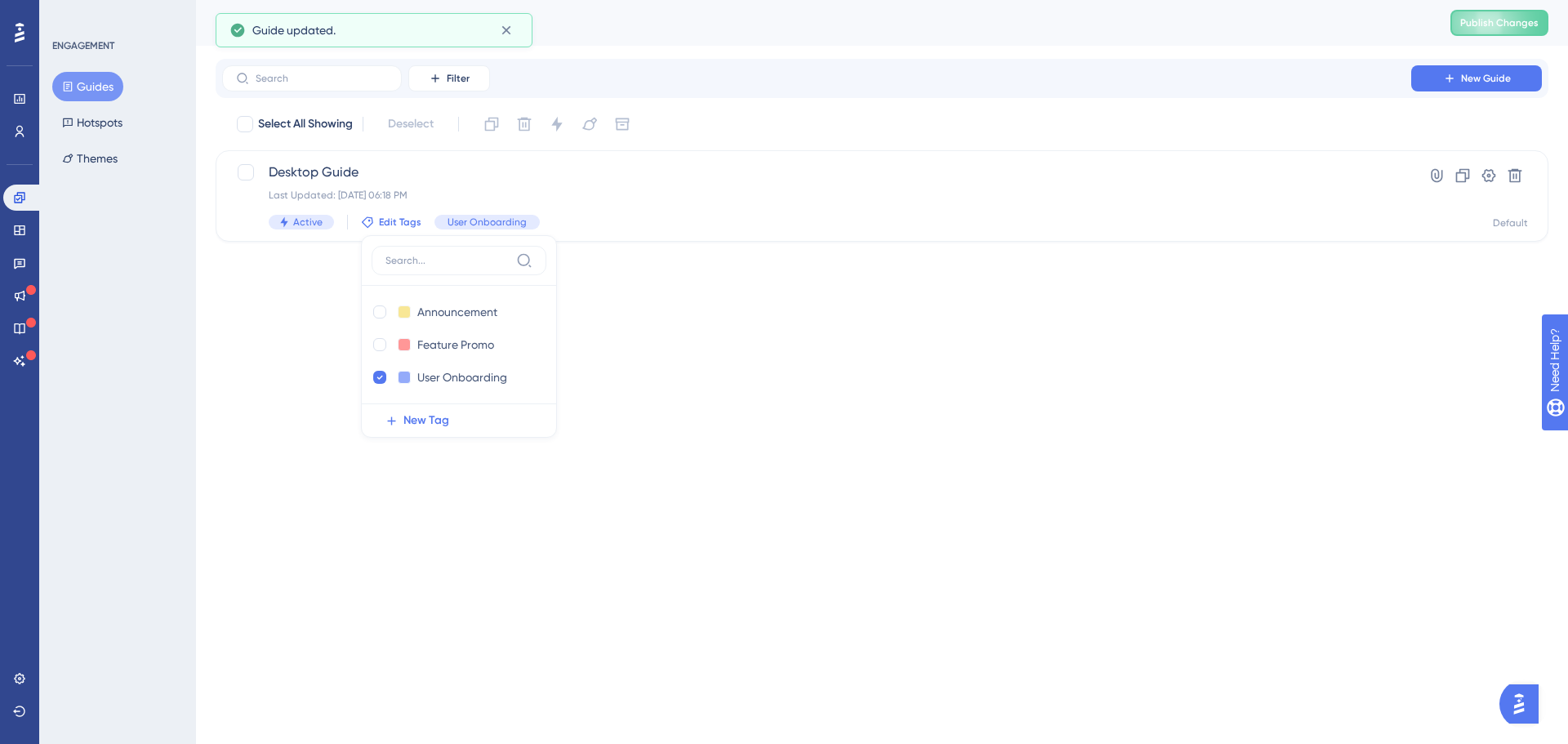
click at [728, 0] on html "Performance Users Engagement Widgets Feedback Product Updates Knowledge Base AI…" at bounding box center [784, 0] width 1568 height 0
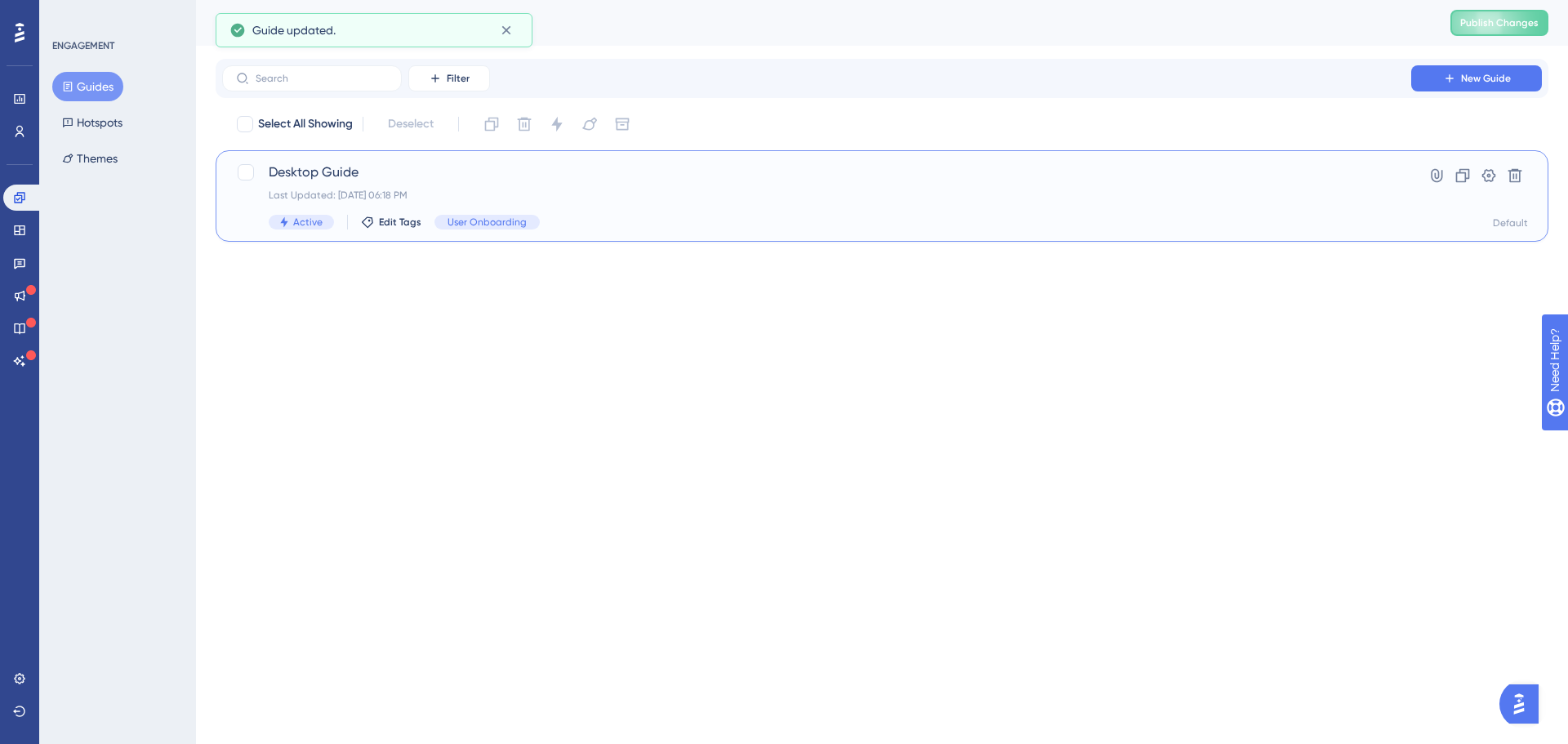
click at [459, 179] on span "Desktop Guide" at bounding box center [816, 172] width 1096 height 20
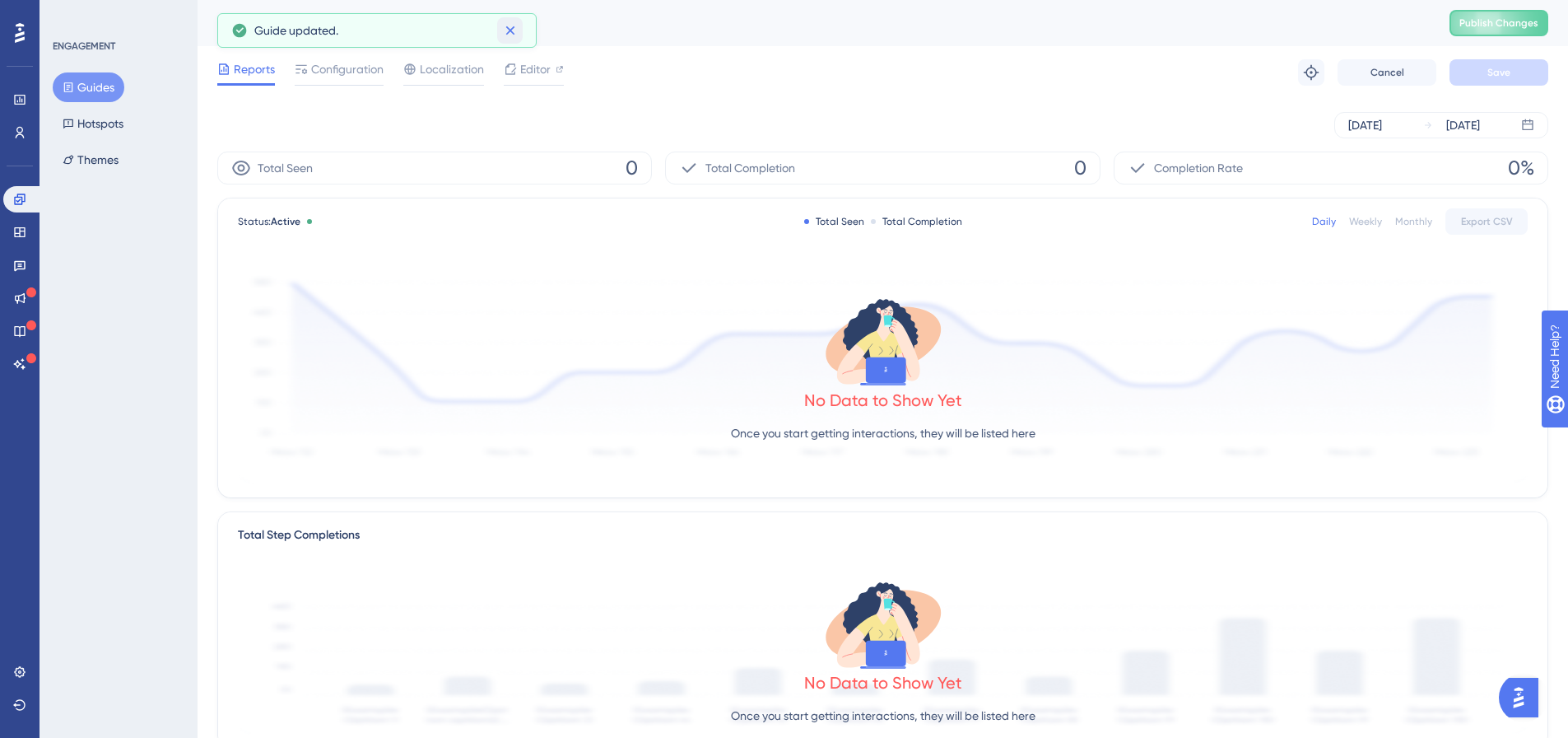
click at [508, 30] on icon at bounding box center [510, 29] width 16 height 16
click at [111, 130] on button "Hotspots" at bounding box center [93, 123] width 81 height 29
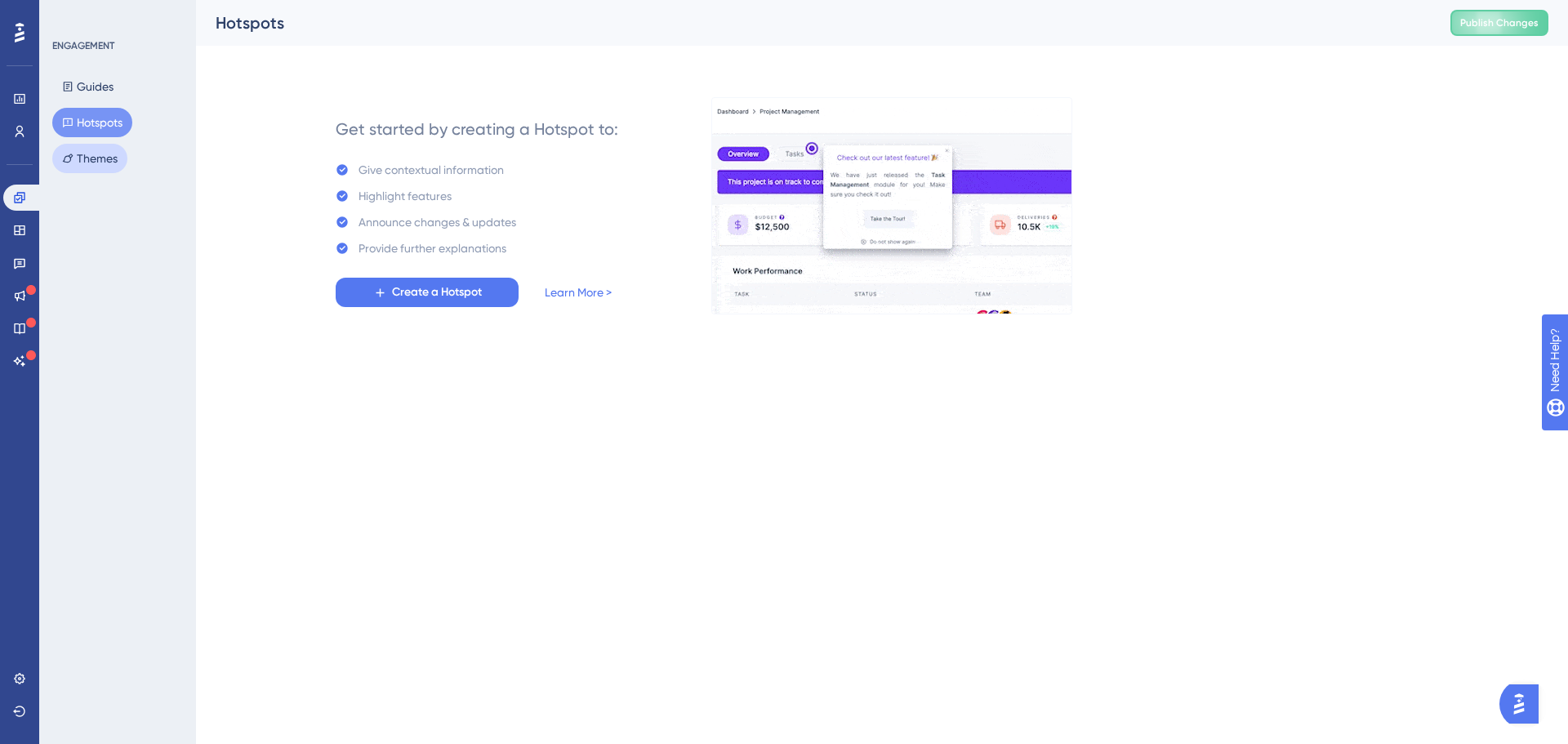
click at [114, 150] on button "Themes" at bounding box center [90, 158] width 75 height 29
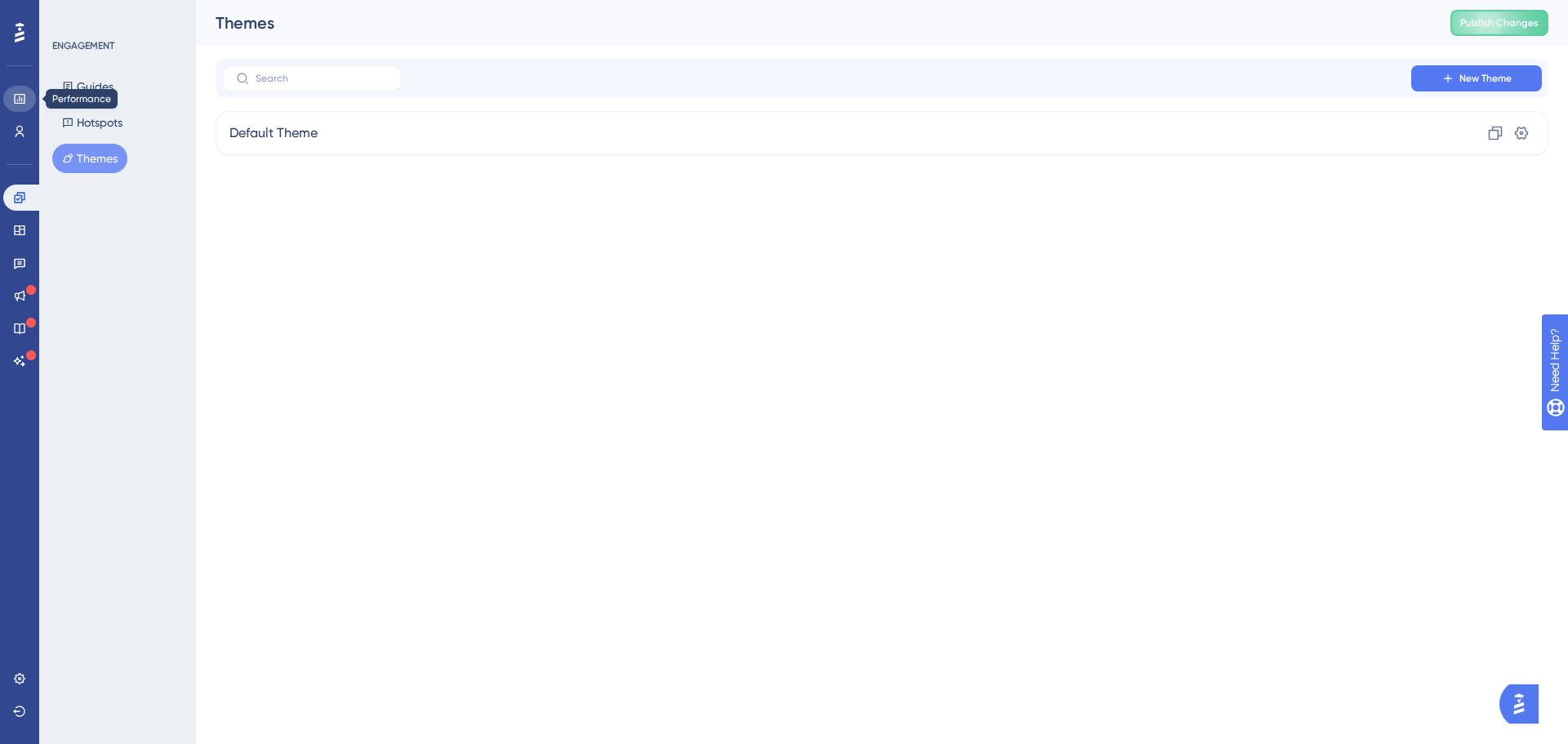
click at [24, 105] on link at bounding box center [19, 99] width 33 height 26
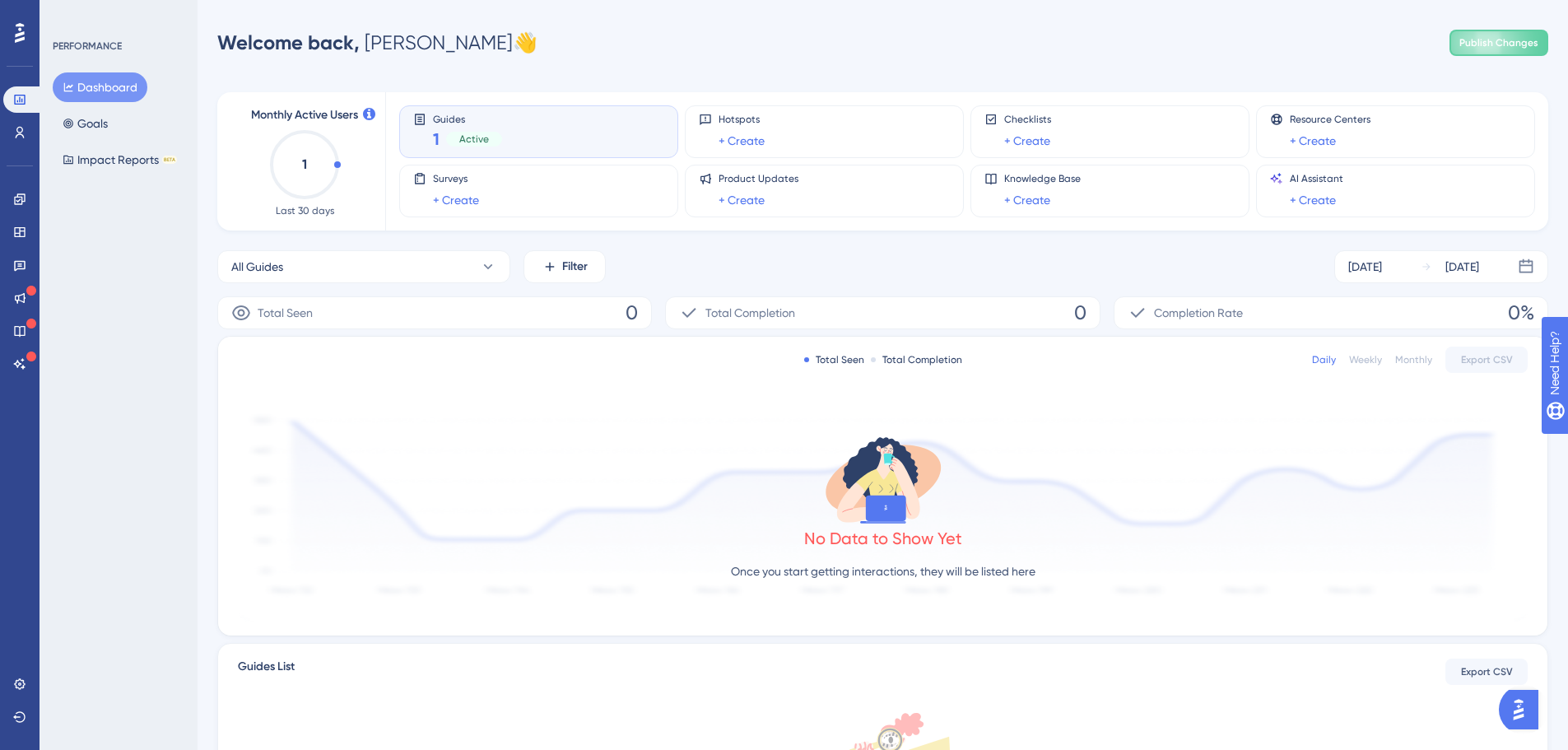
click at [578, 139] on div "Guides 1 Active" at bounding box center [538, 132] width 251 height 38
click at [495, 131] on div "1 Active" at bounding box center [467, 139] width 69 height 23
click at [451, 266] on button "All Guides" at bounding box center [363, 266] width 293 height 33
click at [450, 266] on button "All Guides" at bounding box center [363, 266] width 293 height 33
click at [24, 122] on link at bounding box center [19, 133] width 33 height 27
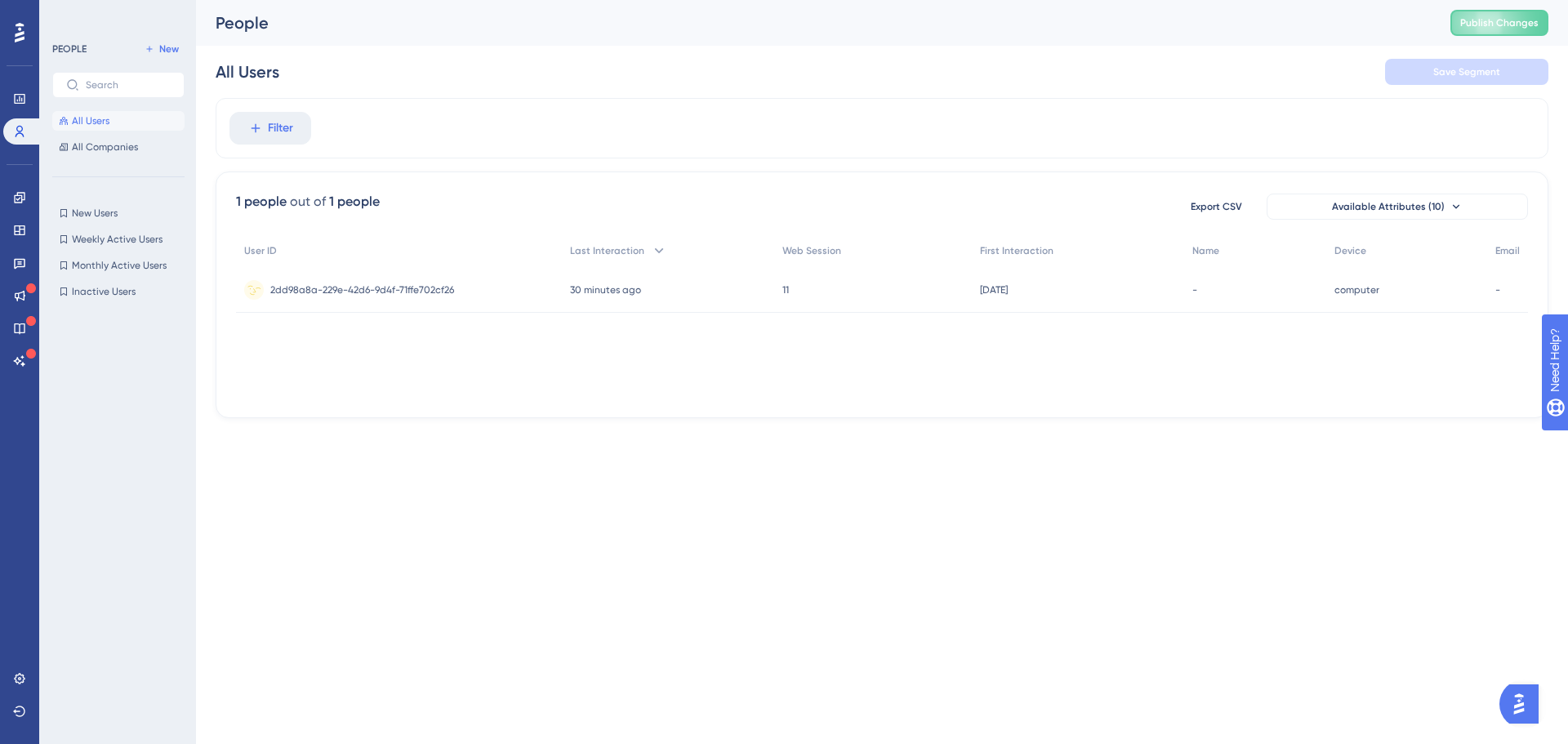
click at [347, 289] on span "2dd98a8a-229e-42d6-9d4f-71ffe702cf26" at bounding box center [361, 290] width 183 height 13
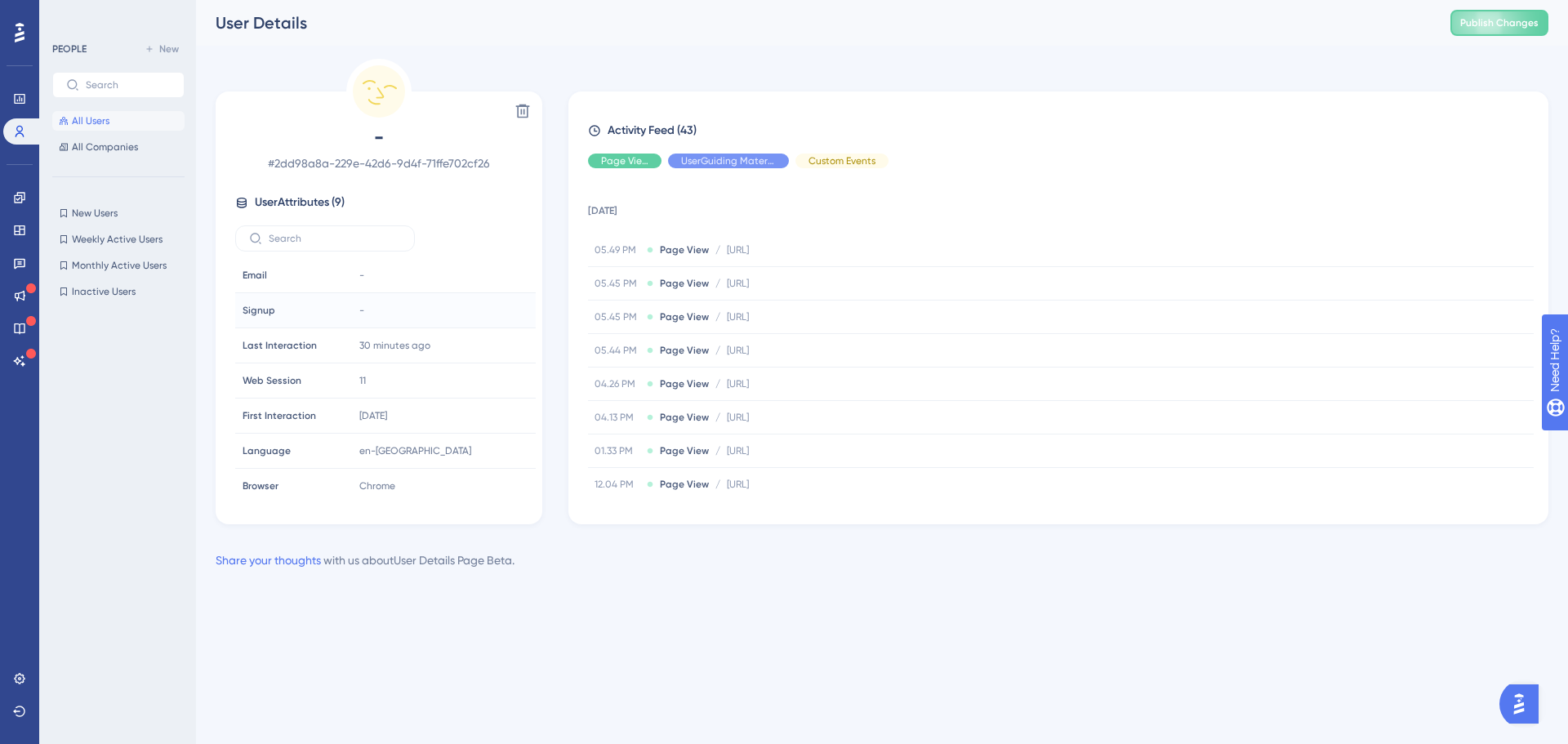
click at [382, 302] on div "-" at bounding box center [441, 310] width 177 height 33
click at [353, 309] on div "-" at bounding box center [441, 310] width 177 height 33
click at [367, 283] on div "-" at bounding box center [441, 275] width 177 height 33
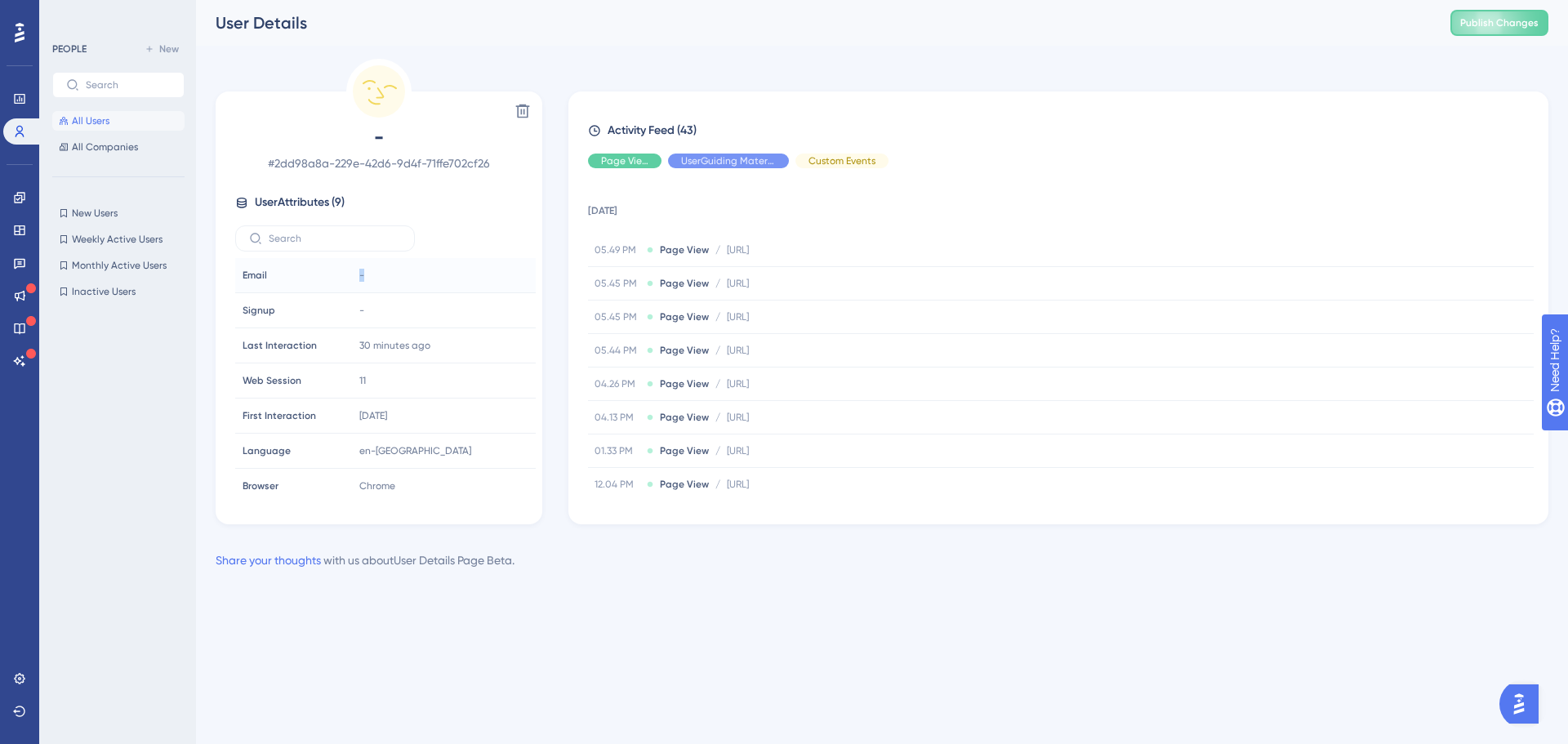
click at [367, 283] on div "-" at bounding box center [441, 275] width 177 height 33
click at [519, 109] on icon at bounding box center [522, 110] width 16 height 16
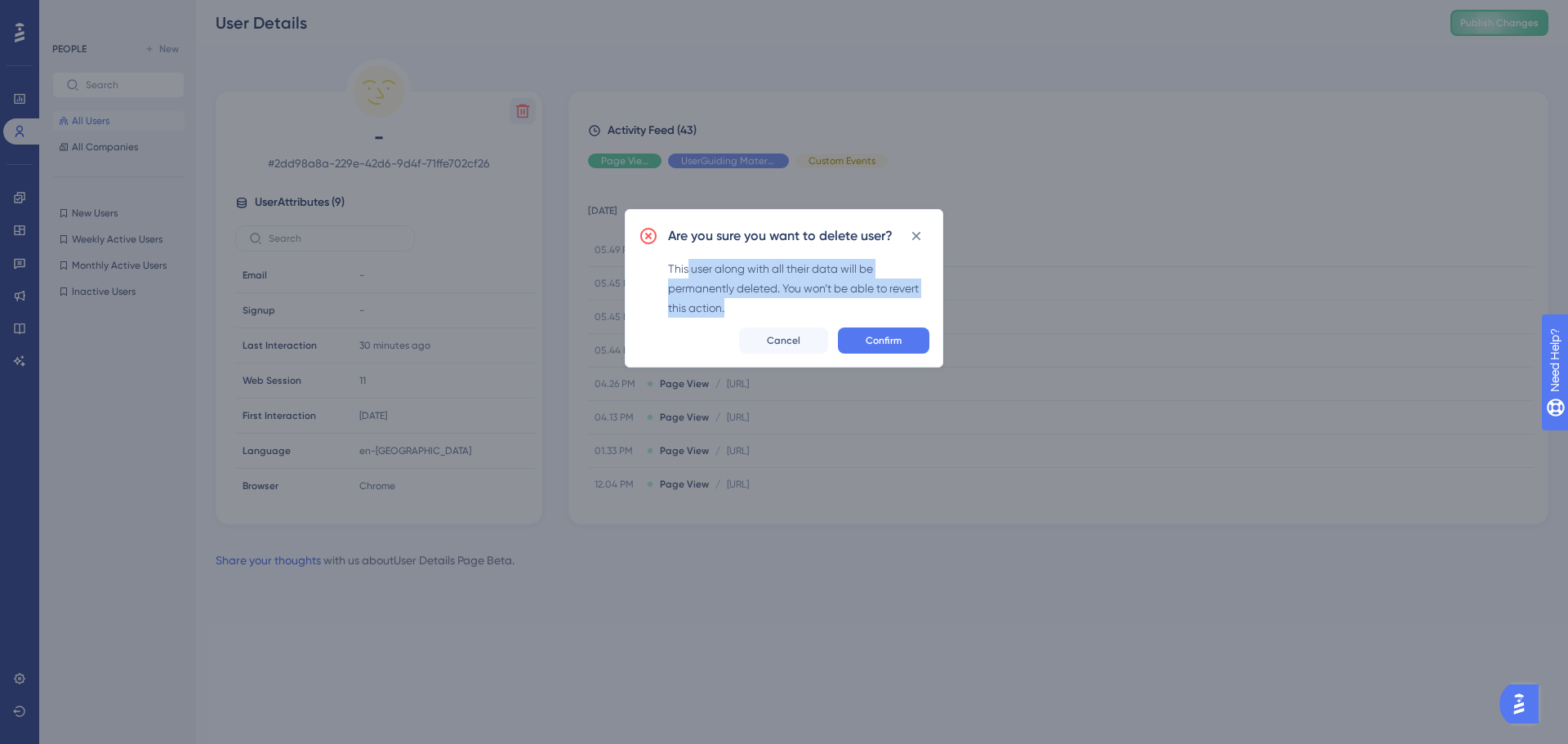
drag, startPoint x: 689, startPoint y: 268, endPoint x: 753, endPoint y: 304, distance: 73.4
click at [753, 304] on div "This user along with all their data will be permanently deleted. You won’t be a…" at bounding box center [799, 288] width 261 height 59
click at [921, 239] on icon at bounding box center [916, 235] width 16 height 16
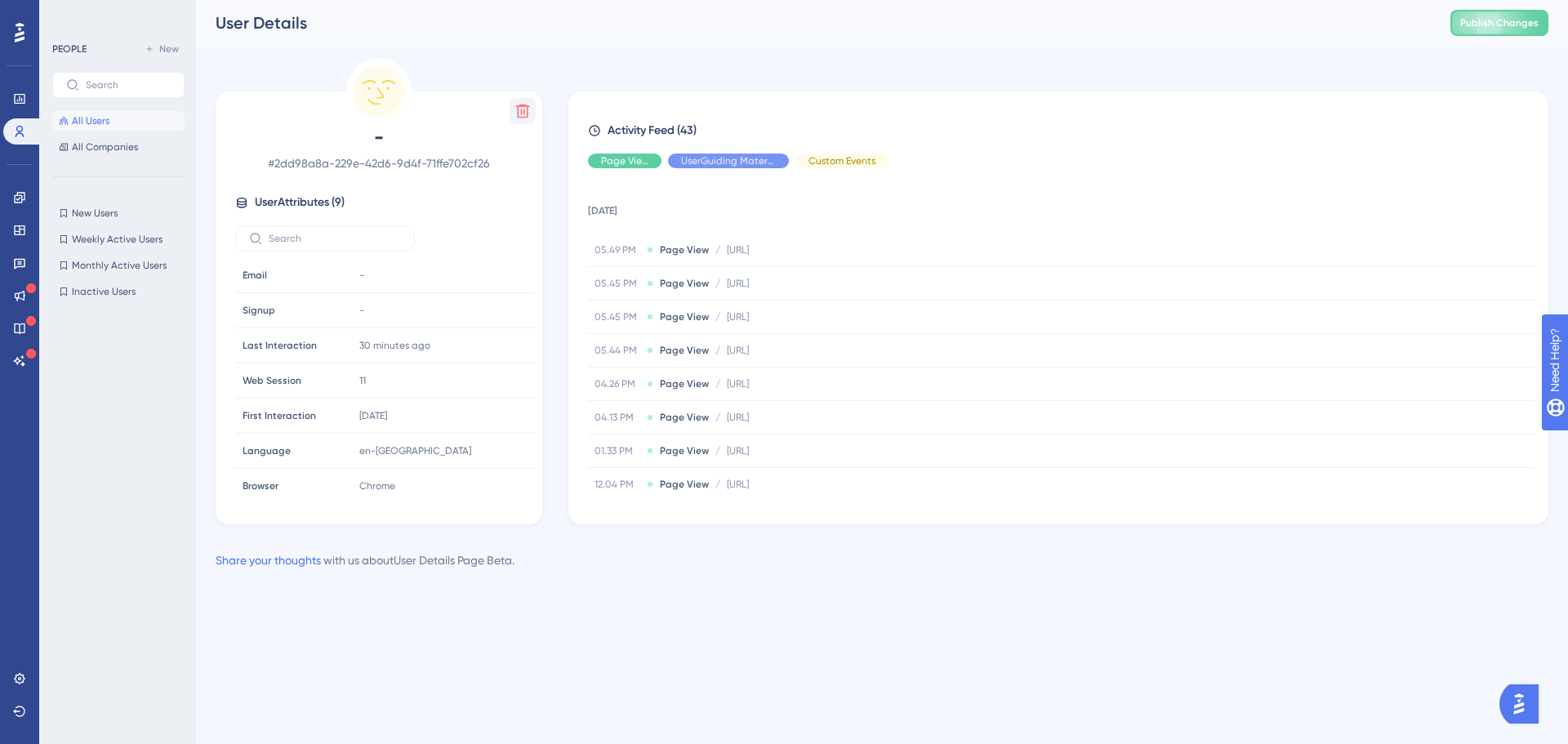
click at [597, 90] on div "Delete - # 2dd98a8a-229e-42d6-9d4f-71ffe702cf26 User Attributes ( 9 ) Email Ema…" at bounding box center [881, 292] width 1333 height 466
click at [28, 96] on link at bounding box center [19, 99] width 33 height 26
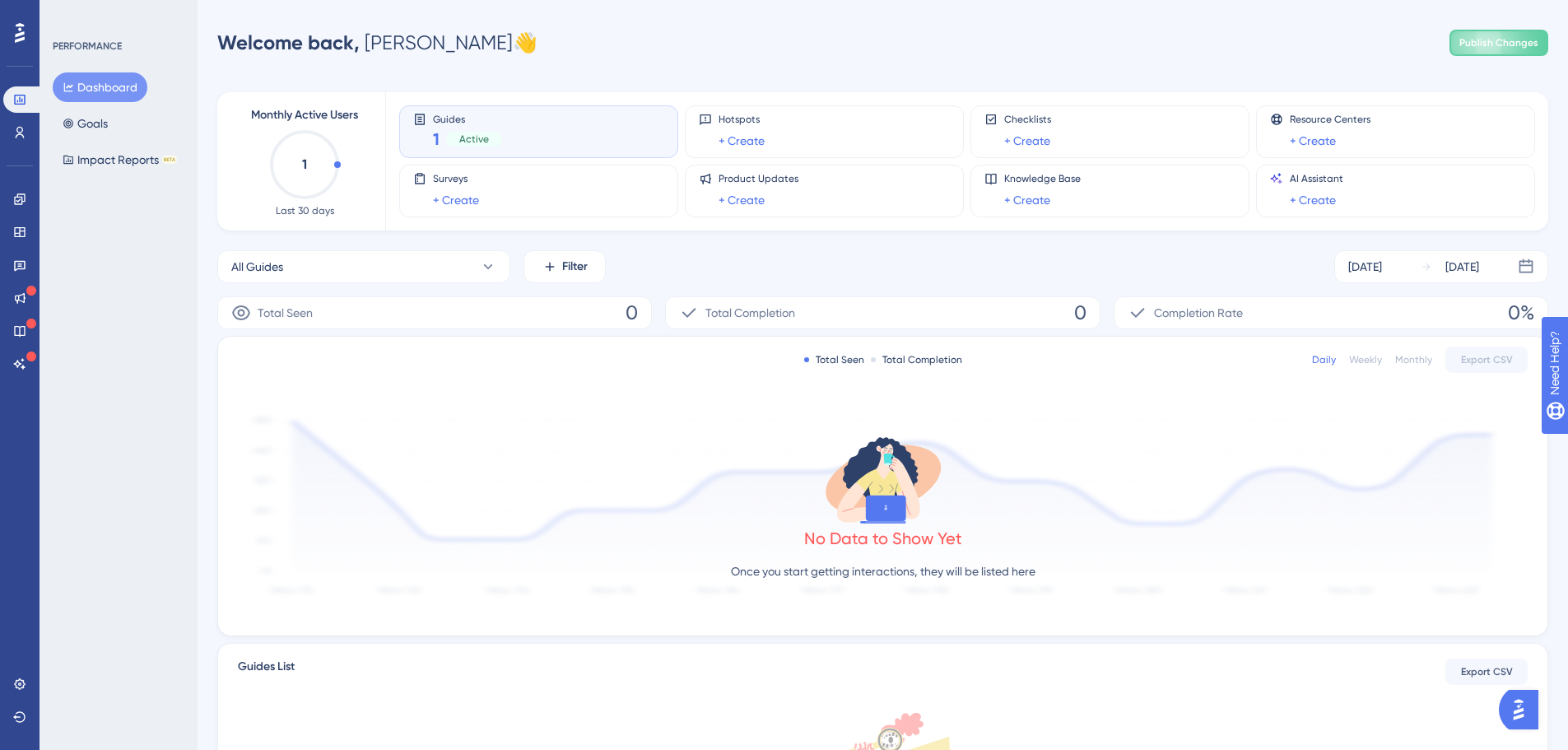
click at [22, 149] on div "Engagement Widgets Feedback Product Updates Knowledge Base AI Assistant" at bounding box center [19, 262] width 33 height 231
click at [27, 193] on link at bounding box center [19, 199] width 33 height 27
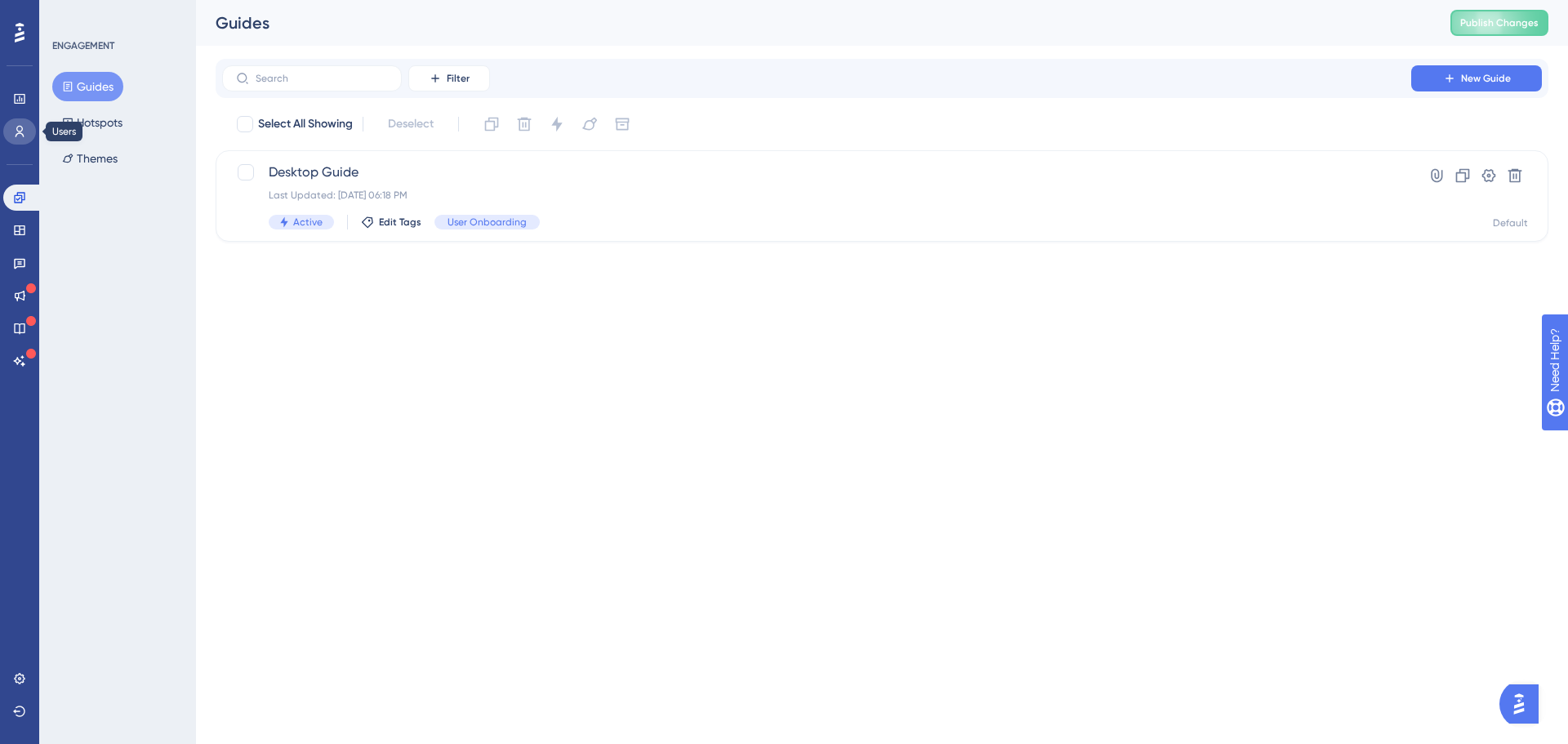
click at [27, 139] on link at bounding box center [19, 132] width 33 height 26
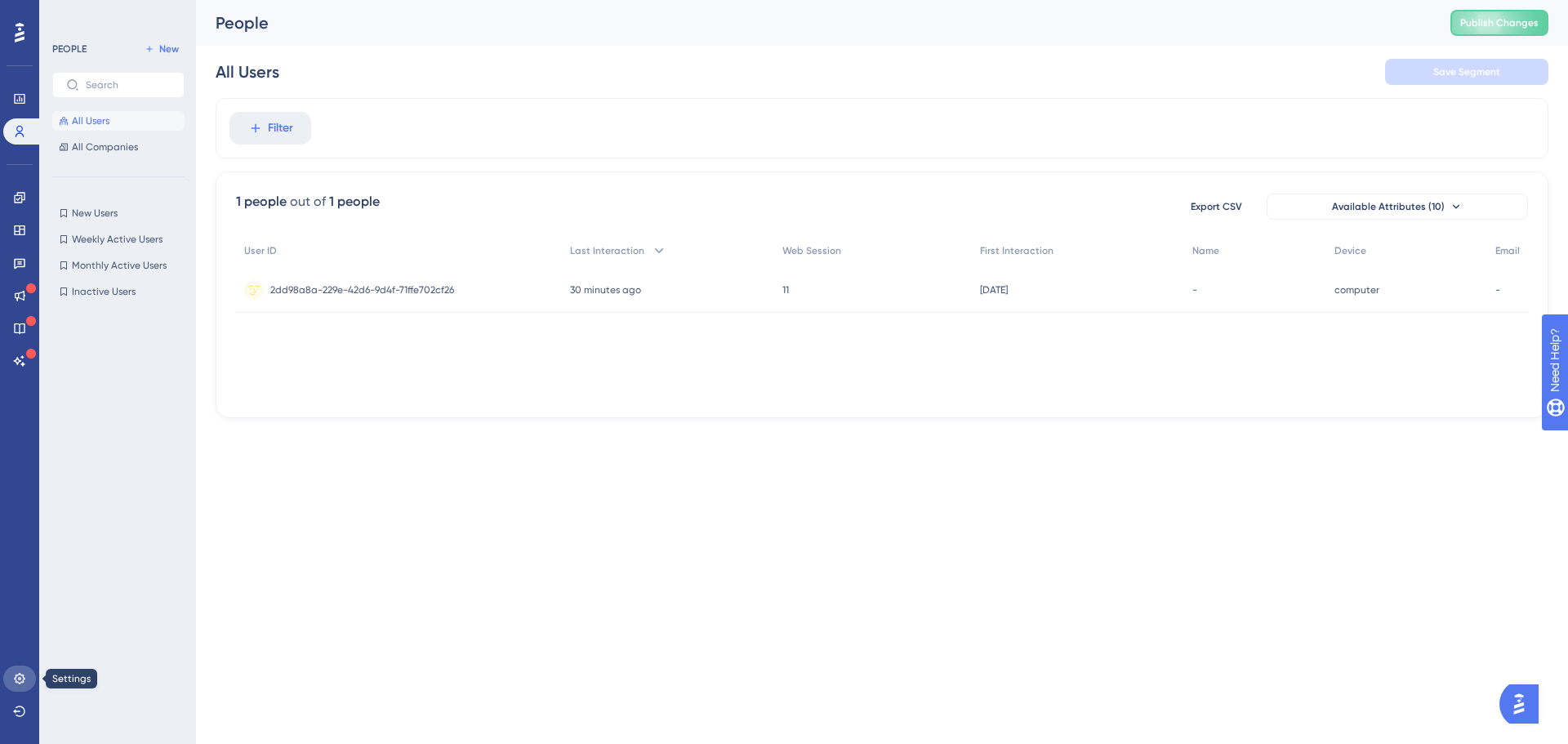
click at [17, 680] on icon at bounding box center [20, 679] width 13 height 13
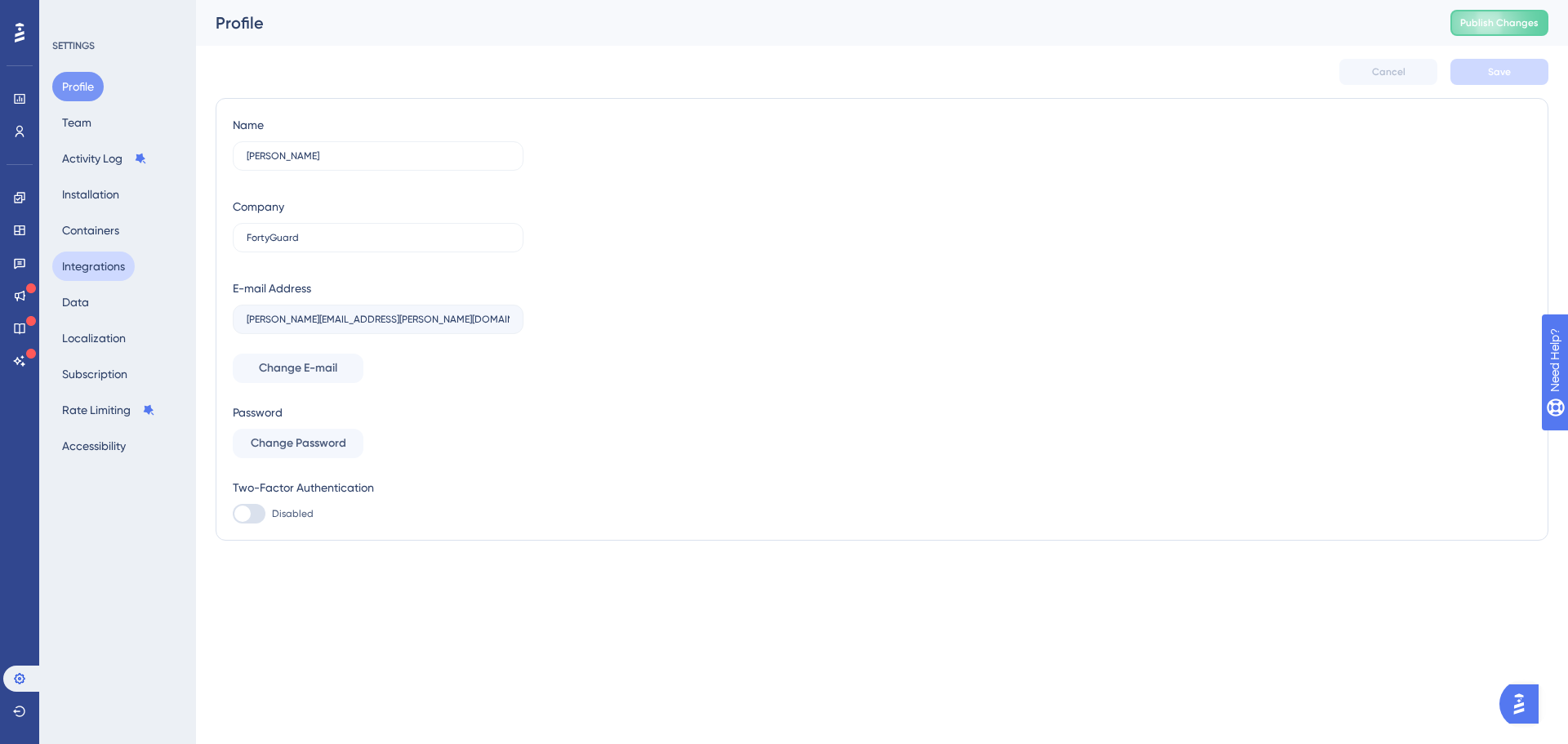
click at [107, 275] on button "Integrations" at bounding box center [94, 265] width 83 height 29
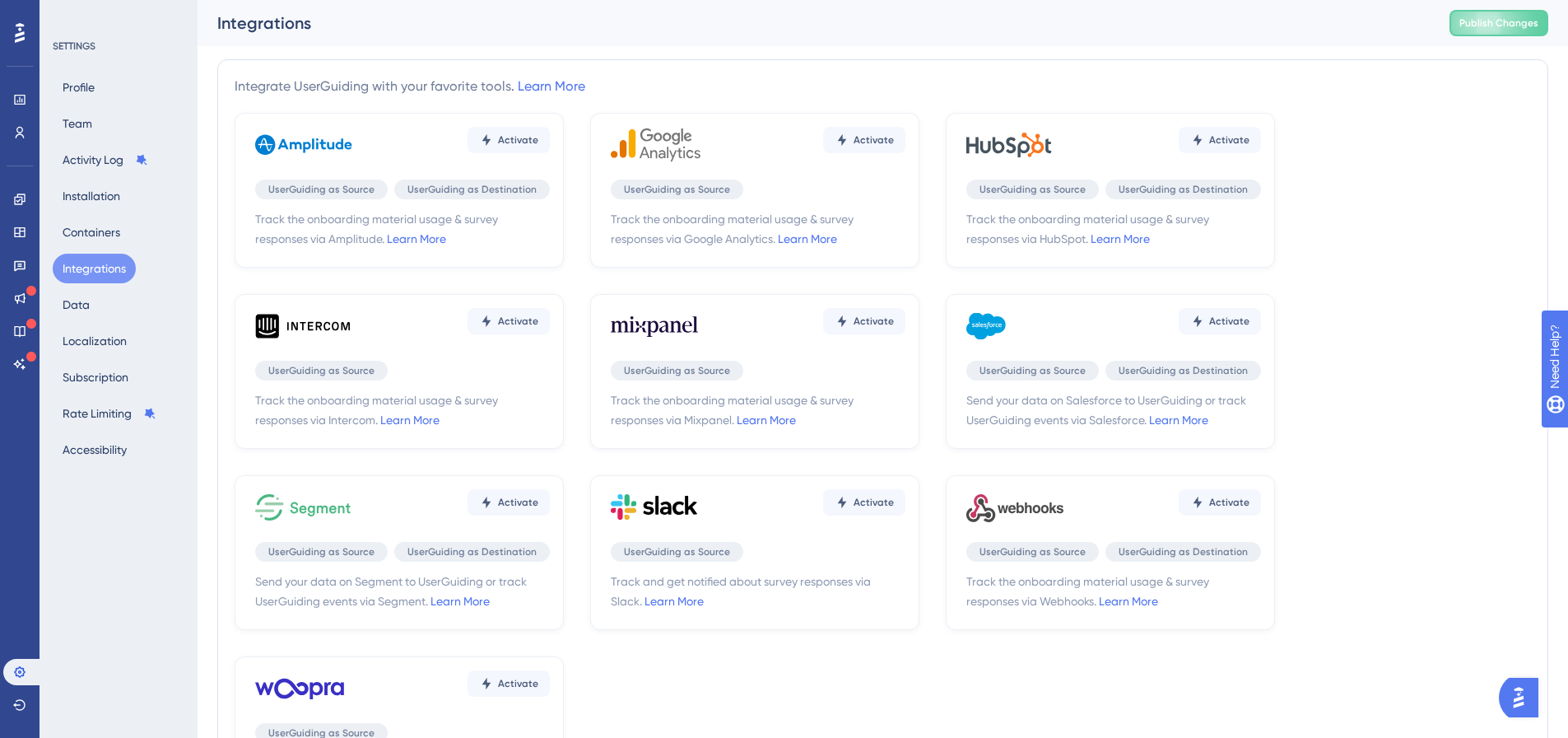
click at [106, 250] on div "Profile Team Activity Log Installation Containers Integrations Data Localizatio…" at bounding box center [119, 268] width 134 height 392
click at [103, 239] on button "Containers" at bounding box center [92, 231] width 78 height 29
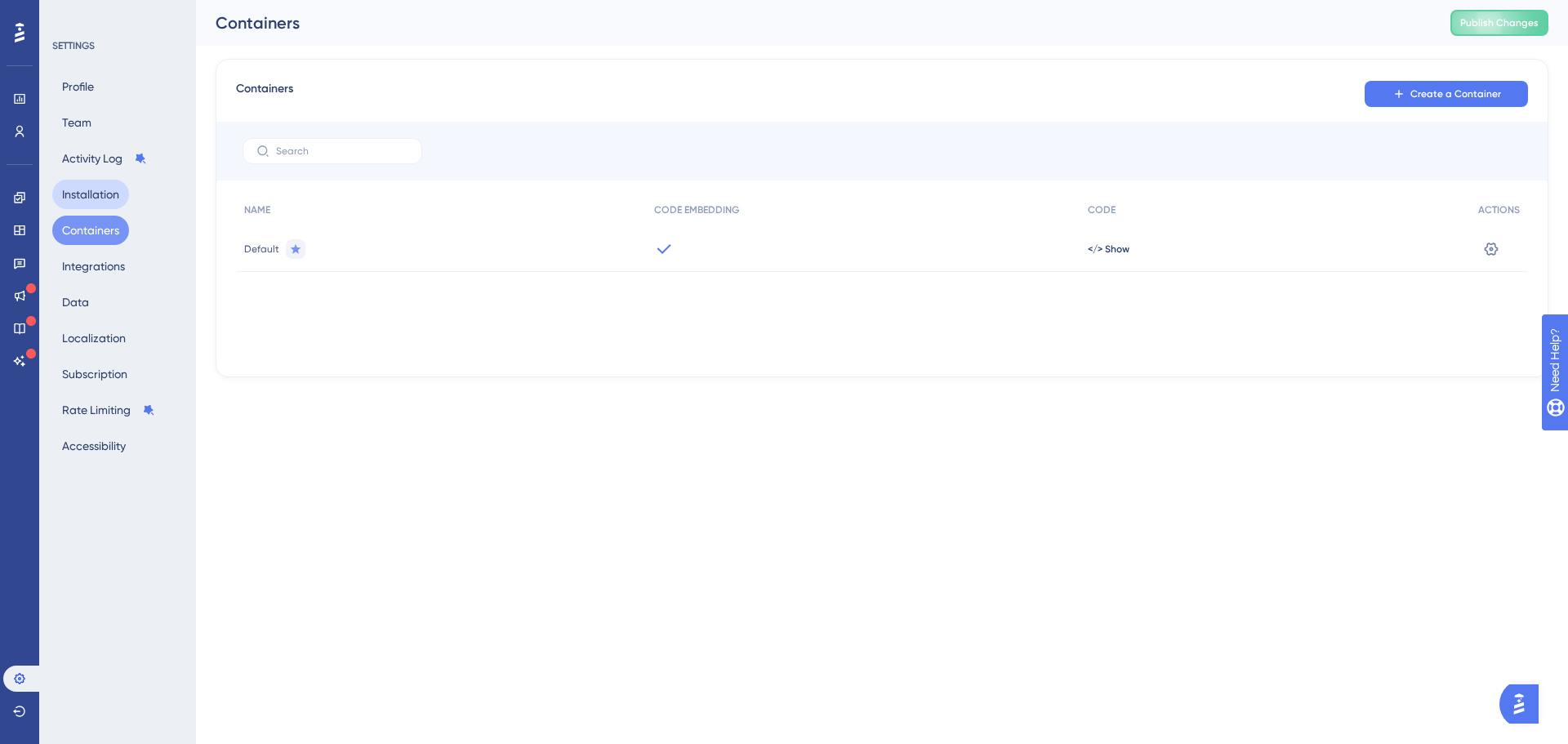
click at [103, 190] on button "Installation" at bounding box center [91, 194] width 77 height 29
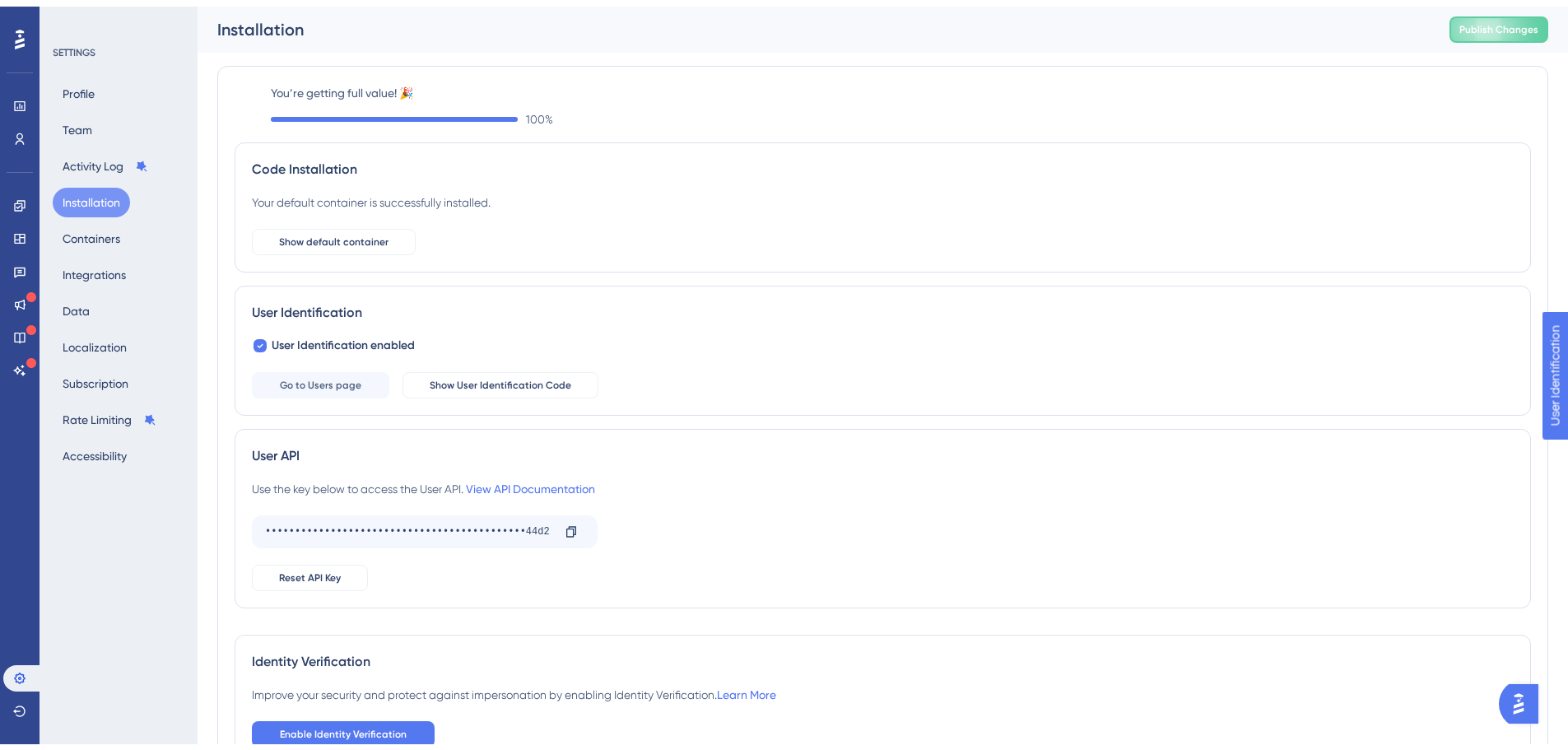
scroll to position [117, 0]
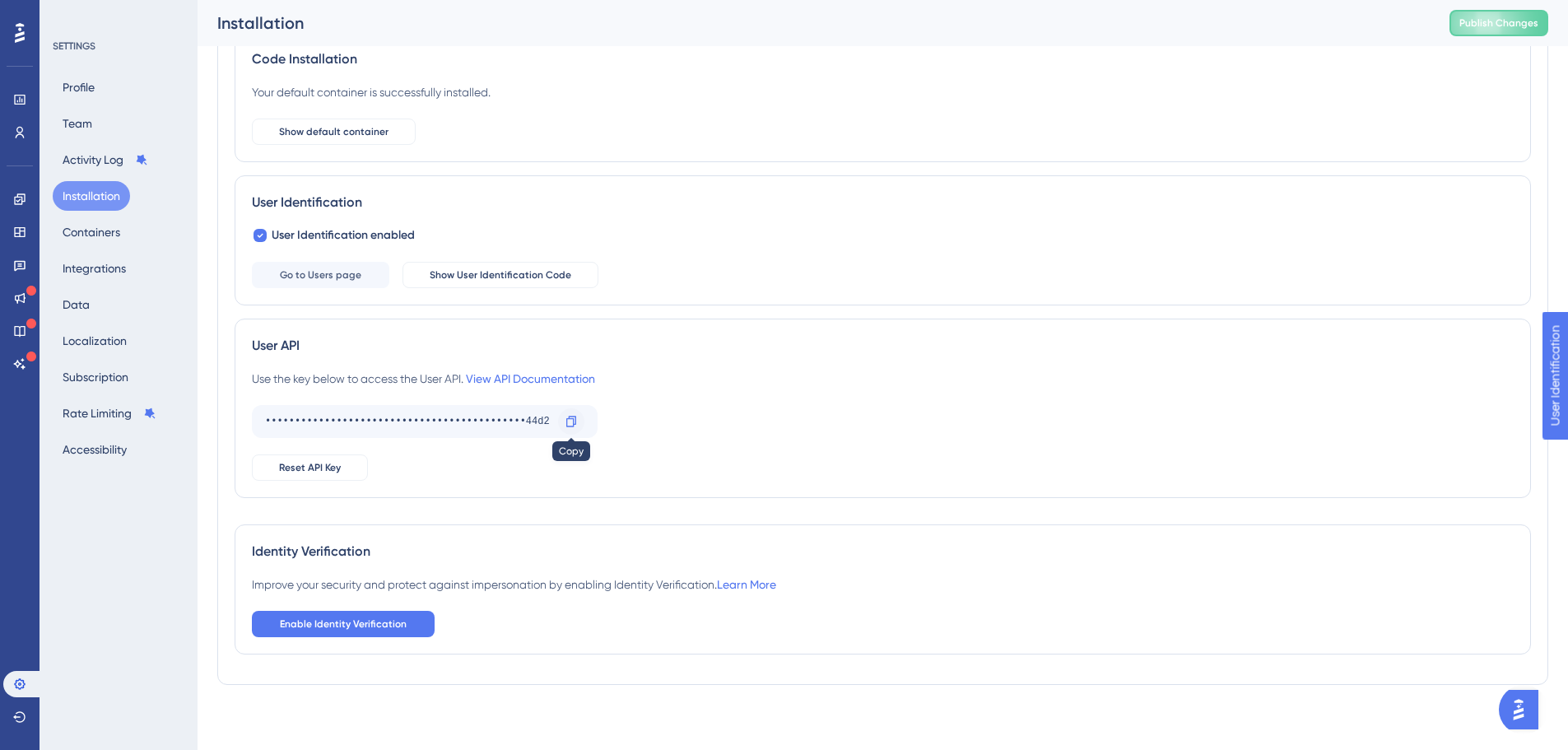
click at [581, 421] on div at bounding box center [572, 422] width 27 height 27
click at [760, 427] on div "Use the key below to access the User API. View API Documentation ••••••••••••••…" at bounding box center [883, 425] width 1262 height 112
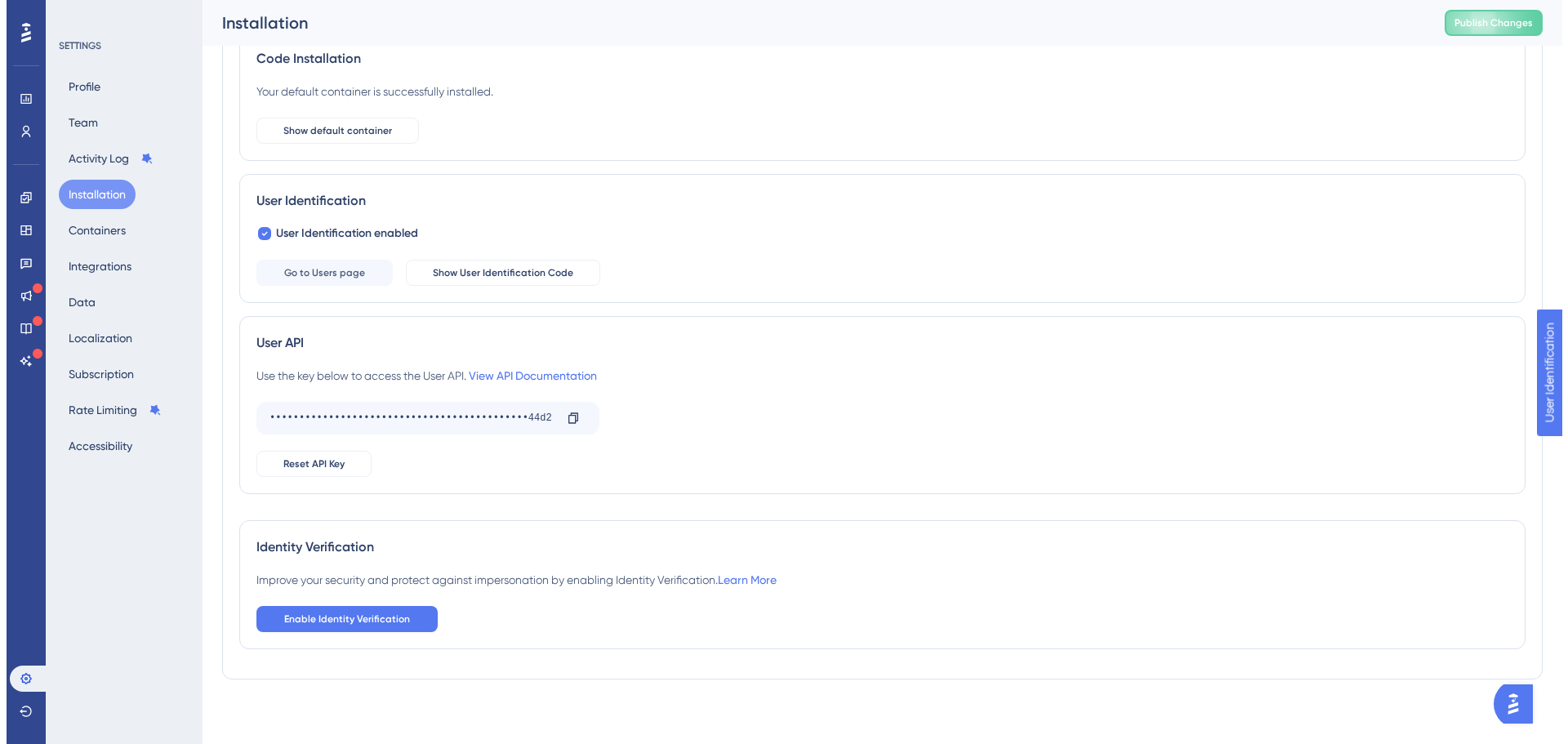
scroll to position [0, 0]
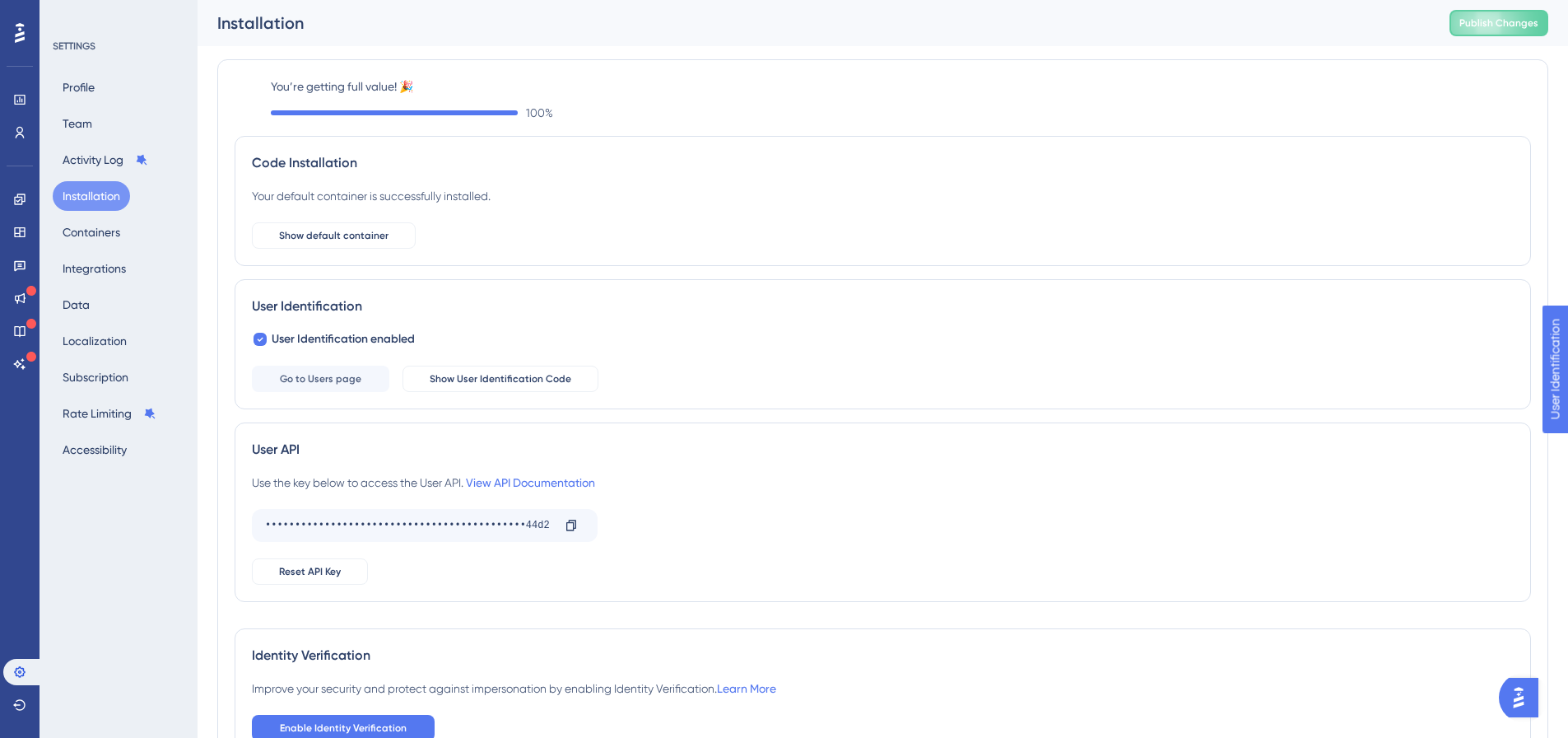
click at [495, 116] on div "100 %" at bounding box center [902, 113] width 1261 height 20
drag, startPoint x: 495, startPoint y: 116, endPoint x: 306, endPoint y: 110, distance: 189.1
click at [306, 110] on div "100 %" at bounding box center [902, 113] width 1261 height 20
drag, startPoint x: 307, startPoint y: 102, endPoint x: 290, endPoint y: 77, distance: 30.2
click at [307, 99] on div "You’re getting full value! 🎉 100 %" at bounding box center [902, 100] width 1261 height 46
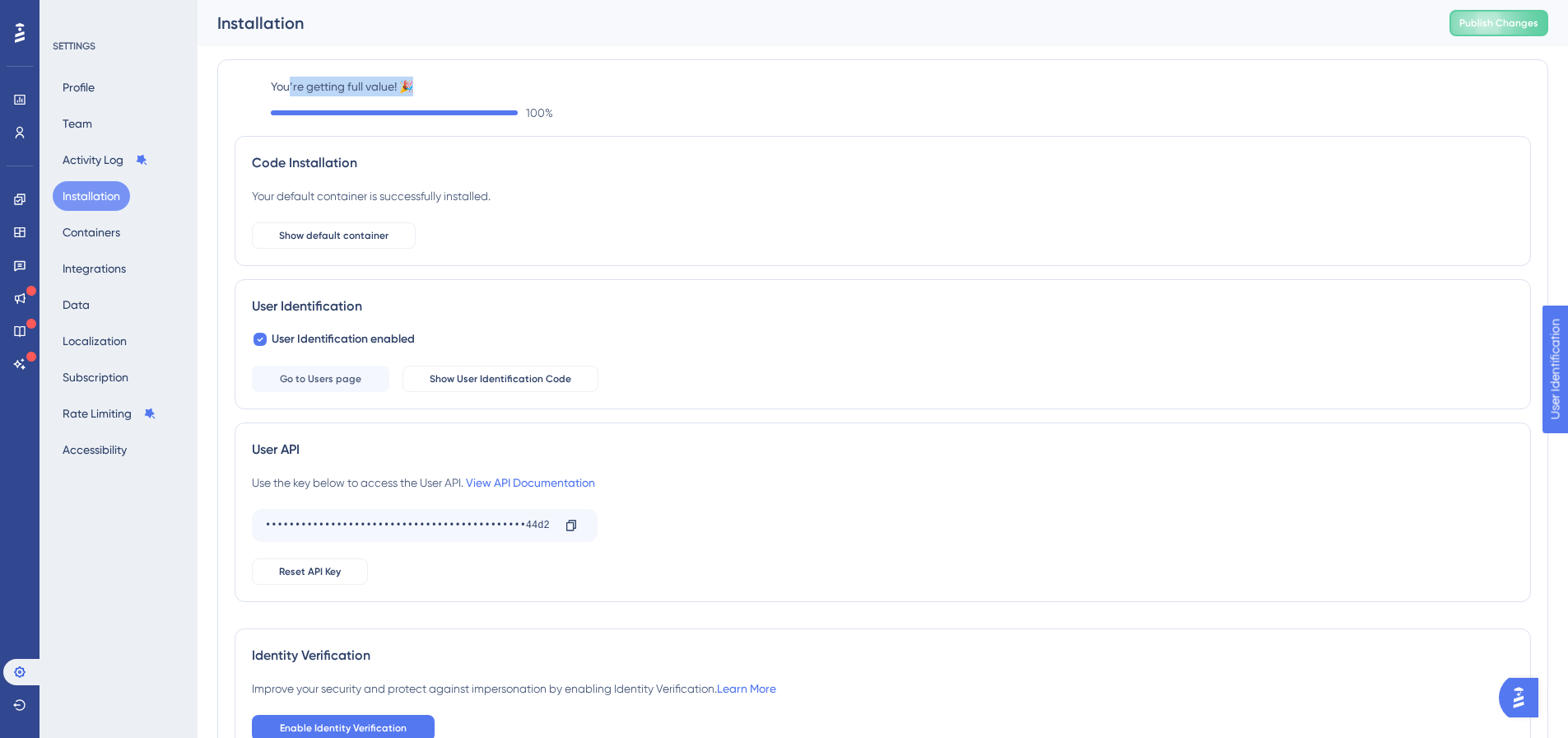
drag, startPoint x: 290, startPoint y: 77, endPoint x: 464, endPoint y: 83, distance: 174.1
click at [464, 83] on label "You’re getting full value! 🎉" at bounding box center [902, 86] width 1261 height 20
click at [1511, 28] on span "Publish Changes" at bounding box center [1499, 23] width 79 height 13
click at [512, 32] on div "Installation" at bounding box center [812, 23] width 1192 height 23
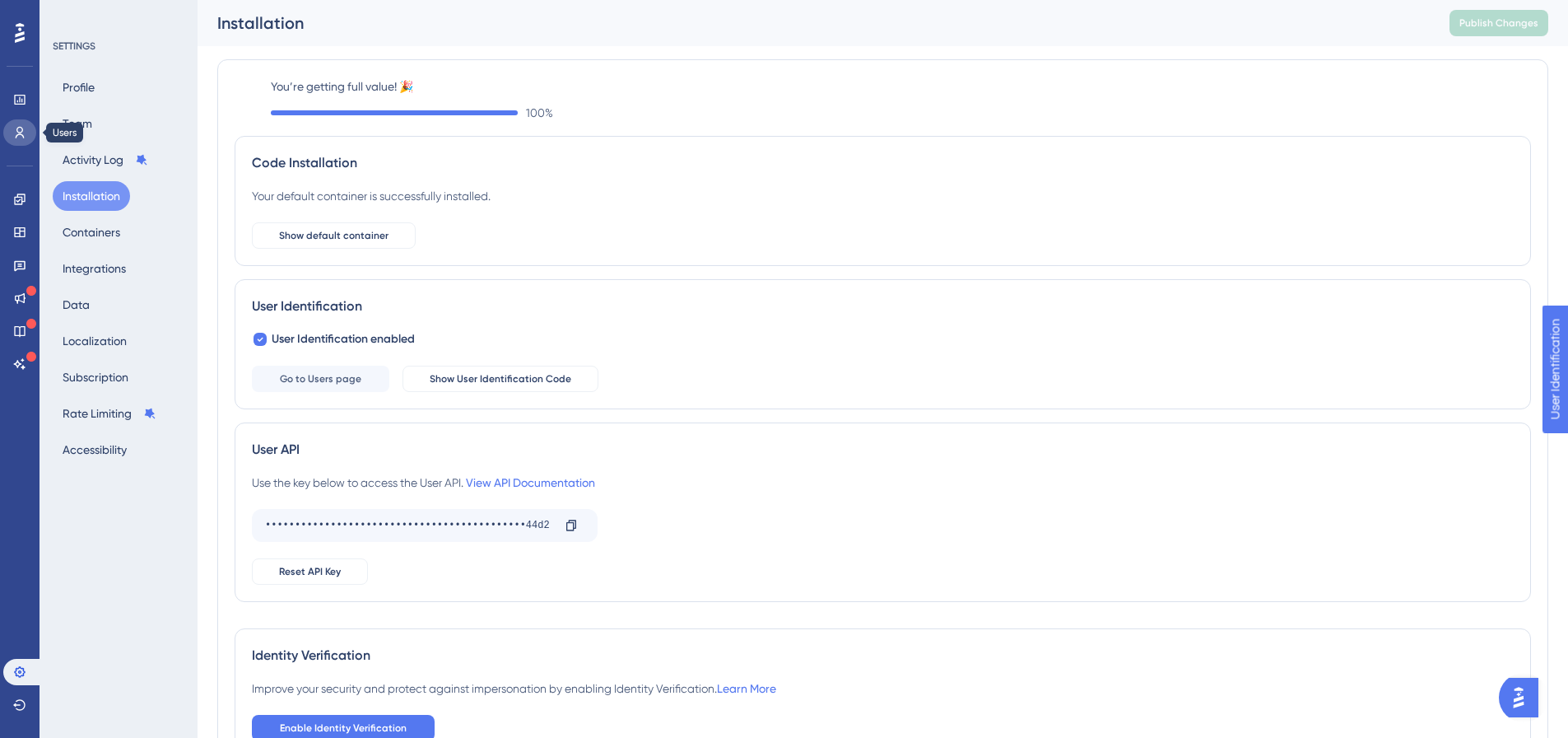
click at [22, 131] on icon at bounding box center [20, 133] width 13 height 13
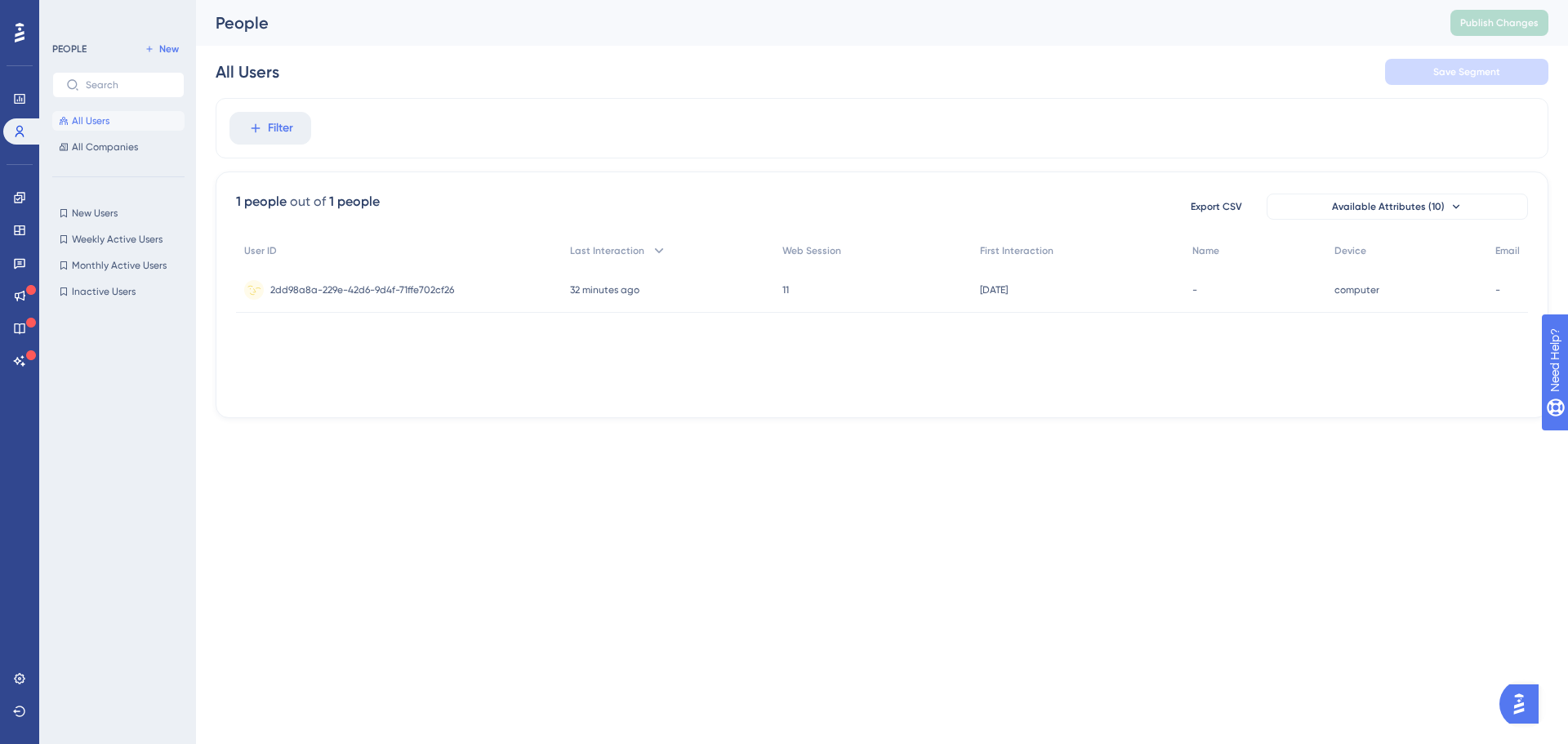
click at [793, 292] on div "11 11" at bounding box center [873, 290] width 198 height 46
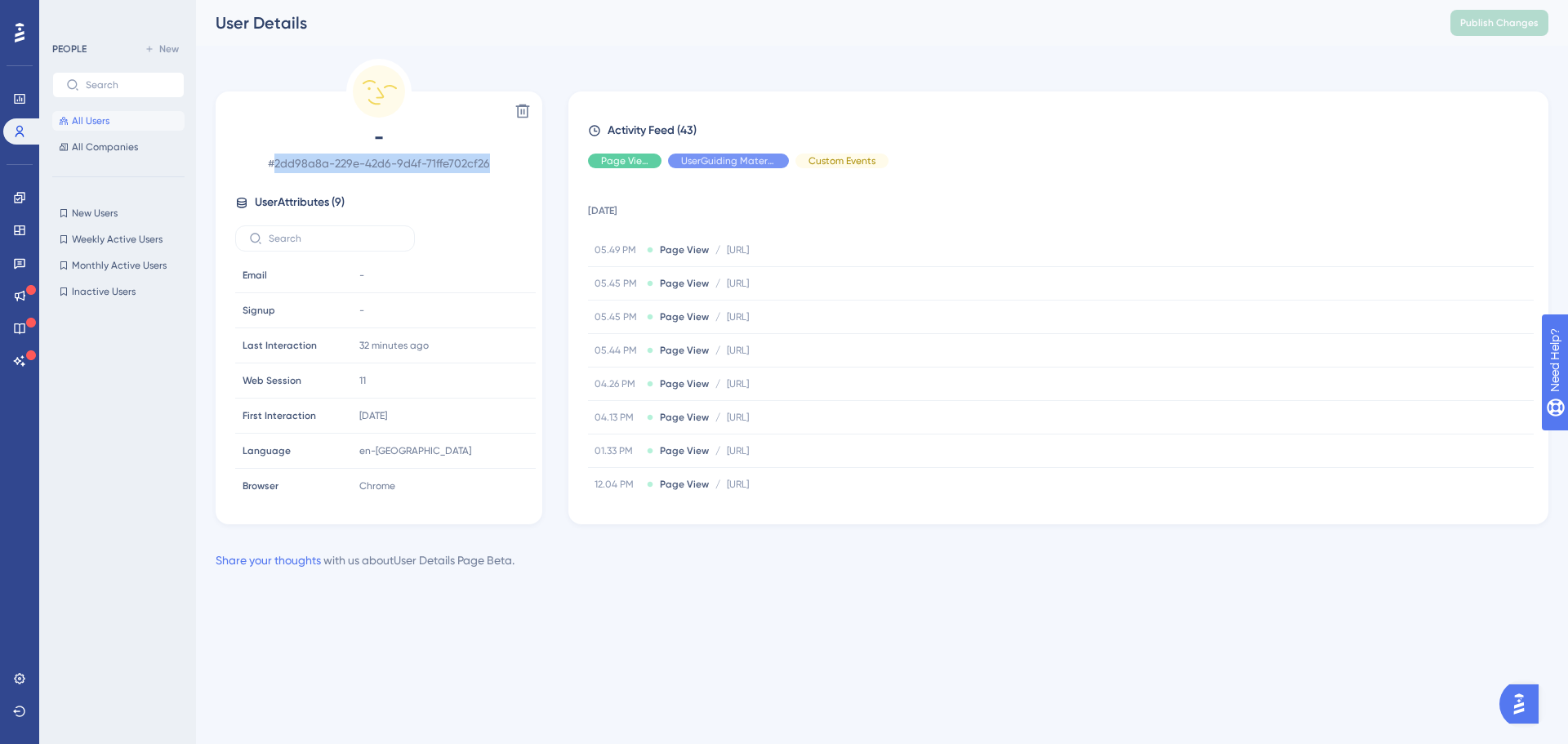
drag, startPoint x: 469, startPoint y: 166, endPoint x: 277, endPoint y: 166, distance: 192.0
click at [277, 166] on span "# 2dd98a8a-229e-42d6-9d4f-71ffe702cf26" at bounding box center [379, 163] width 288 height 20
copy span "2dd98a8a-229e-42d6-9d4f-71ffe702cf26"
click at [459, 190] on div "- # 2dd98a8a-229e-42d6-9d4f-71ffe702cf26 User Attributes ( 9 ) Email Email - Si…" at bounding box center [378, 311] width 313 height 374
click at [115, 148] on span "All Companies" at bounding box center [104, 147] width 66 height 13
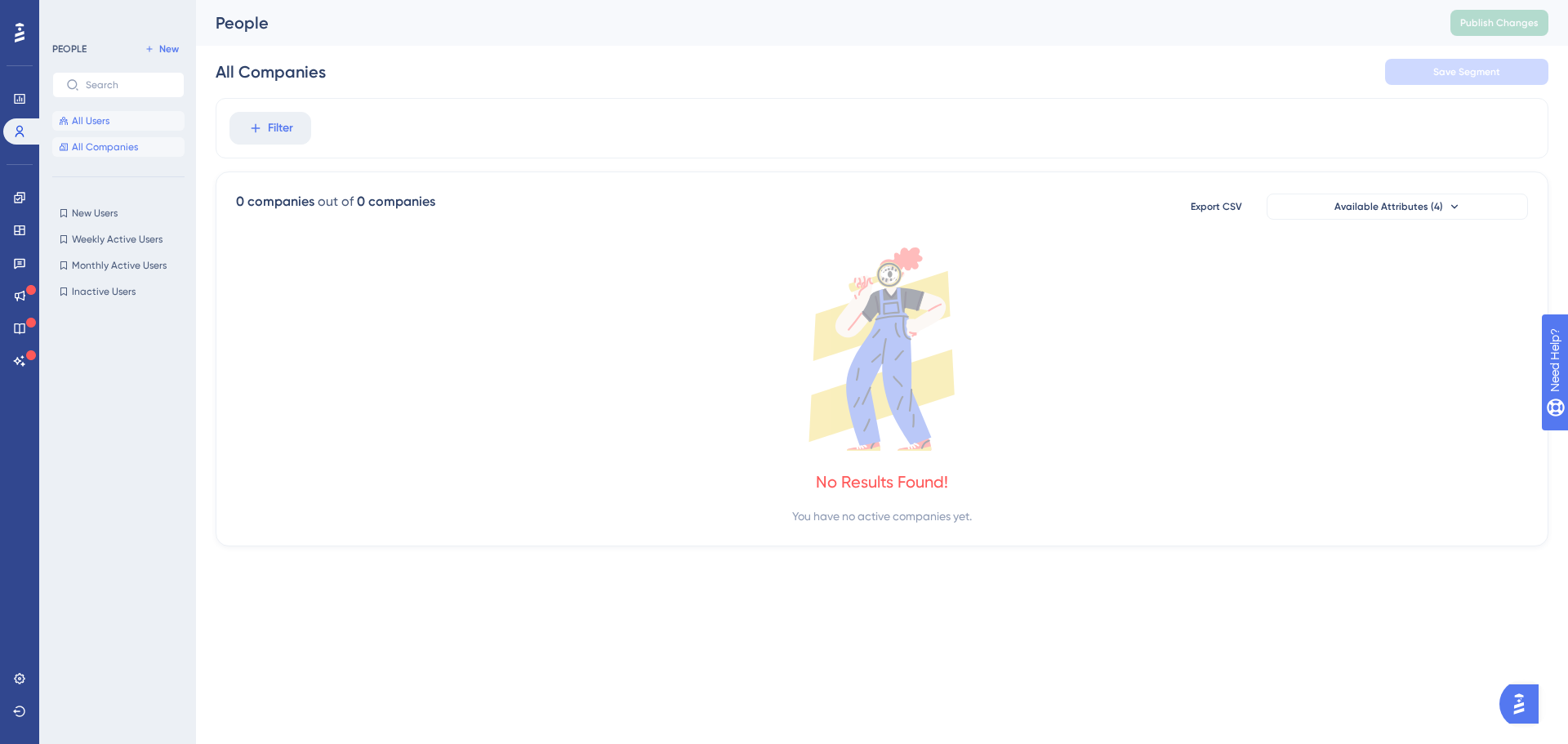
click at [111, 121] on button "All Users" at bounding box center [119, 120] width 133 height 20
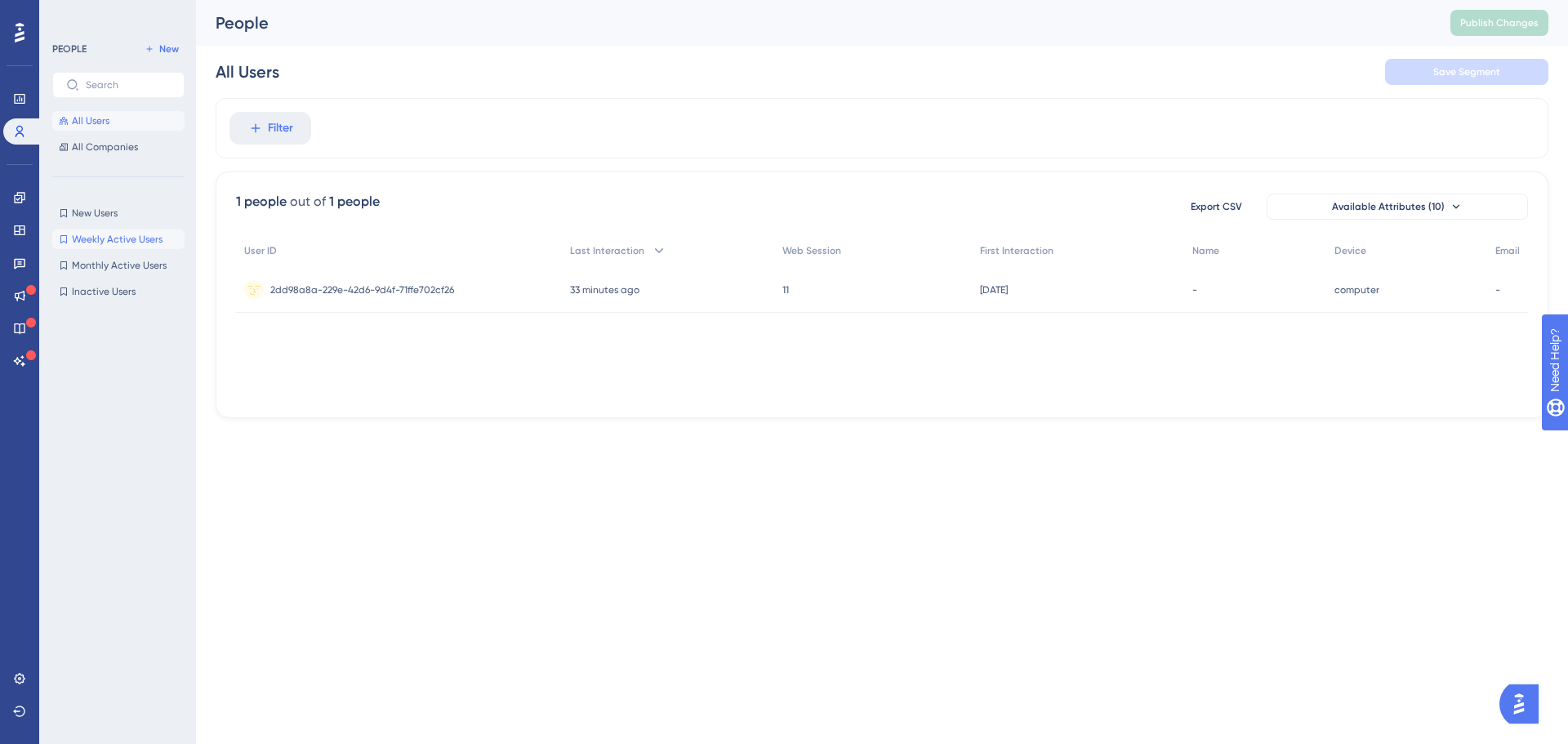
click at [121, 238] on span "Weekly Active Users" at bounding box center [117, 240] width 90 height 13
click at [119, 205] on button "New Users New Users" at bounding box center [119, 213] width 133 height 20
click at [561, 132] on span "Filter" at bounding box center [547, 128] width 25 height 20
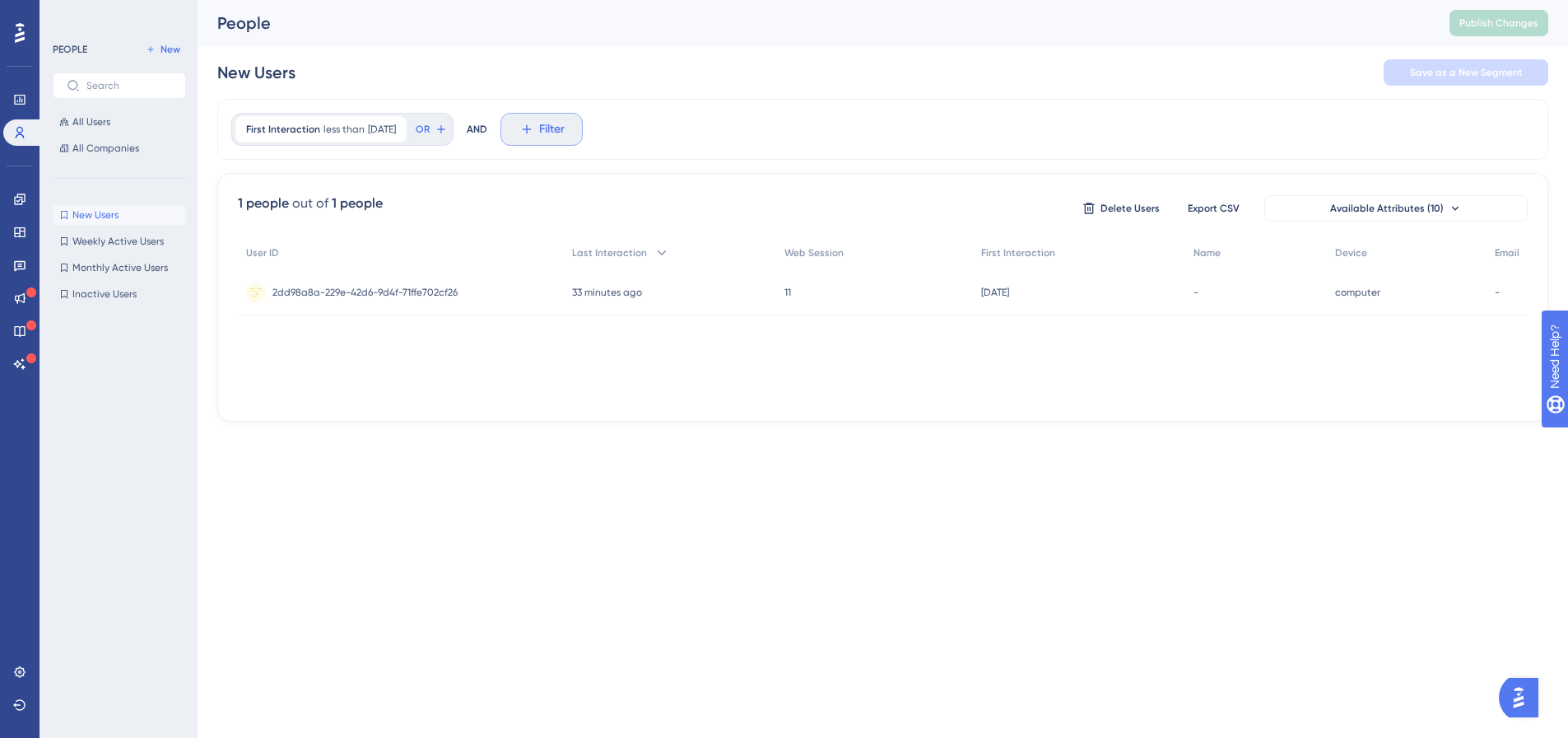
scroll to position [77, 0]
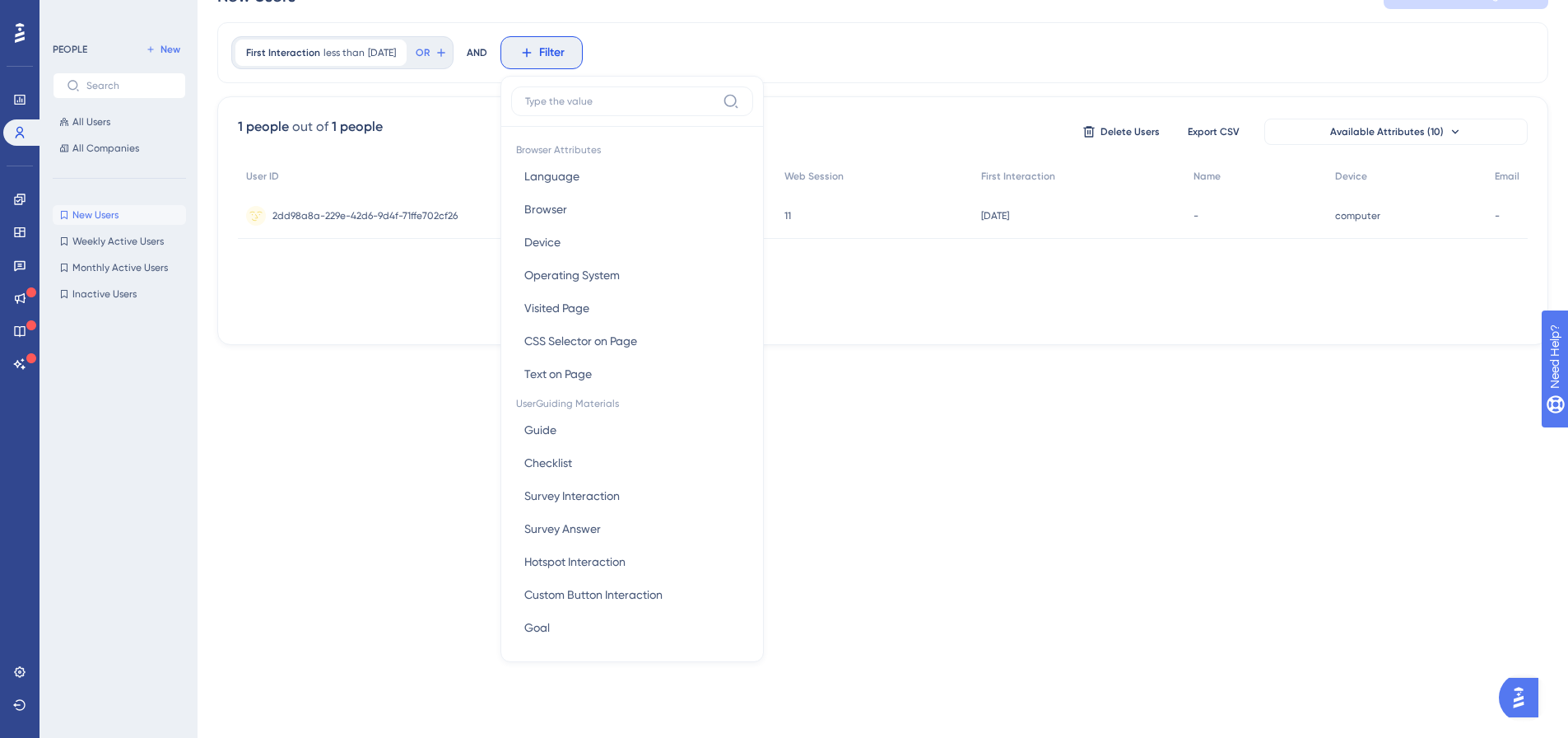
click at [867, 78] on div "First Interaction less than 10 days ago 10 days ago Remove OR AND Filter Browse…" at bounding box center [883, 52] width 1331 height 61
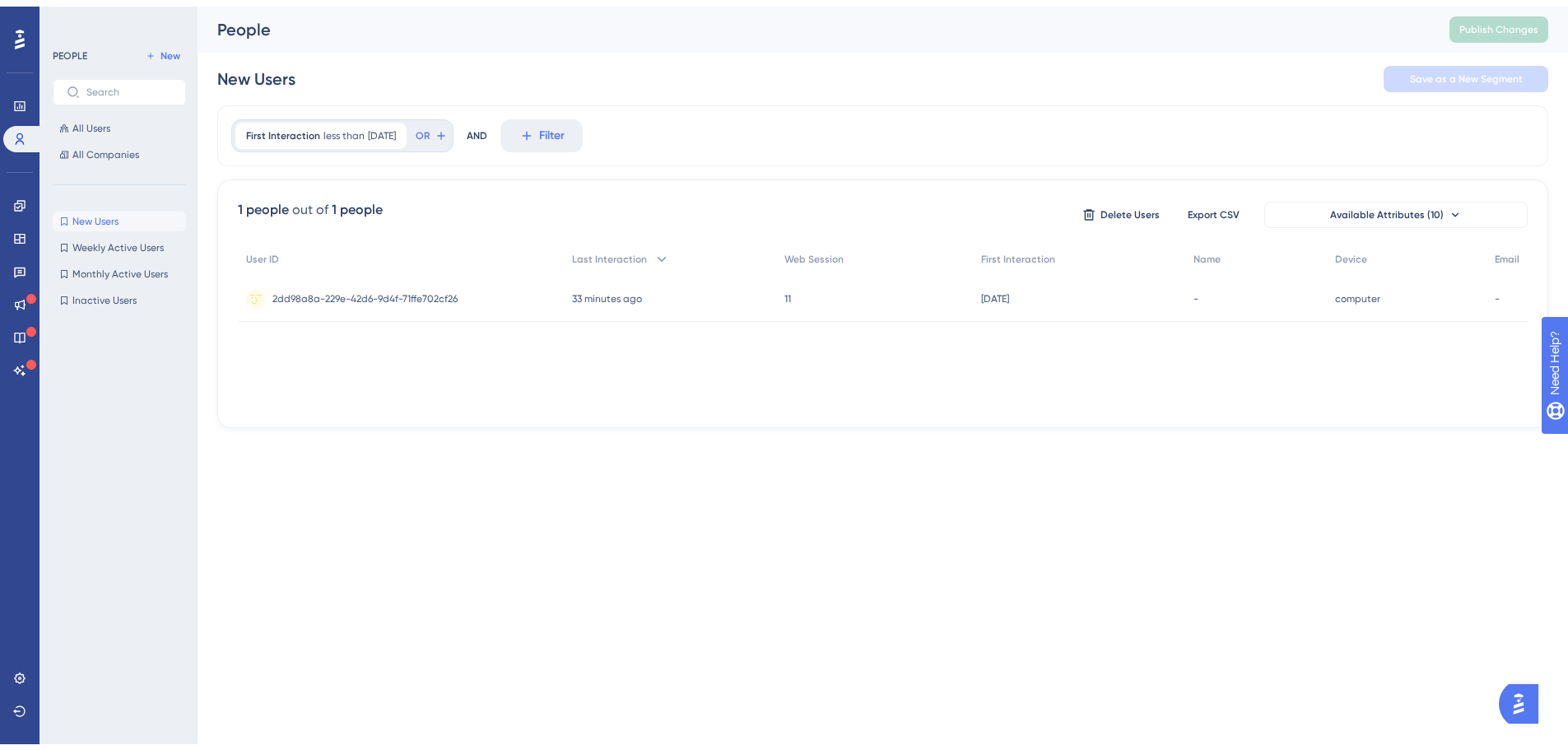
scroll to position [0, 0]
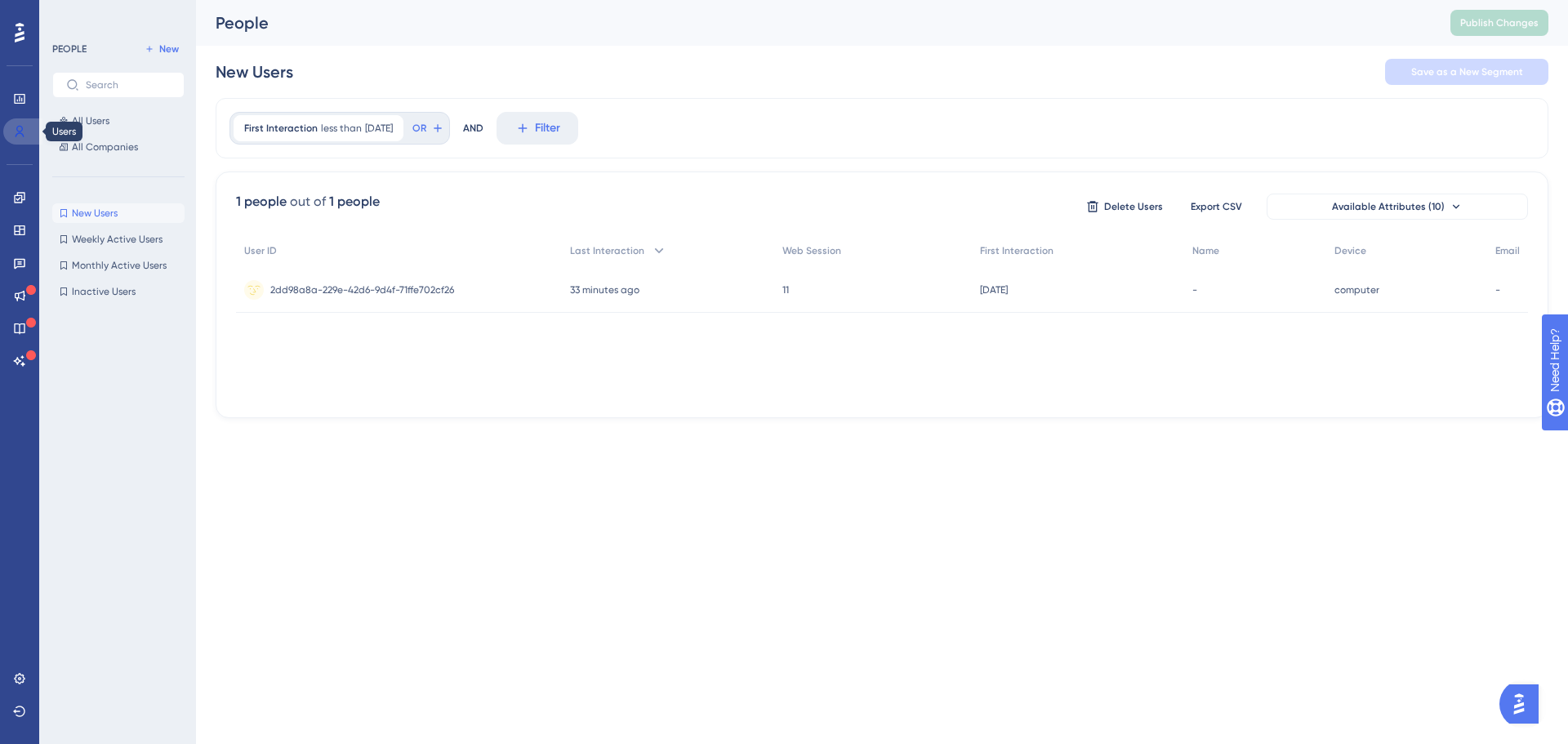
click at [20, 135] on icon at bounding box center [20, 132] width 13 height 13
click at [20, 109] on link at bounding box center [19, 99] width 33 height 26
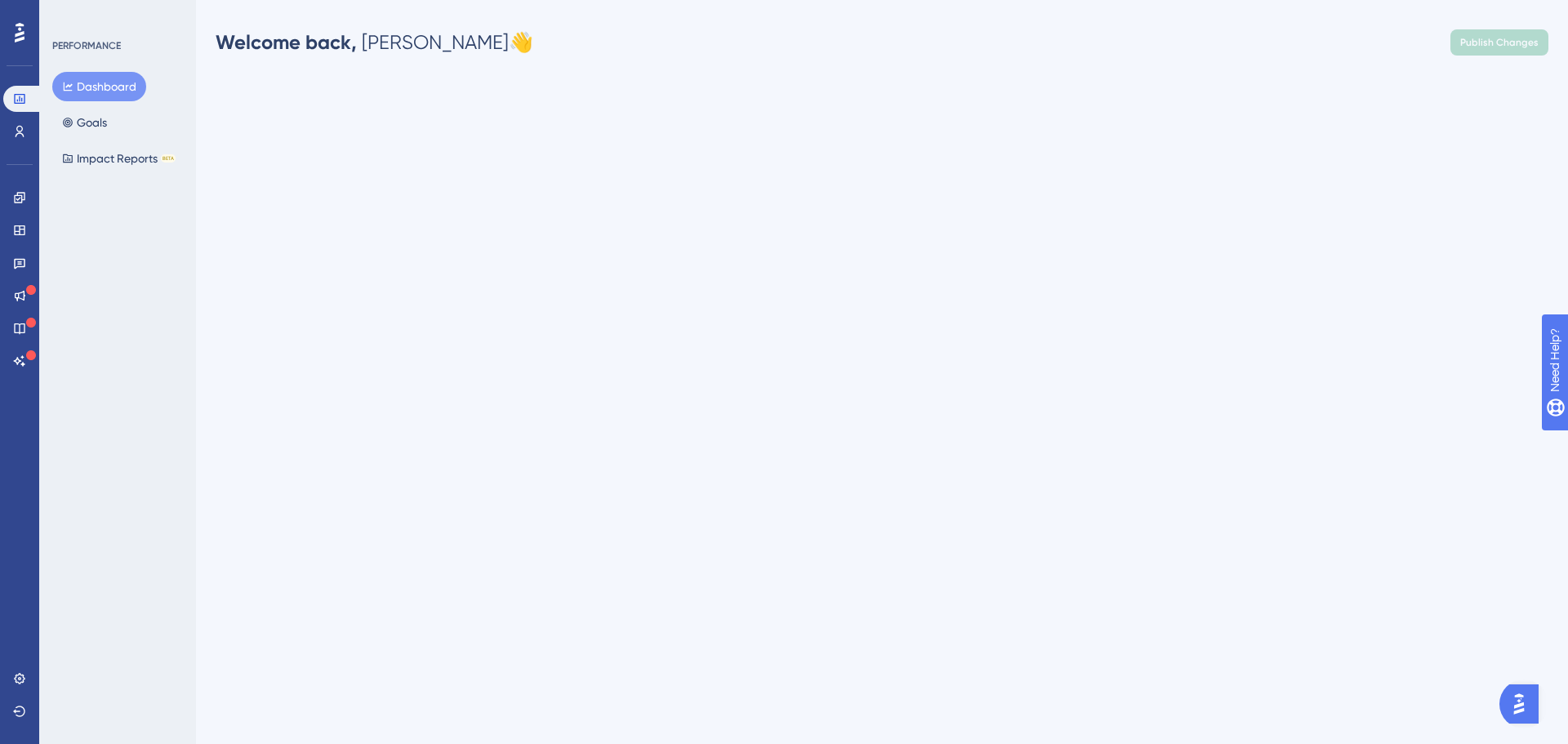
click at [19, 36] on icon at bounding box center [20, 32] width 9 height 20
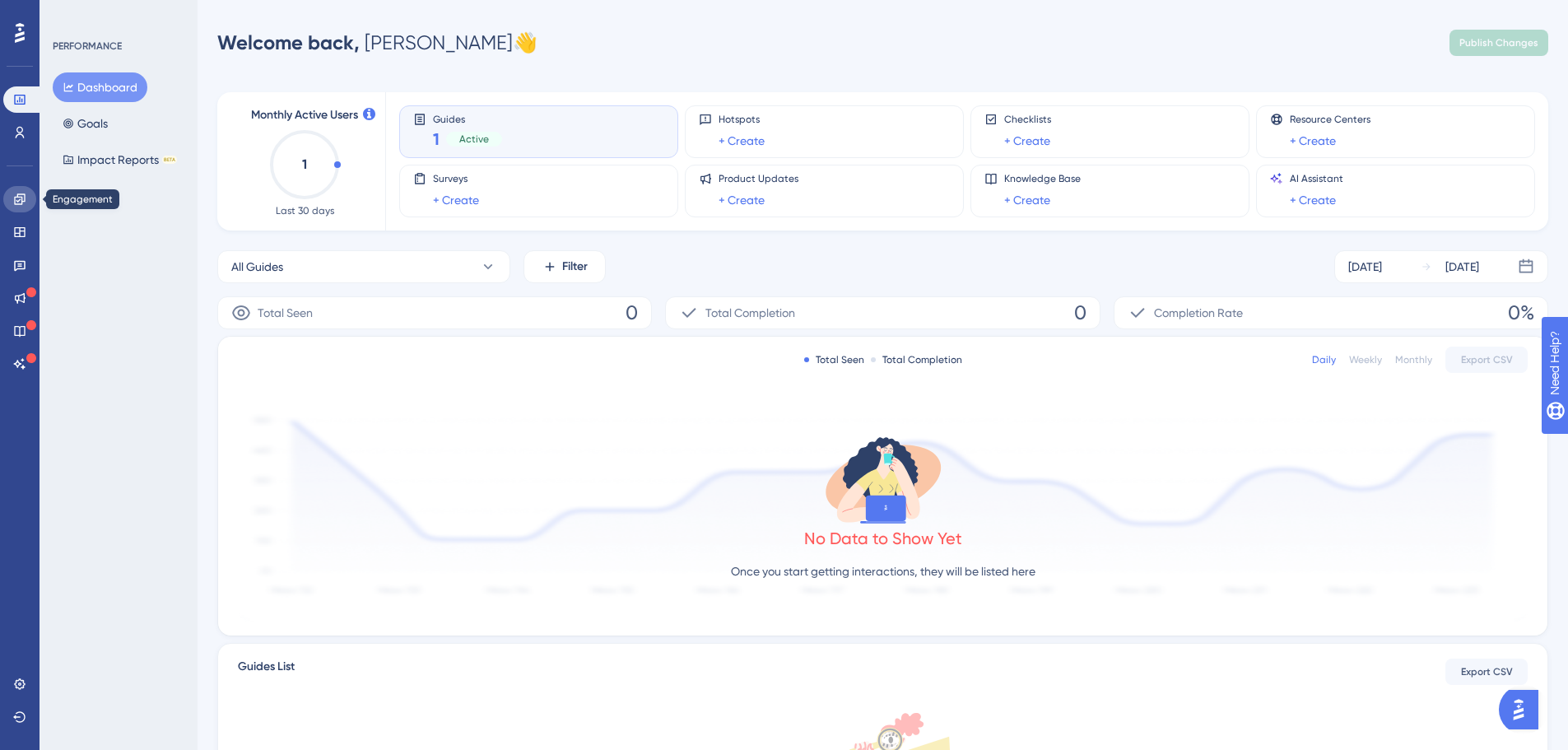
click at [18, 192] on link at bounding box center [19, 199] width 33 height 27
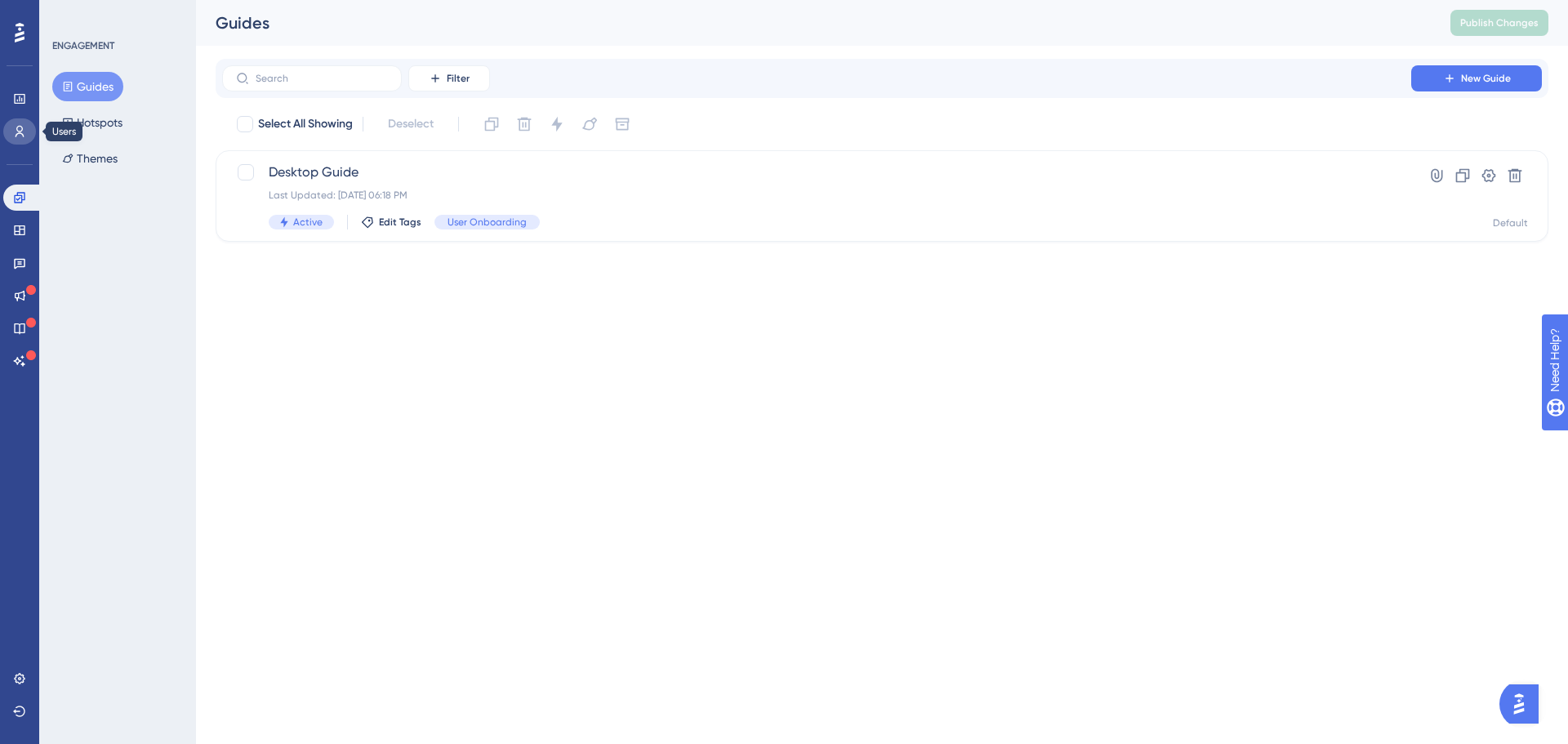
click at [8, 132] on link at bounding box center [19, 132] width 33 height 26
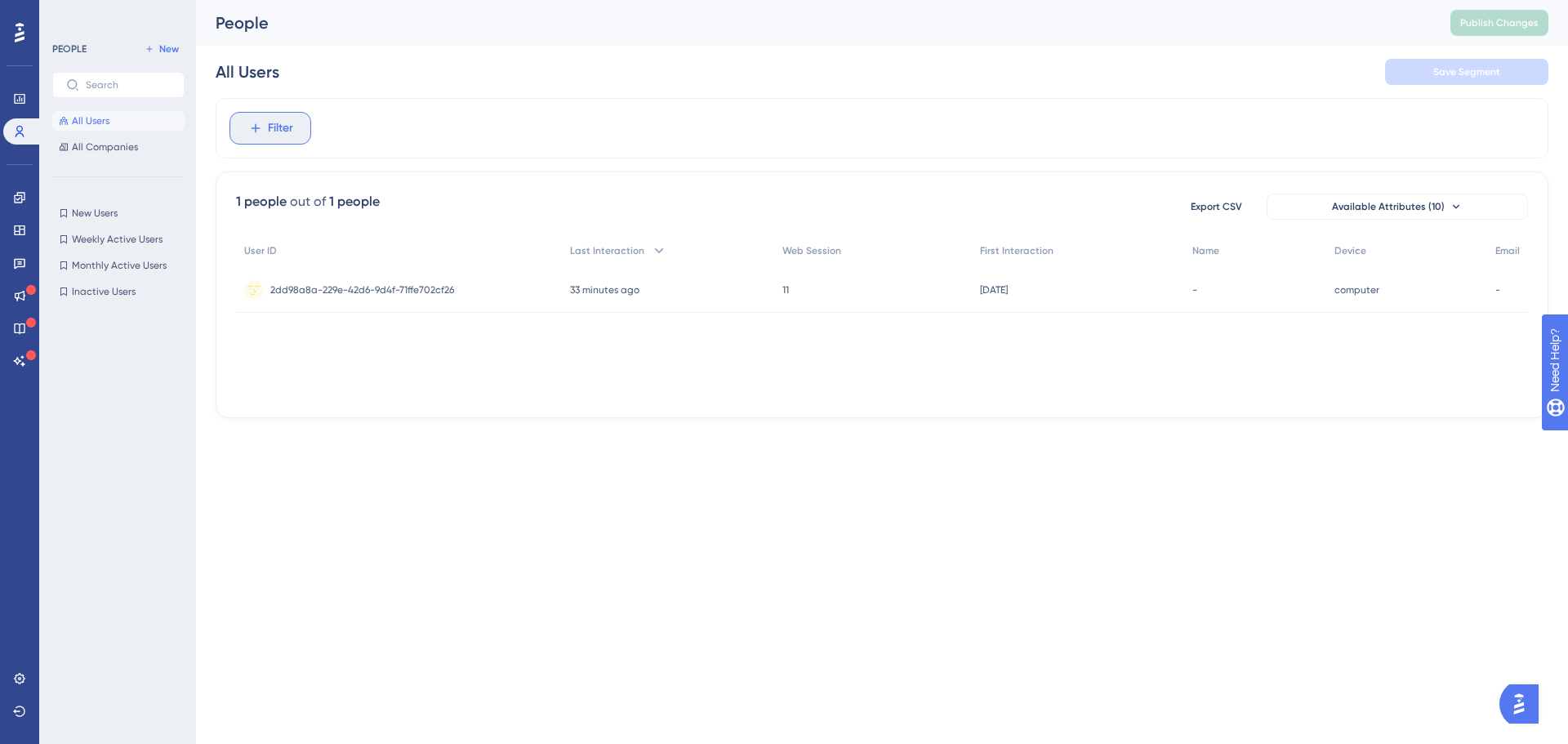
click at [275, 128] on span "Filter" at bounding box center [280, 128] width 25 height 20
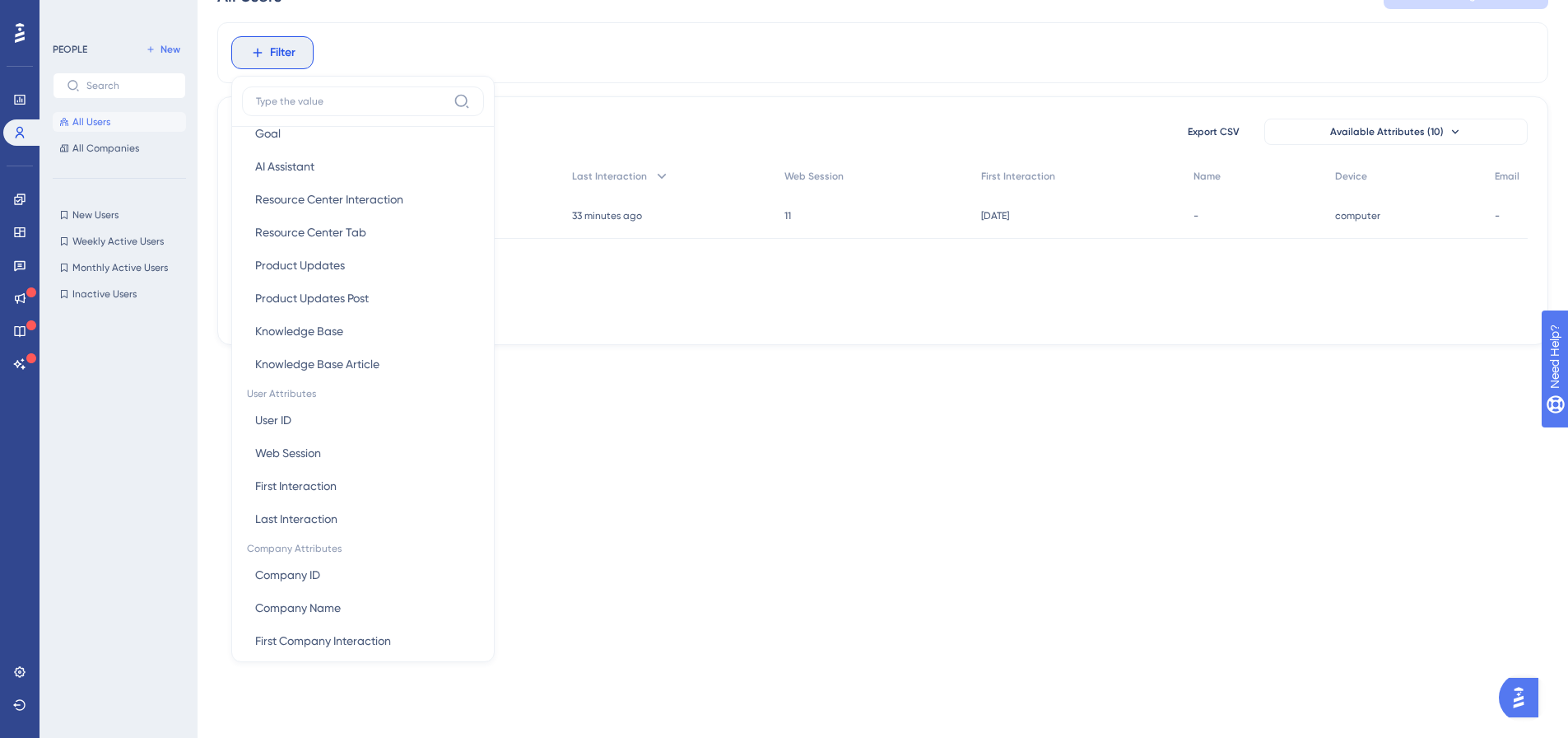
scroll to position [543, 0]
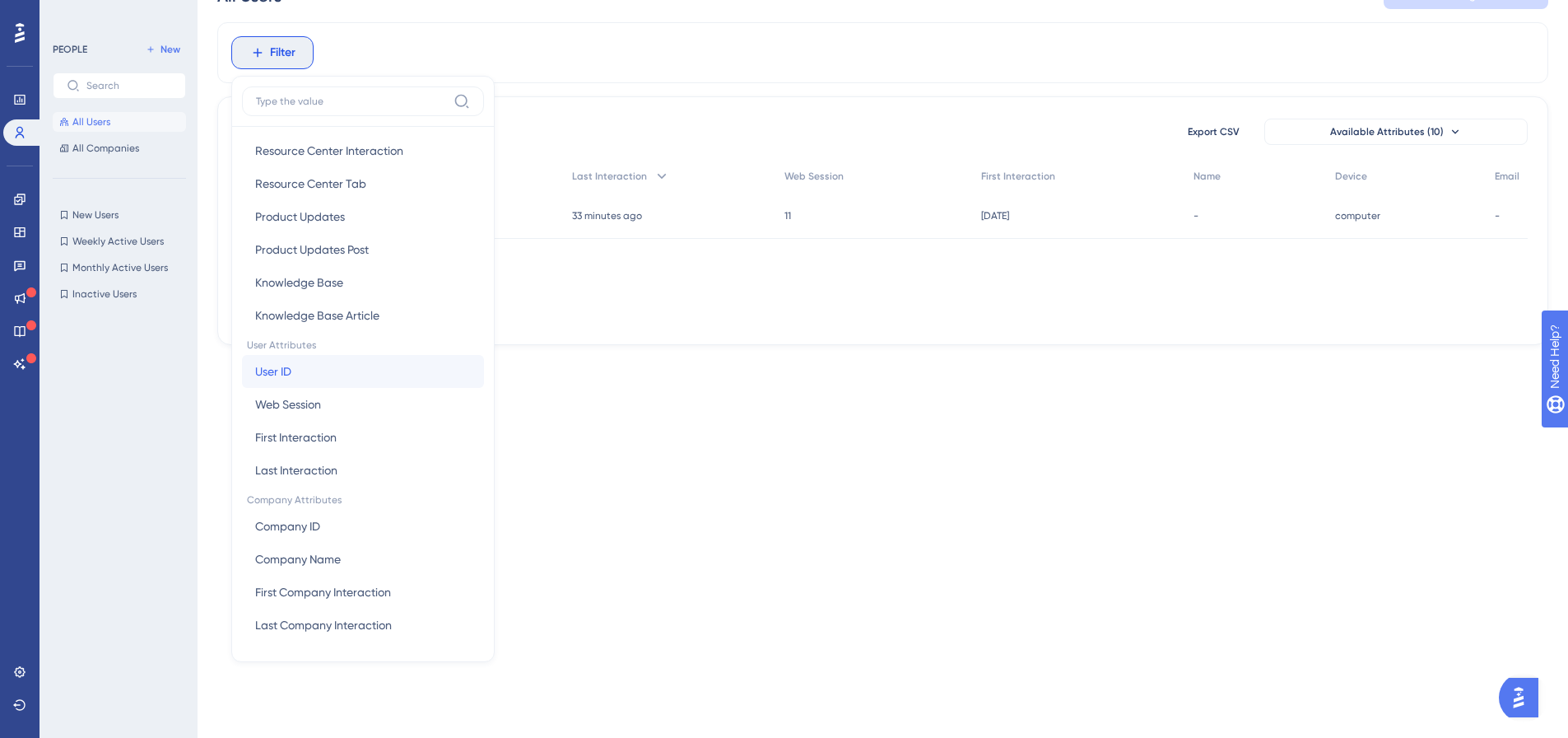
click at [319, 376] on button "User ID User ID" at bounding box center [362, 371] width 242 height 33
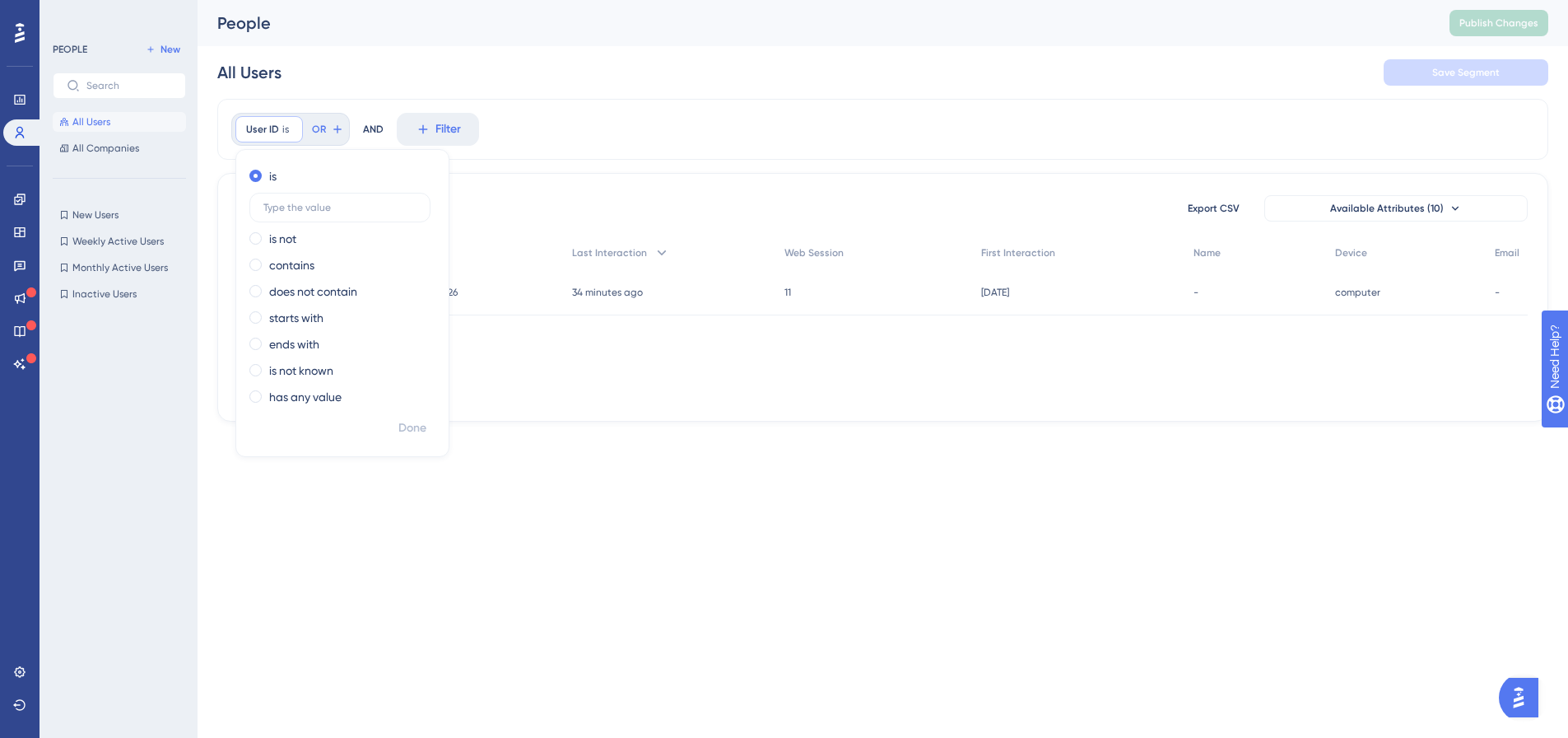
scroll to position [0, 0]
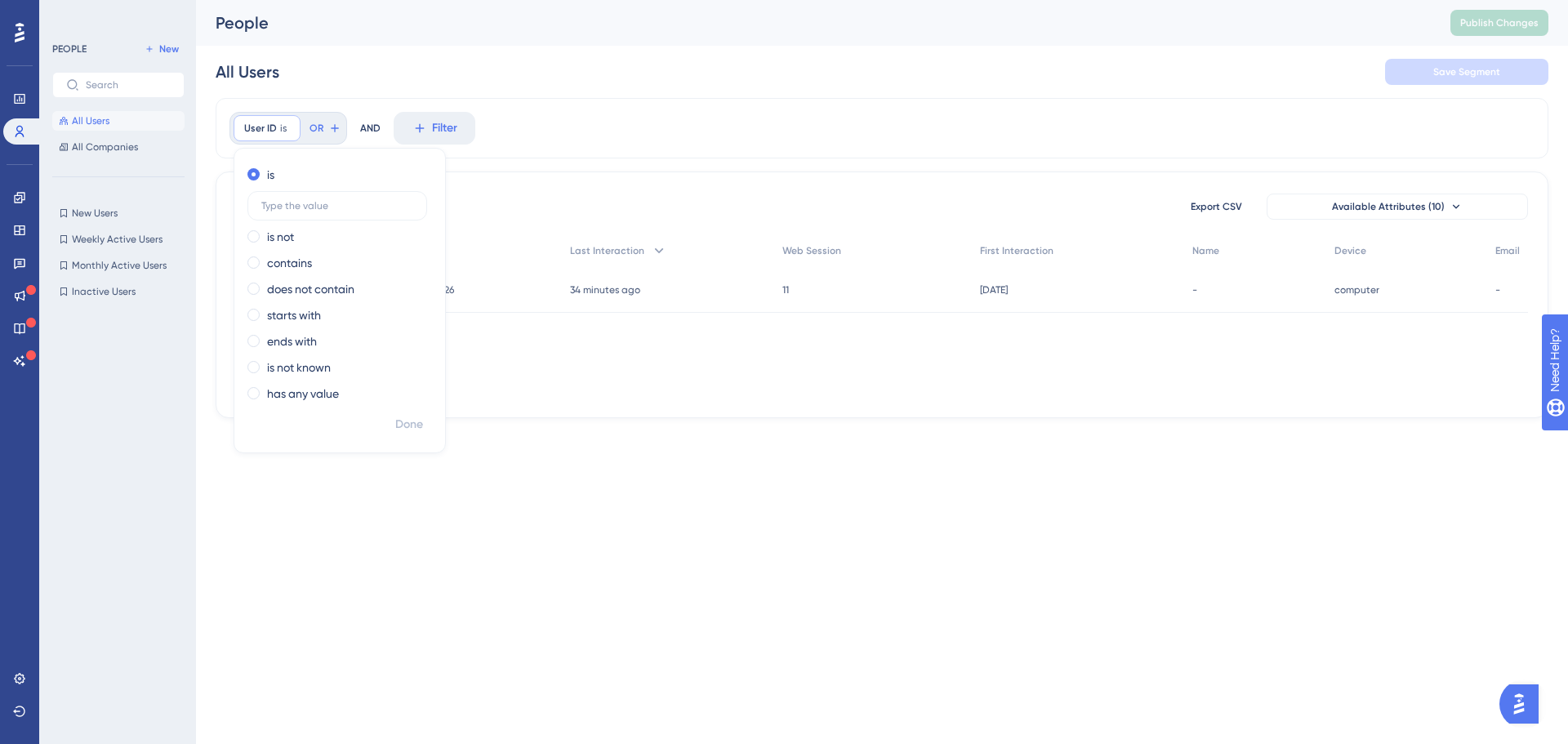
click at [564, 139] on div "User ID is Remove is is not contains does not contain starts with ends with is …" at bounding box center [881, 128] width 1333 height 60
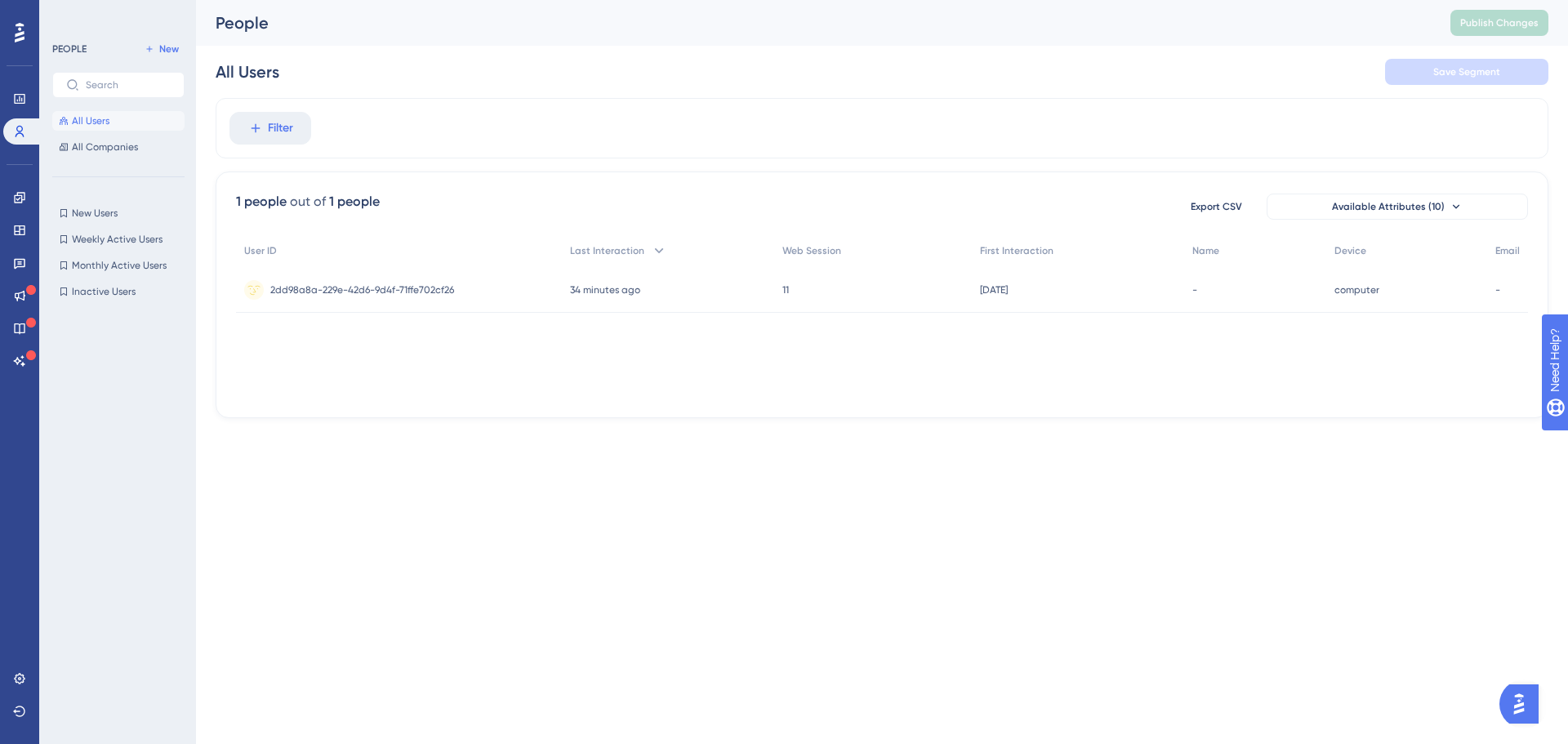
click at [1457, 96] on div "All Users Save Segment" at bounding box center [881, 72] width 1333 height 53
click at [35, 668] on div "Settings" at bounding box center [19, 679] width 33 height 26
click at [32, 668] on div "Settings" at bounding box center [19, 679] width 33 height 26
click at [26, 670] on link at bounding box center [19, 679] width 33 height 26
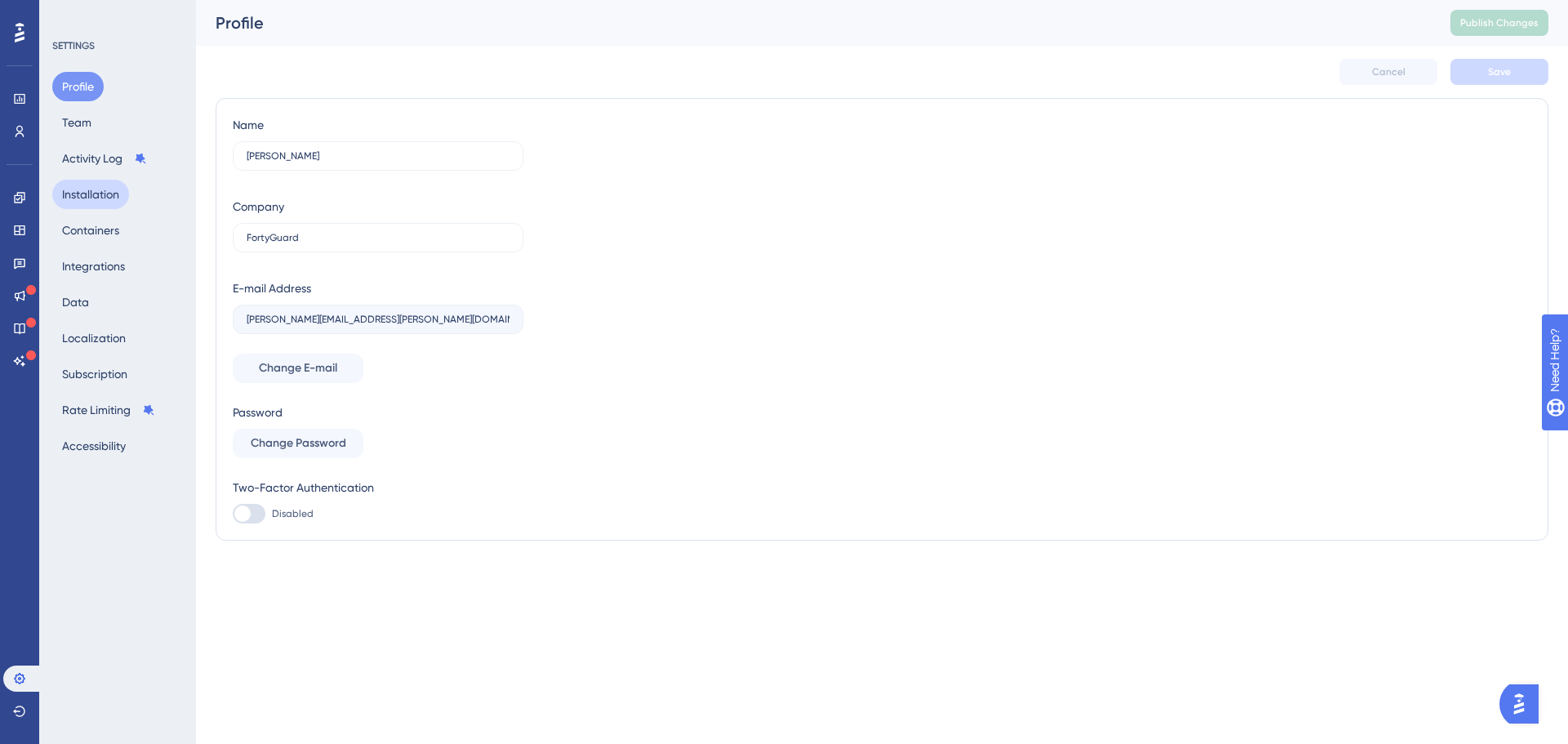
click at [107, 182] on button "Installation" at bounding box center [91, 194] width 77 height 29
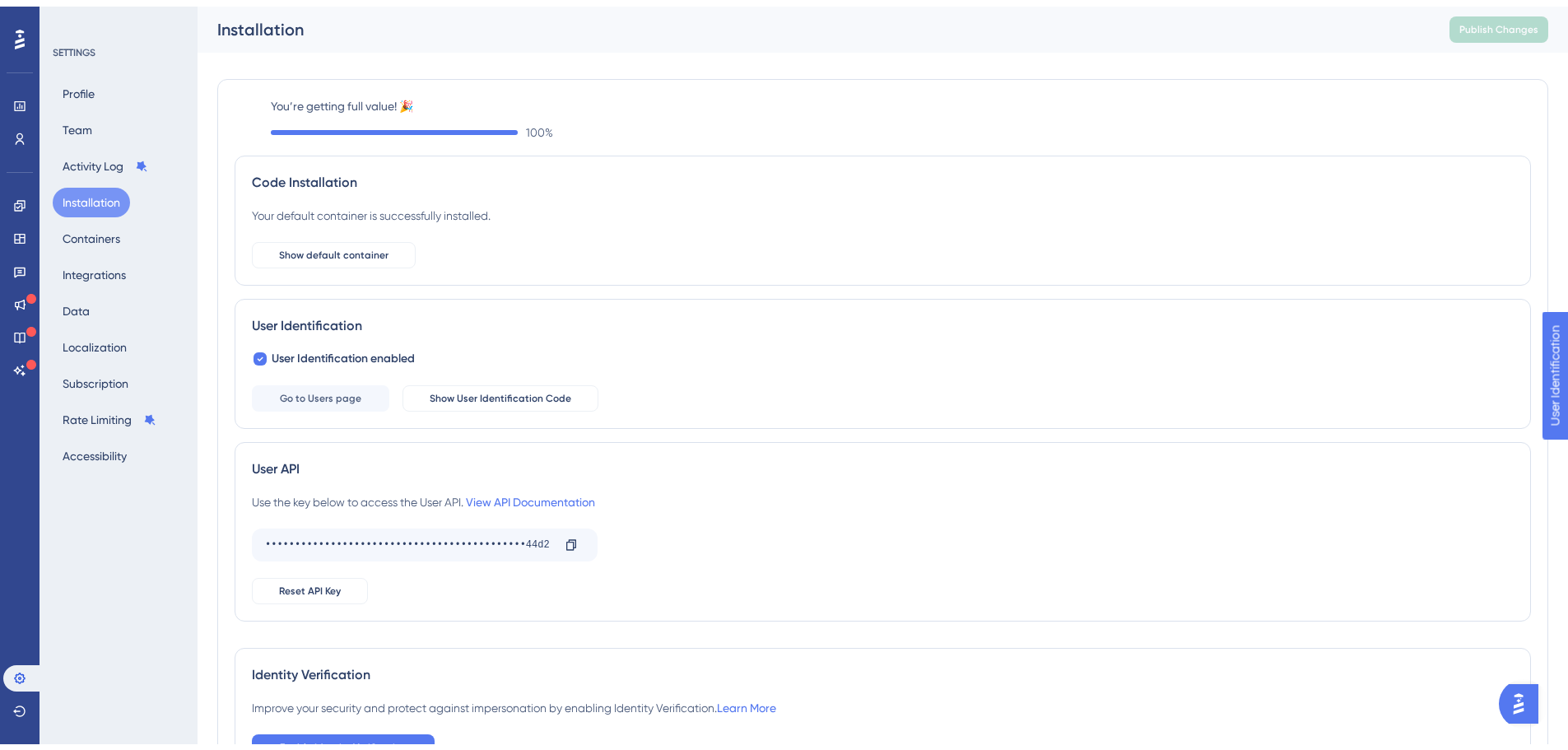
scroll to position [117, 0]
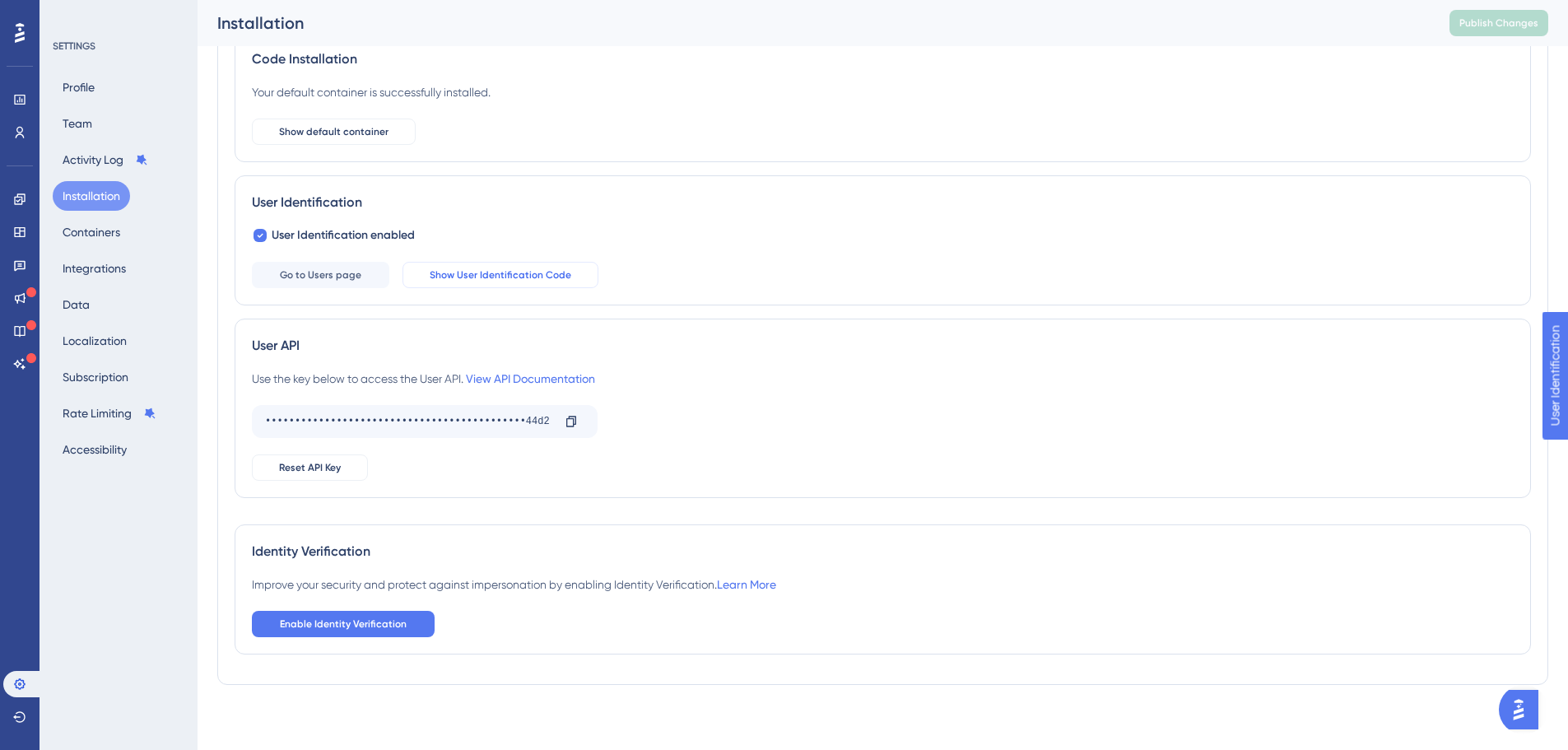
click at [493, 268] on span "Show User Identification Code" at bounding box center [500, 275] width 141 height 13
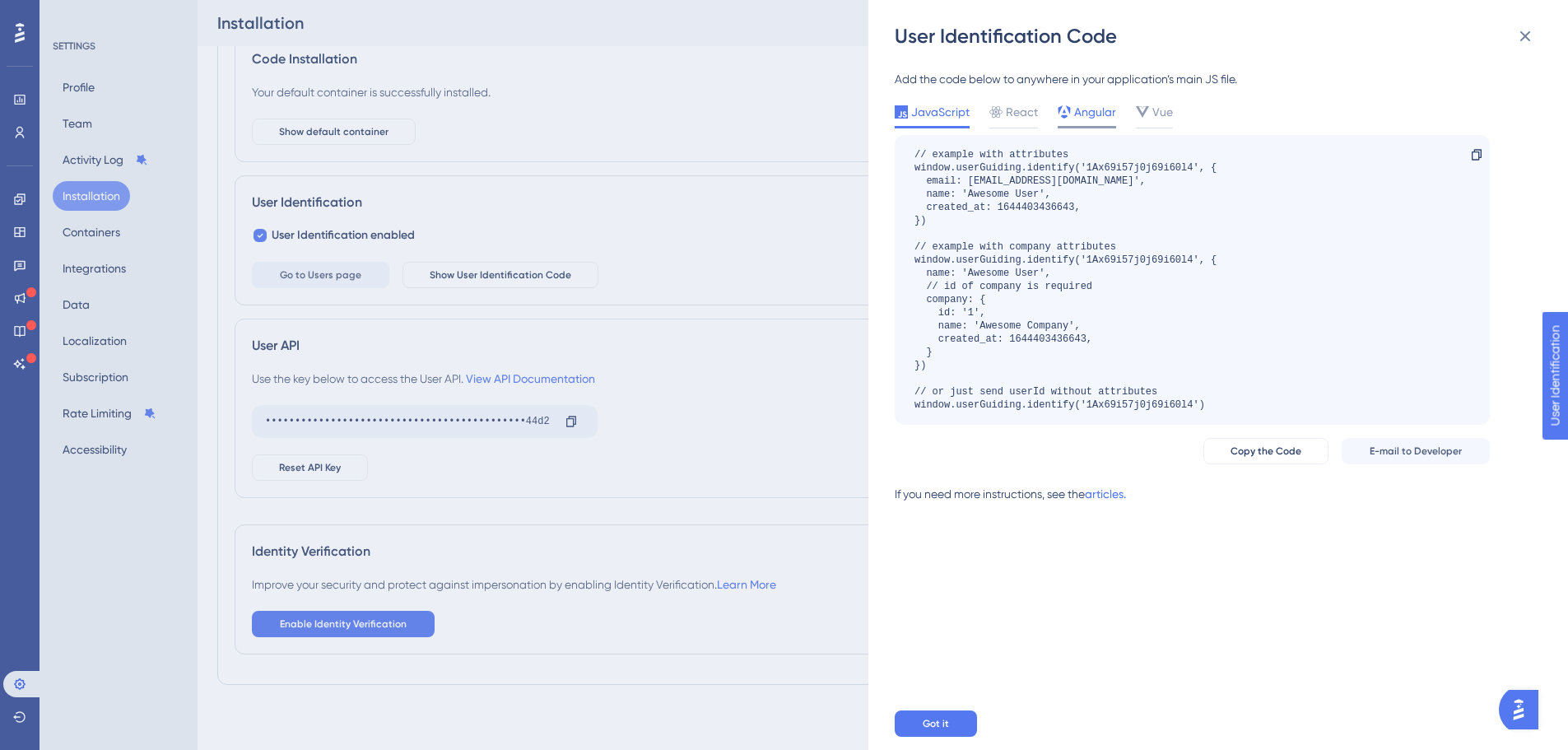
click at [1085, 123] on div "Angular" at bounding box center [1087, 116] width 59 height 27
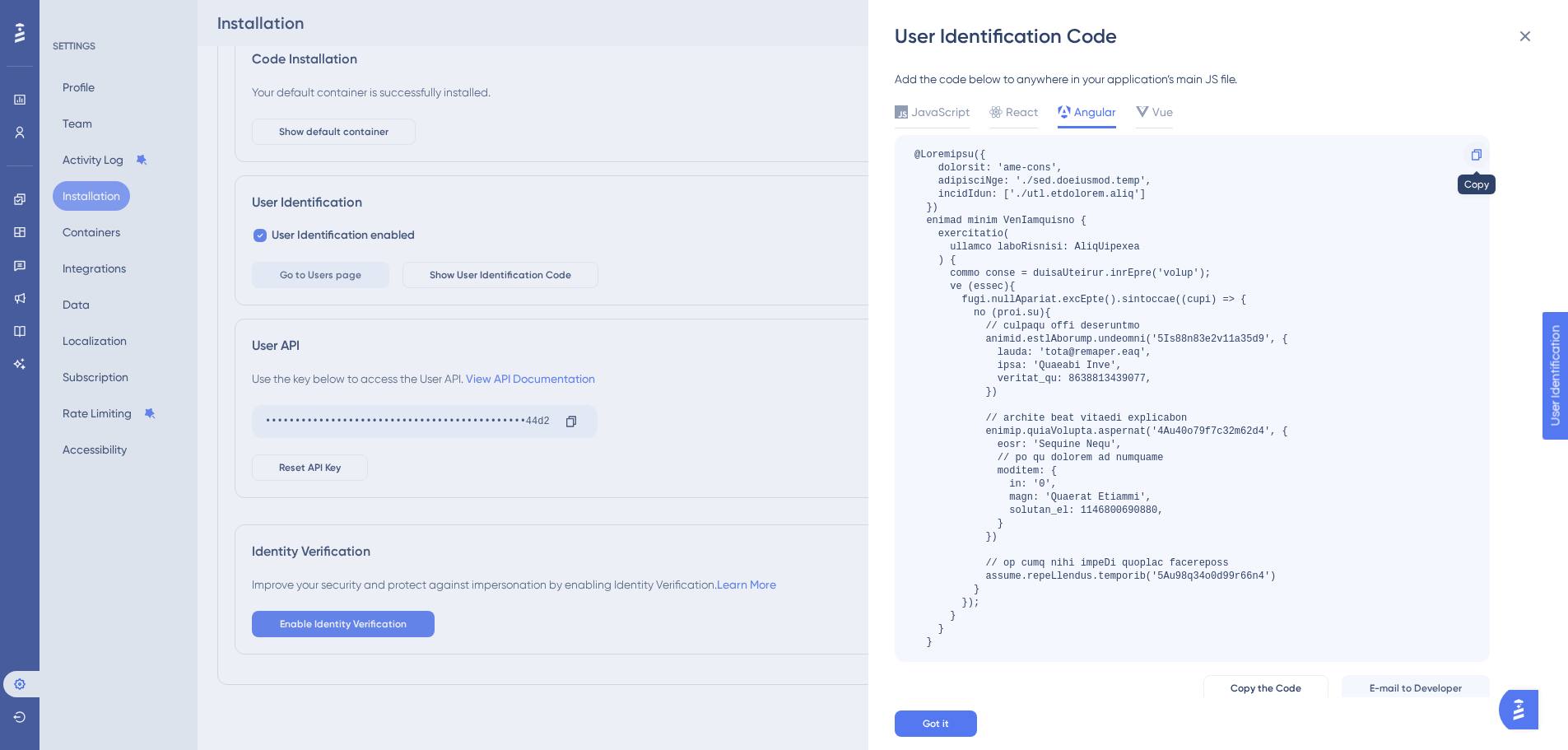
click at [1483, 159] on icon at bounding box center [1477, 155] width 13 height 13
click at [19, 143] on div "User Identification Code Add the code below to anywhere in your application’s m…" at bounding box center [784, 375] width 1568 height 750
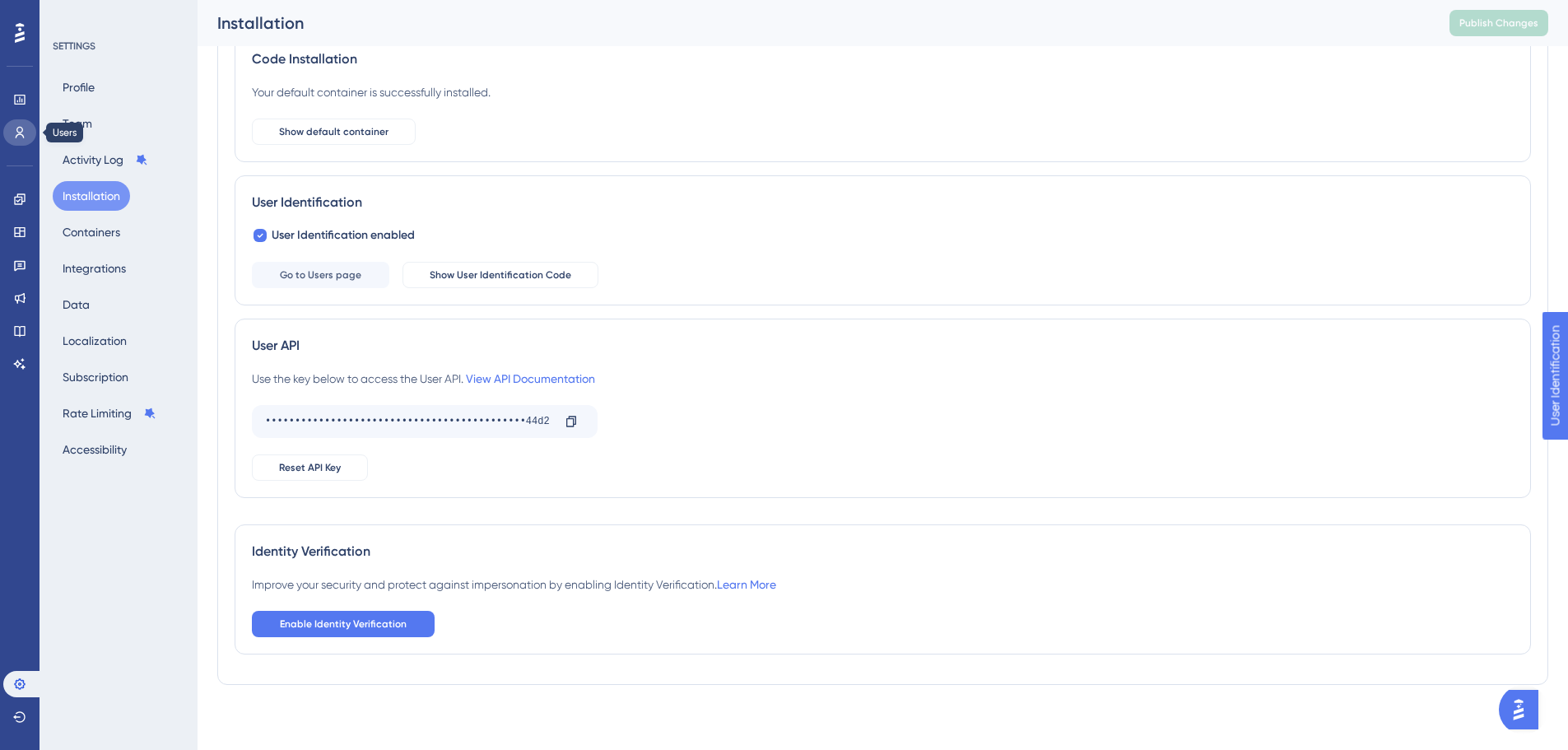
click at [19, 139] on link at bounding box center [19, 133] width 33 height 27
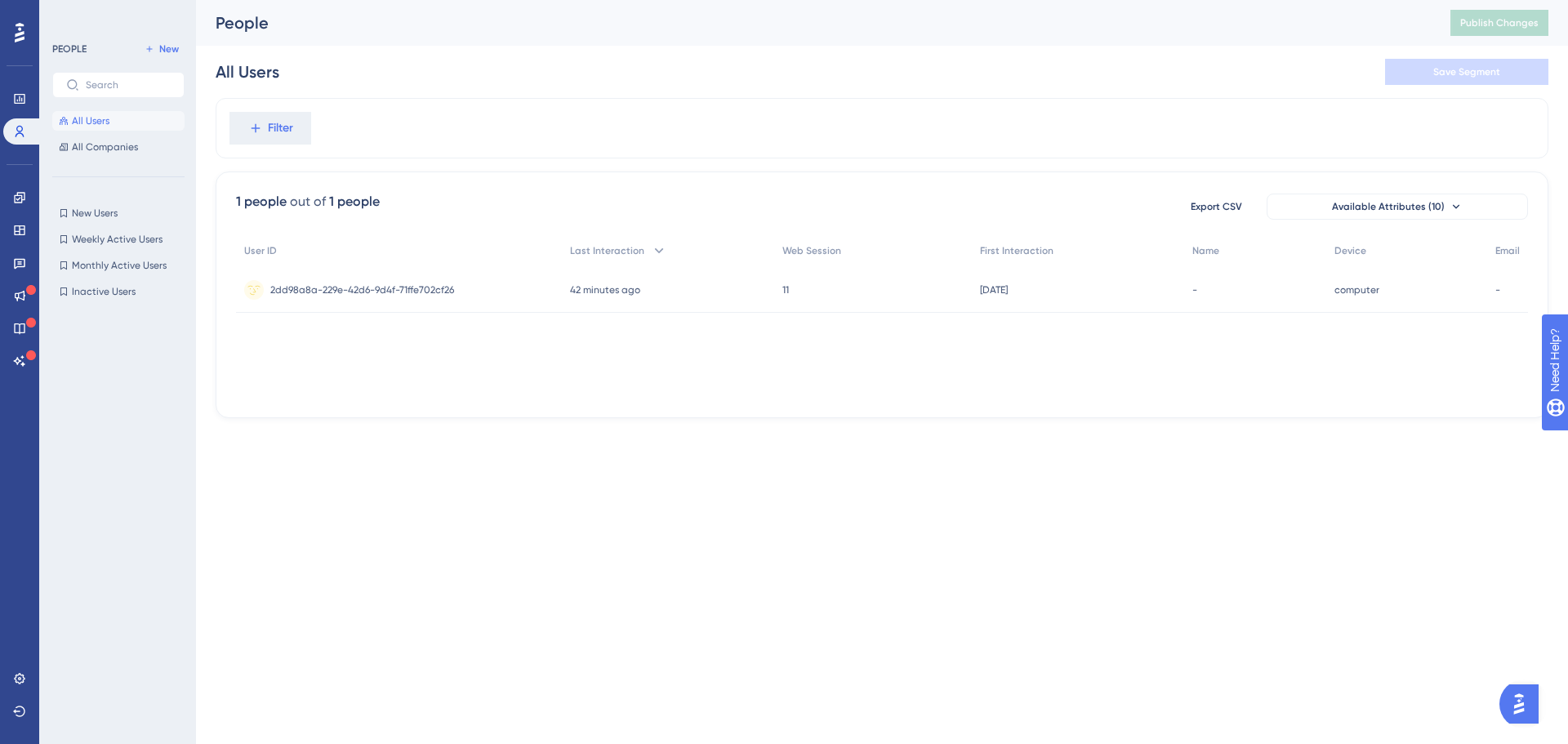
click at [550, 107] on div "Filter" at bounding box center [881, 128] width 1333 height 60
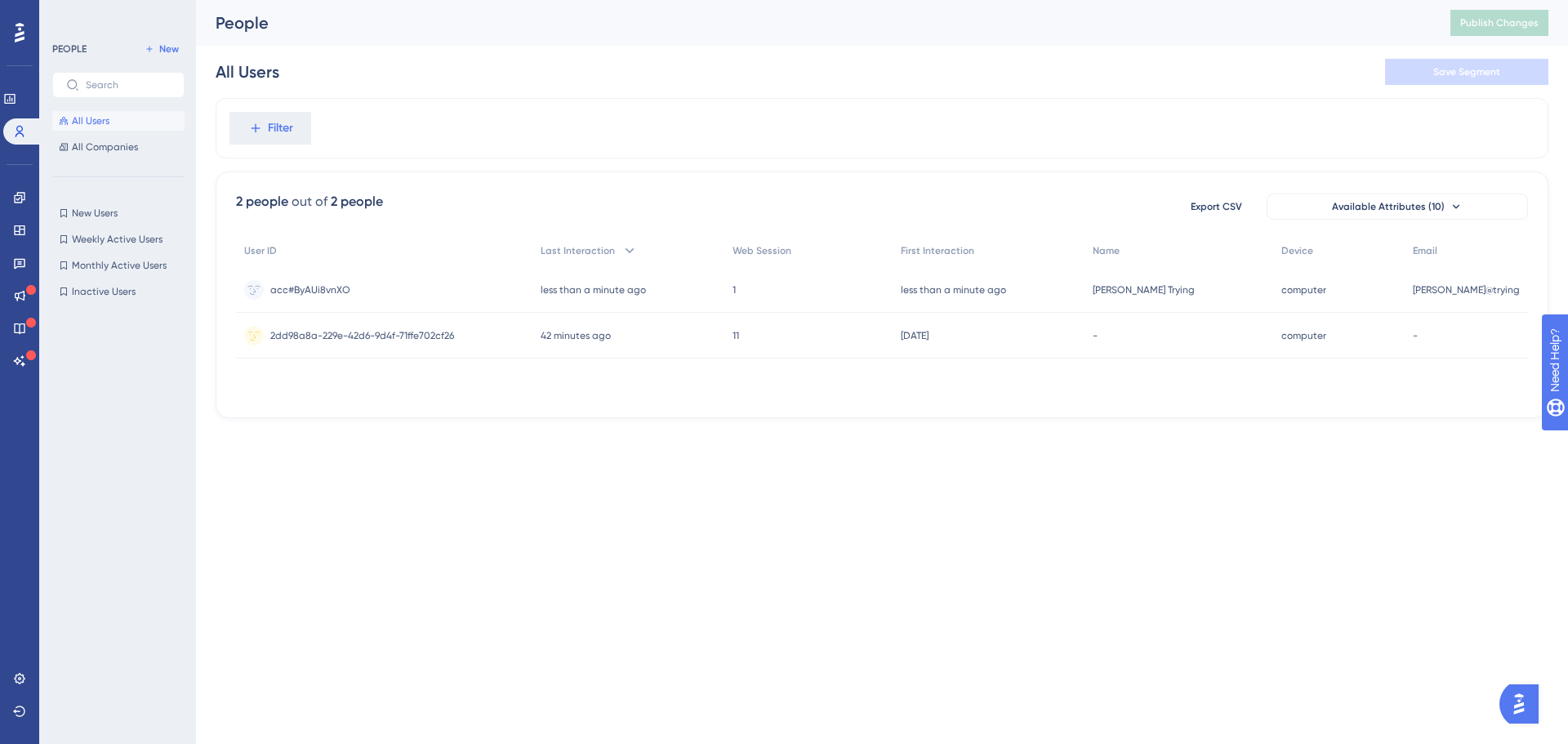
drag, startPoint x: 909, startPoint y: 393, endPoint x: 1068, endPoint y: 392, distance: 159.0
click at [1068, 392] on div "User ID Last Interaction Web Session First Interaction Name Device Email acc#By…" at bounding box center [882, 316] width 1292 height 164
click at [1024, 392] on div "User ID Last Interaction Web Session First Interaction Name Device Email acc#By…" at bounding box center [882, 316] width 1292 height 164
drag, startPoint x: 1006, startPoint y: 379, endPoint x: 994, endPoint y: 379, distance: 12.0
click at [1006, 379] on div "User ID Last Interaction Web Session First Interaction Name Device Email acc#By…" at bounding box center [882, 316] width 1292 height 164
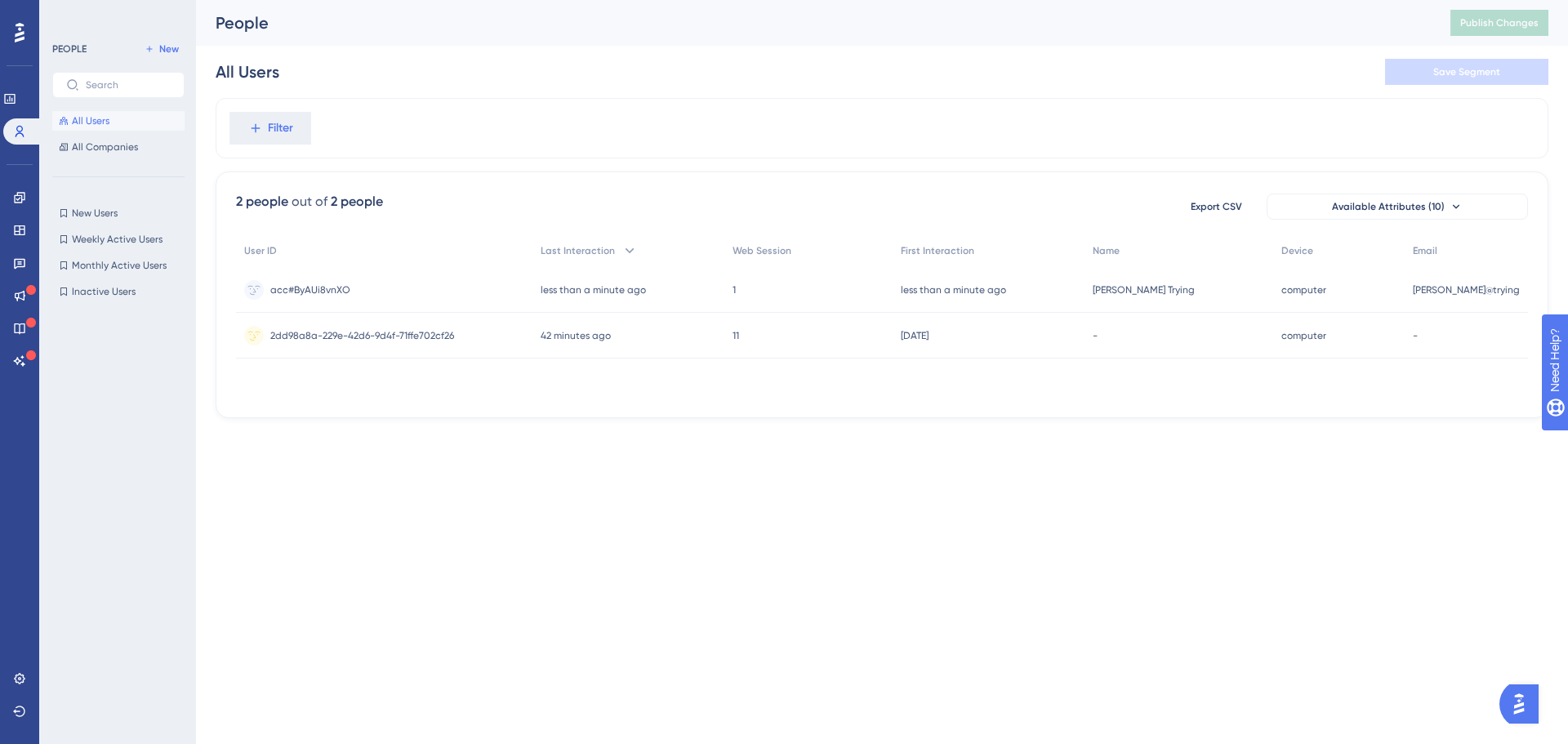
click at [925, 372] on div "User ID Last Interaction Web Session First Interaction Name Device Email acc#By…" at bounding box center [882, 316] width 1292 height 164
click at [1010, 345] on div "[DATE] [DATE] 18:38" at bounding box center [989, 336] width 192 height 46
click at [14, 198] on icon at bounding box center [20, 198] width 13 height 13
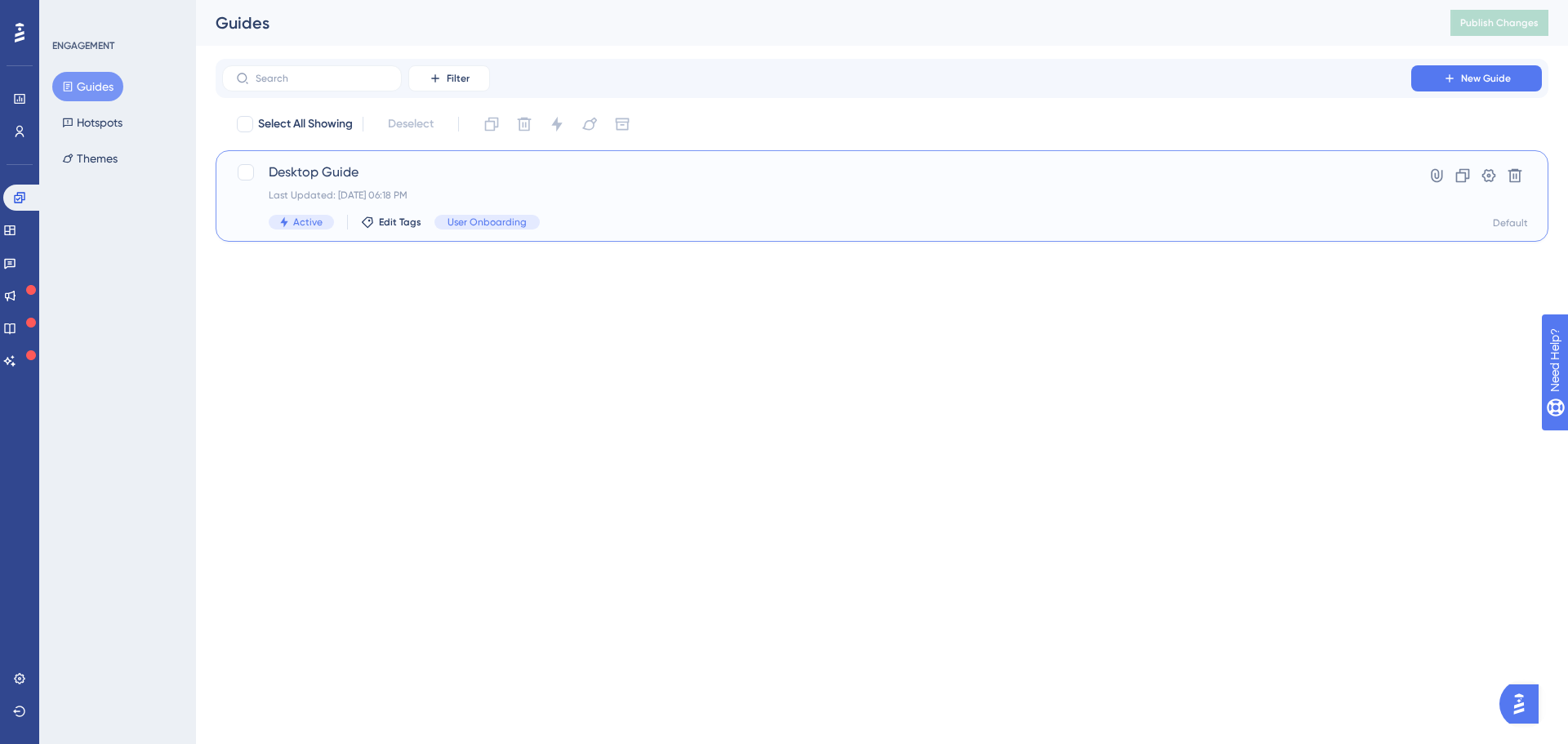
click at [515, 174] on span "Desktop Guide" at bounding box center [816, 172] width 1096 height 20
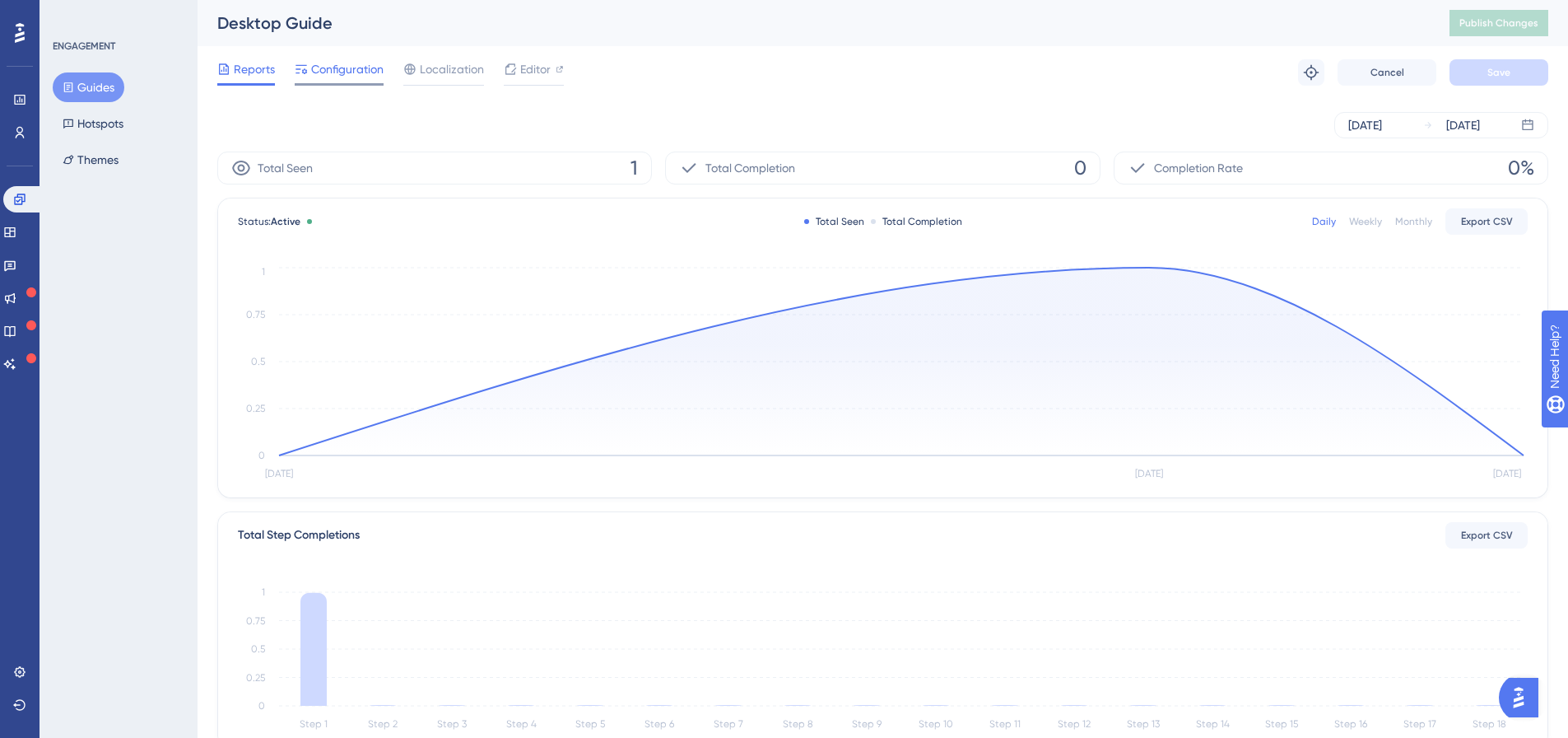
click at [358, 76] on span "Configuration" at bounding box center [347, 69] width 72 height 20
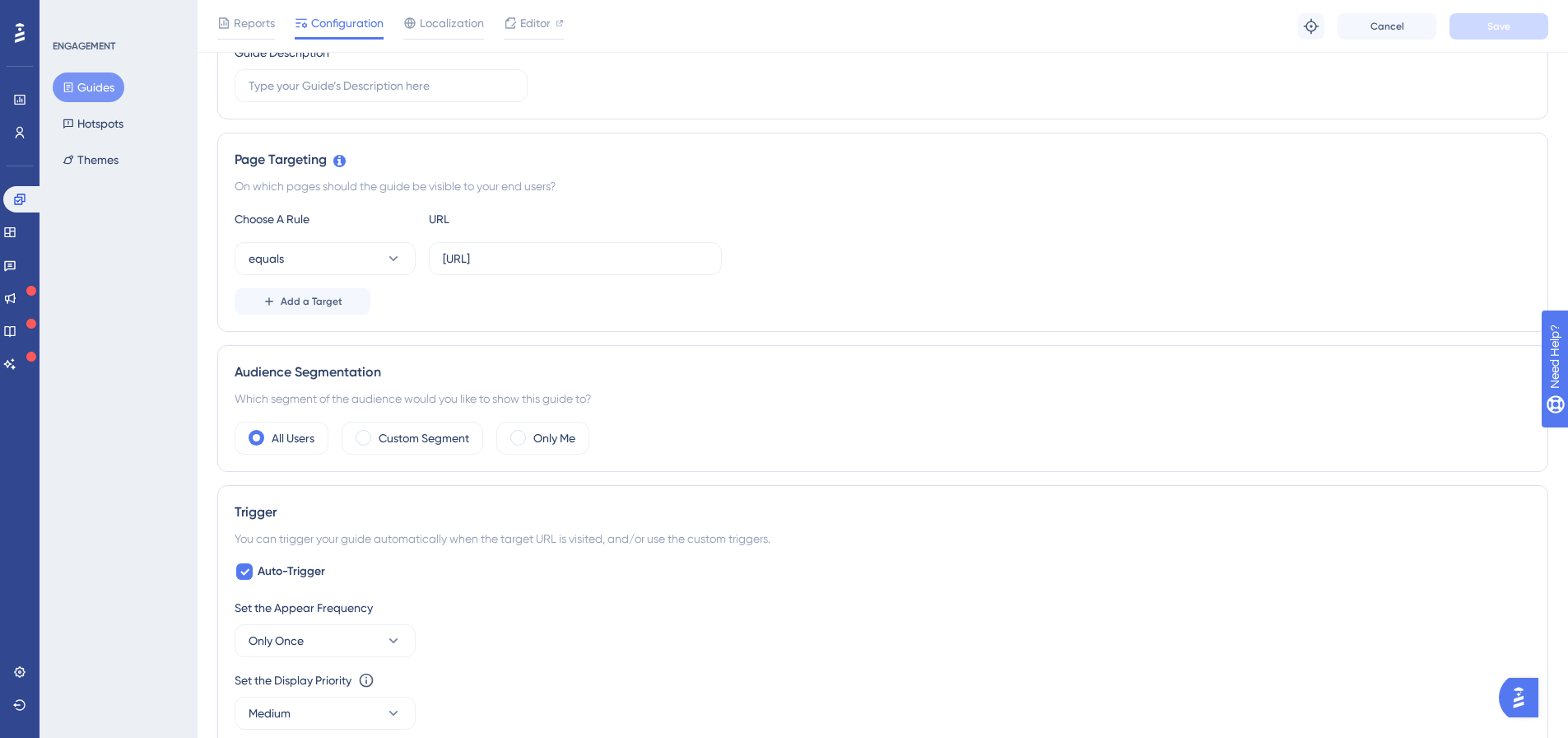
scroll to position [494, 0]
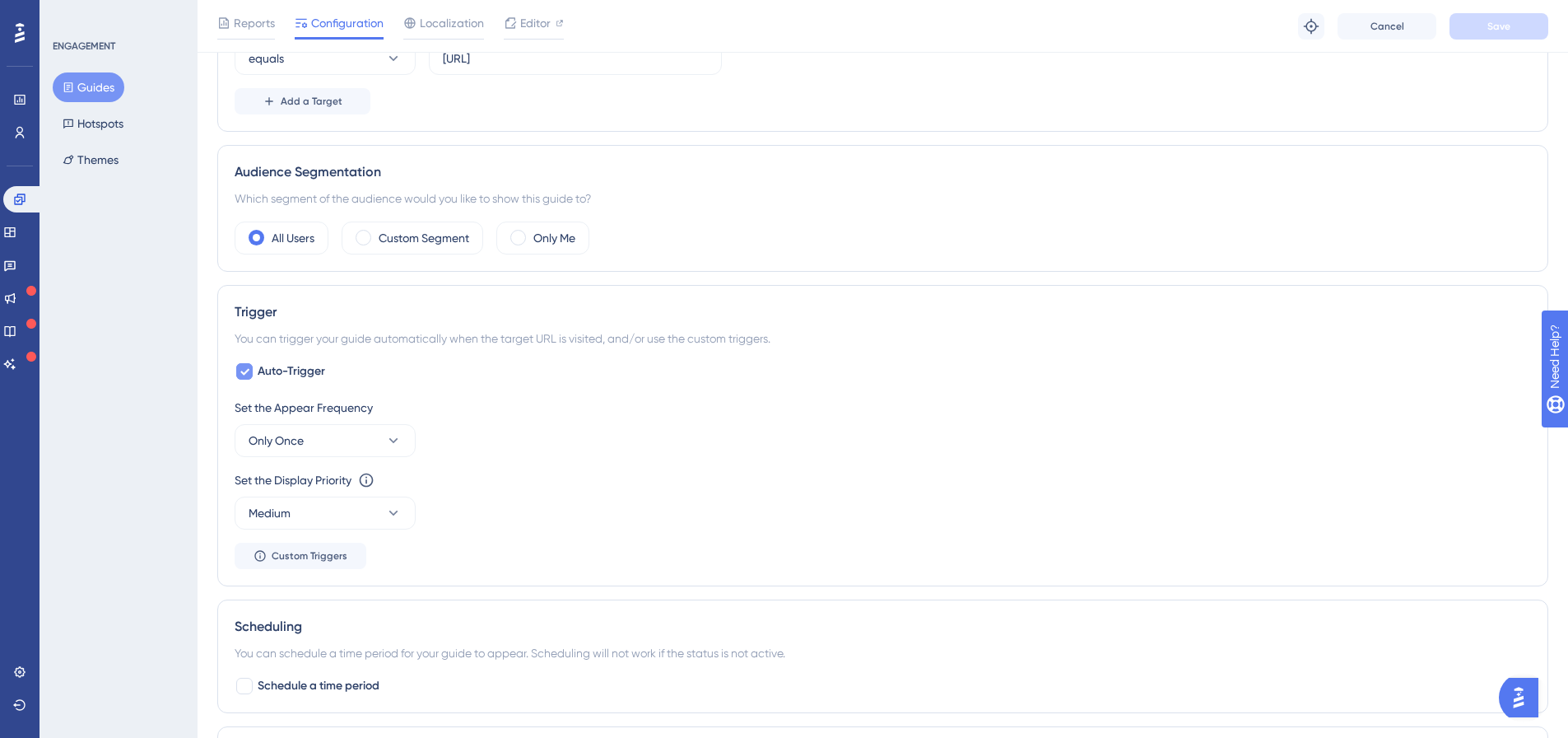
click at [297, 367] on span "Auto-Trigger" at bounding box center [291, 371] width 67 height 20
checkbox input "false"
